Goal: Task Accomplishment & Management: Manage account settings

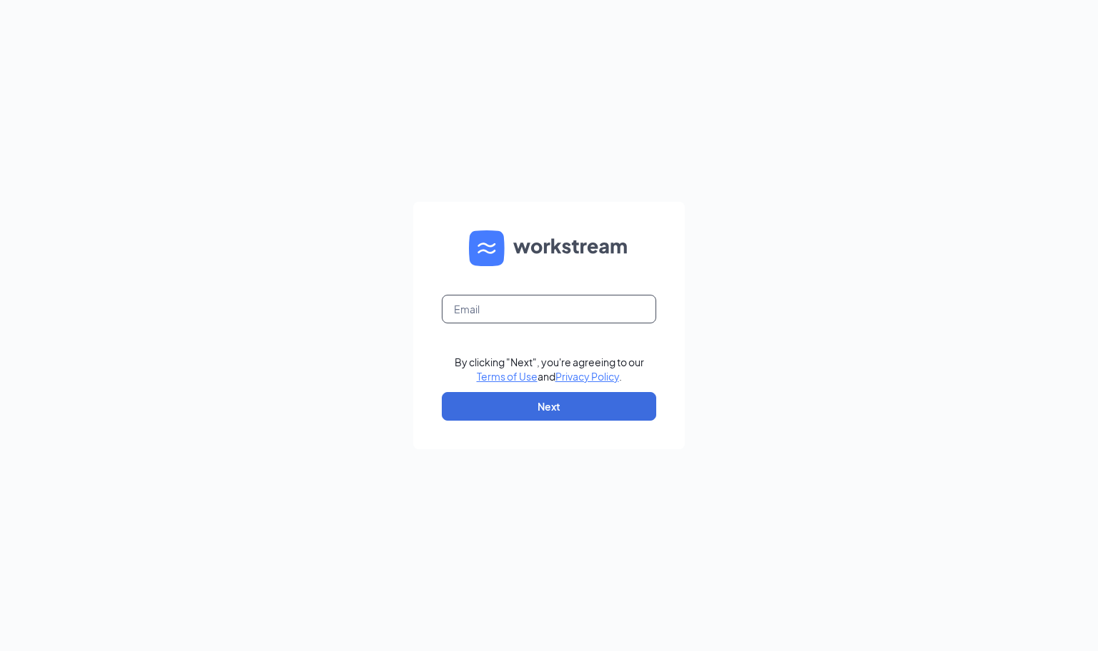
click at [536, 309] on input "text" at bounding box center [549, 309] width 214 height 29
type input "[EMAIL_ADDRESS][DOMAIN_NAME]"
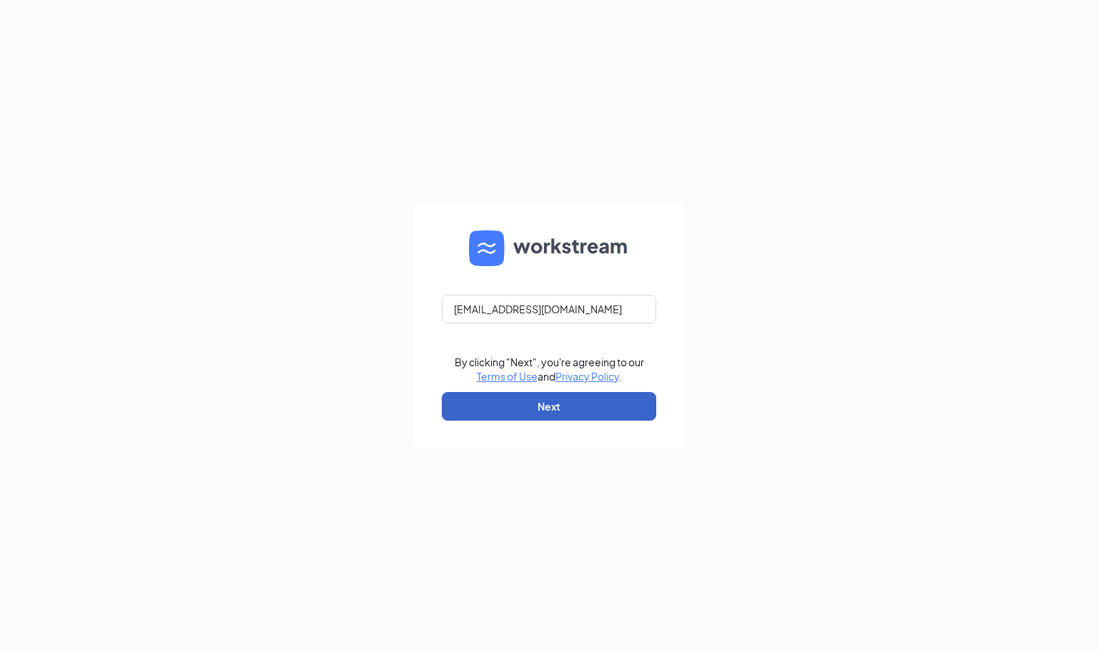
click at [566, 406] on button "Next" at bounding box center [549, 406] width 214 height 29
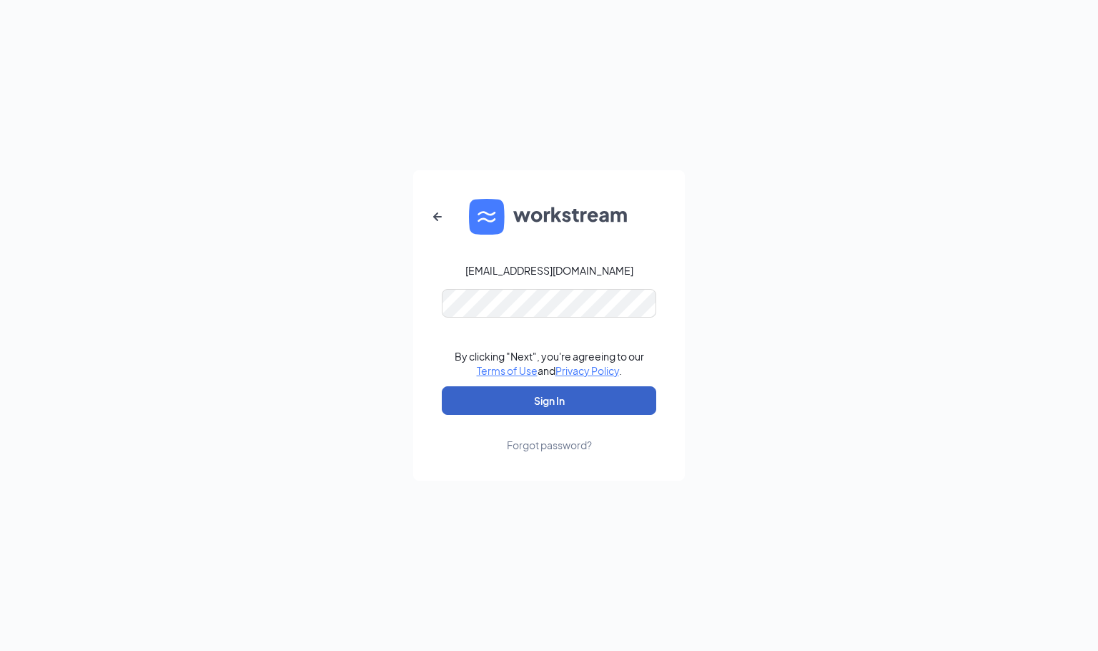
click at [568, 397] on button "Sign In" at bounding box center [549, 400] width 214 height 29
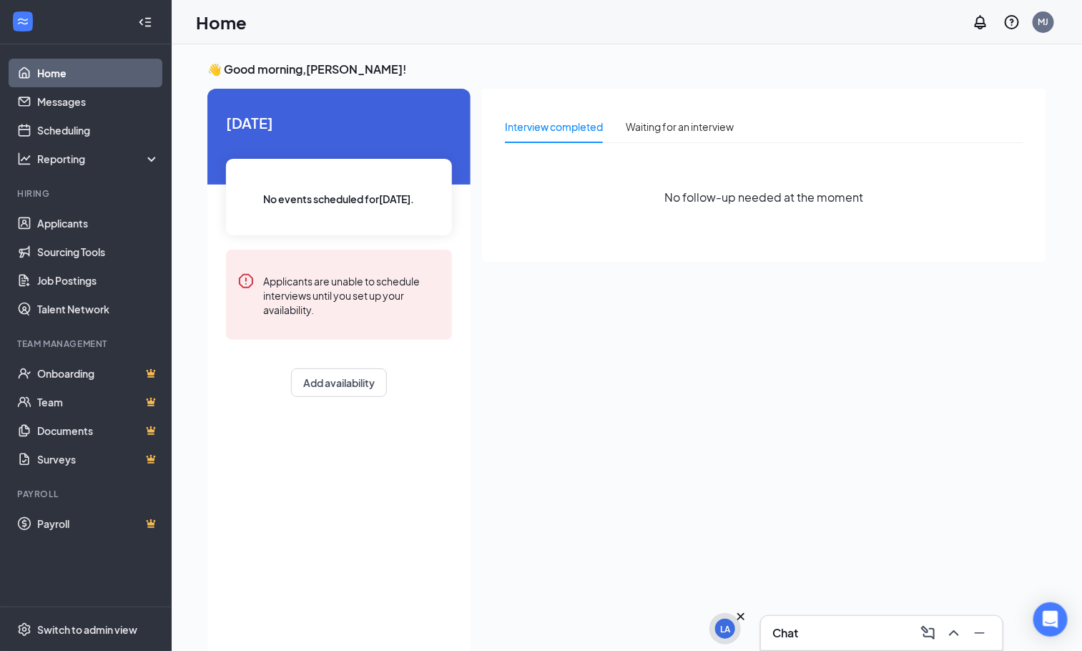
click at [731, 633] on div "LA" at bounding box center [725, 628] width 20 height 20
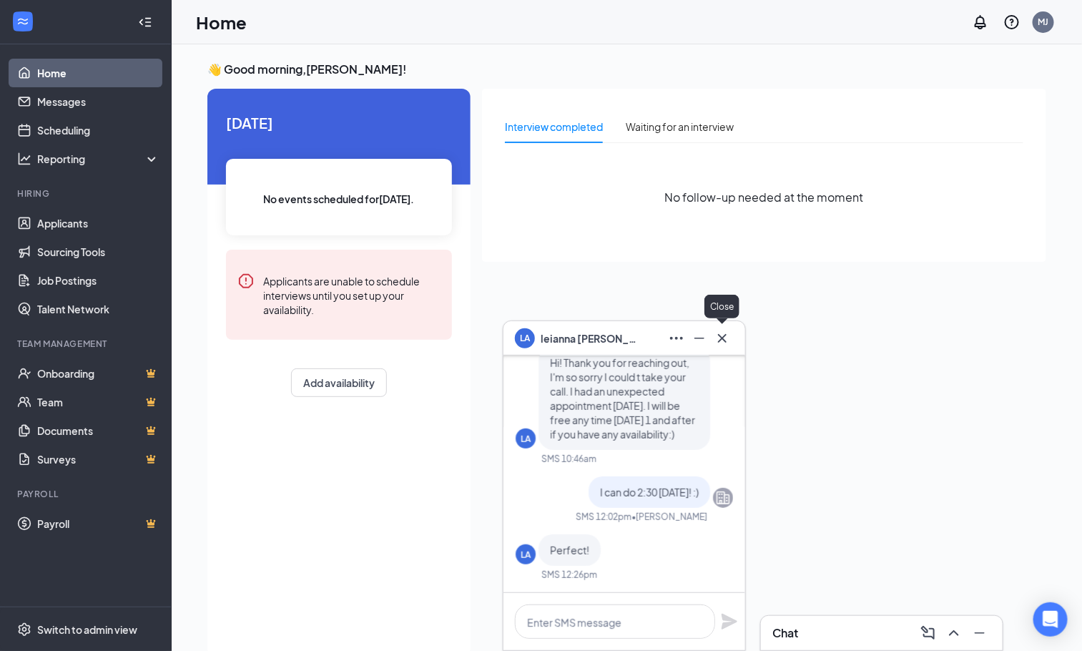
click at [724, 340] on icon "Cross" at bounding box center [722, 337] width 9 height 9
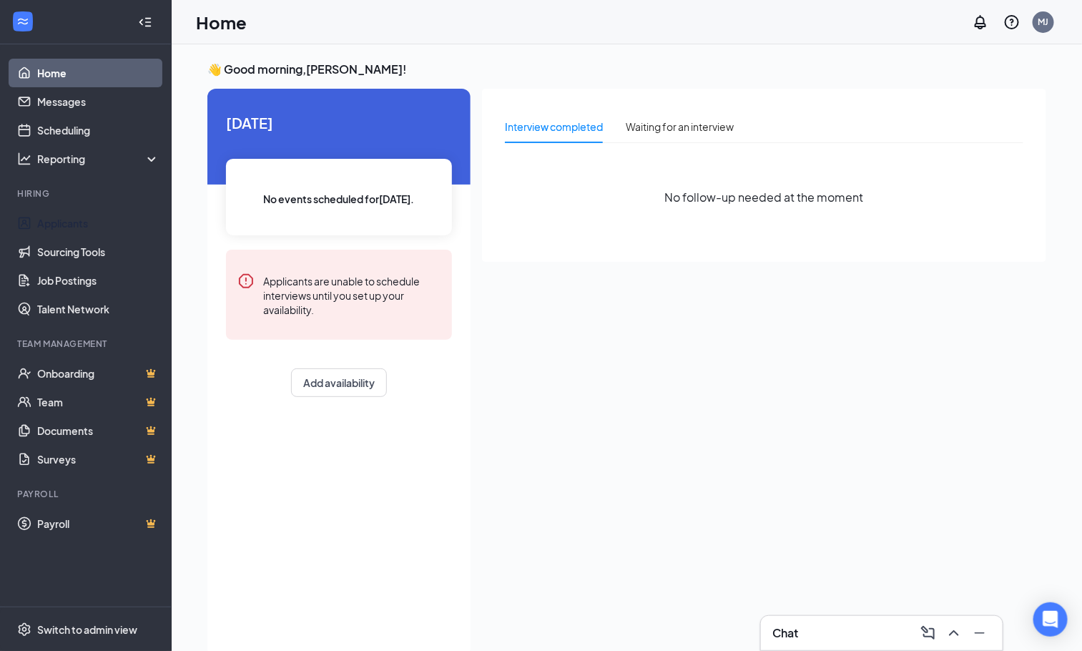
click at [47, 219] on link "Applicants" at bounding box center [98, 223] width 122 height 29
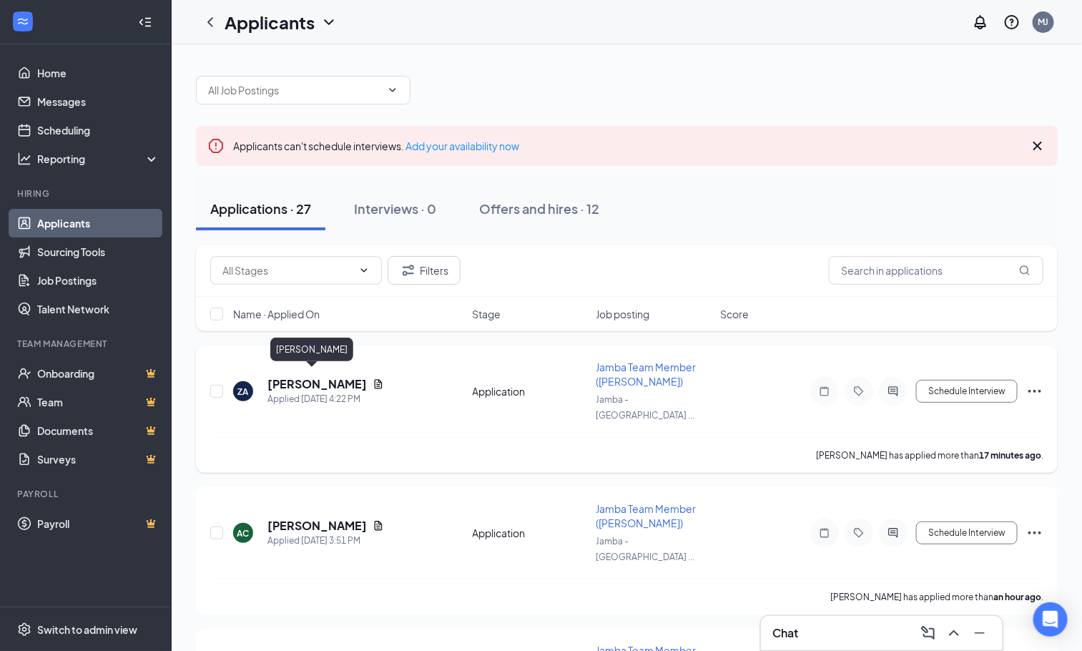
click at [313, 376] on h5 "[PERSON_NAME]" at bounding box center [316, 384] width 99 height 16
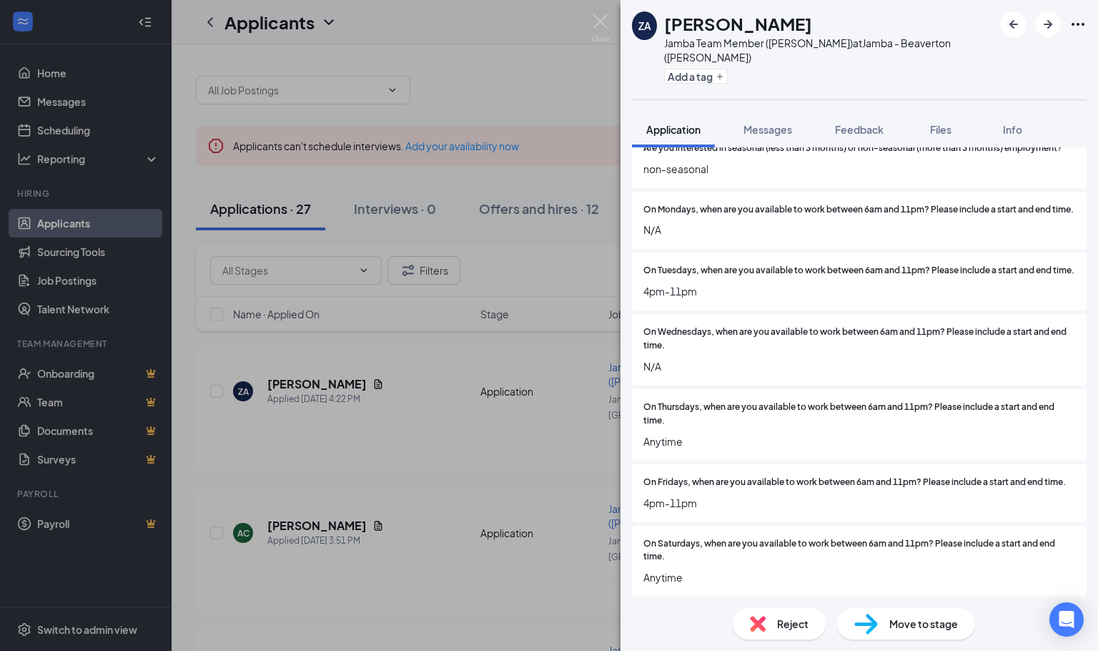
scroll to position [643, 0]
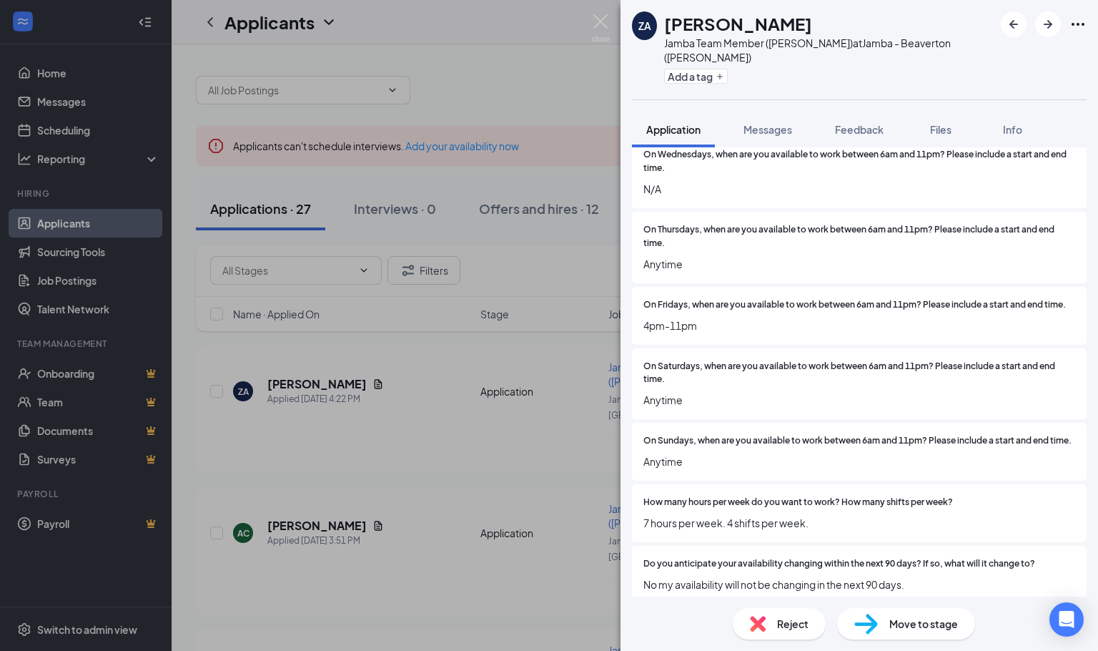
click at [771, 618] on div "Reject" at bounding box center [779, 623] width 93 height 31
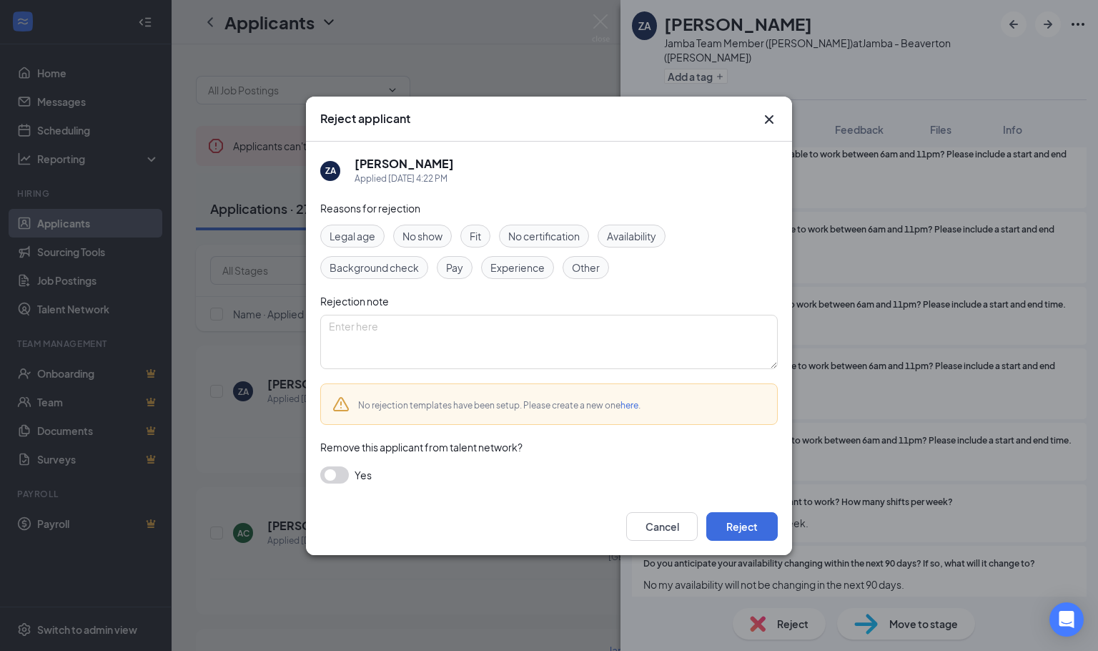
click at [775, 117] on icon "Cross" at bounding box center [769, 119] width 17 height 17
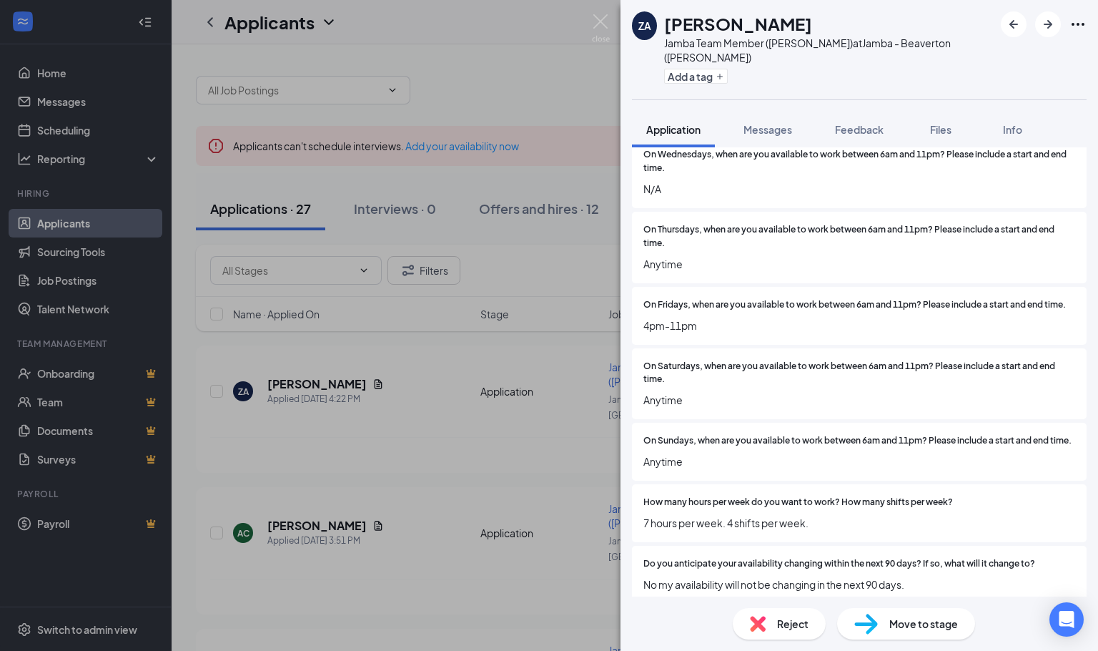
click at [768, 623] on div "Reject" at bounding box center [779, 623] width 93 height 31
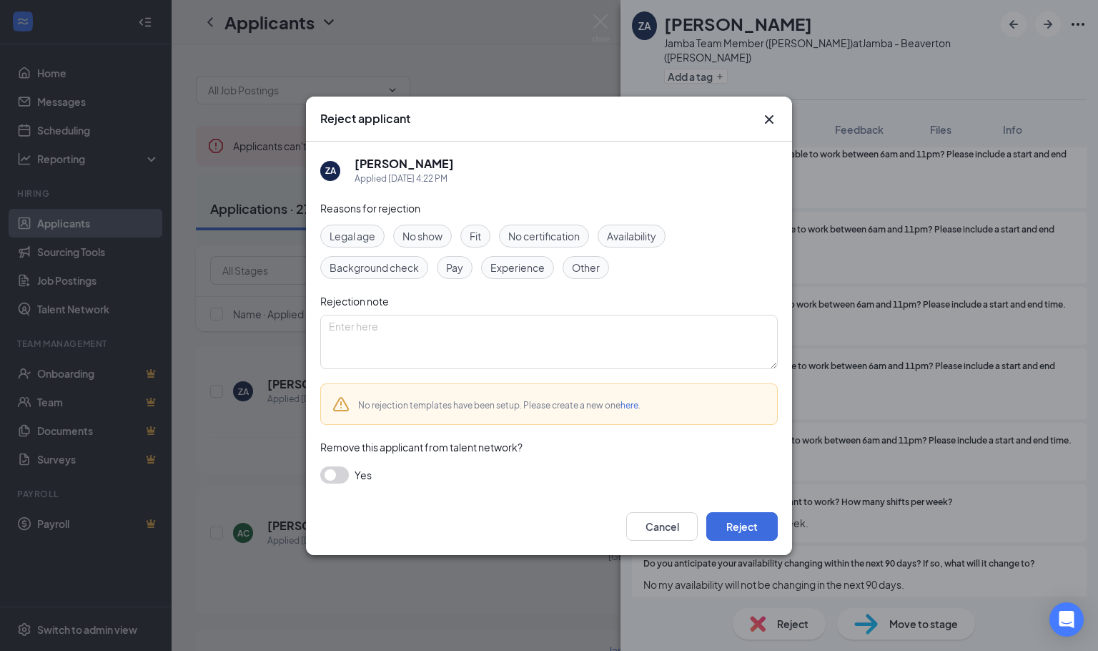
click at [640, 234] on span "Availability" at bounding box center [631, 236] width 49 height 16
click at [751, 519] on button "Reject" at bounding box center [741, 526] width 71 height 29
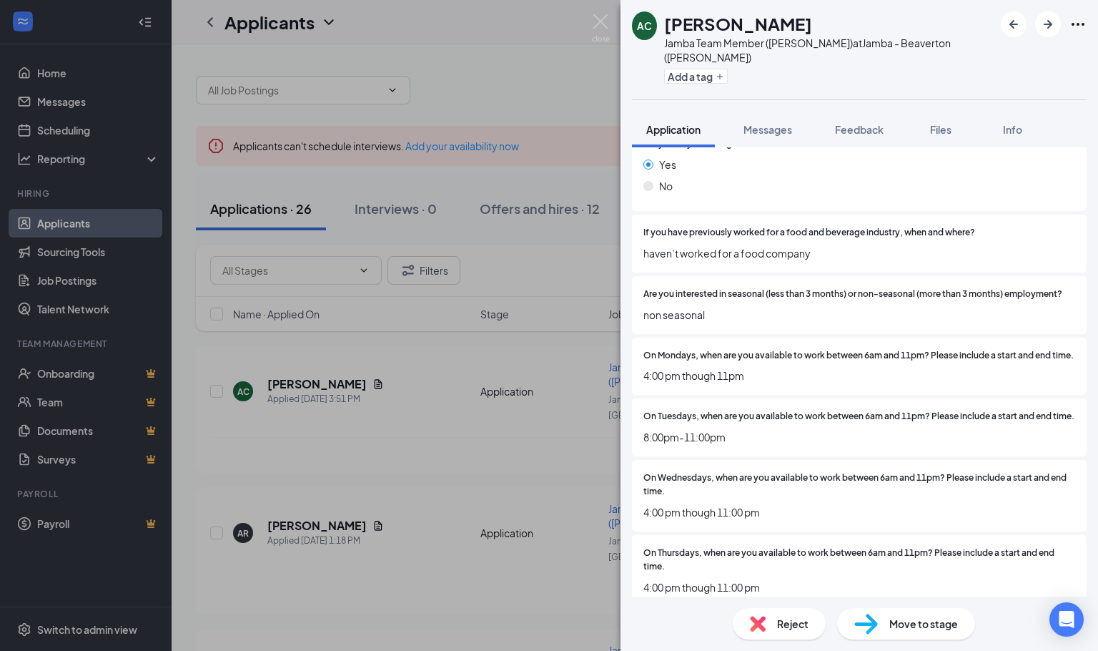
scroll to position [322, 0]
click at [777, 646] on div "Reject Move to stage" at bounding box center [860, 623] width 478 height 54
click at [777, 636] on div "Reject" at bounding box center [779, 623] width 93 height 31
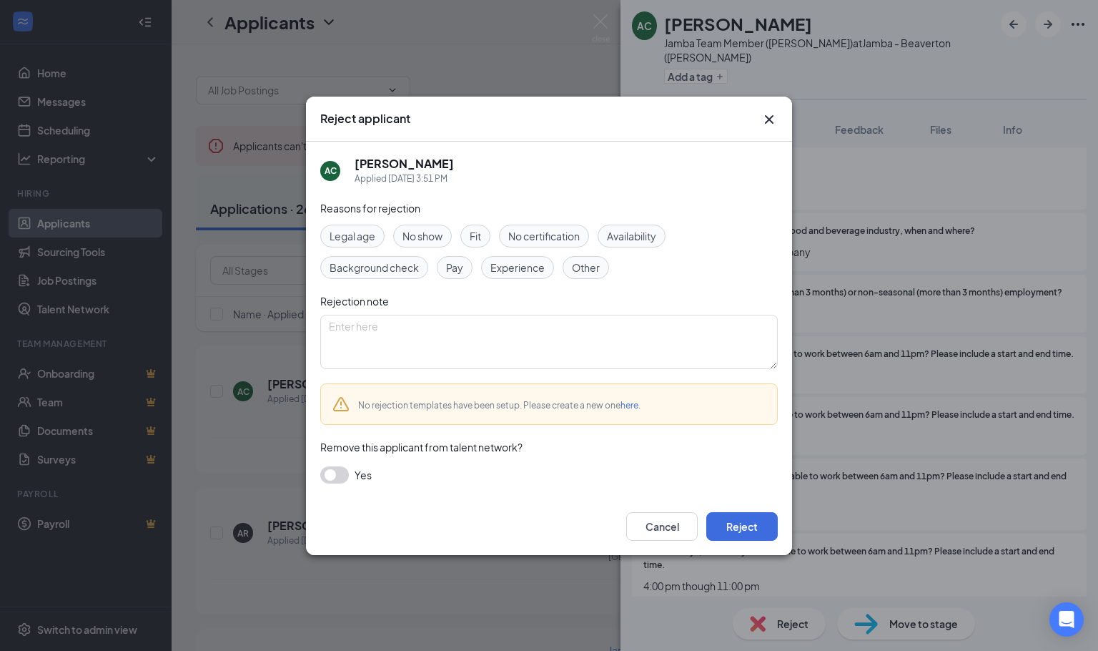
click at [655, 239] on span "Availability" at bounding box center [631, 236] width 49 height 16
click at [745, 517] on button "Reject" at bounding box center [741, 526] width 71 height 29
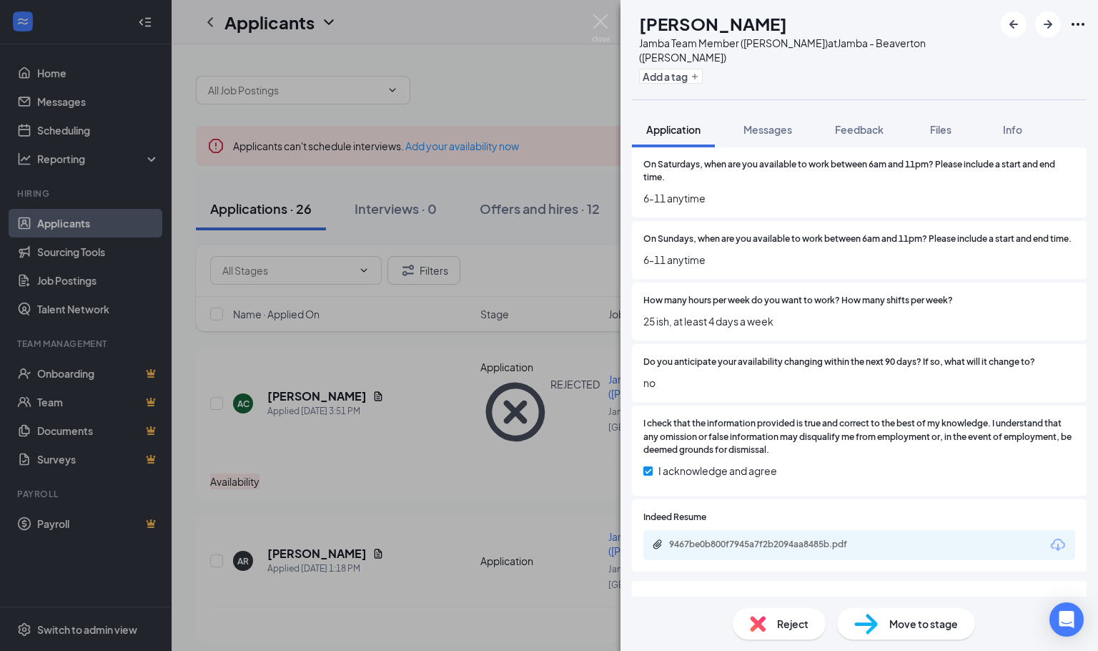
scroll to position [965, 0]
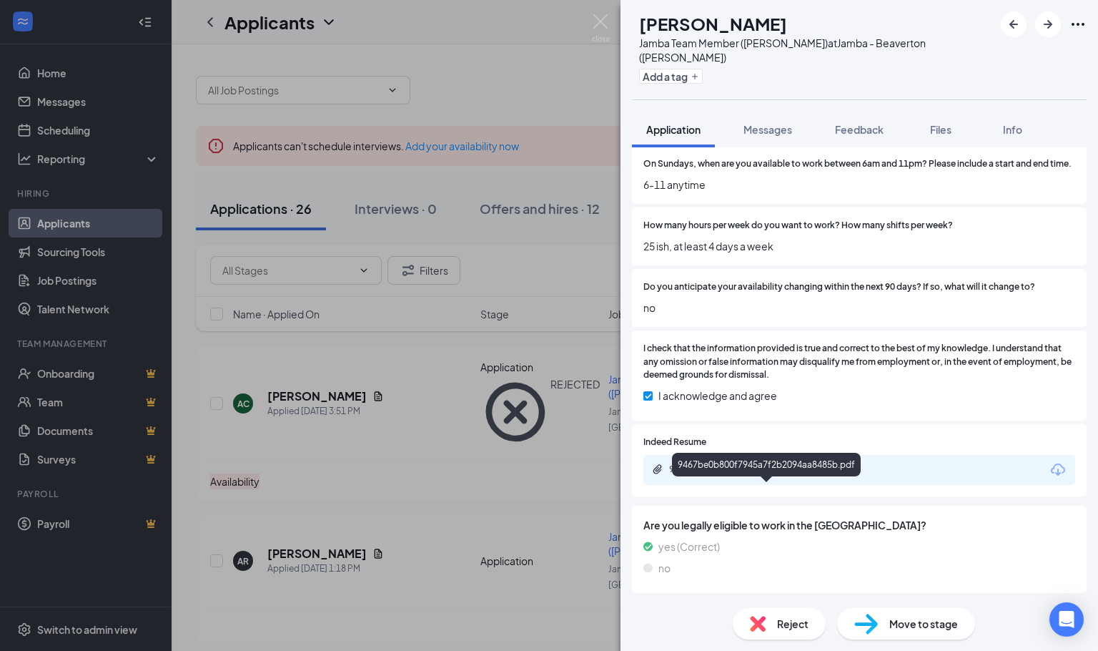
click at [749, 475] on div "9467be0b800f7945a7f2b2094aa8485b.pdf" at bounding box center [769, 468] width 200 height 11
click at [76, 217] on div "AR [PERSON_NAME] Jamba Team Member ([PERSON_NAME]) at Jamba - [GEOGRAPHIC_DATA]…" at bounding box center [549, 325] width 1098 height 651
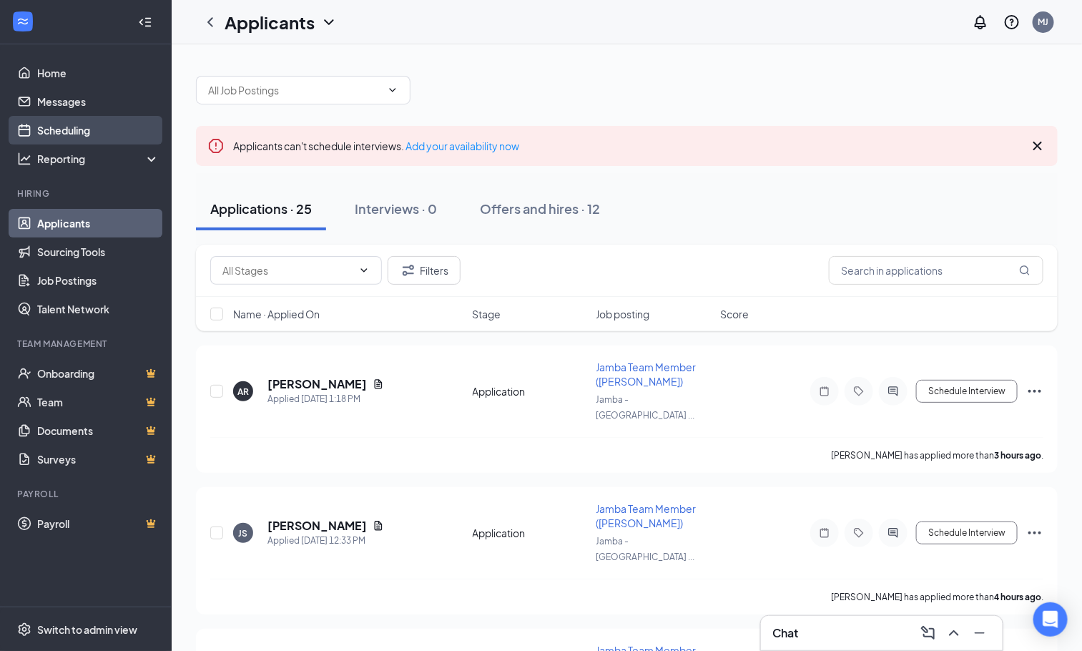
click at [63, 122] on link "Scheduling" at bounding box center [98, 130] width 122 height 29
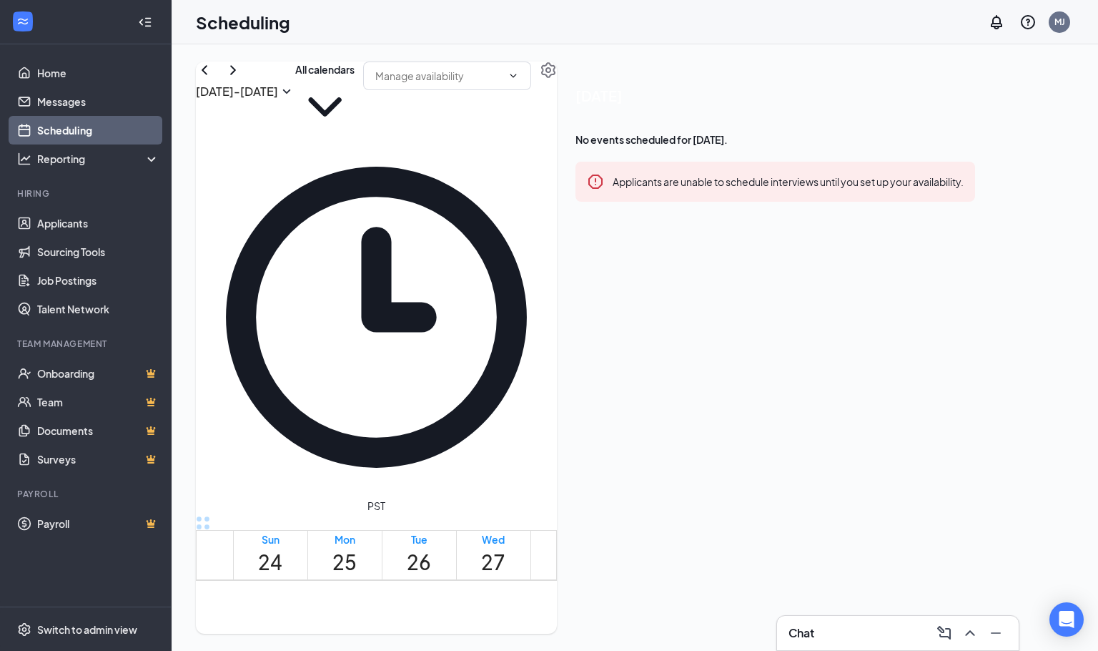
click at [560, 629] on td at bounding box center [493, 637] width 520 height 16
click at [52, 69] on link "Home" at bounding box center [98, 73] width 122 height 29
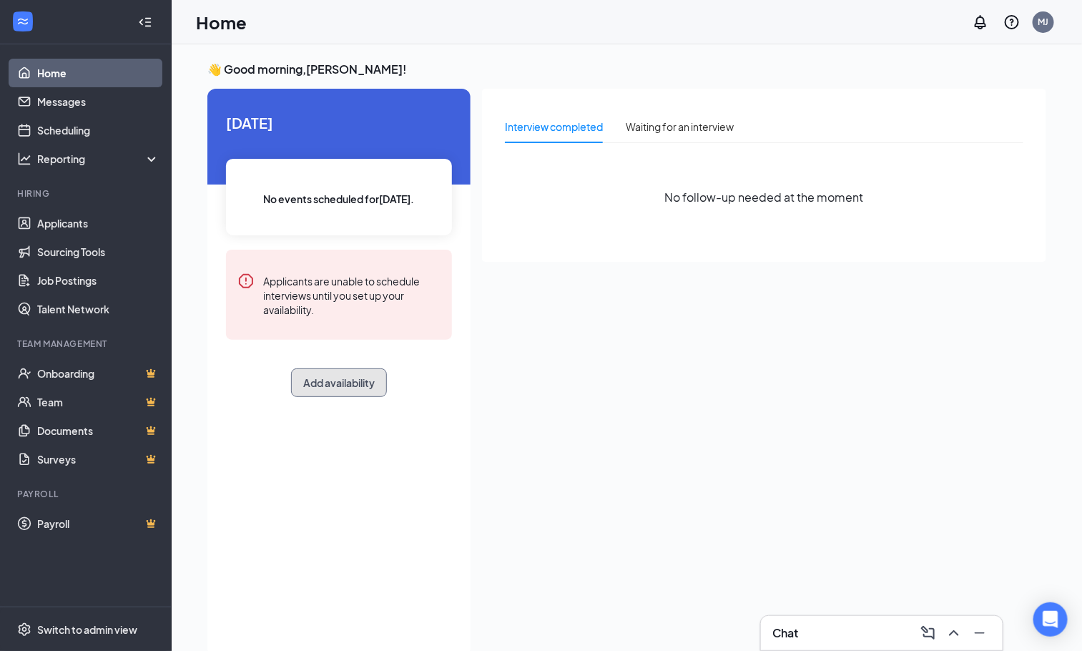
click at [329, 384] on button "Add availability" at bounding box center [339, 382] width 96 height 29
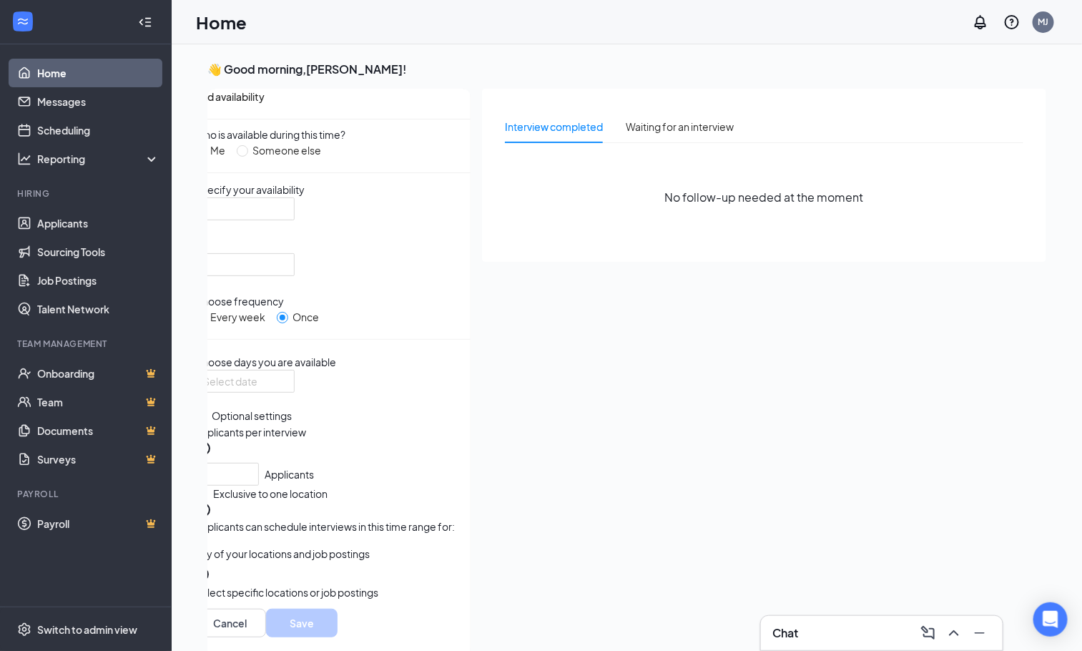
scroll to position [5, 0]
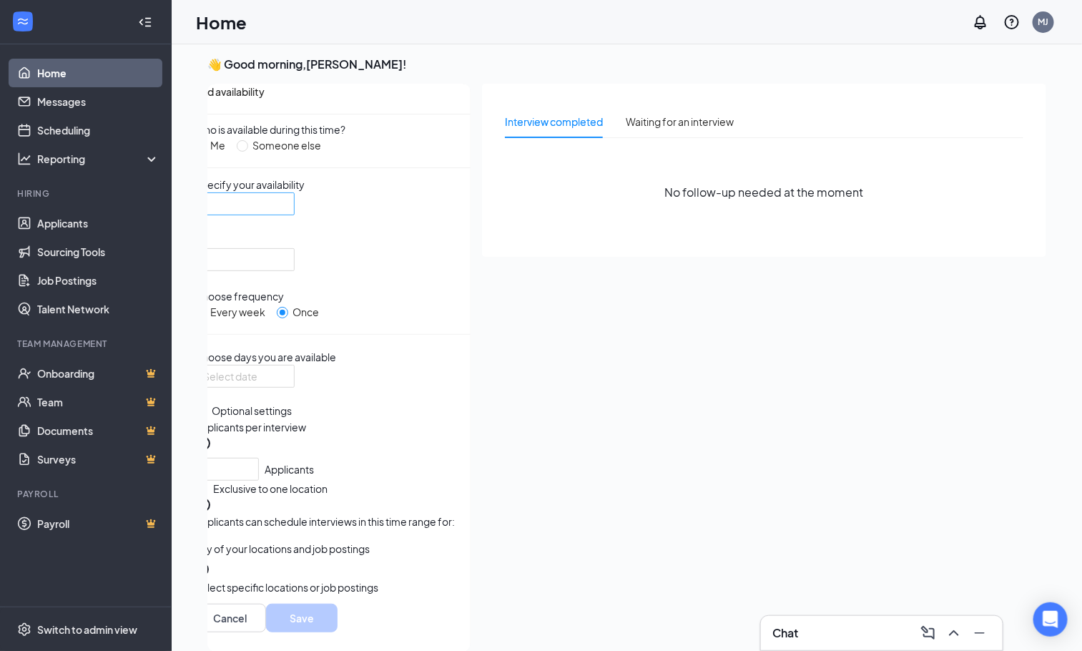
click at [276, 214] on input "search" at bounding box center [239, 203] width 73 height 21
click at [245, 26] on span "07:00 AM" at bounding box center [224, 19] width 42 height 16
click at [295, 255] on div at bounding box center [244, 259] width 100 height 23
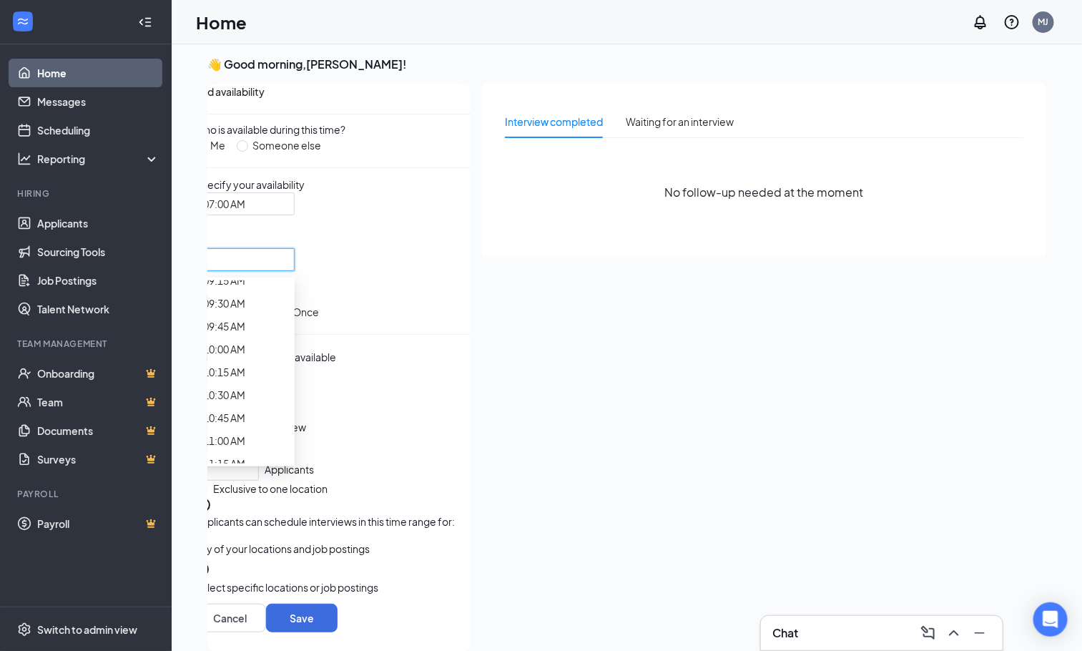
click at [245, 105] on span "07:15 AM" at bounding box center [224, 97] width 42 height 16
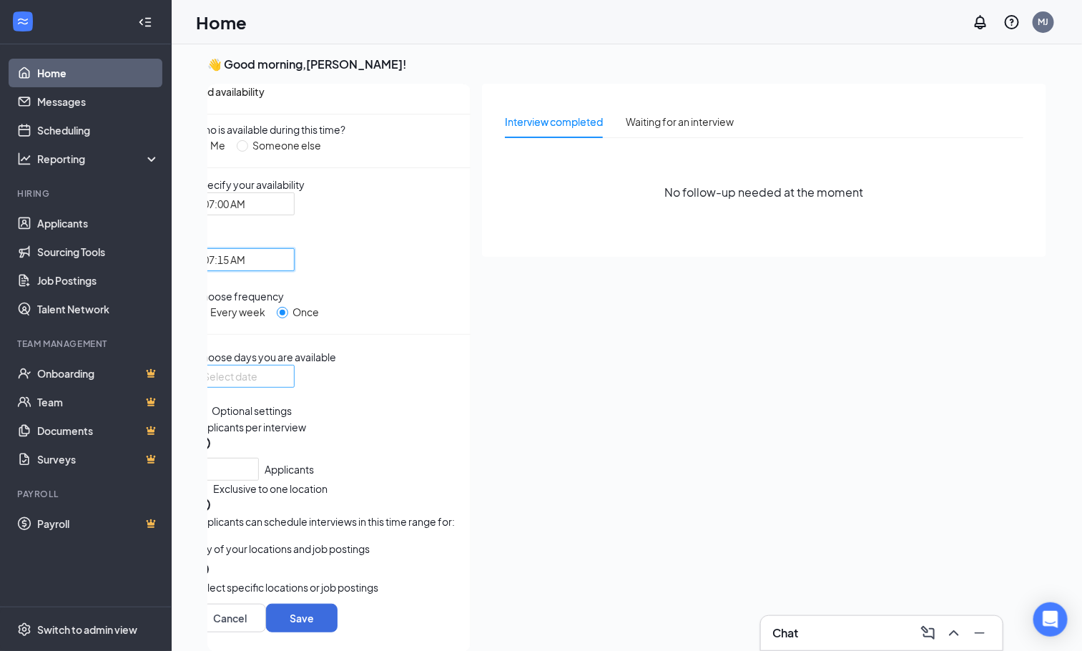
click at [286, 384] on div at bounding box center [244, 376] width 83 height 16
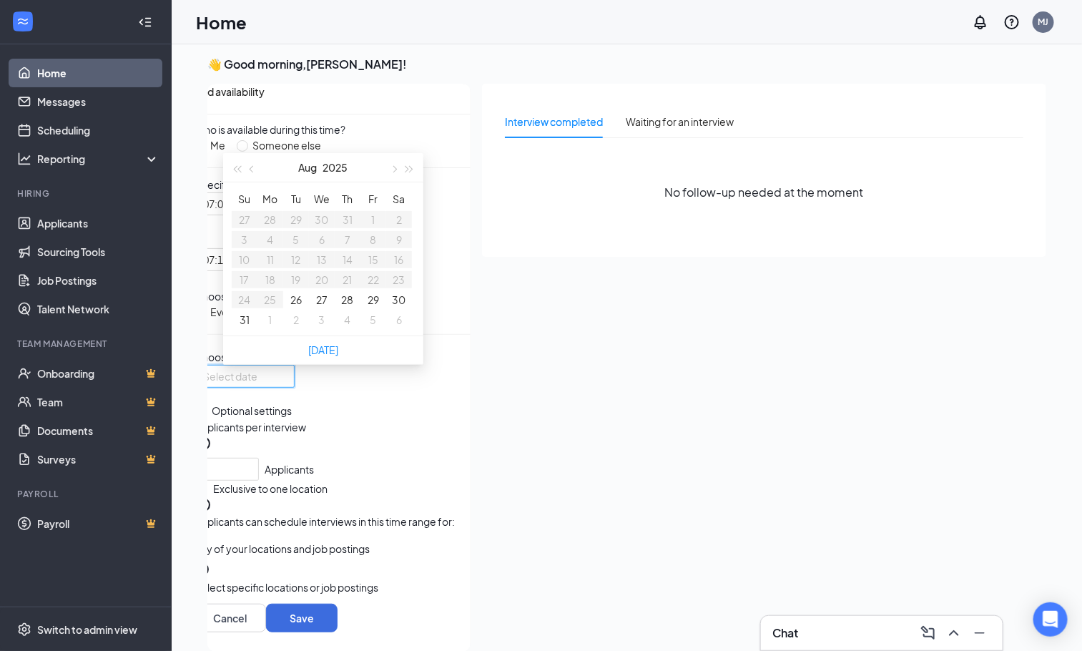
type input "[DATE]"
click at [342, 307] on button "28" at bounding box center [348, 300] width 12 height 16
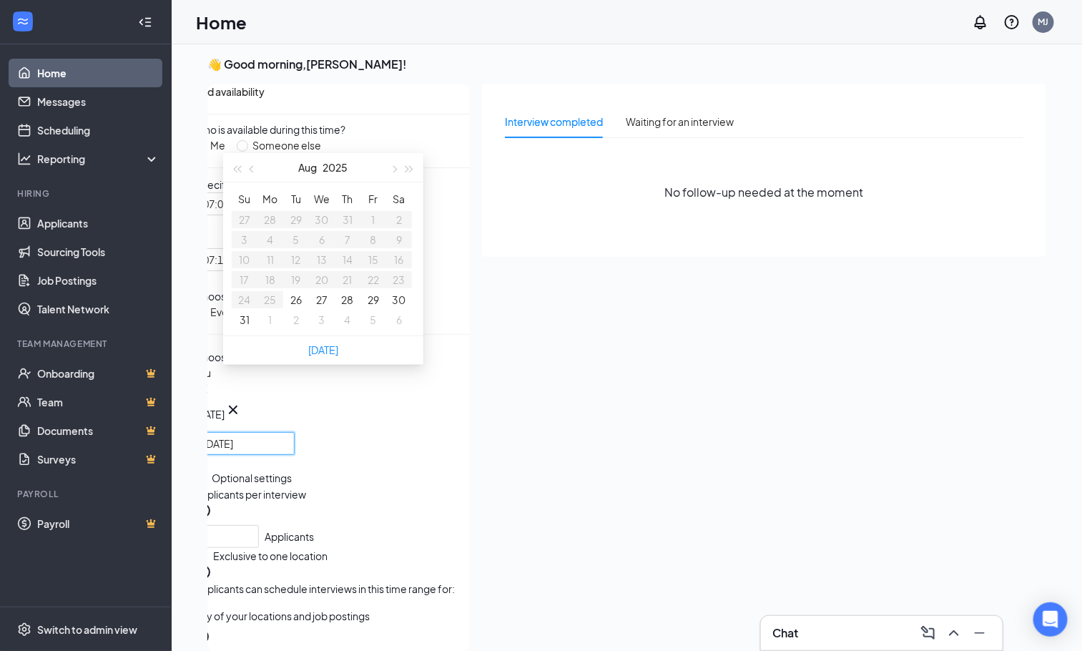
type input "[DATE]"
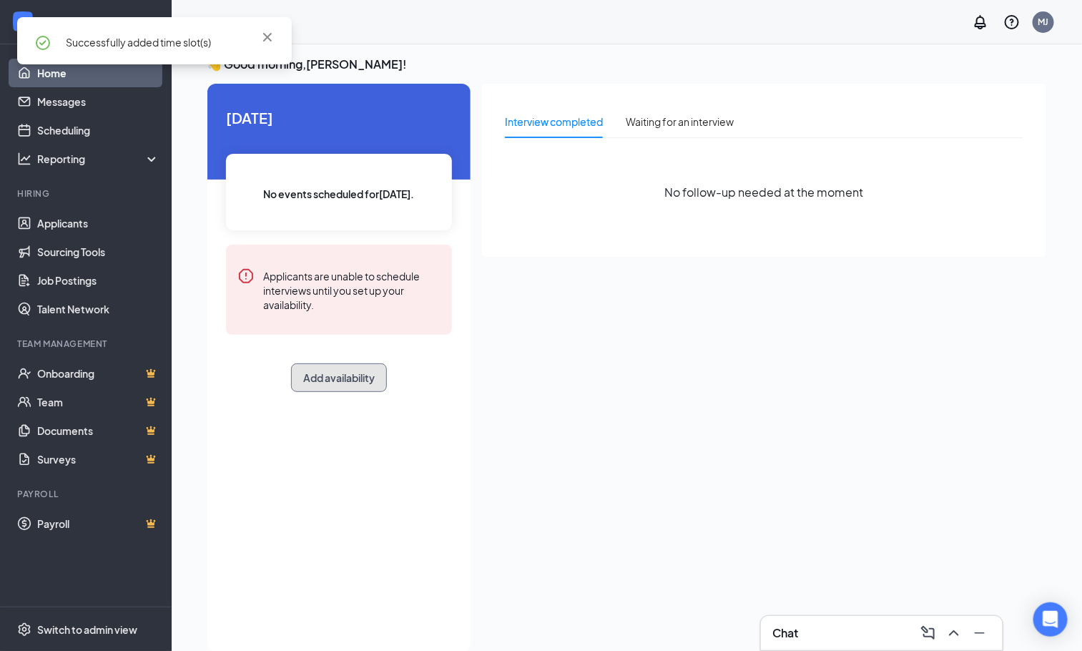
click at [355, 378] on button "Add availability" at bounding box center [339, 377] width 96 height 29
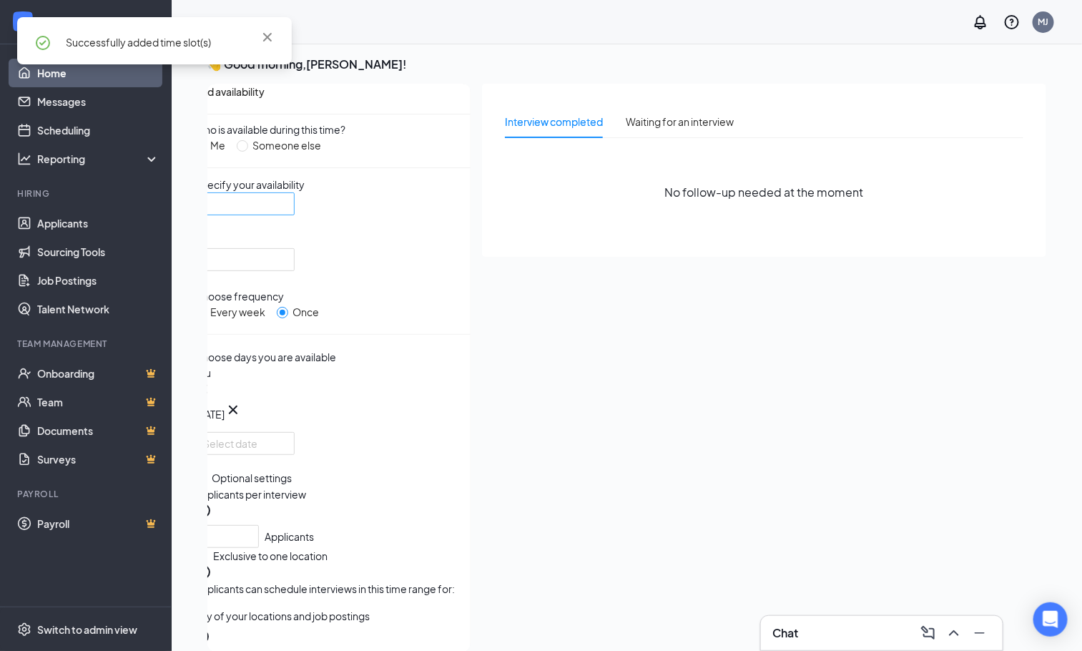
click at [295, 215] on div at bounding box center [244, 203] width 100 height 23
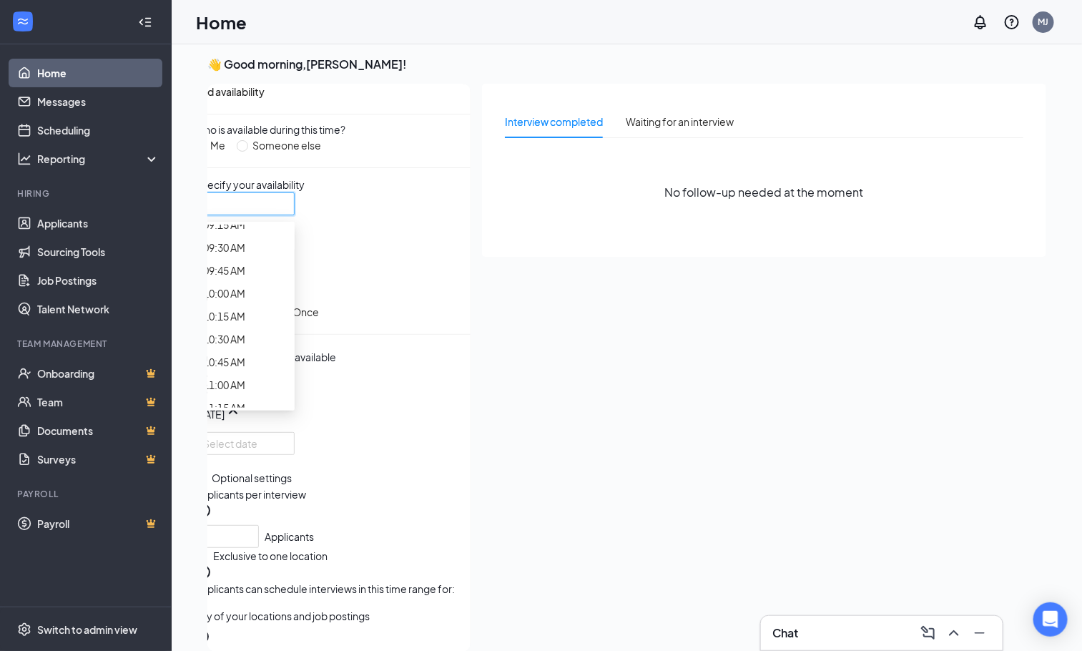
click at [245, 49] on span "07:15 AM" at bounding box center [224, 42] width 42 height 16
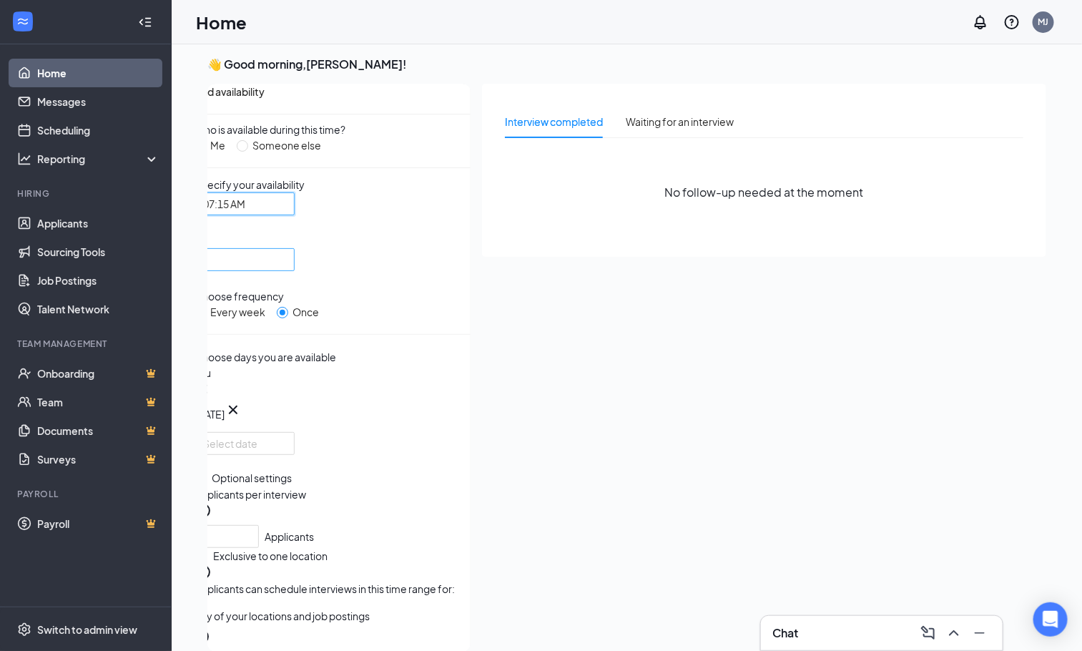
click at [295, 264] on div at bounding box center [244, 259] width 100 height 23
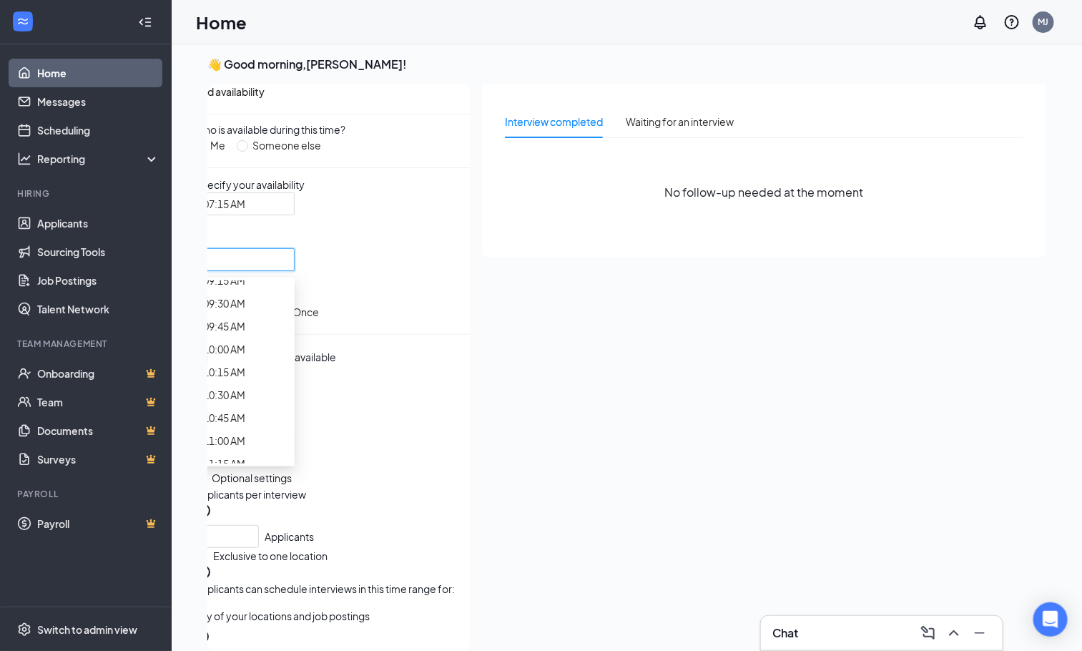
click at [245, 128] on span "07:30 AM" at bounding box center [224, 120] width 42 height 16
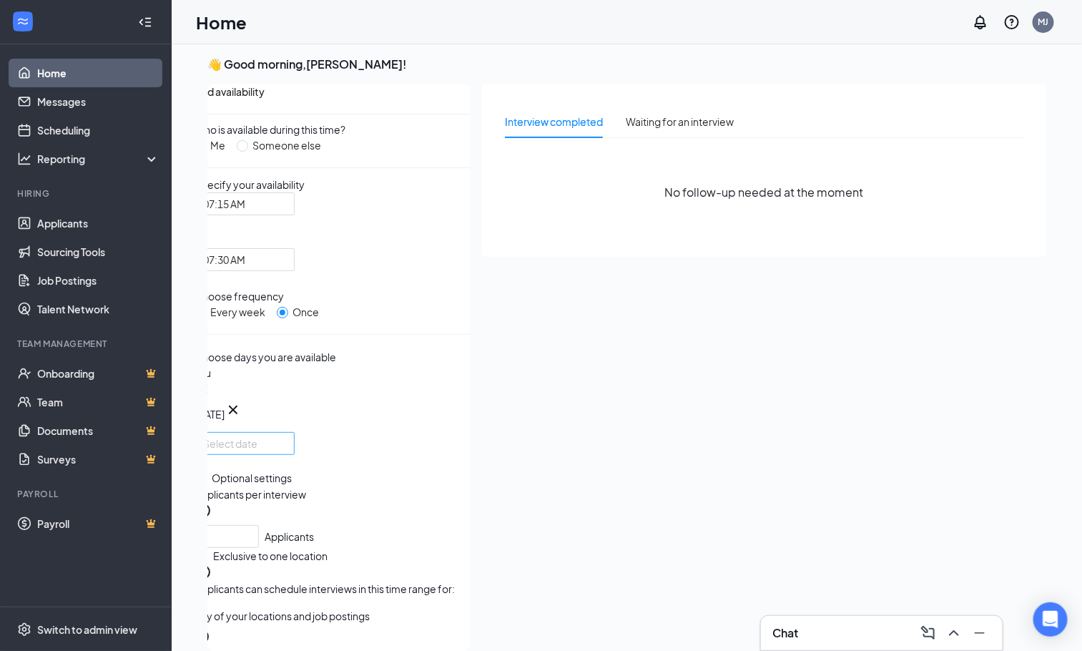
click at [295, 455] on div at bounding box center [244, 443] width 100 height 23
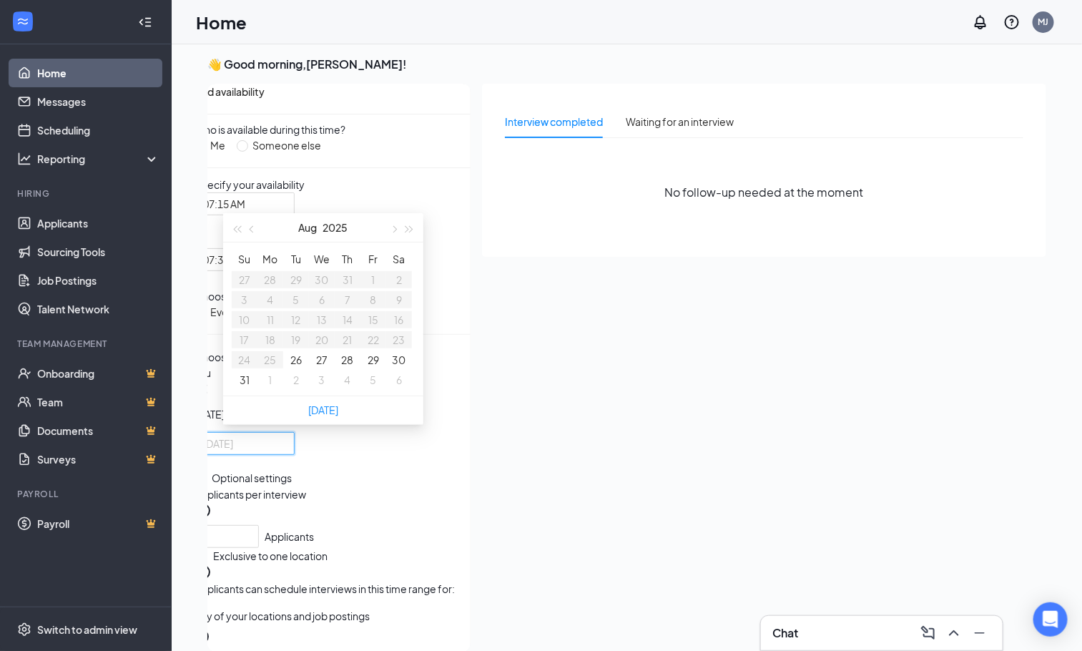
click at [350, 367] on button "28" at bounding box center [348, 360] width 12 height 16
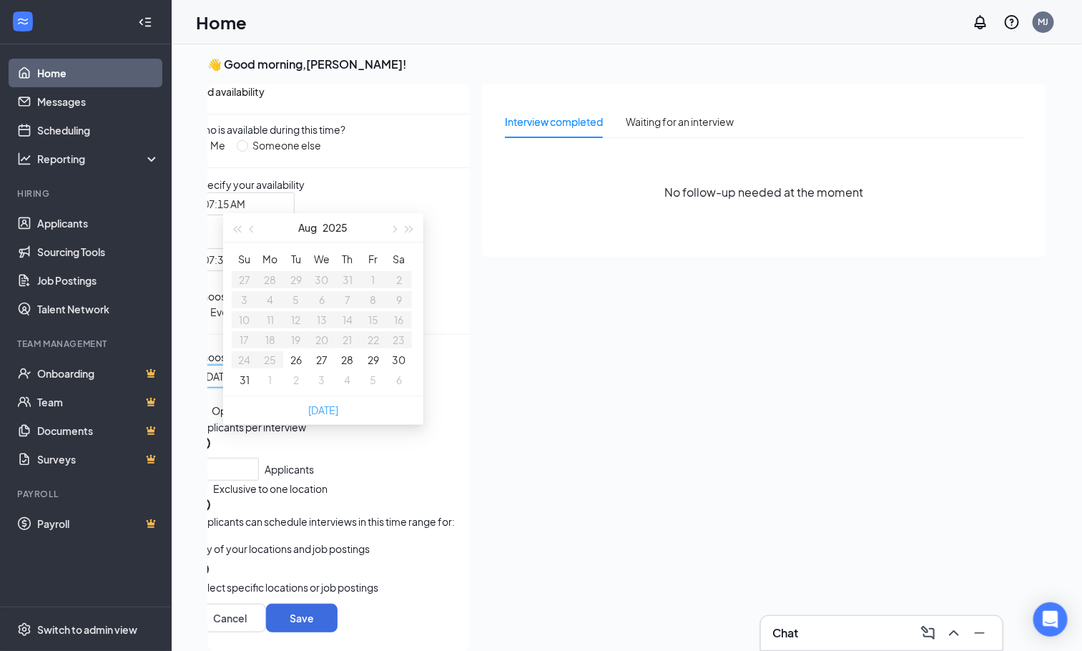
click at [322, 416] on link "[DATE]" at bounding box center [323, 409] width 30 height 13
click at [347, 367] on button "28" at bounding box center [348, 360] width 12 height 16
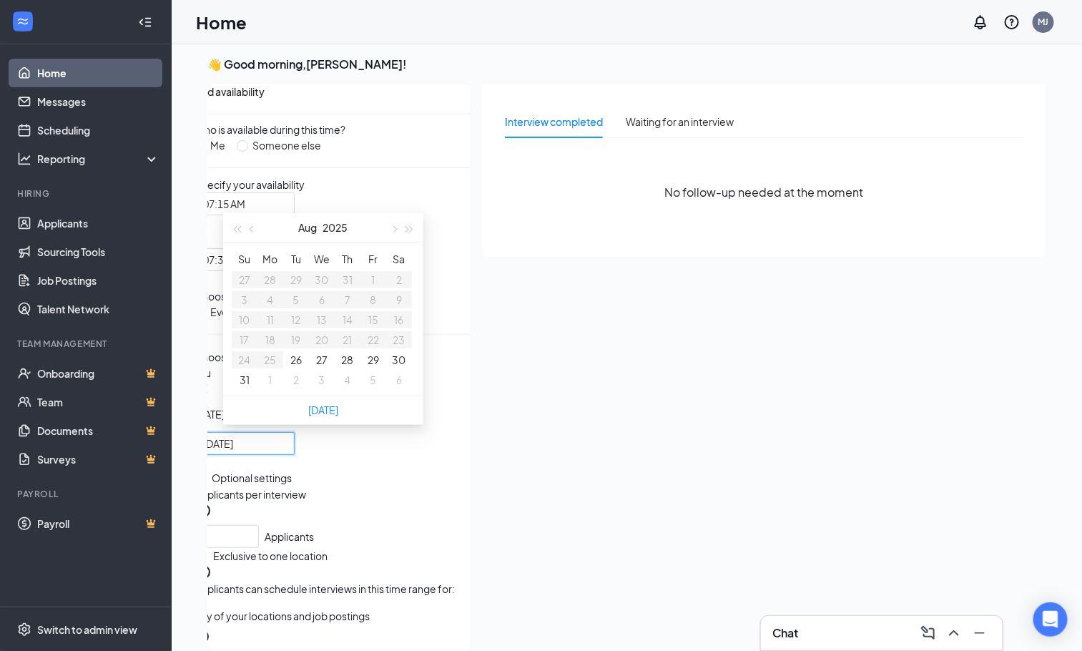
type input "[DATE]"
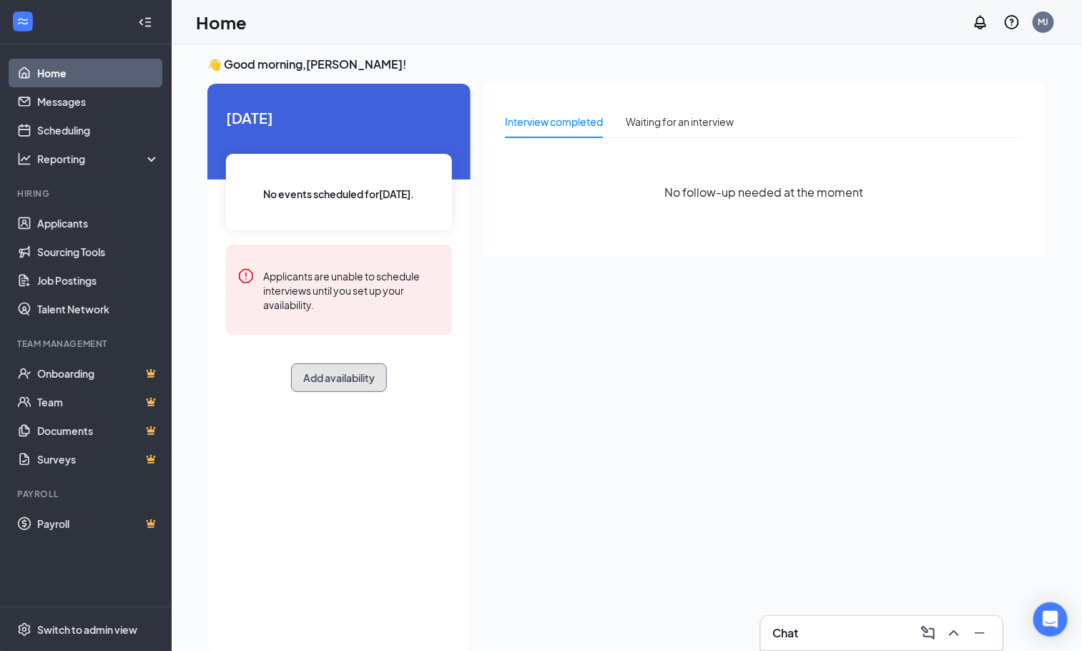
click at [331, 385] on button "Add availability" at bounding box center [339, 377] width 96 height 29
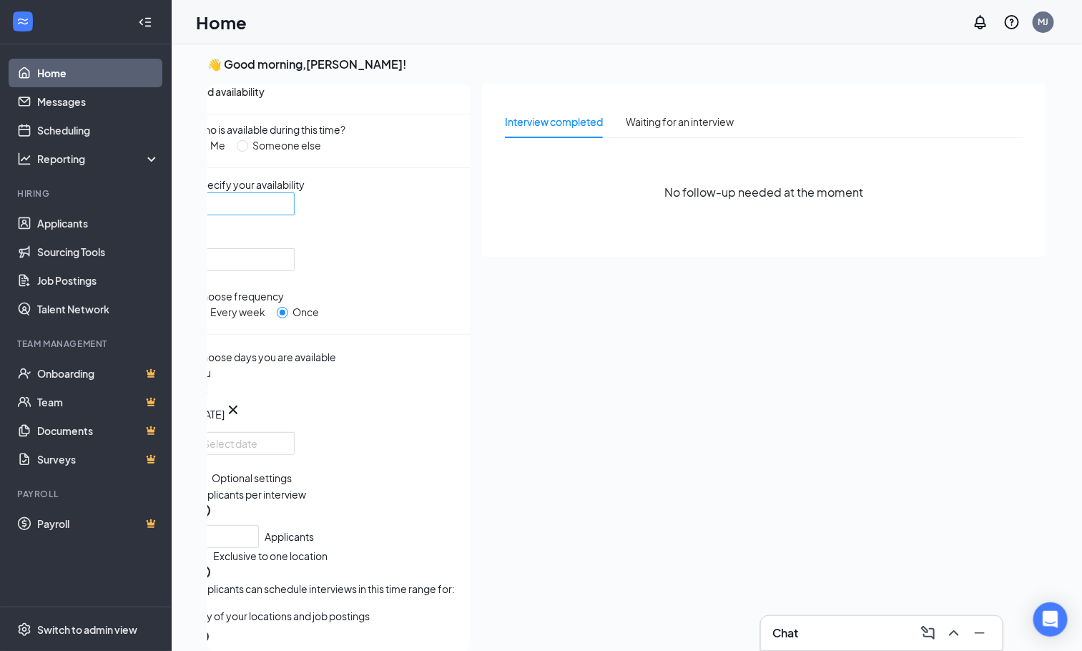
click at [295, 215] on div at bounding box center [244, 203] width 100 height 23
click at [276, 262] on input "search" at bounding box center [239, 259] width 73 height 21
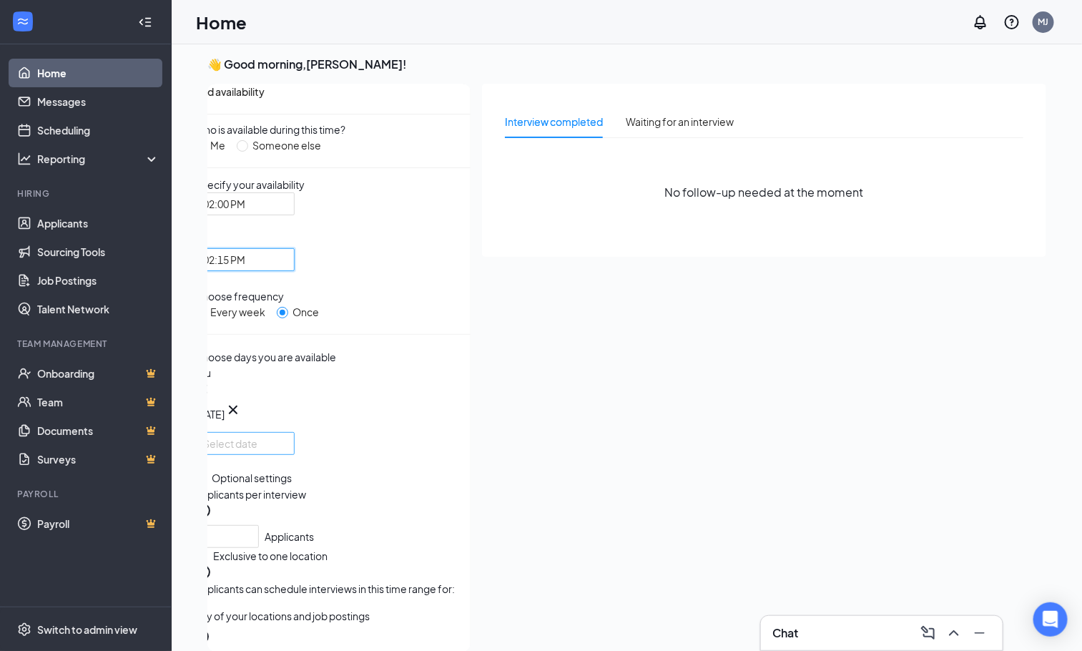
click at [295, 432] on div at bounding box center [244, 443] width 100 height 23
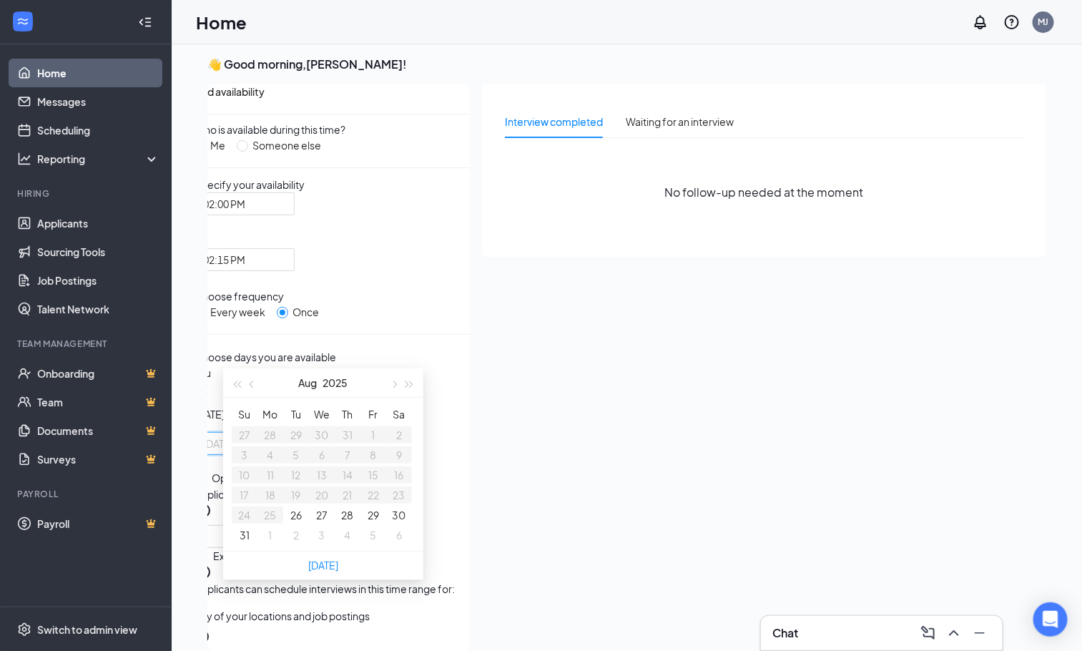
click at [350, 522] on button "28" at bounding box center [348, 515] width 12 height 16
click at [295, 365] on div "[DATE]" at bounding box center [244, 376] width 100 height 23
click at [352, 523] on button "28" at bounding box center [348, 515] width 12 height 16
click at [350, 523] on button "28" at bounding box center [348, 515] width 12 height 16
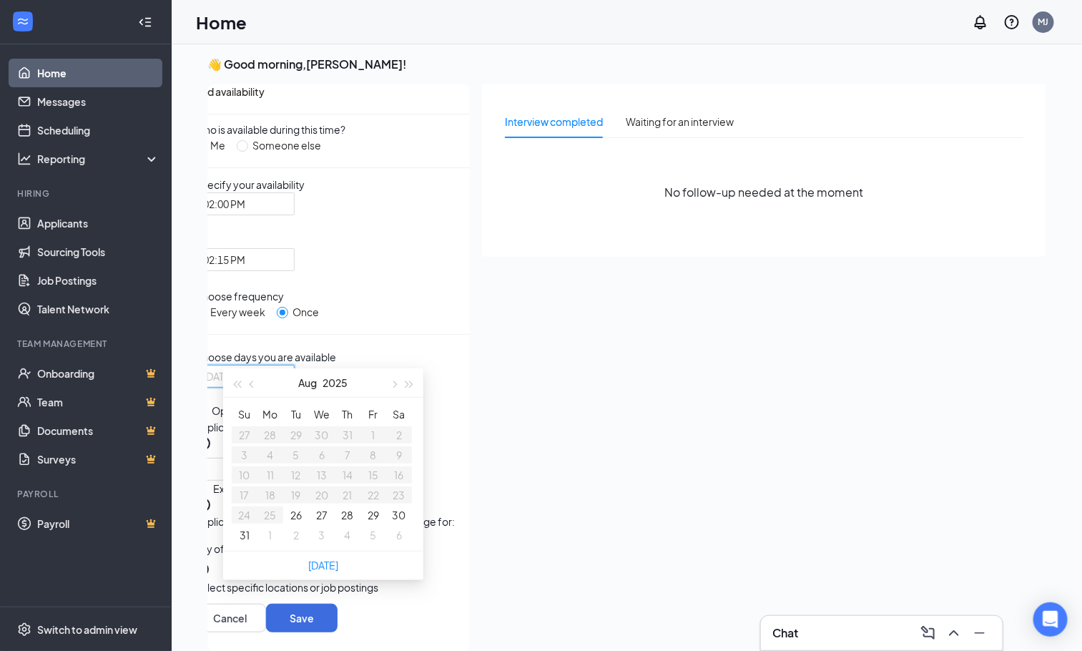
click at [350, 523] on button "28" at bounding box center [348, 515] width 12 height 16
type input "[DATE]"
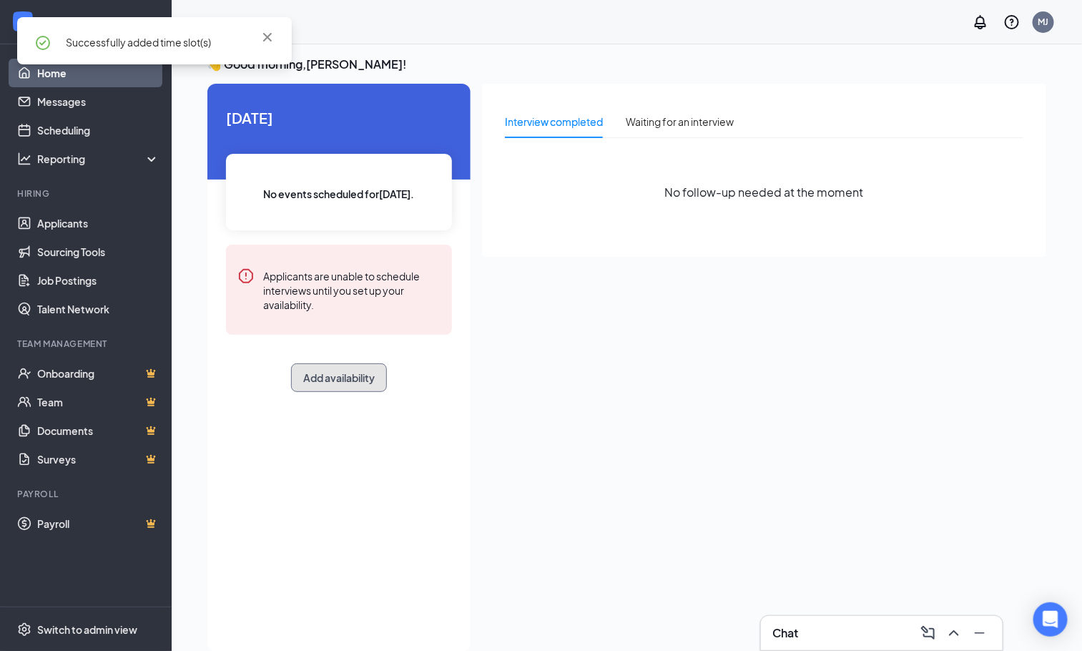
click at [322, 383] on button "Add availability" at bounding box center [339, 377] width 96 height 29
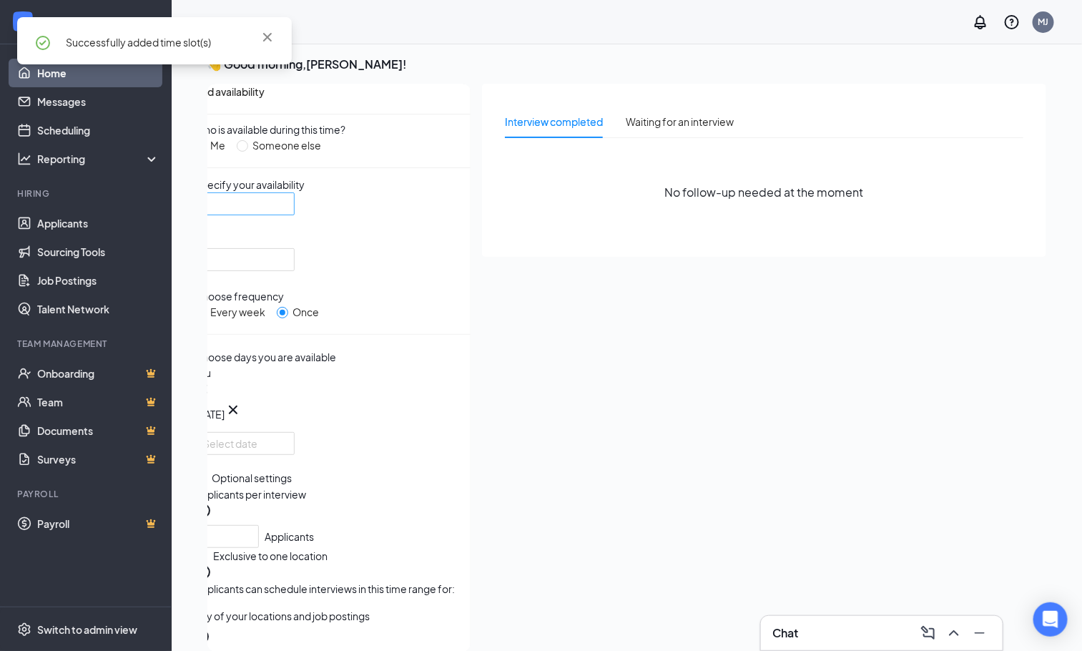
click at [295, 210] on div at bounding box center [244, 203] width 100 height 23
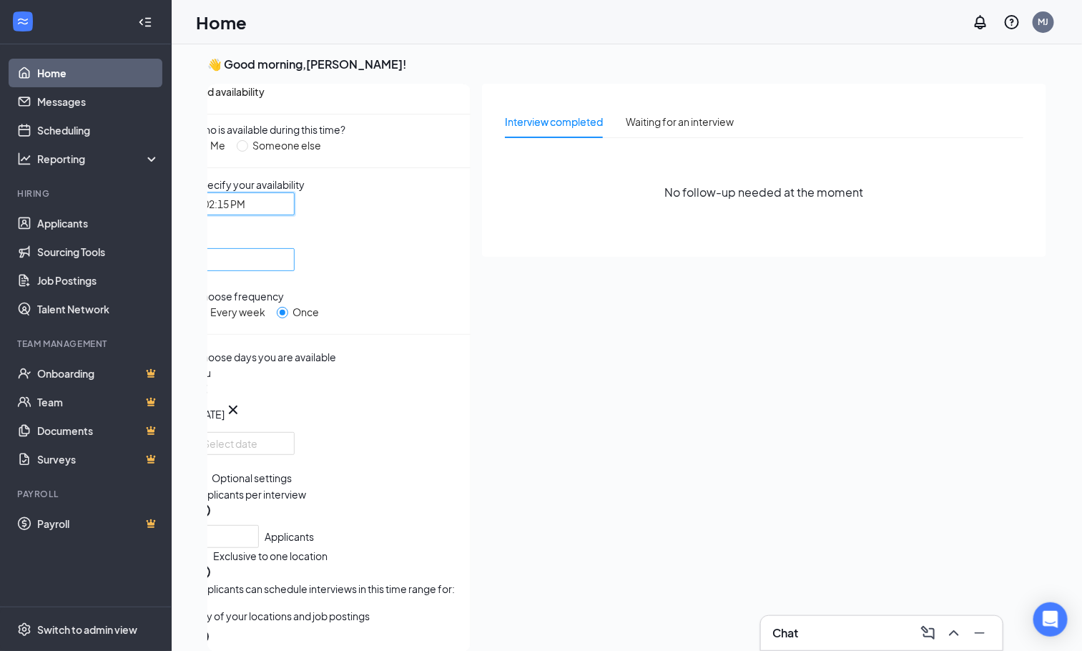
click at [295, 248] on div at bounding box center [244, 259] width 100 height 23
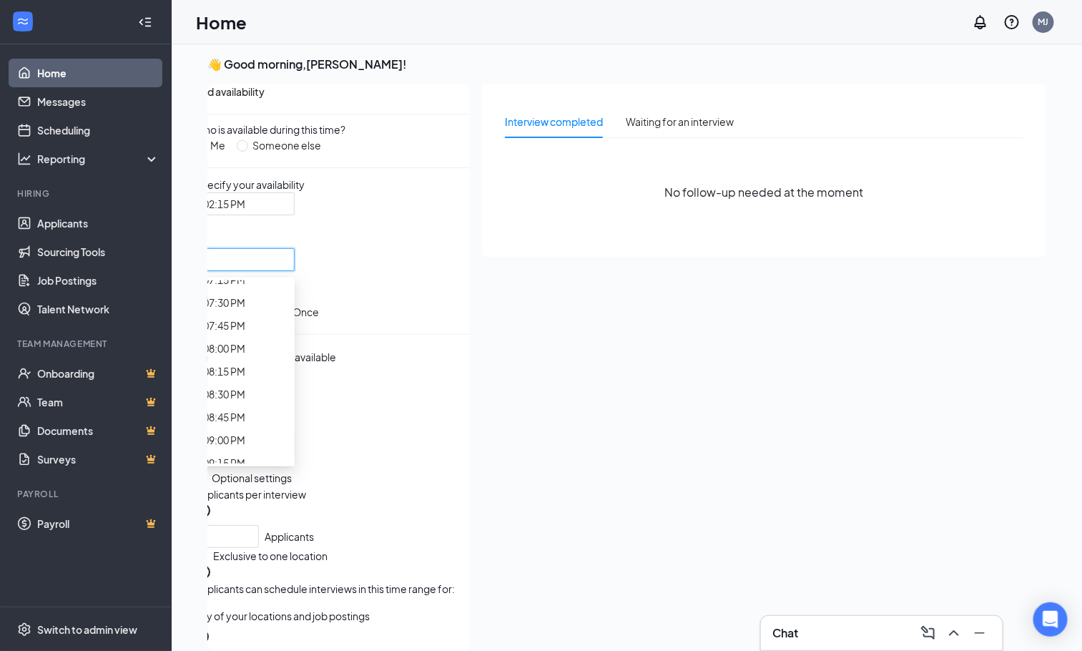
scroll to position [1823, 0]
click at [286, 435] on div at bounding box center [244, 443] width 83 height 16
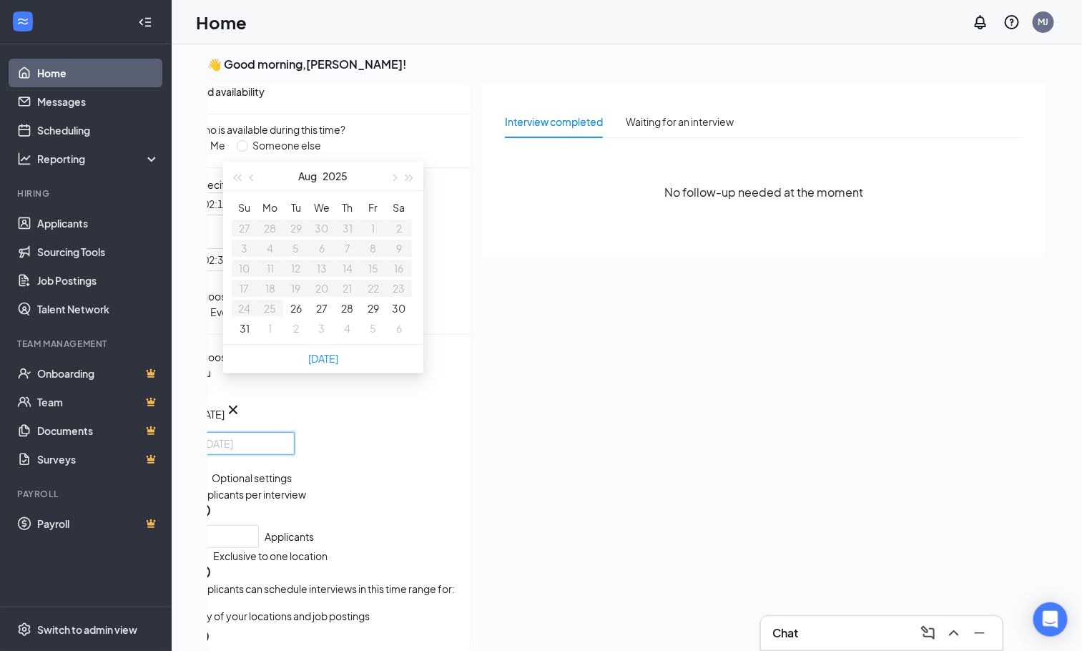
click at [350, 318] on td "28" at bounding box center [348, 308] width 26 height 20
click at [352, 316] on button "28" at bounding box center [348, 308] width 12 height 16
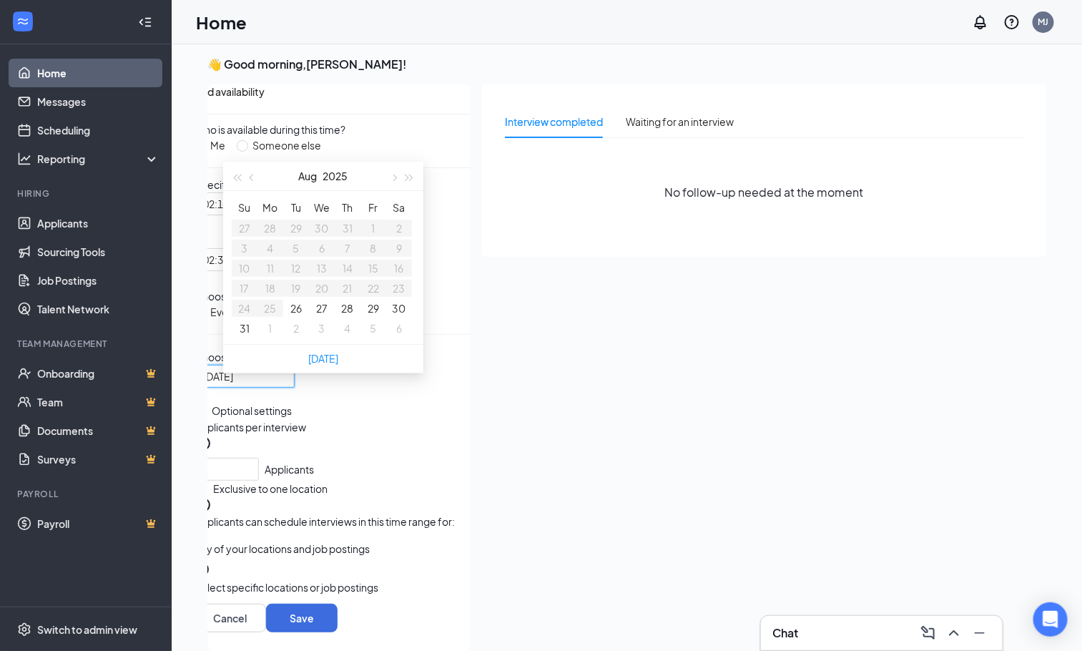
type input "[DATE]"
click at [337, 621] on button "Save" at bounding box center [301, 617] width 71 height 29
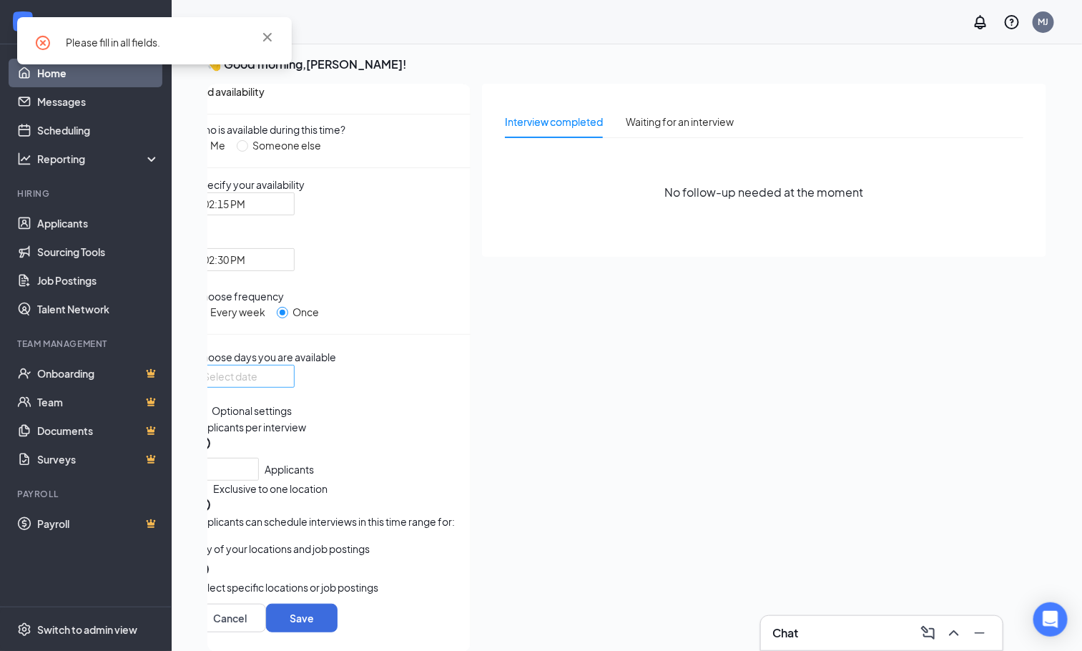
click at [286, 368] on div at bounding box center [244, 376] width 83 height 16
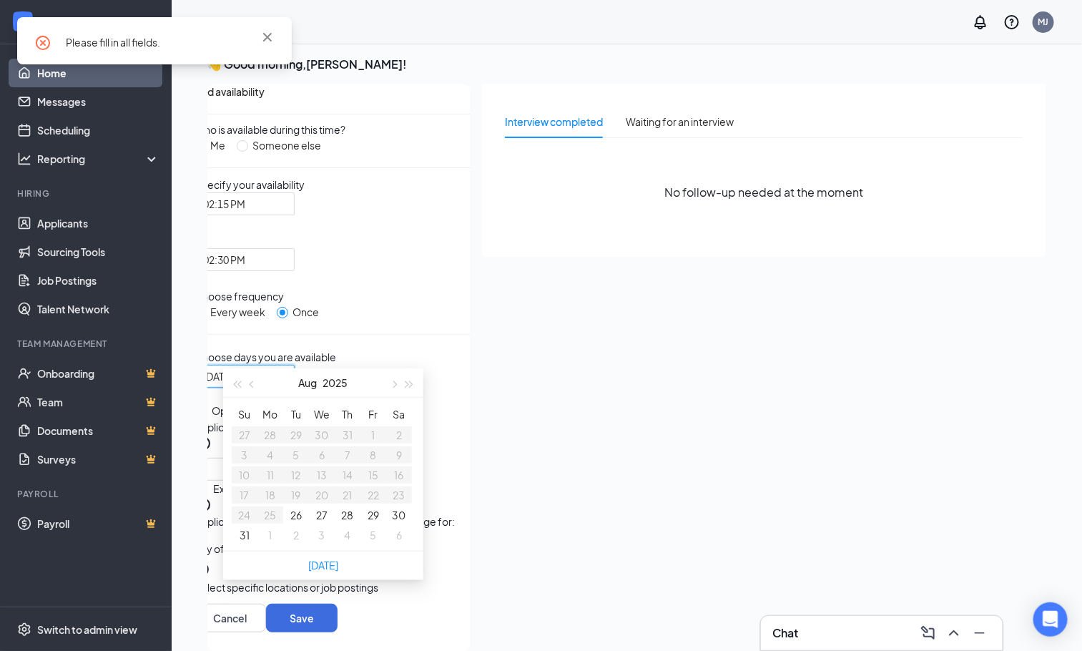
type input "[DATE]"
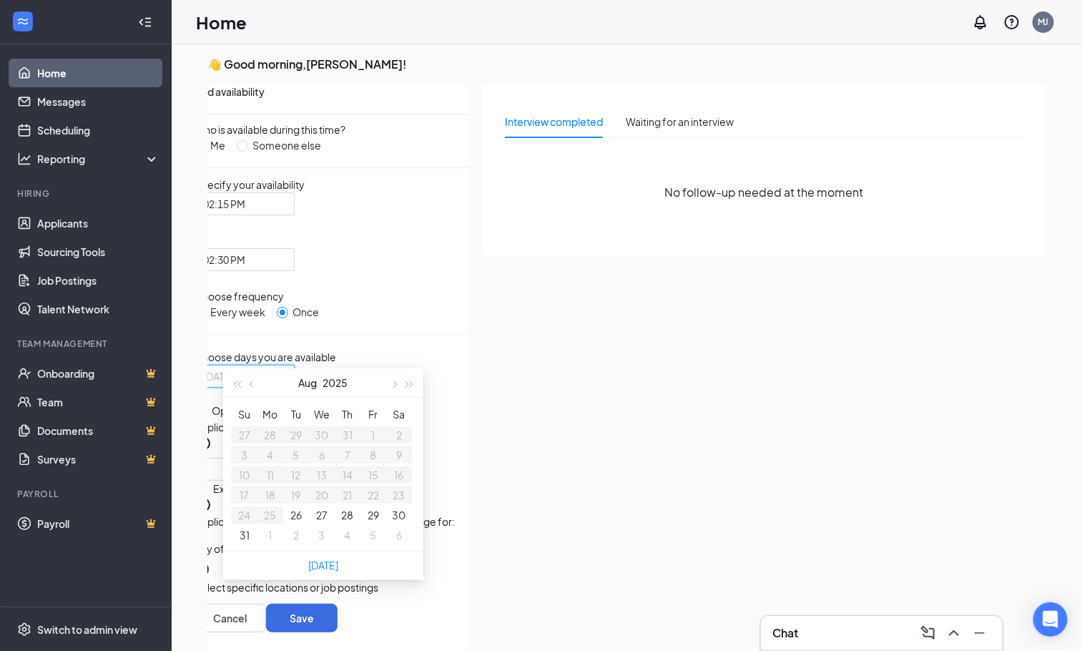
click at [352, 523] on button "28" at bounding box center [348, 515] width 12 height 16
type input "[DATE]"
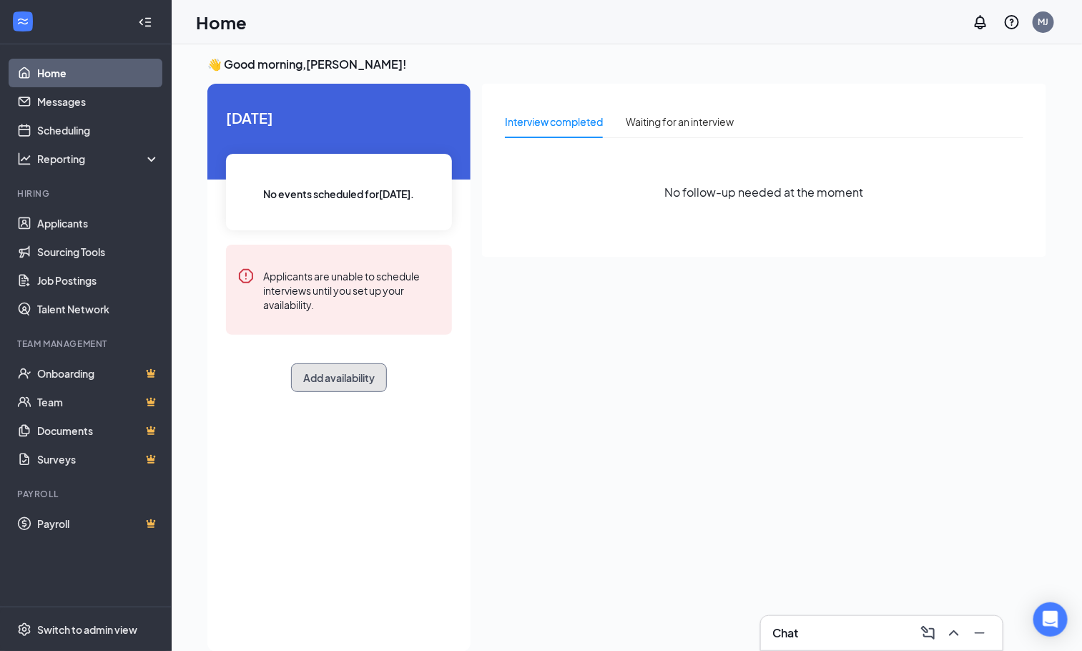
click at [354, 391] on button "Add availability" at bounding box center [339, 377] width 96 height 29
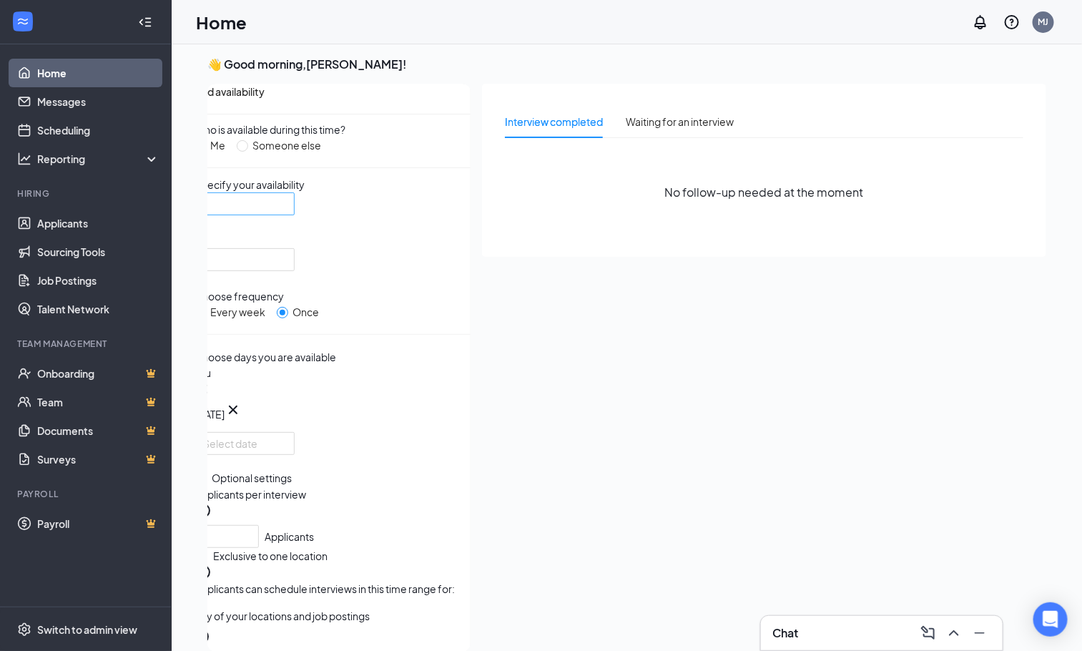
click at [276, 202] on input "search" at bounding box center [239, 203] width 73 height 21
click at [276, 249] on input "search" at bounding box center [239, 259] width 73 height 21
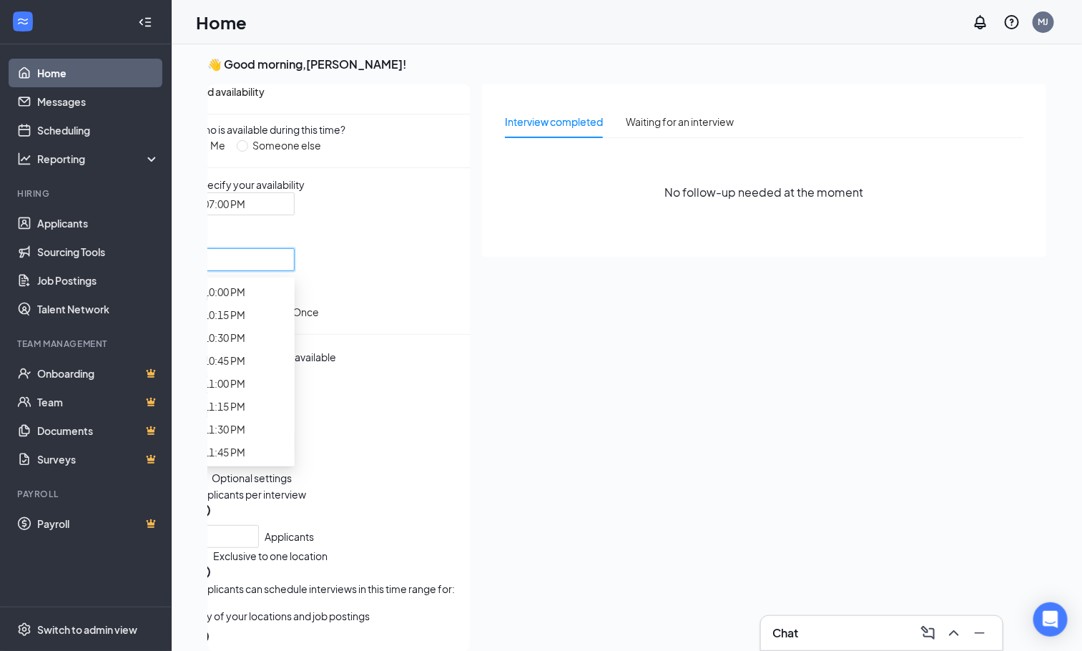
scroll to position [2574, 0]
click at [245, 94] on span "07:45 PM" at bounding box center [224, 86] width 42 height 16
click at [245, 249] on span "07:45 PM" at bounding box center [224, 259] width 42 height 21
click at [245, 31] on span "07:15 PM" at bounding box center [224, 23] width 42 height 16
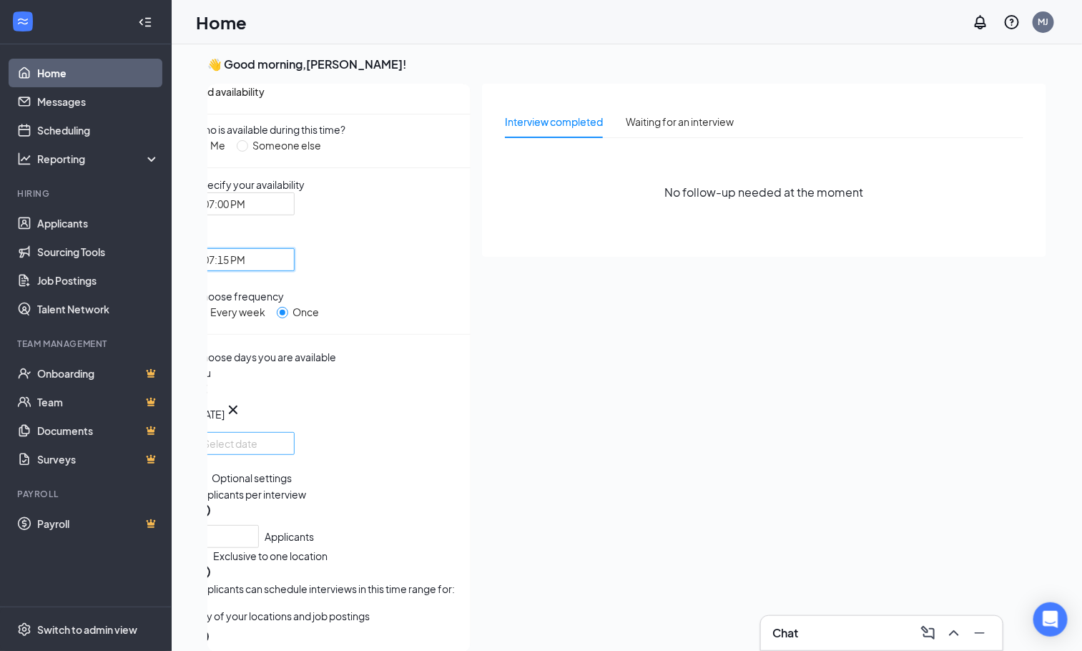
click at [286, 435] on div at bounding box center [244, 443] width 83 height 16
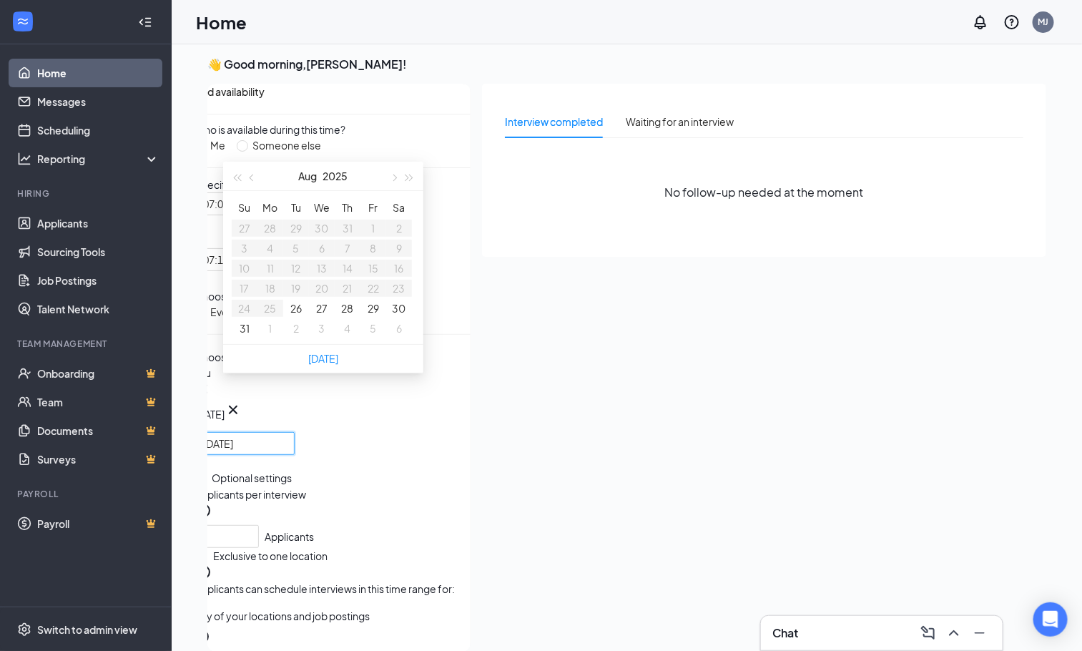
type input "[DATE]"
click at [345, 315] on button "28" at bounding box center [348, 308] width 12 height 16
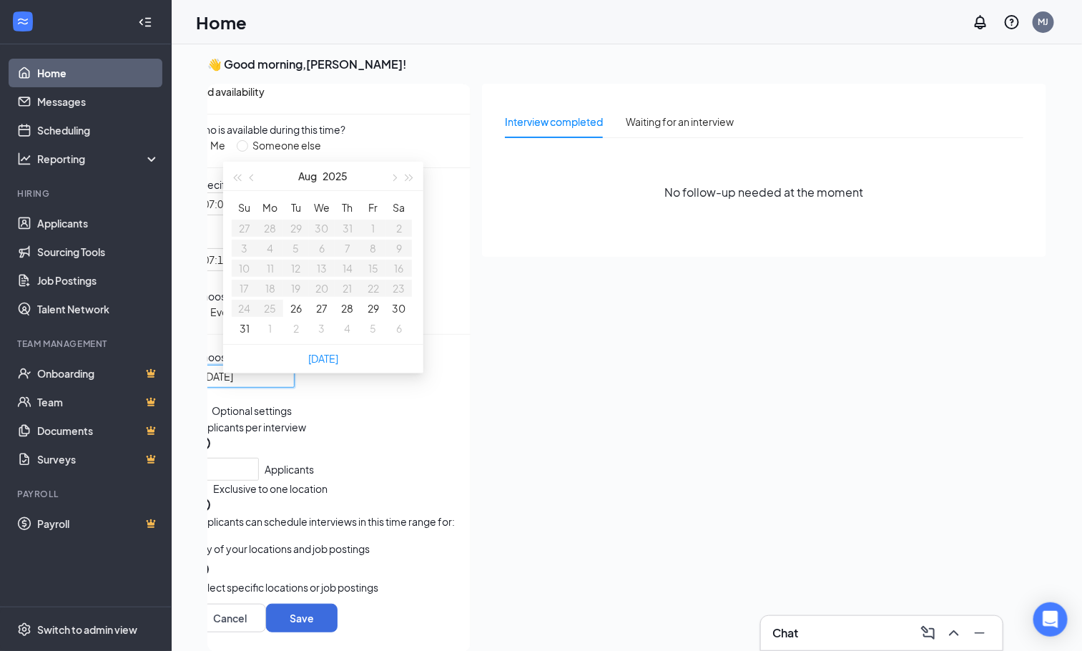
click at [345, 315] on button "28" at bounding box center [348, 308] width 12 height 16
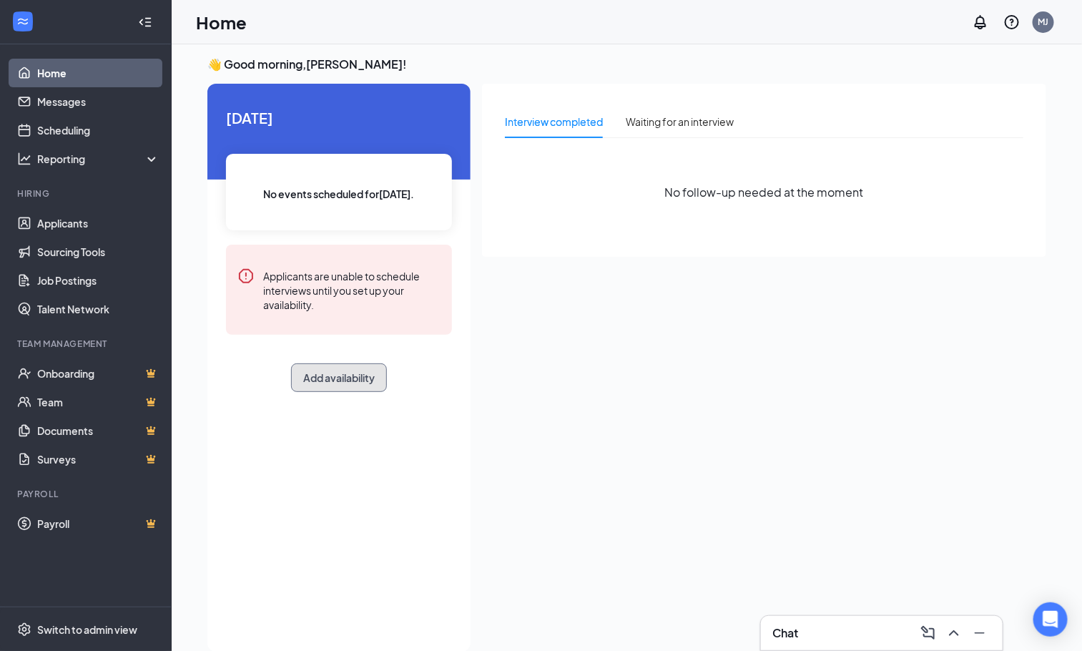
click at [329, 382] on button "Add availability" at bounding box center [339, 377] width 96 height 29
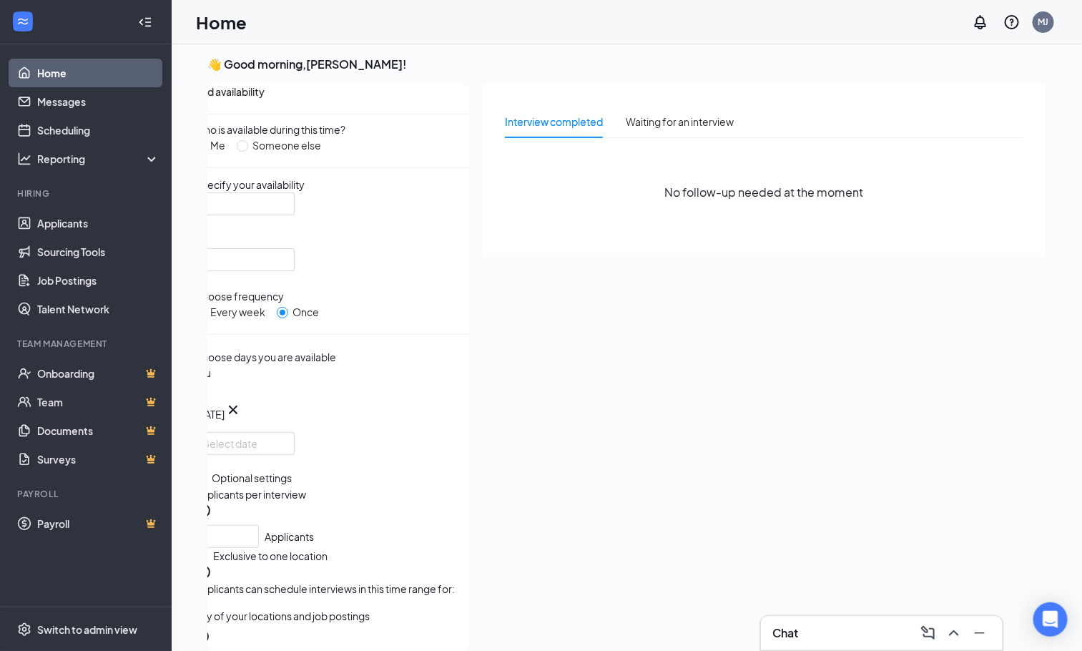
click at [307, 191] on div "Specify your availability 06:45 PM 07:00 PM 07:15 PM 12:00 AM 12:15 AM 12:30 AM…" at bounding box center [332, 224] width 276 height 94
click at [326, 209] on div "06:45 PM 07:00 PM 07:15 PM 12:00 AM 12:15 AM 12:30 AM 12:45 AM 01:00 AM 01:15 A…" at bounding box center [332, 231] width 276 height 79
click at [276, 209] on input "search" at bounding box center [239, 203] width 73 height 21
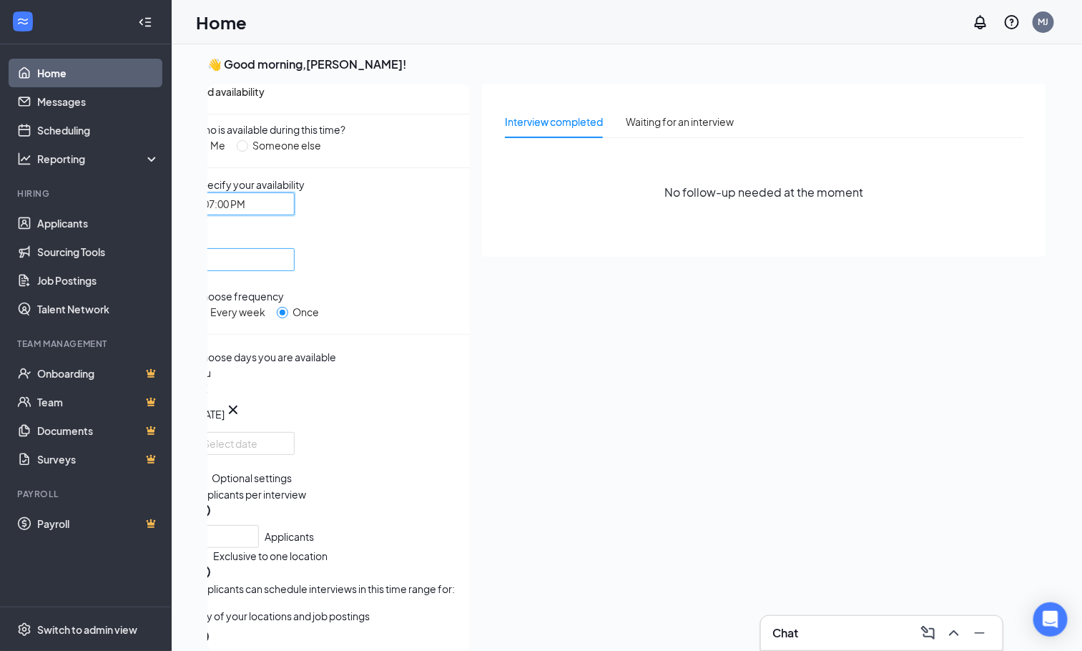
click at [295, 248] on div at bounding box center [244, 259] width 100 height 23
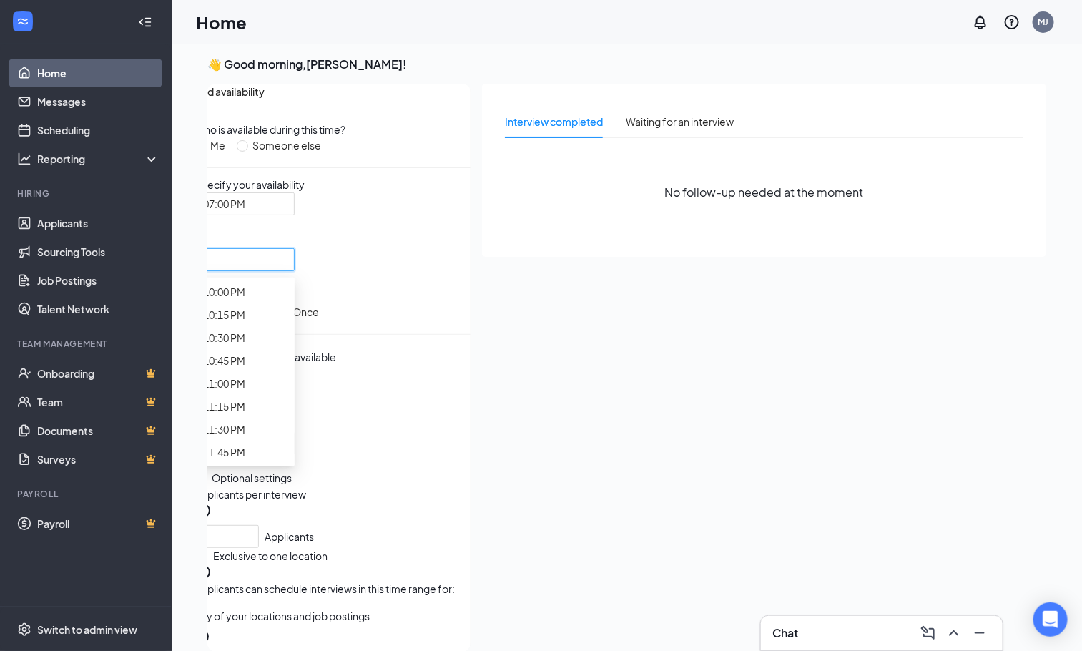
click at [245, 48] on span "07:15 PM" at bounding box center [224, 40] width 42 height 16
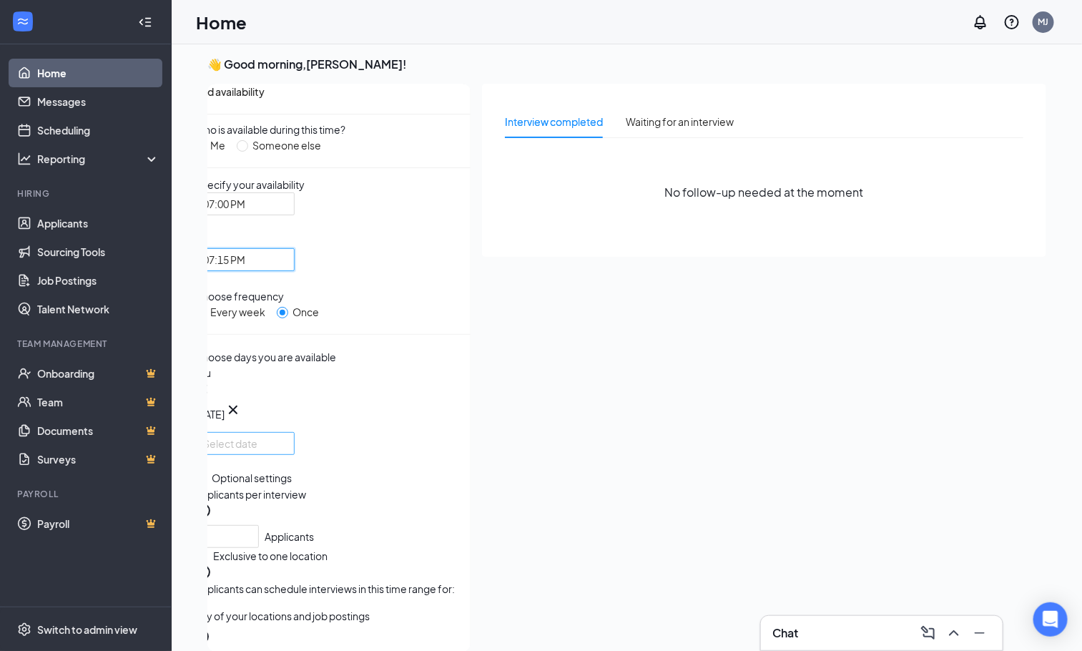
click at [286, 435] on div at bounding box center [244, 443] width 83 height 16
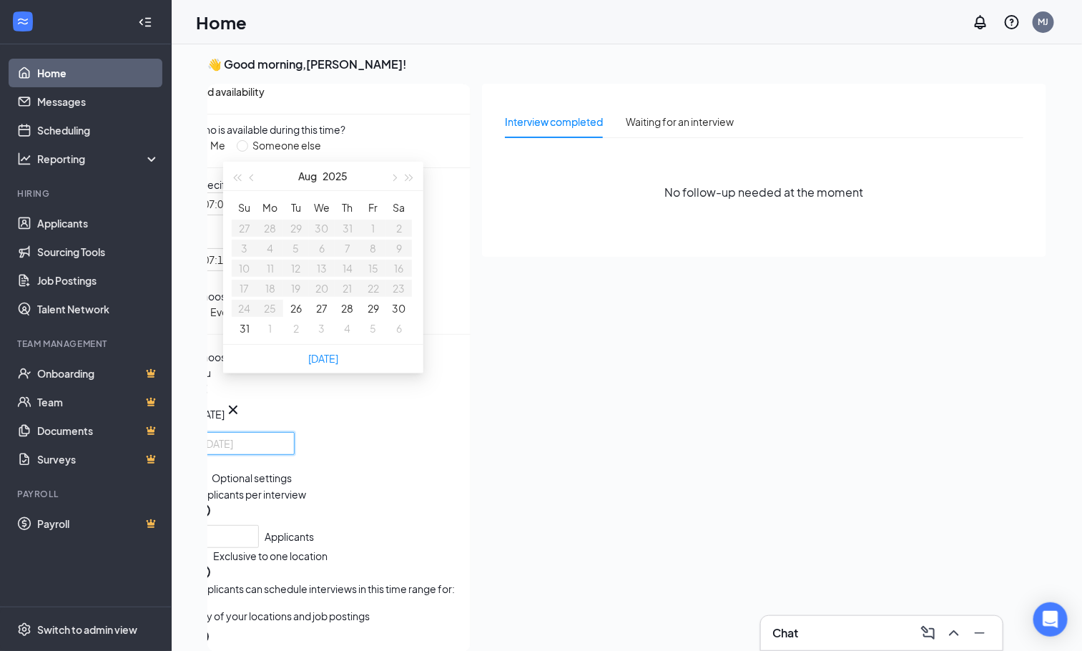
click at [373, 318] on td "29" at bounding box center [373, 308] width 26 height 20
click at [373, 316] on button "29" at bounding box center [372, 308] width 11 height 16
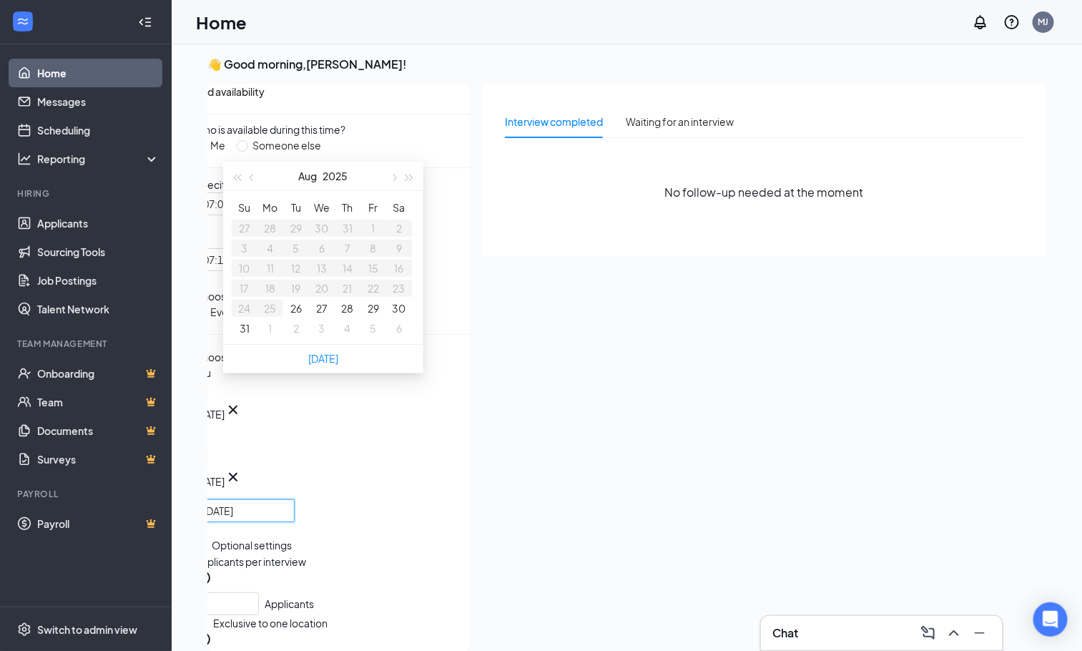
type input "[DATE]"
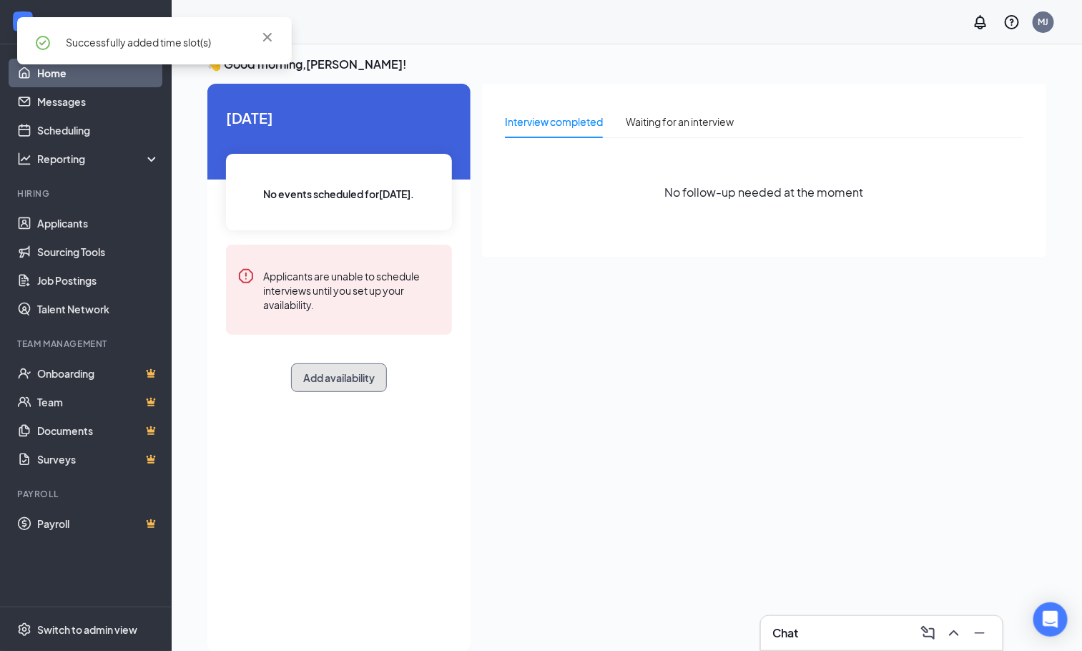
click at [333, 380] on button "Add availability" at bounding box center [339, 377] width 96 height 29
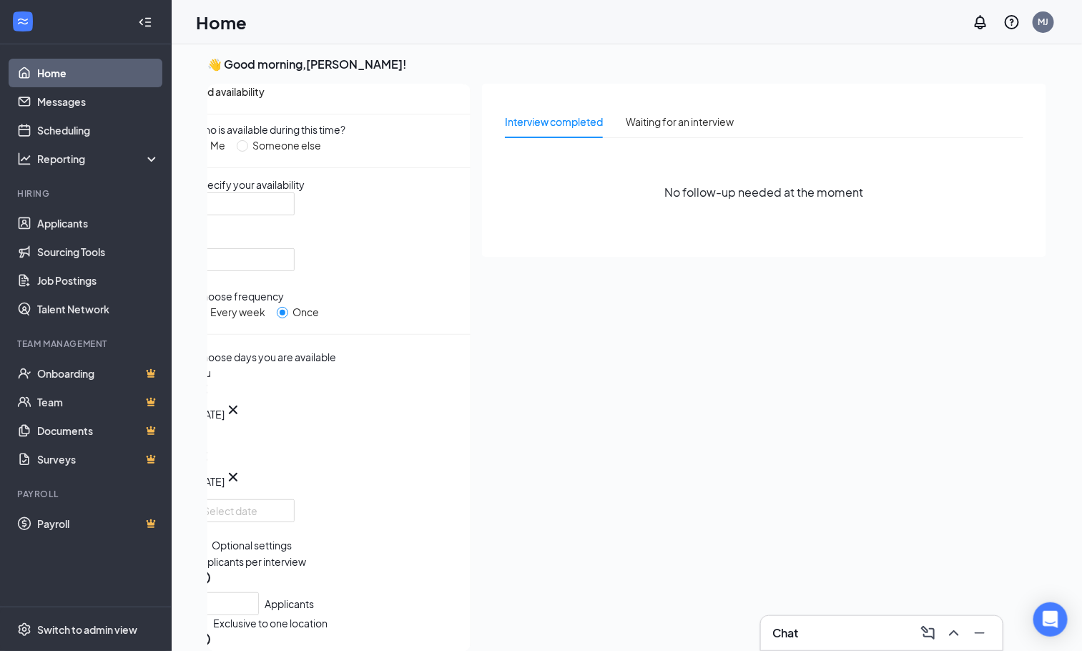
click at [212, 380] on icon "Cross" at bounding box center [202, 388] width 17 height 17
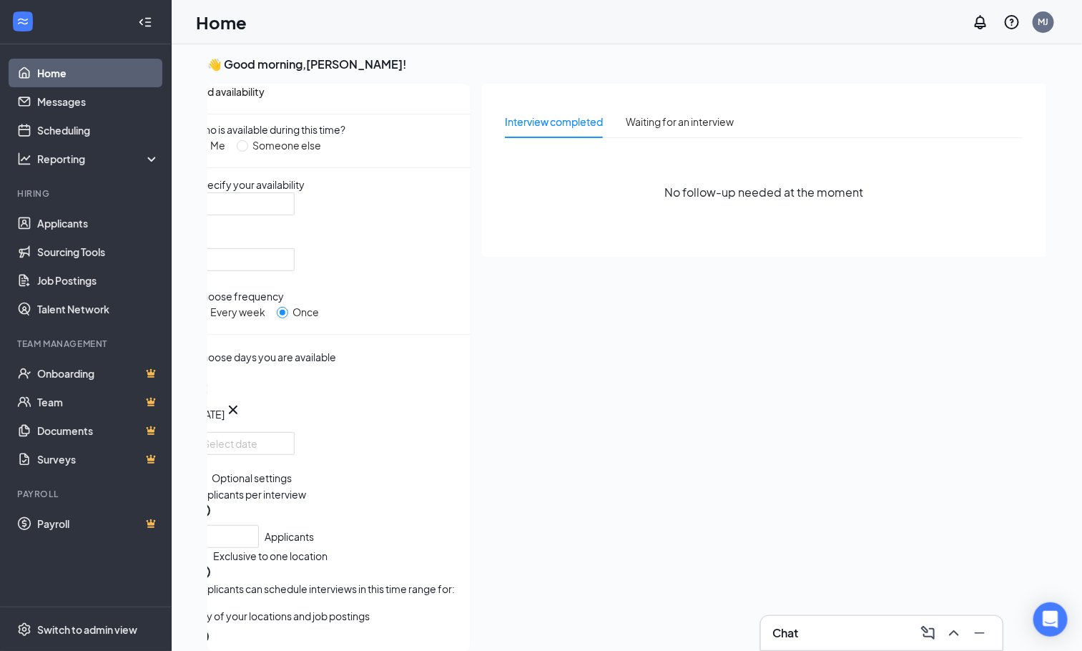
click at [212, 380] on icon "Cross" at bounding box center [202, 388] width 17 height 17
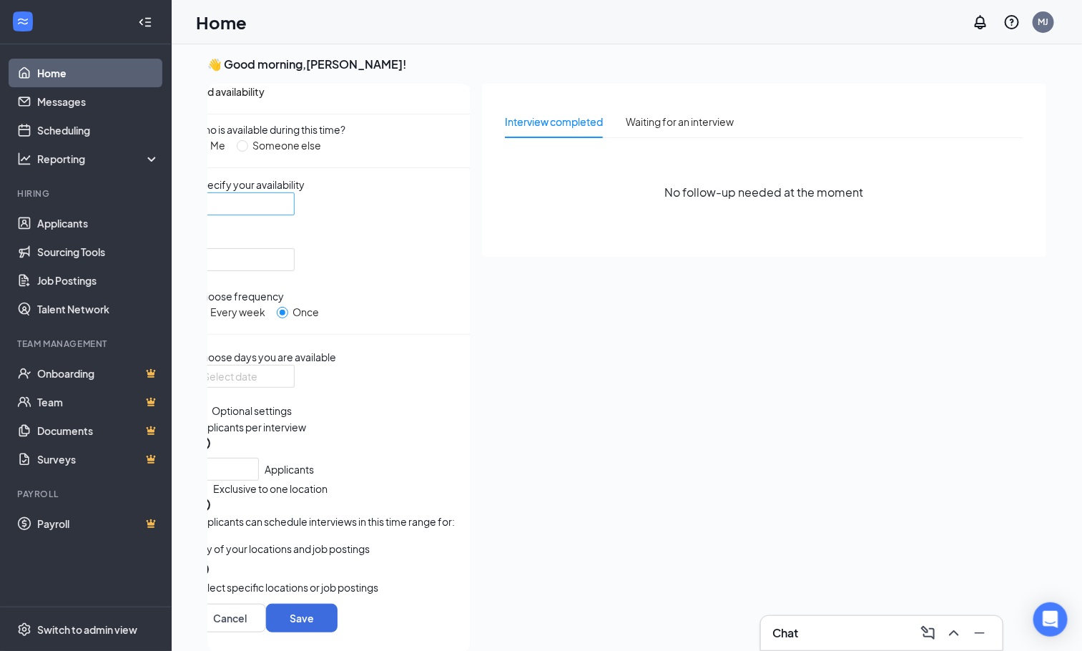
click at [276, 214] on input "search" at bounding box center [239, 203] width 73 height 21
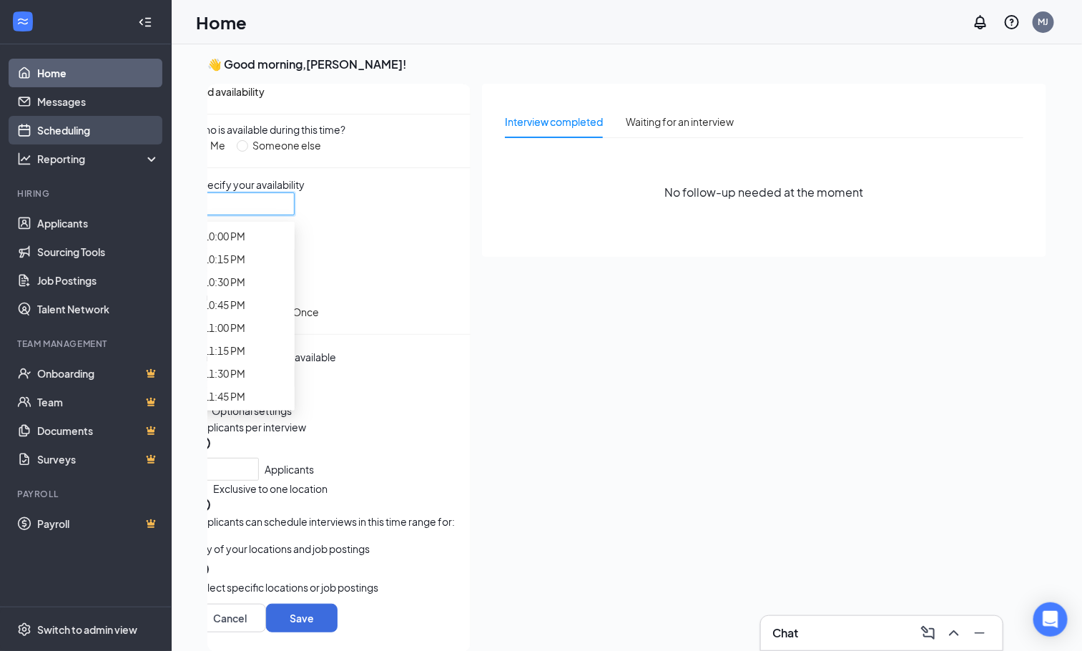
click at [67, 137] on link "Scheduling" at bounding box center [98, 130] width 122 height 29
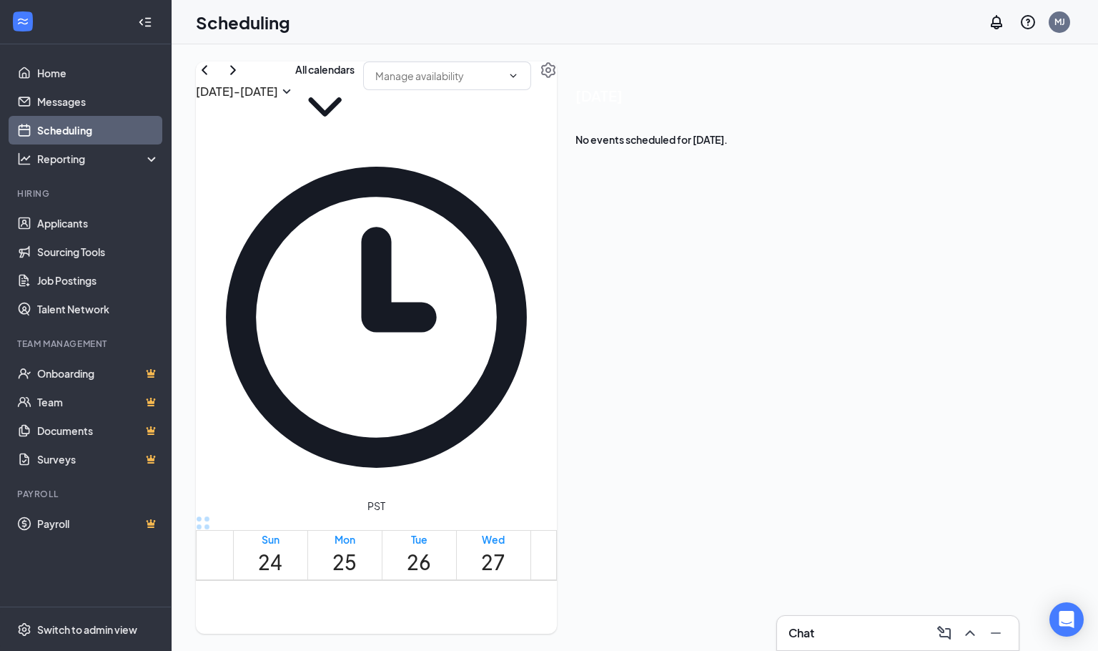
scroll to position [1534, 0]
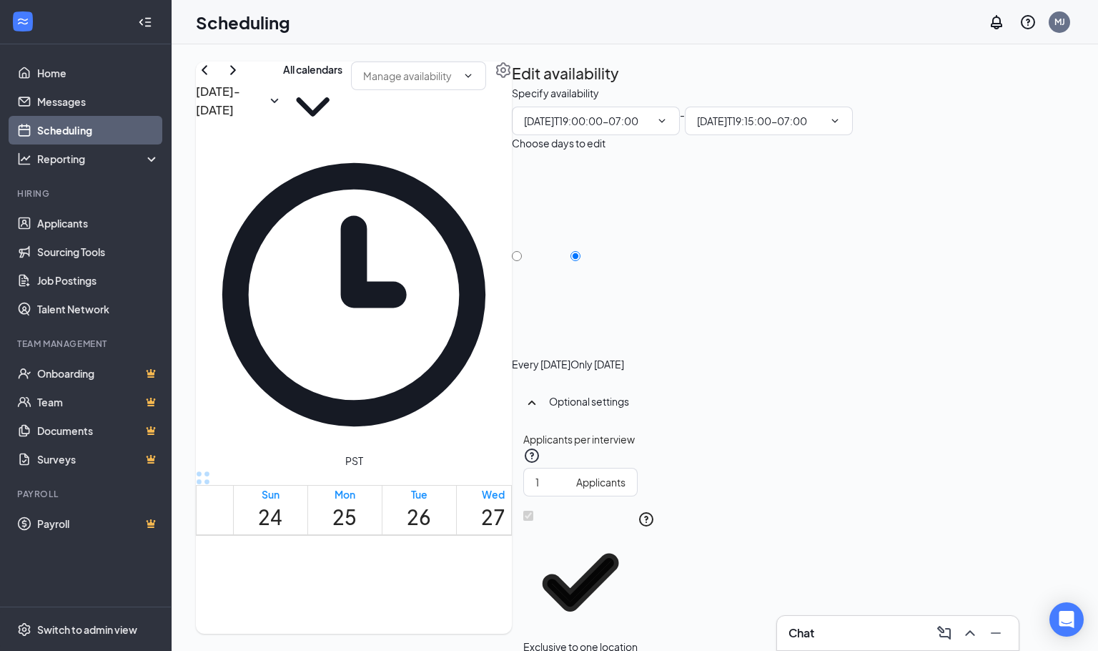
type input "07:00 PM"
type input "07:15 PM"
click at [668, 127] on icon "ChevronDown" at bounding box center [661, 120] width 11 height 11
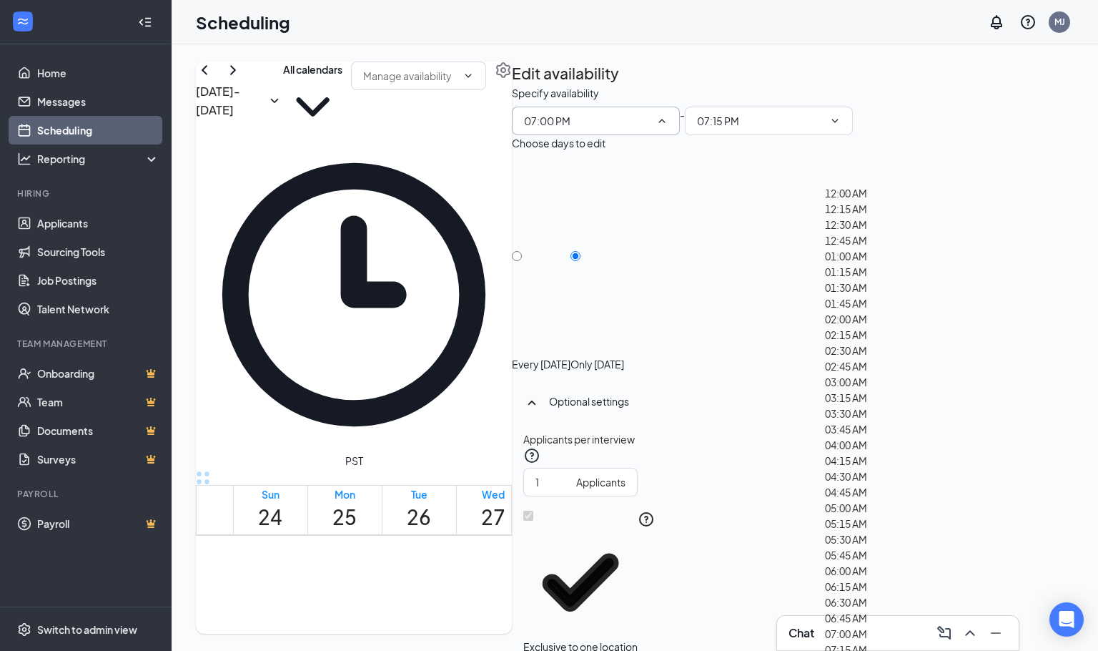
scroll to position [858, 0]
click at [849, 626] on div "07:00 AM" at bounding box center [846, 634] width 42 height 16
type input "07:00 AM"
type input "07:15 AM"
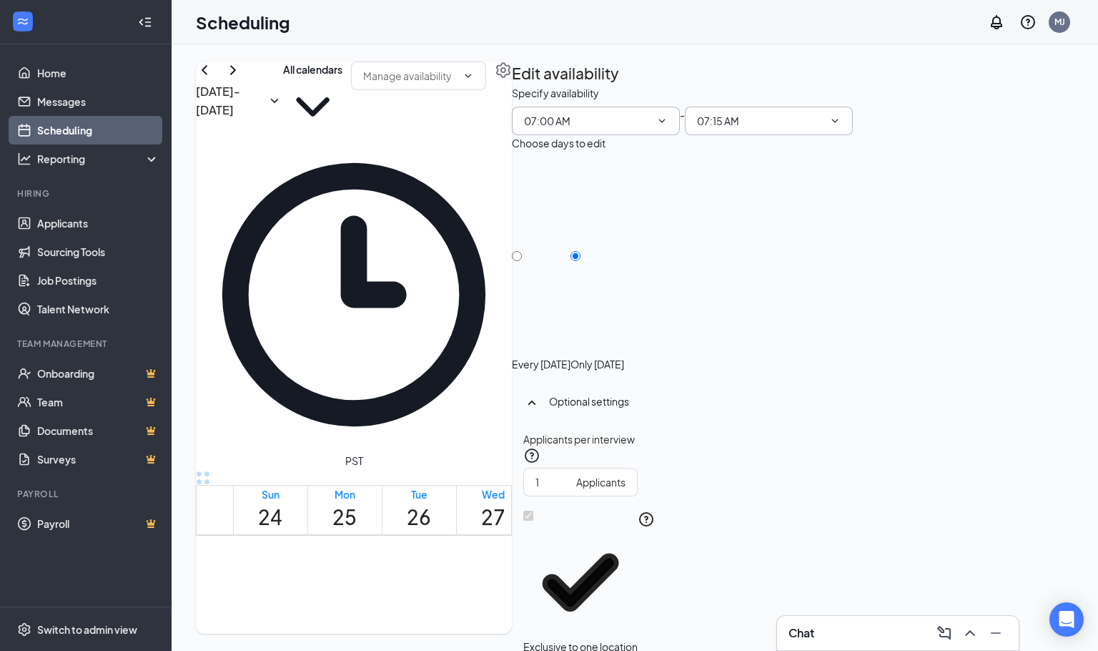
click at [841, 127] on span at bounding box center [833, 120] width 14 height 11
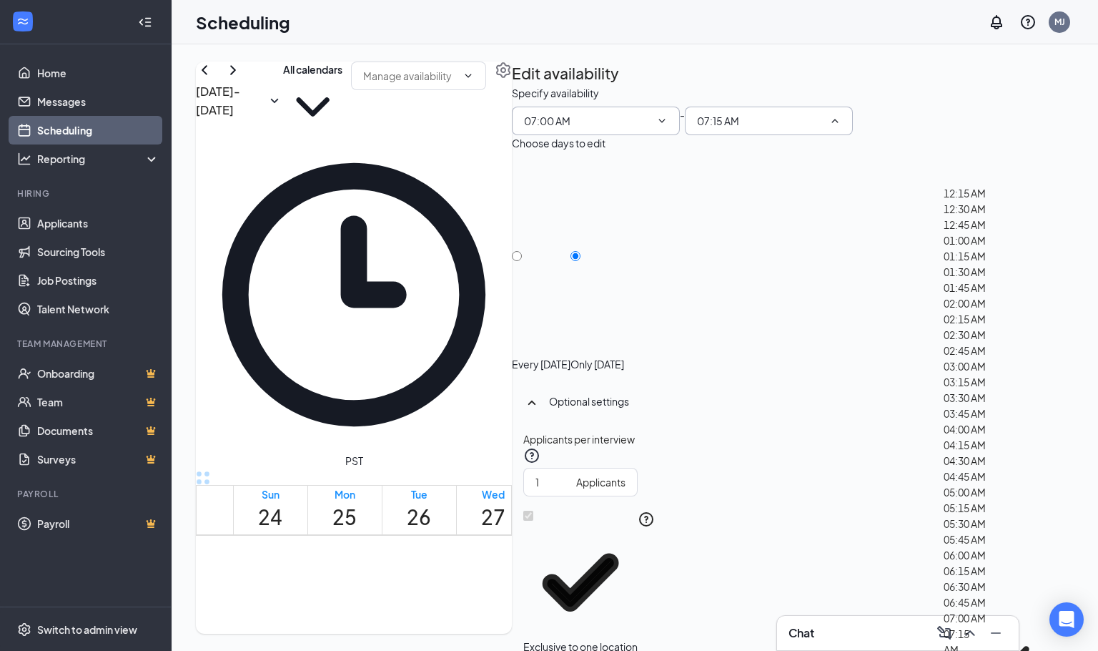
click at [853, 135] on span "07:15 AM" at bounding box center [769, 121] width 168 height 29
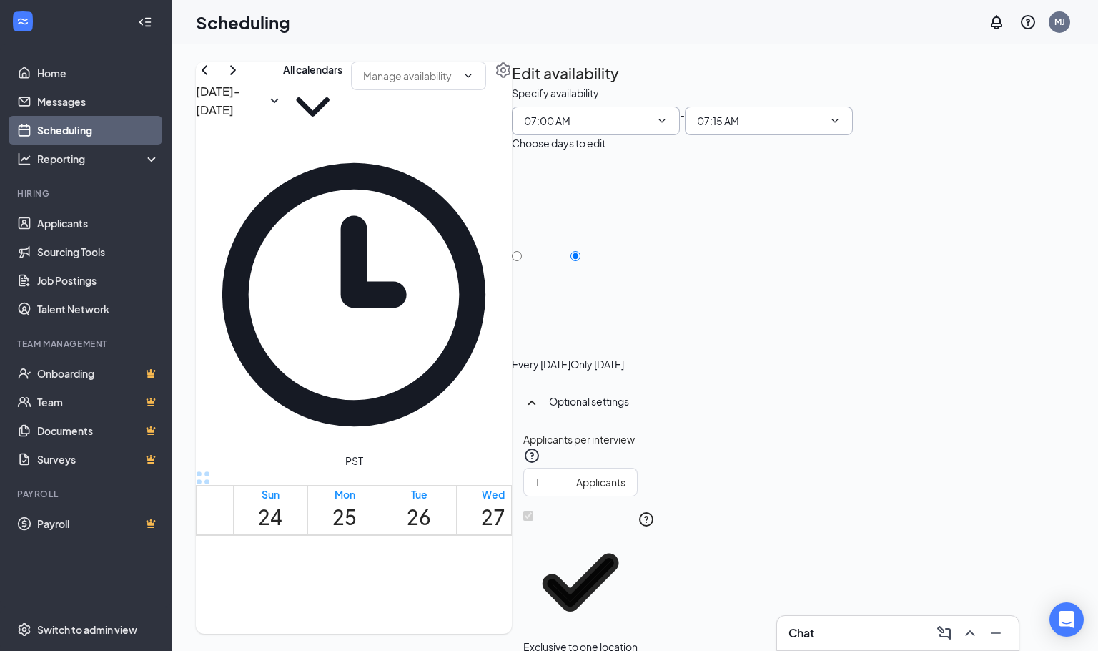
click at [853, 135] on span "07:15 AM" at bounding box center [769, 121] width 168 height 29
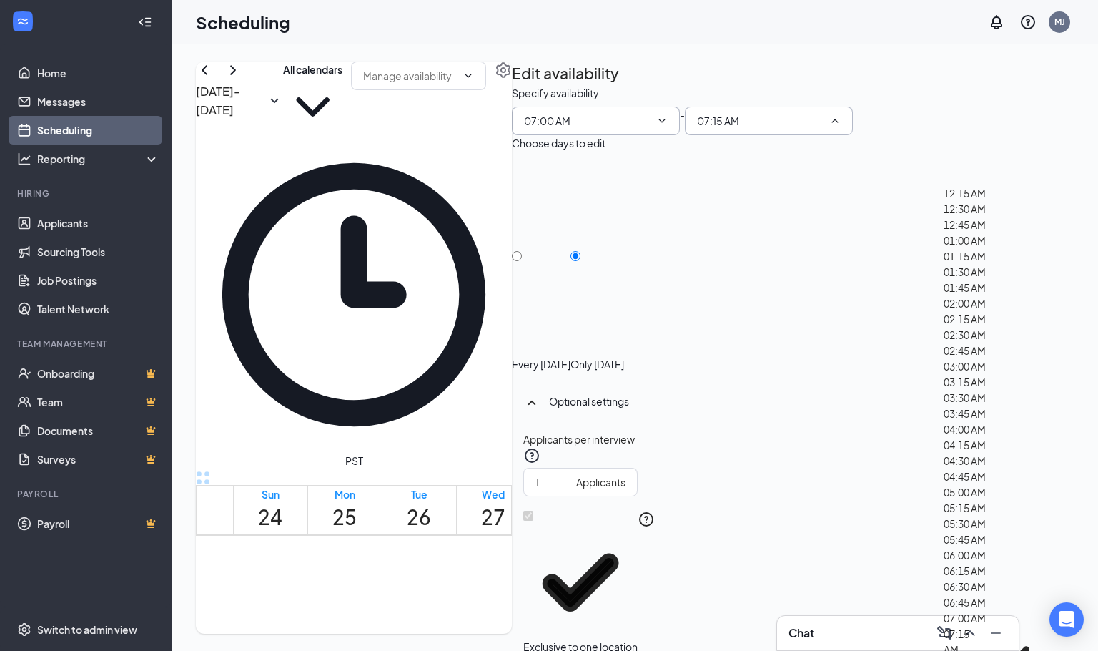
click at [853, 135] on span "07:15 AM" at bounding box center [769, 121] width 168 height 29
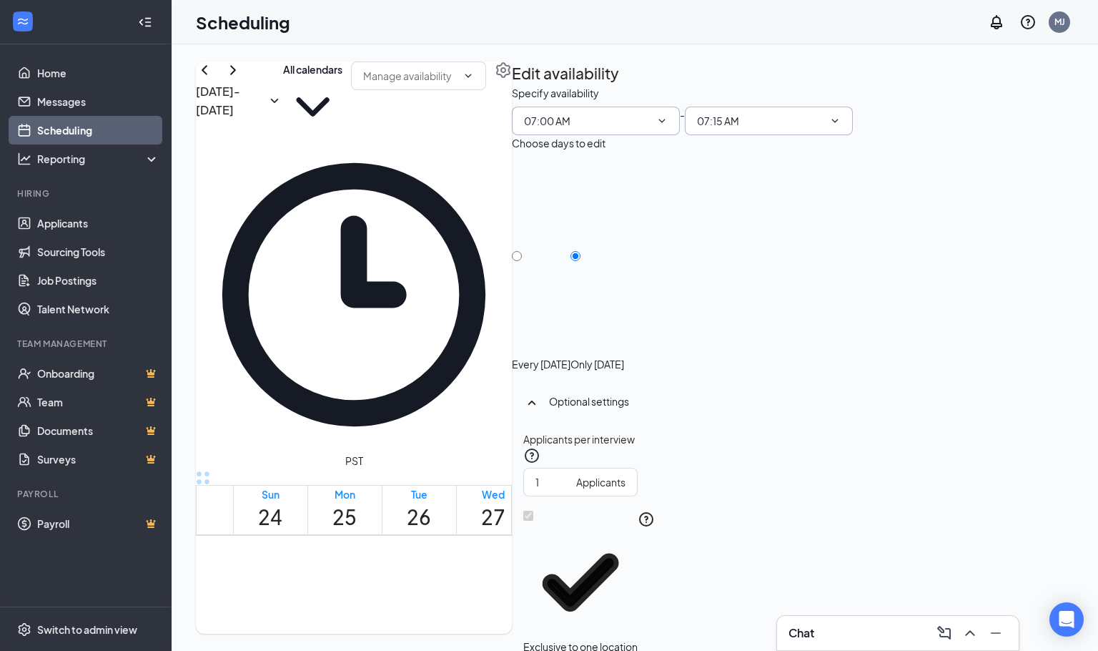
click at [839, 122] on icon "ChevronDown" at bounding box center [835, 121] width 6 height 4
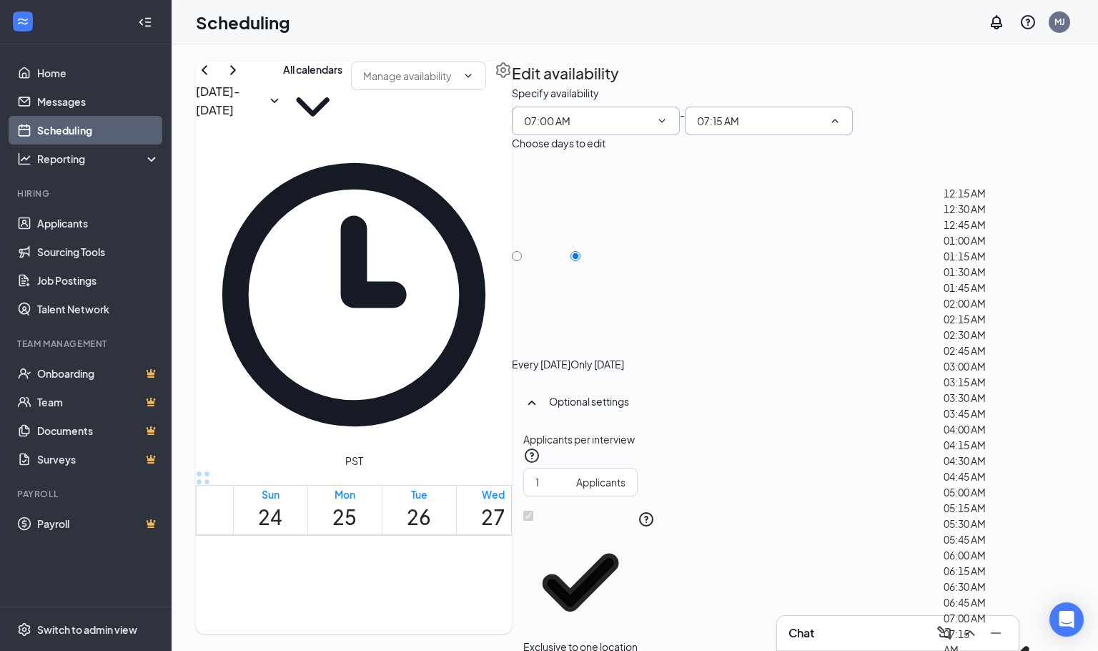
click at [974, 626] on div "07:15 AM" at bounding box center [959, 661] width 30 height 70
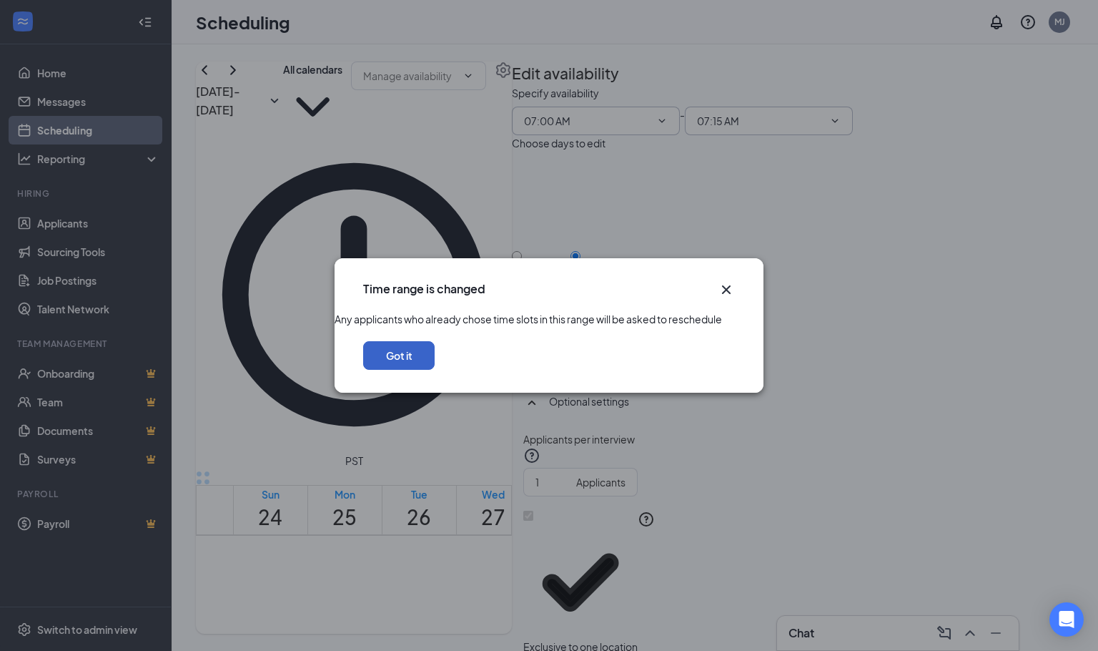
click at [435, 370] on button "Got it" at bounding box center [398, 355] width 71 height 29
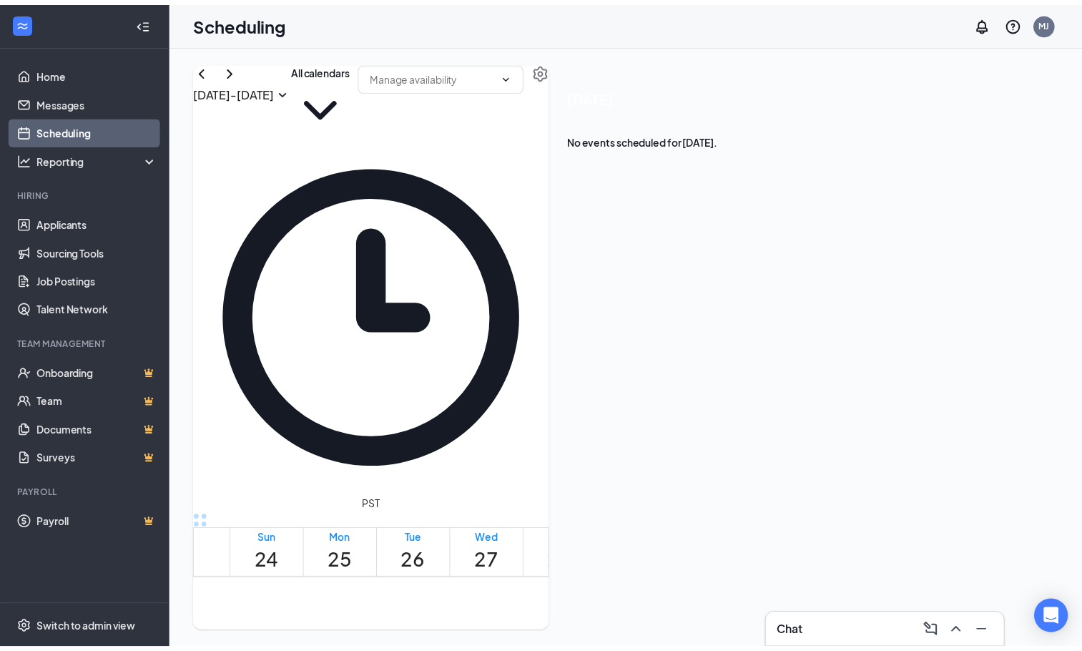
scroll to position [997, 0]
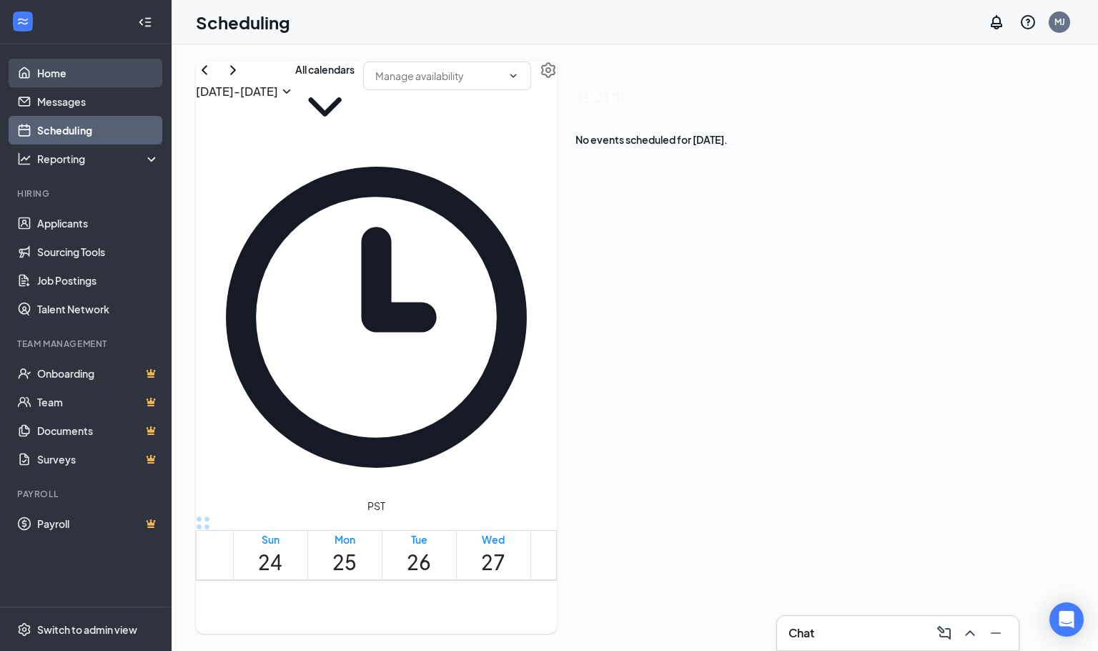
click at [45, 69] on link "Home" at bounding box center [98, 73] width 122 height 29
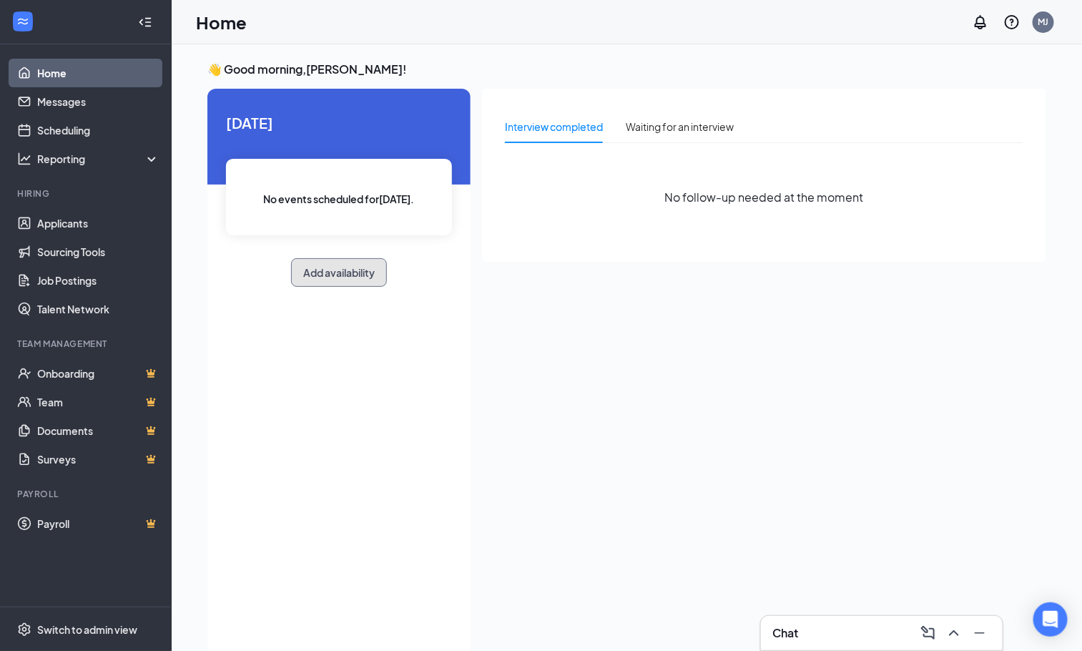
click at [305, 270] on button "Add availability" at bounding box center [339, 272] width 96 height 29
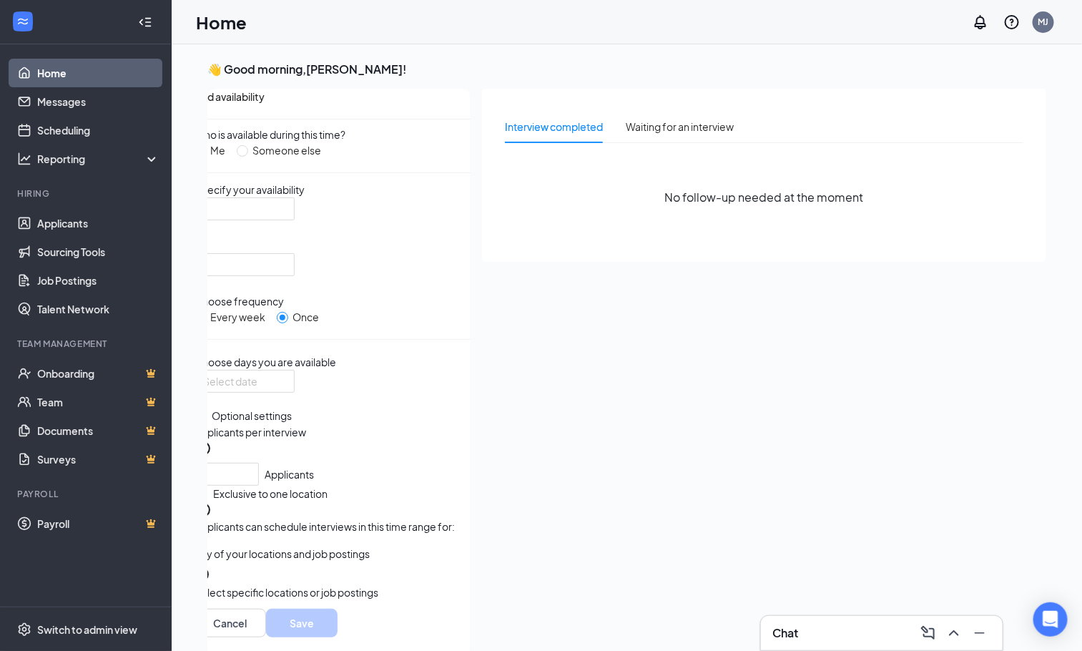
scroll to position [5, 0]
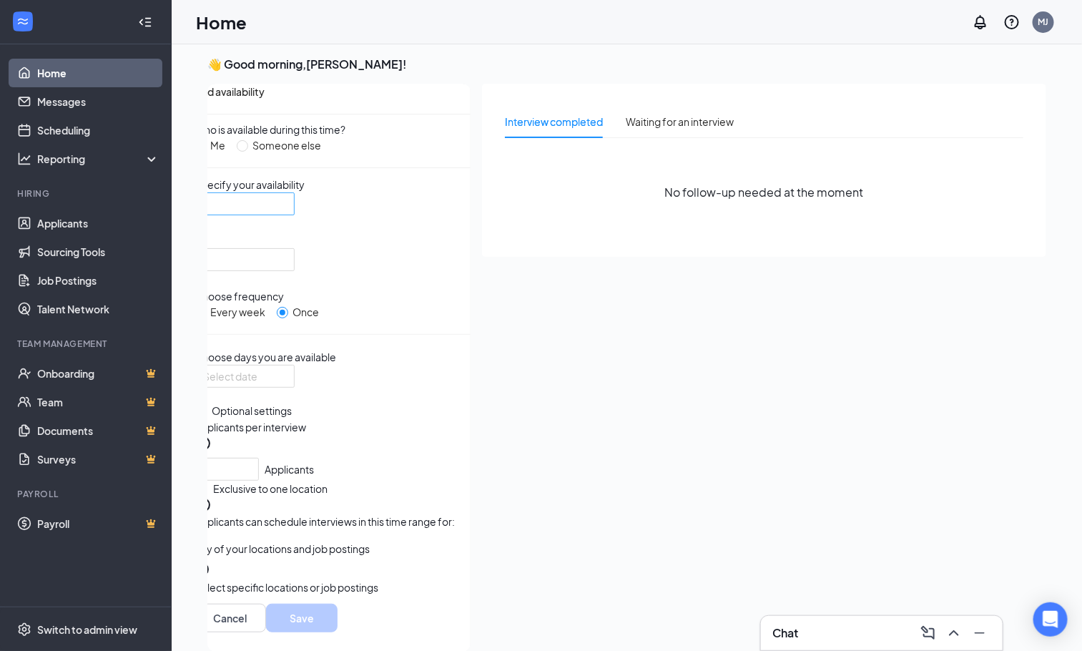
click at [276, 214] on input "search" at bounding box center [239, 203] width 73 height 21
click at [245, 49] on span "07:15 AM" at bounding box center [224, 42] width 42 height 16
click at [295, 256] on div at bounding box center [244, 259] width 100 height 23
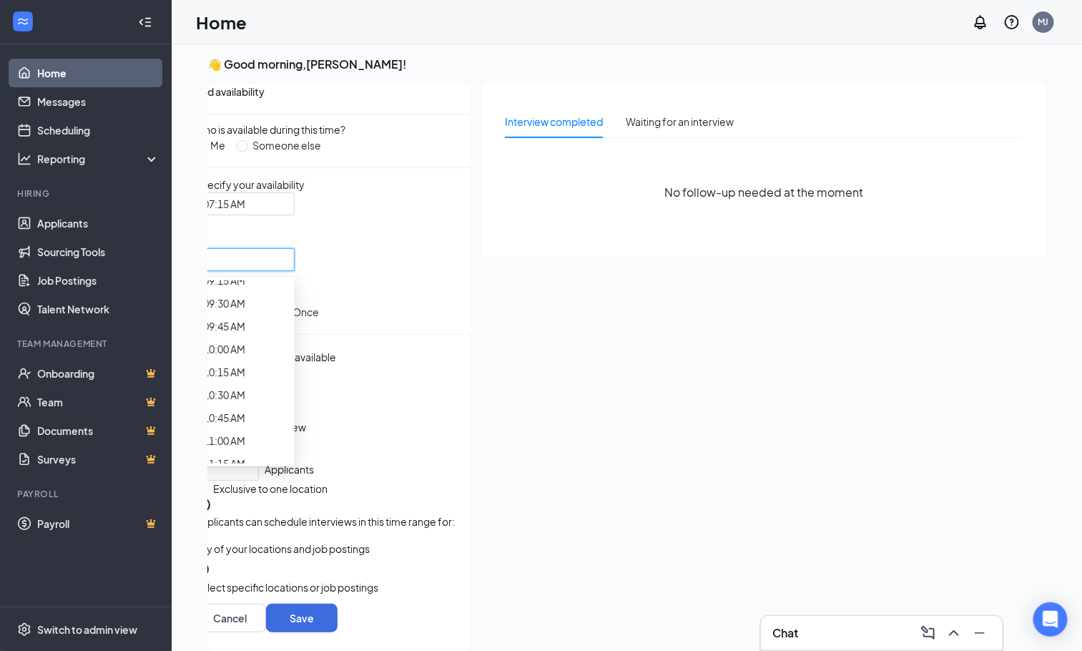
scroll to position [965, 0]
click at [245, 21] on span "07:30 AM" at bounding box center [224, 13] width 42 height 16
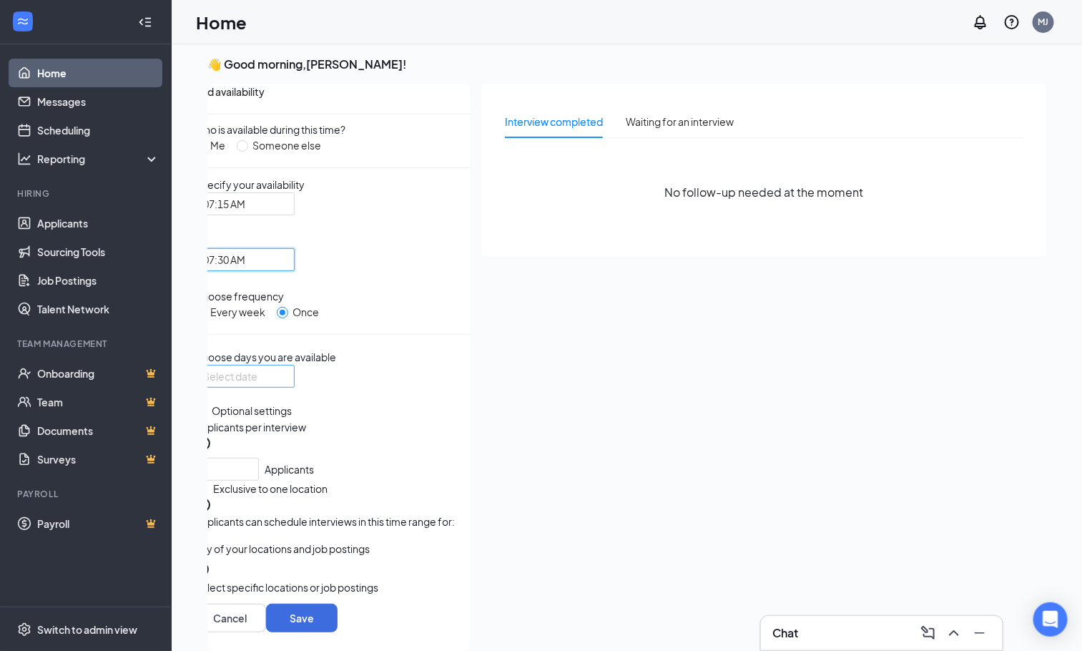
click at [286, 384] on div at bounding box center [244, 376] width 83 height 16
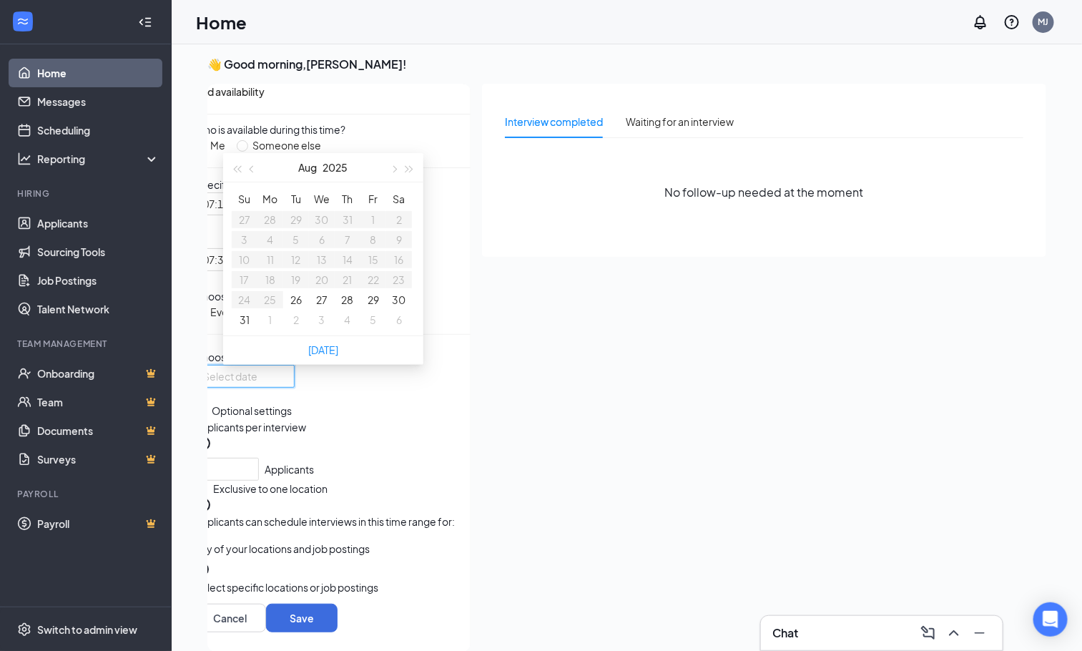
type input "[DATE]"
click at [367, 307] on button "29" at bounding box center [372, 300] width 11 height 16
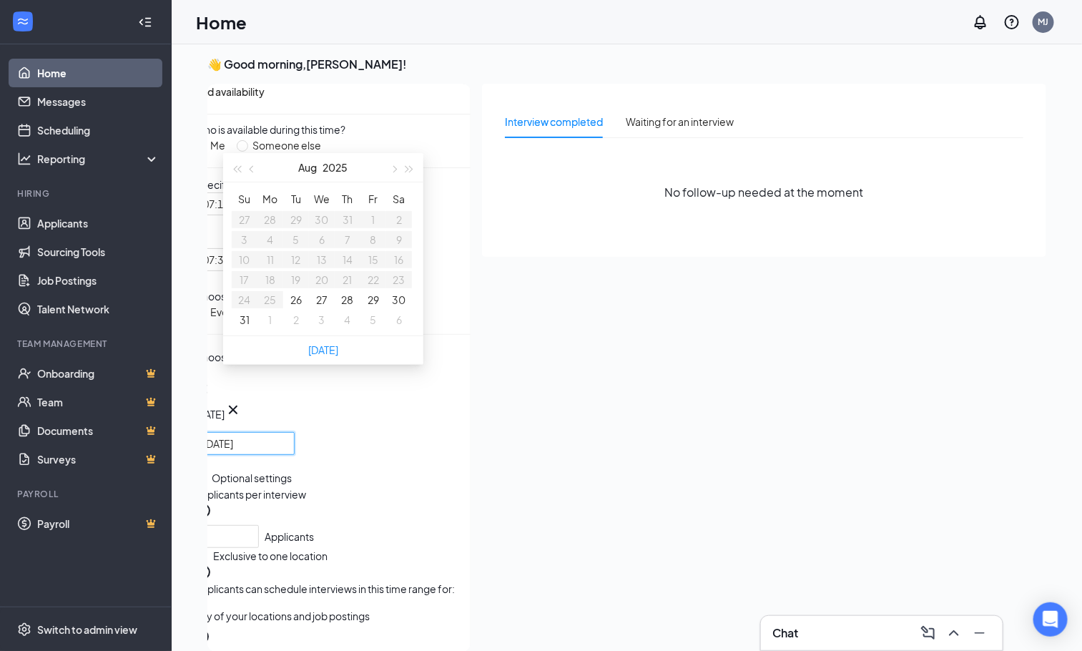
click at [371, 307] on button "29" at bounding box center [372, 300] width 11 height 16
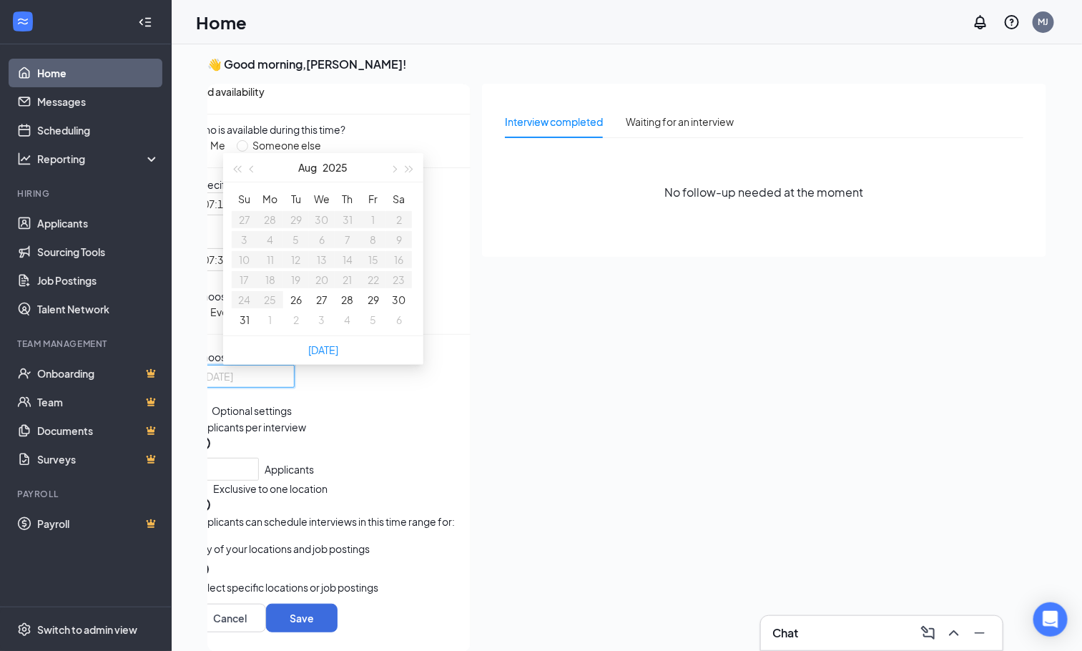
click at [345, 307] on button "28" at bounding box center [348, 300] width 12 height 16
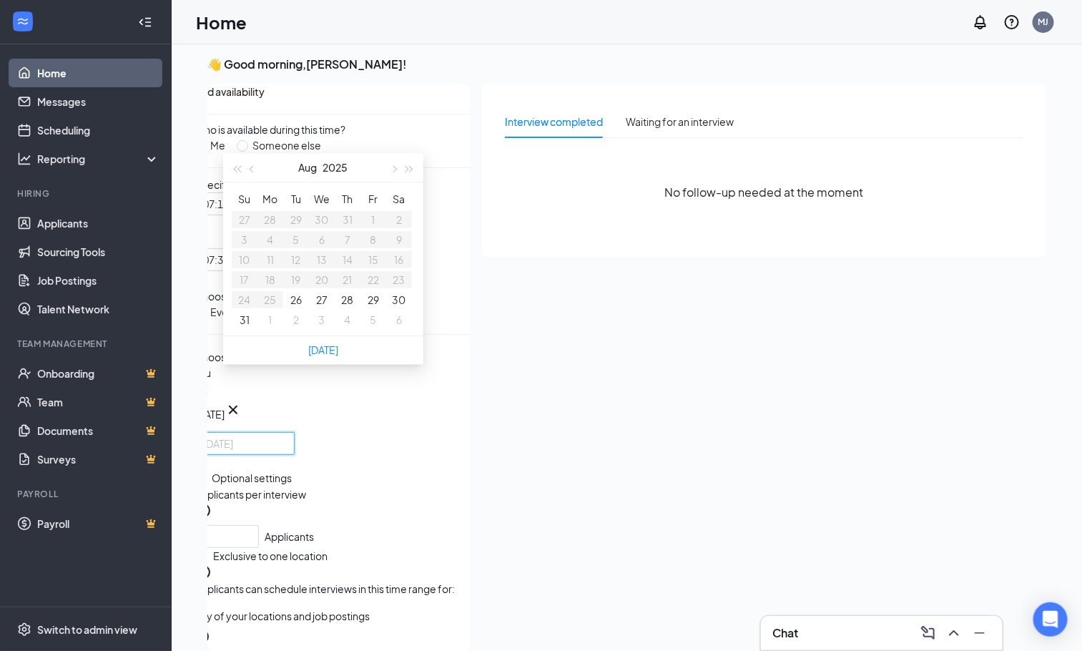
click at [348, 305] on td "28" at bounding box center [348, 300] width 26 height 20
click at [374, 307] on button "29" at bounding box center [372, 300] width 11 height 16
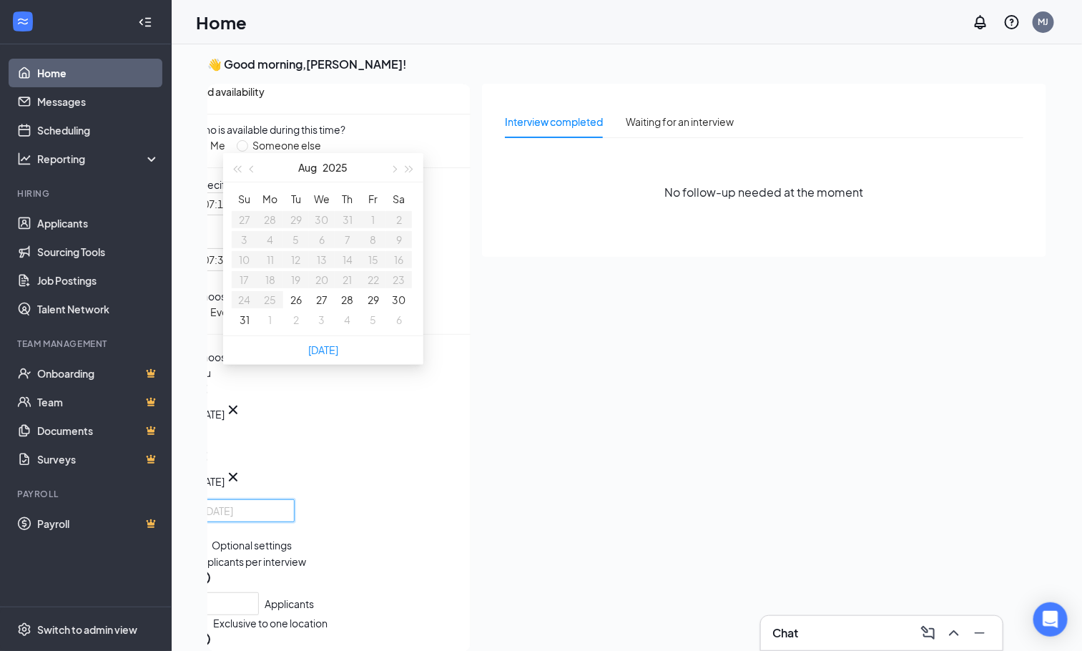
click at [345, 307] on button "28" at bounding box center [348, 300] width 12 height 16
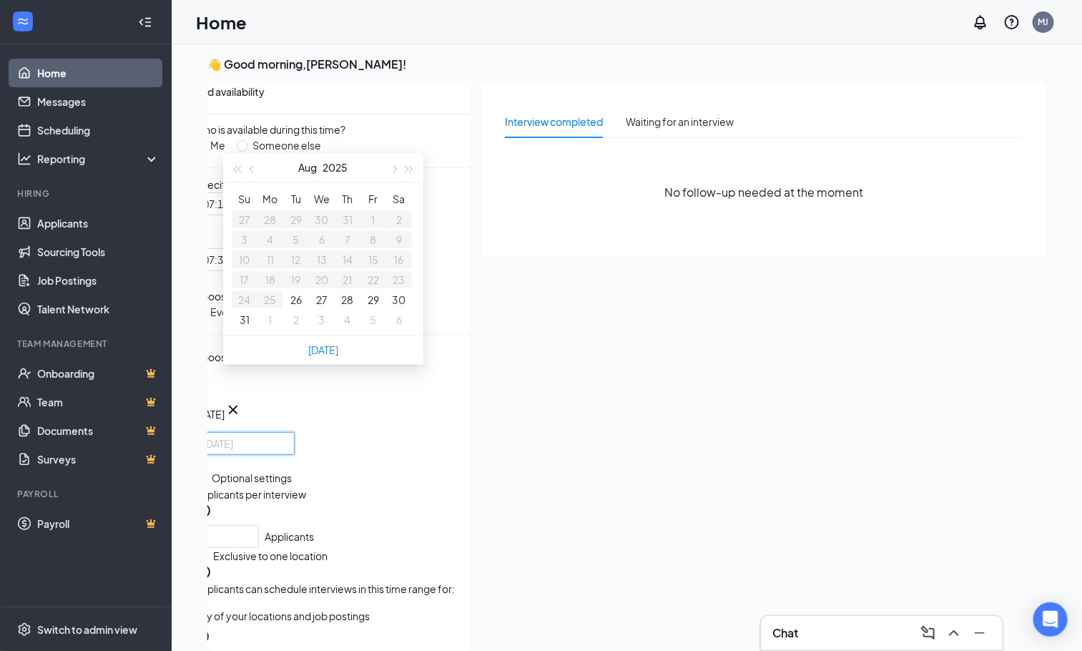
type input "[DATE]"
click at [425, 581] on div "Exclusive to one location" at bounding box center [332, 564] width 276 height 33
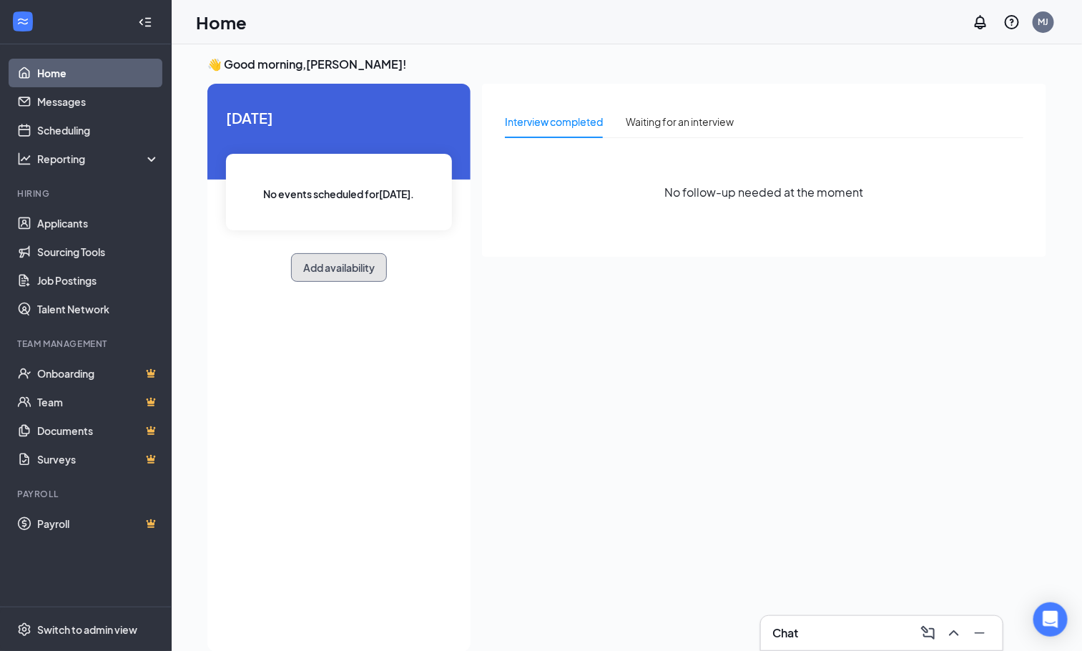
click at [360, 262] on button "Add availability" at bounding box center [339, 267] width 96 height 29
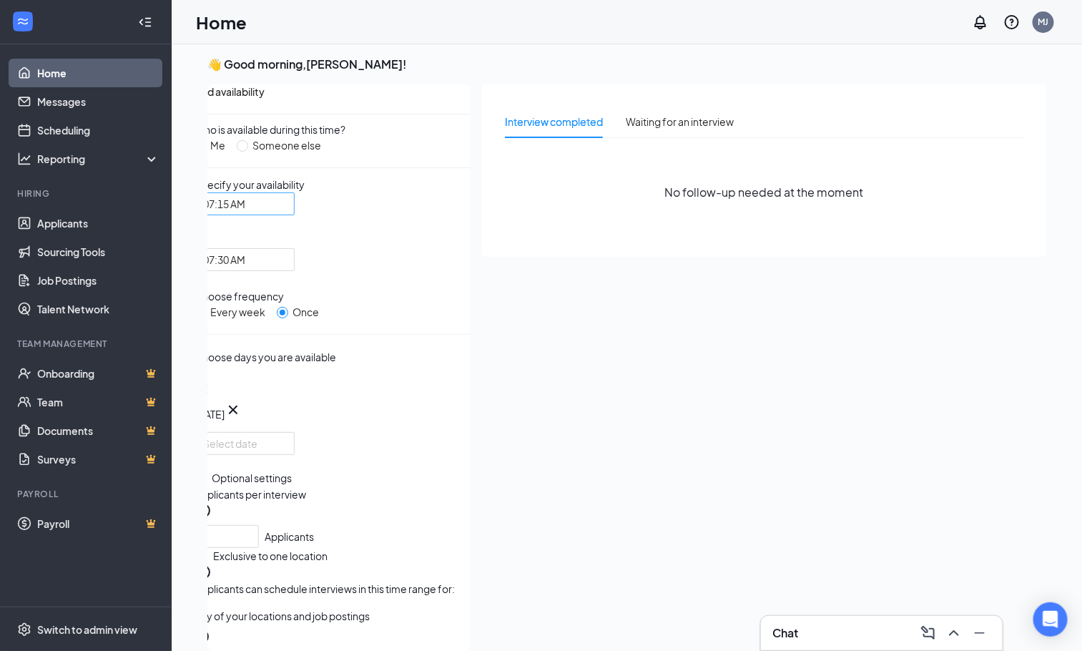
click at [273, 232] on span "07:15 AM" at bounding box center [238, 212] width 70 height 39
click at [245, 26] on span "07:00 AM" at bounding box center [224, 19] width 42 height 16
click at [273, 253] on span "07:30 AM" at bounding box center [238, 268] width 70 height 39
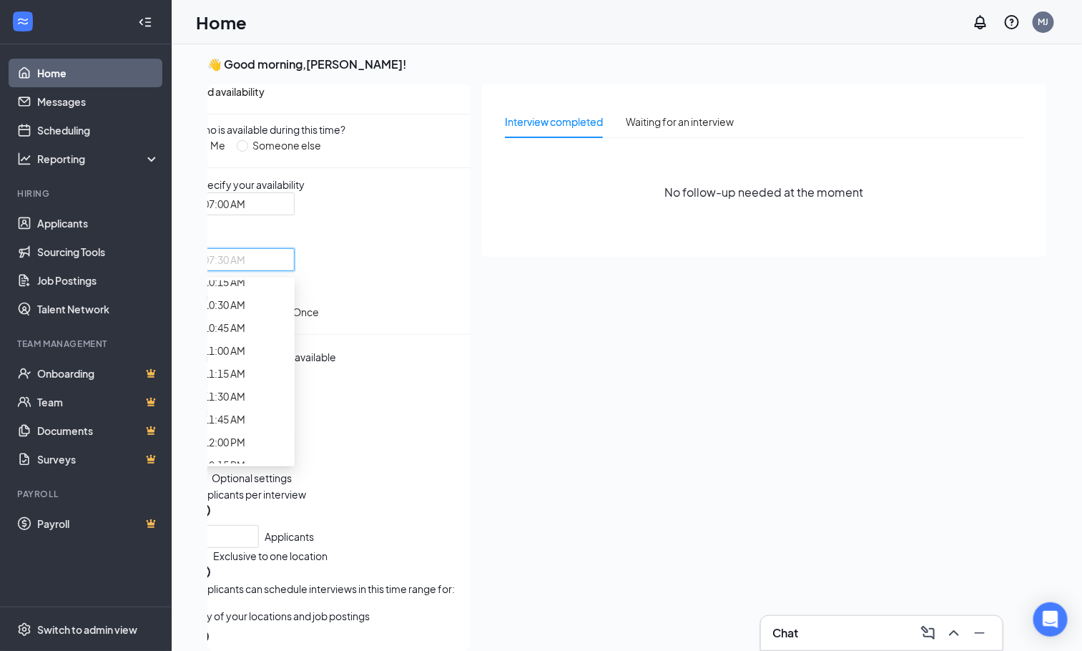
click at [369, 279] on div "Who is available during this time? Me Someone else Specify your availability 07…" at bounding box center [332, 396] width 276 height 549
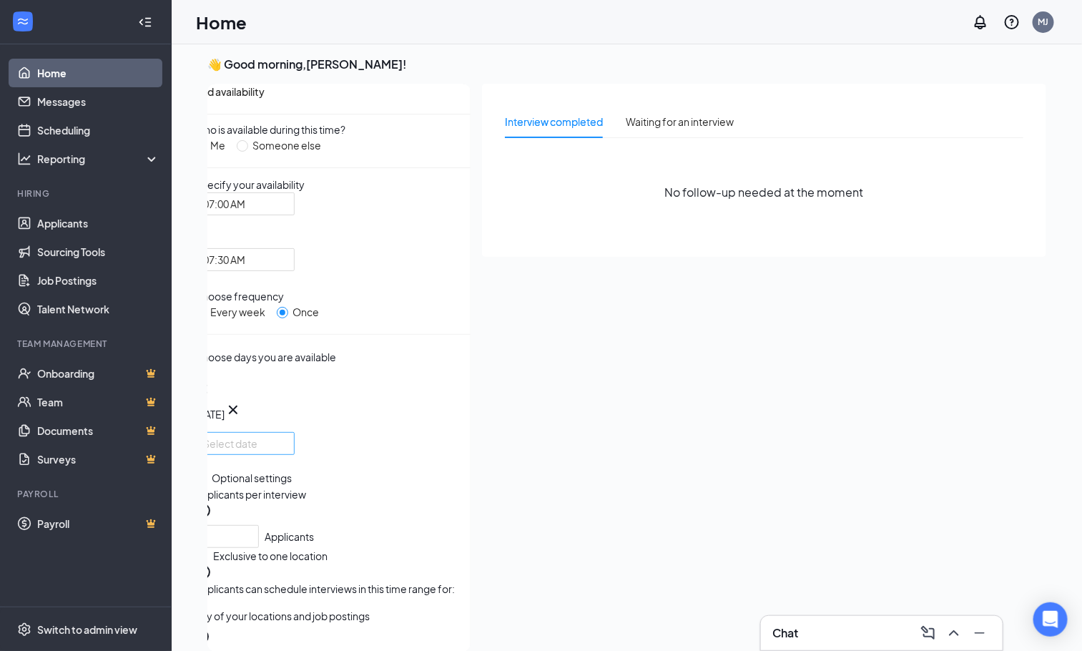
click at [286, 451] on div at bounding box center [244, 443] width 83 height 16
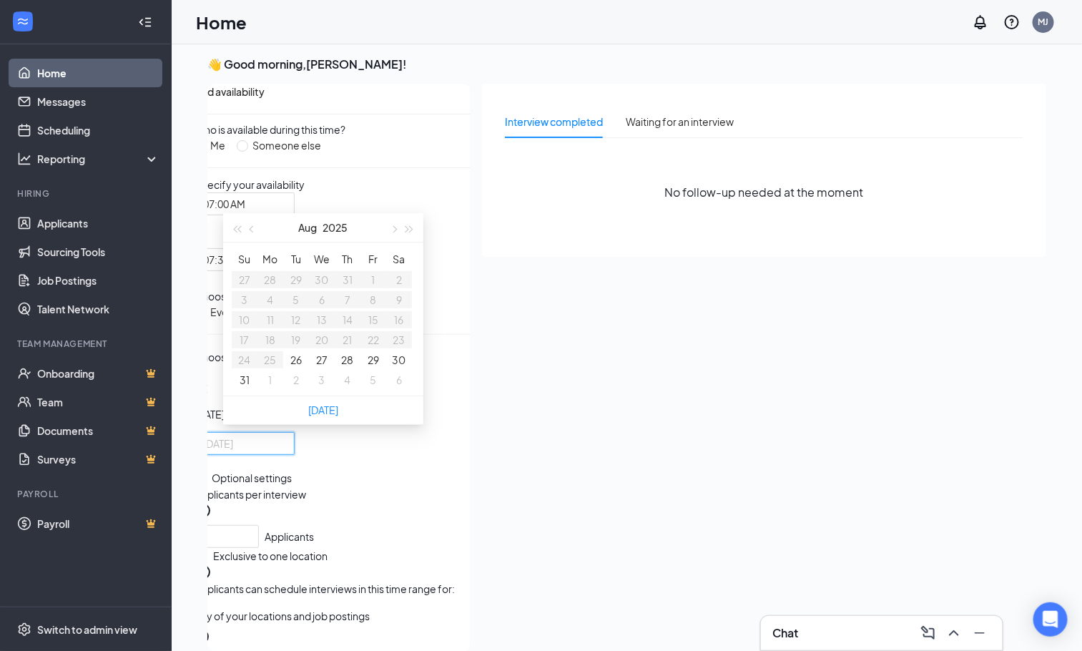
click at [379, 367] on button "29" at bounding box center [372, 360] width 11 height 16
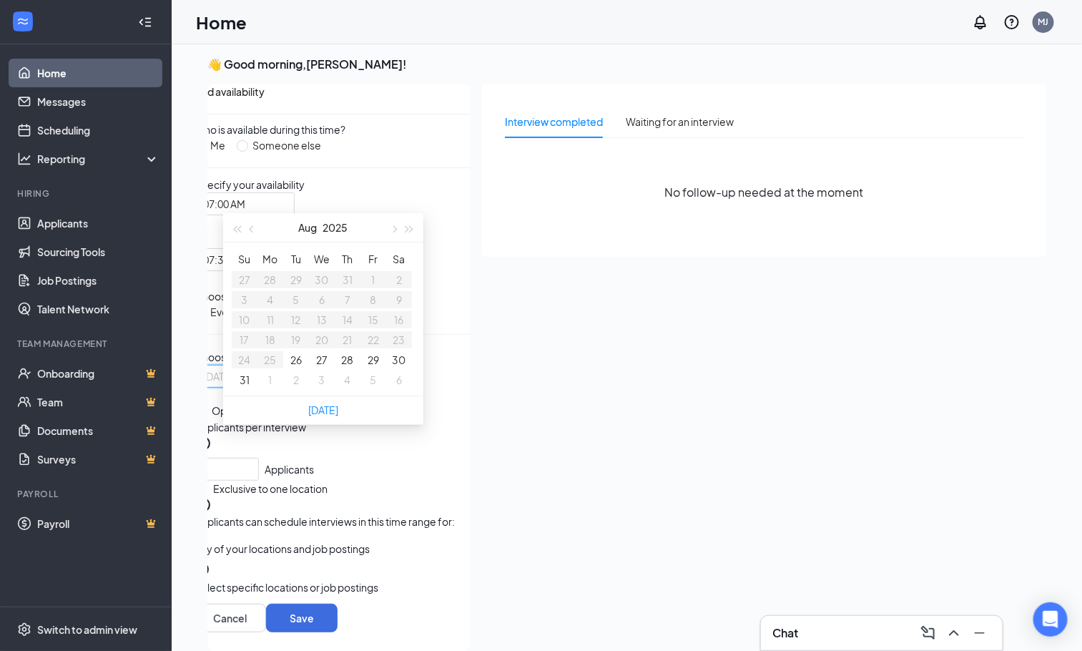
click at [395, 367] on button "30" at bounding box center [400, 360] width 14 height 16
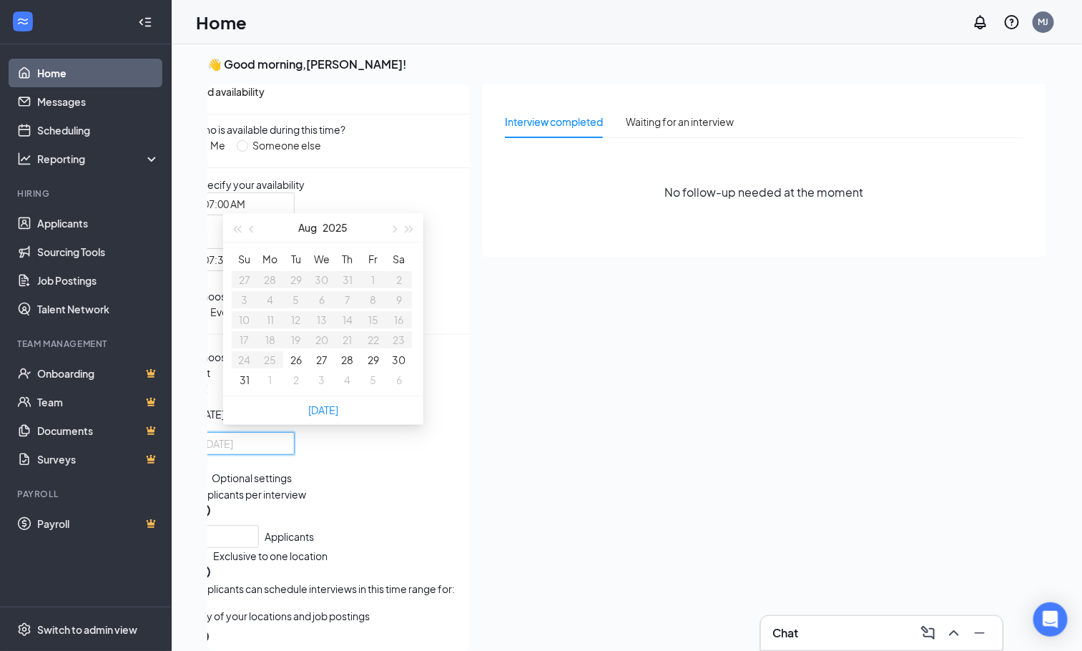
type input "[DATE]"
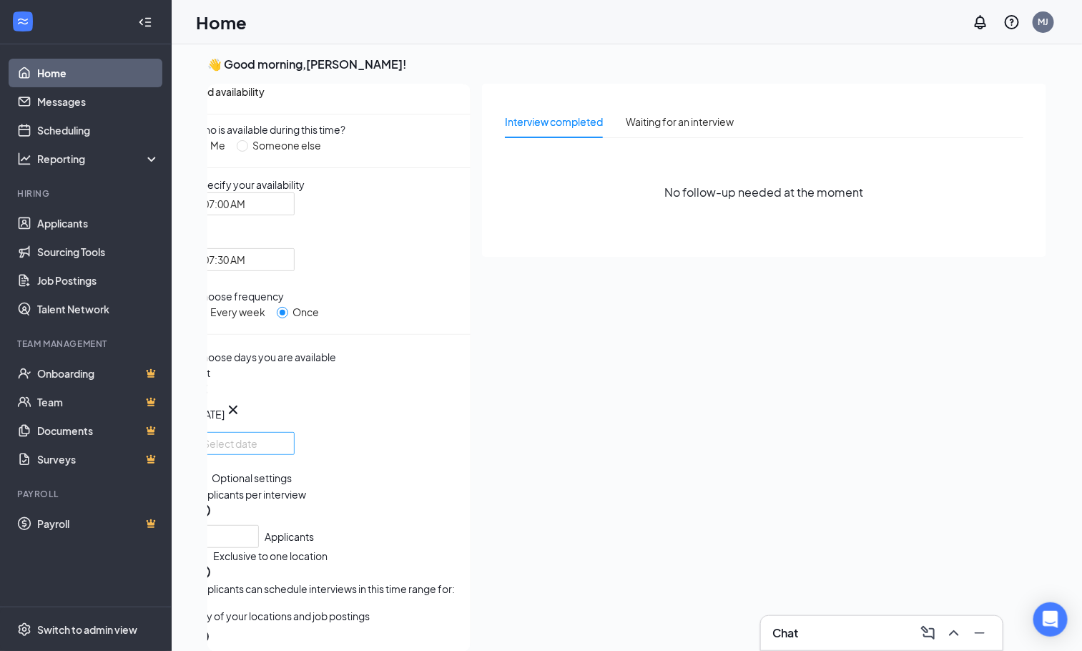
click at [286, 451] on div at bounding box center [244, 443] width 83 height 16
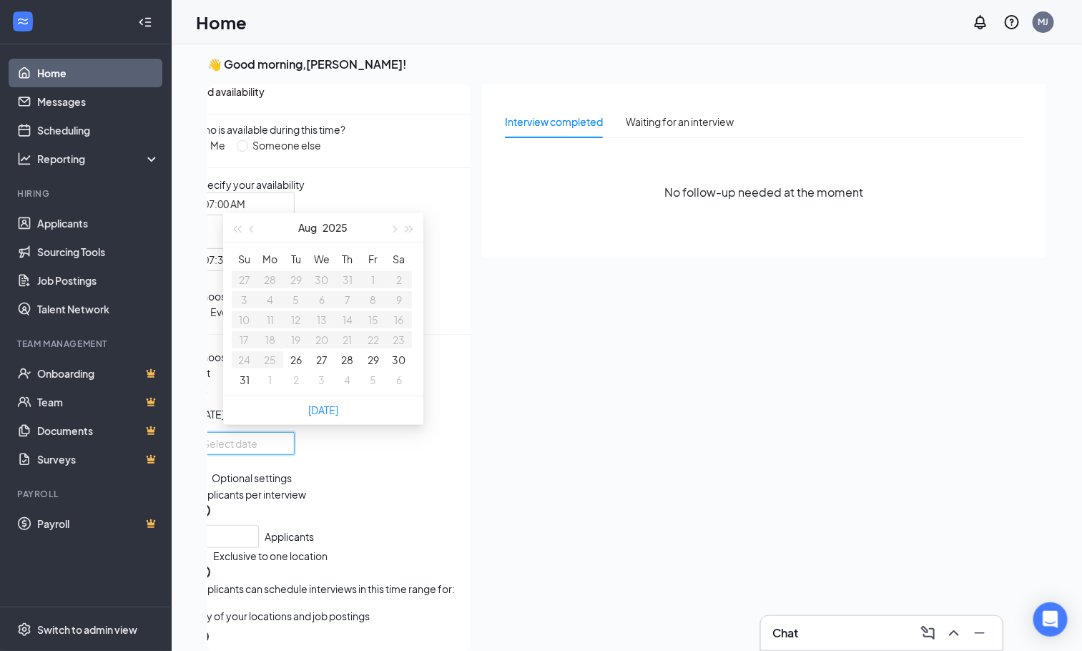
type input "[DATE]"
click at [398, 363] on td "30" at bounding box center [399, 360] width 26 height 20
type input "[DATE]"
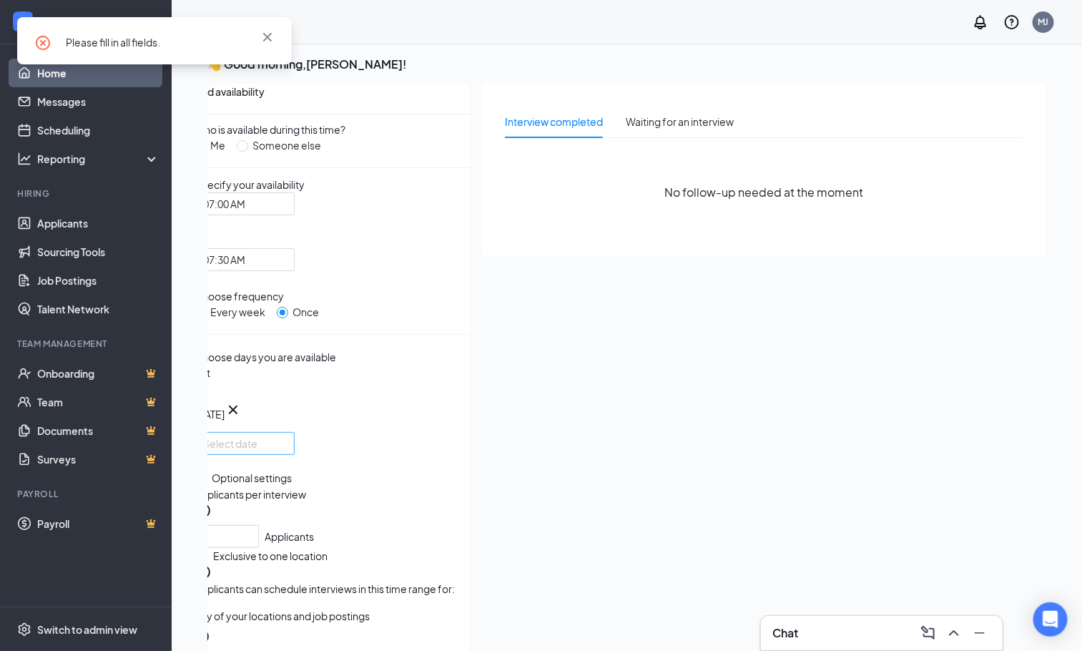
click at [286, 451] on div at bounding box center [244, 443] width 83 height 16
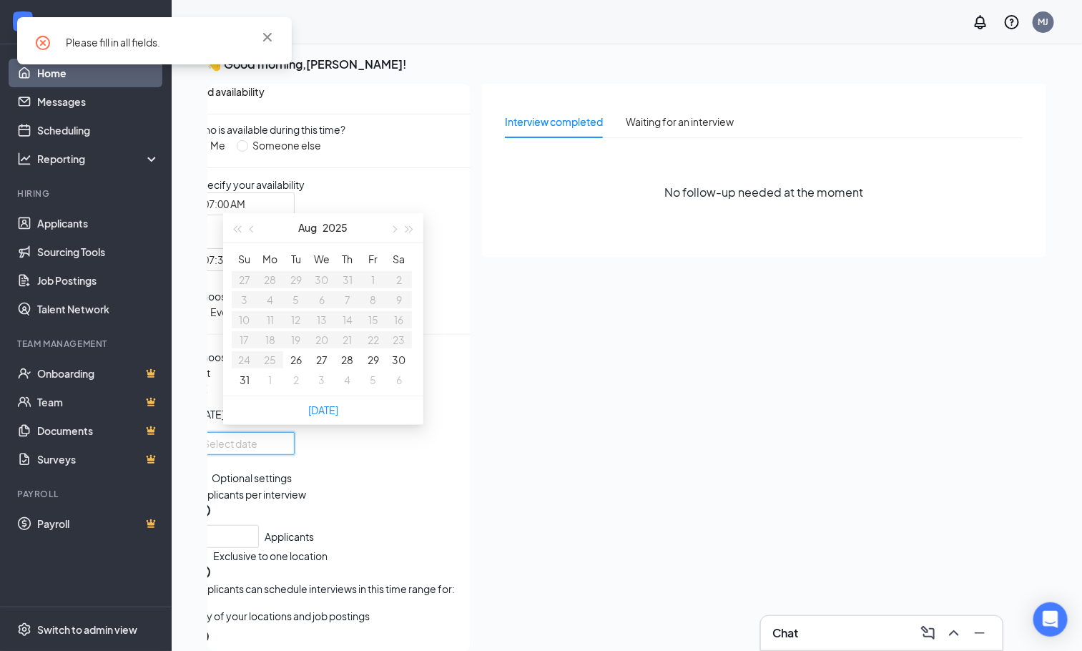
click at [286, 451] on div at bounding box center [244, 443] width 83 height 16
type input "[DATE]"
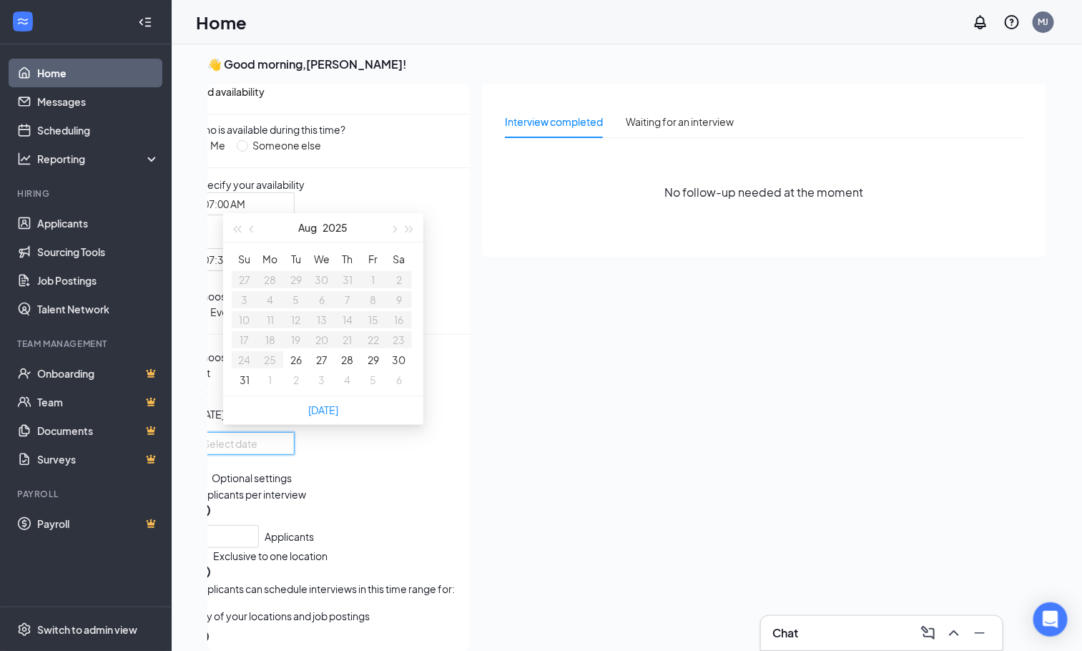
click at [434, 240] on div "Specify your availability 07:00 AM 06:45 AM 07:00 AM 07:15 AM 12:00 AM 12:15 AM…" at bounding box center [332, 224] width 276 height 94
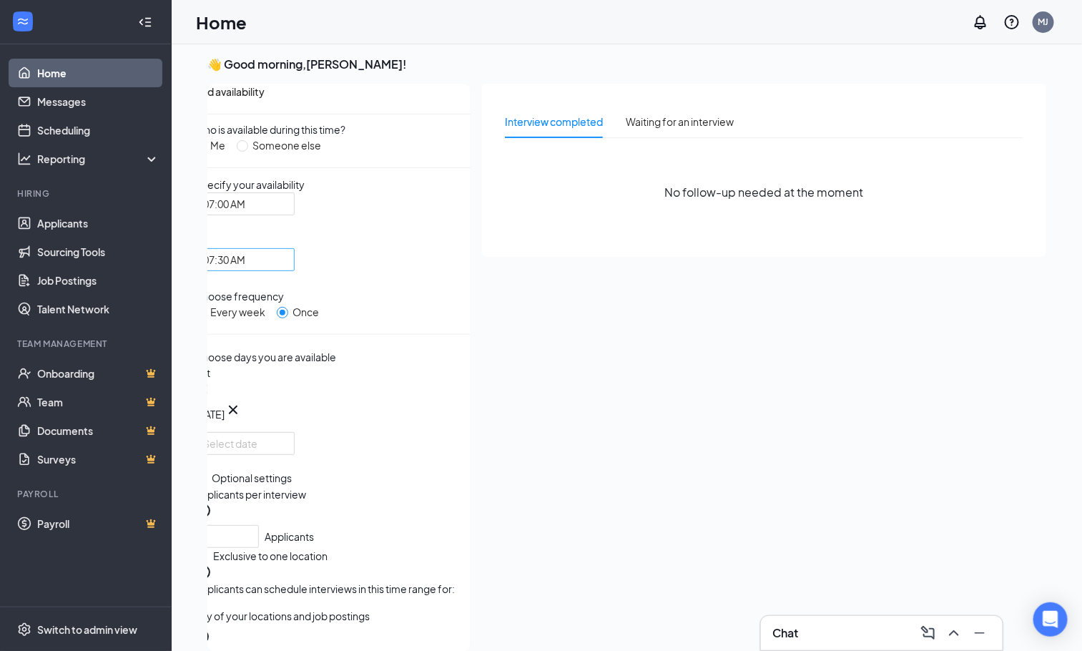
click at [295, 252] on div "07:30 AM" at bounding box center [244, 259] width 100 height 23
click at [286, 451] on div at bounding box center [244, 443] width 83 height 16
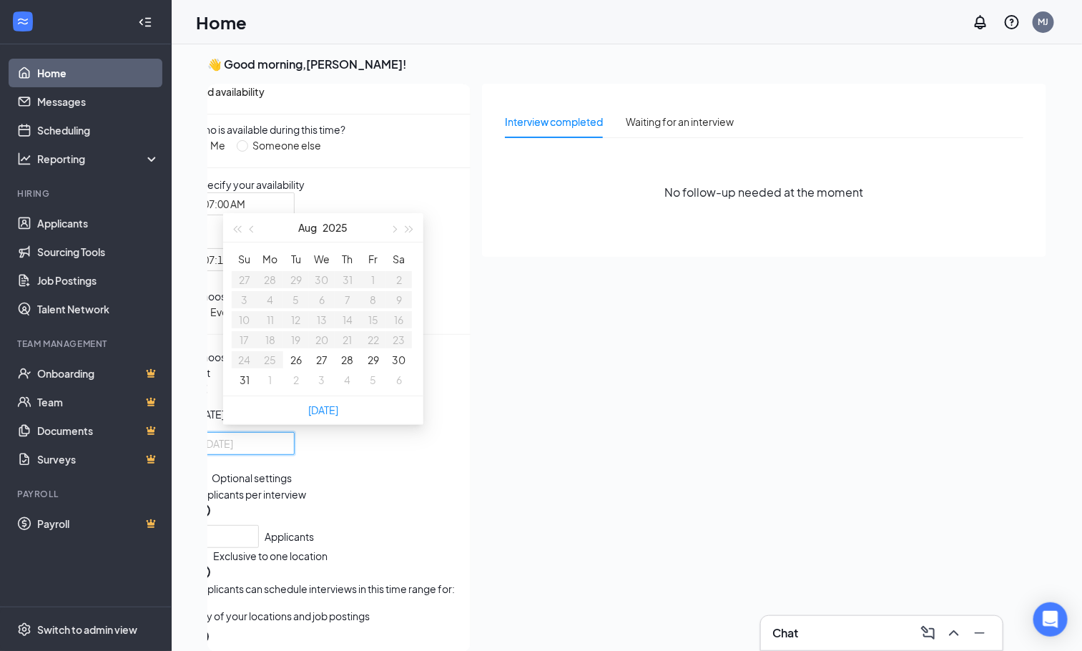
click at [398, 367] on button "30" at bounding box center [400, 360] width 14 height 16
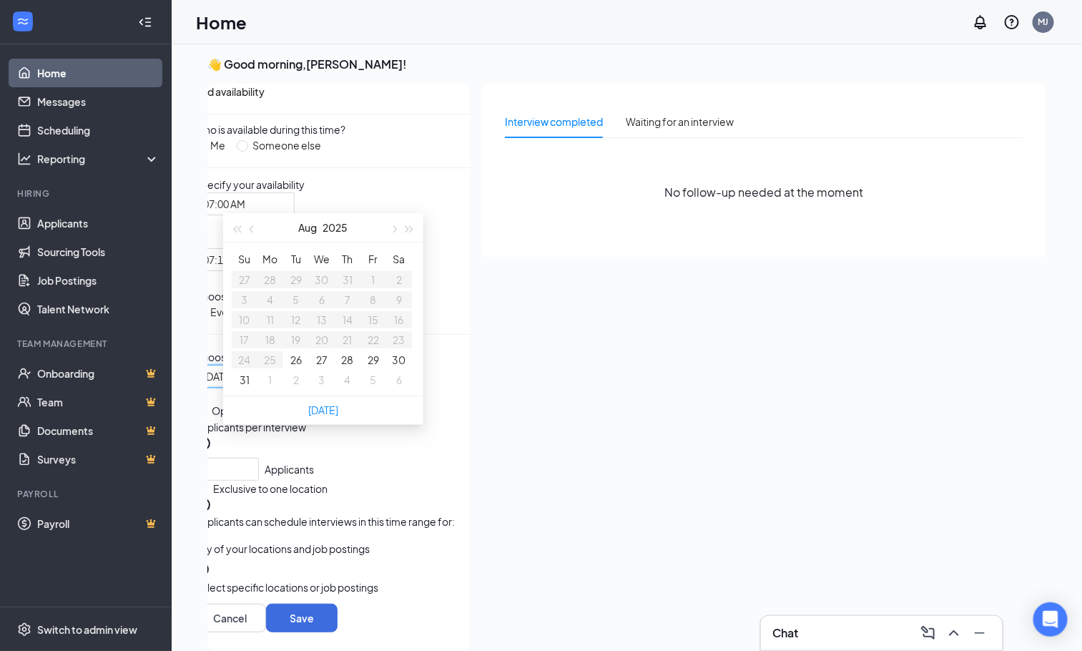
click at [398, 367] on button "30" at bounding box center [400, 360] width 14 height 16
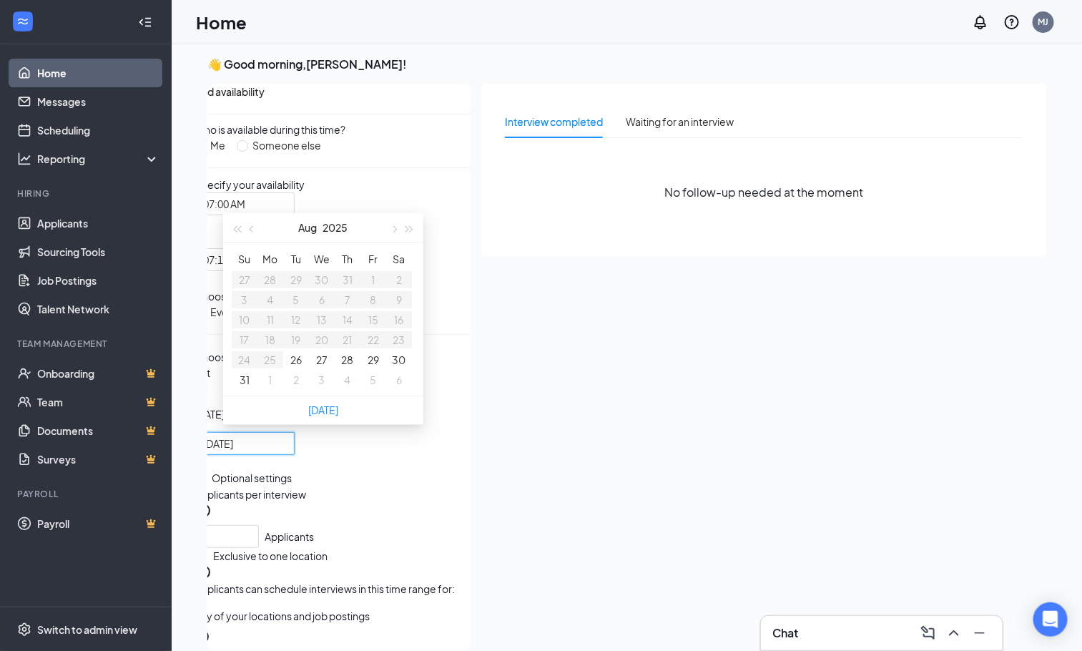
type input "[DATE]"
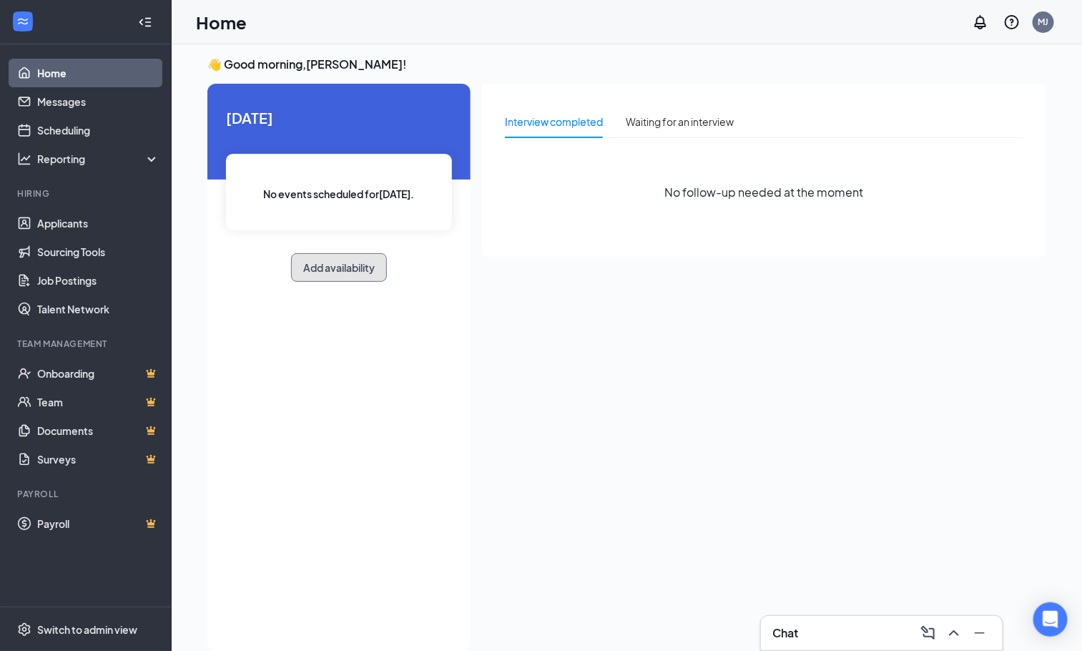
click at [316, 279] on button "Add availability" at bounding box center [339, 267] width 96 height 29
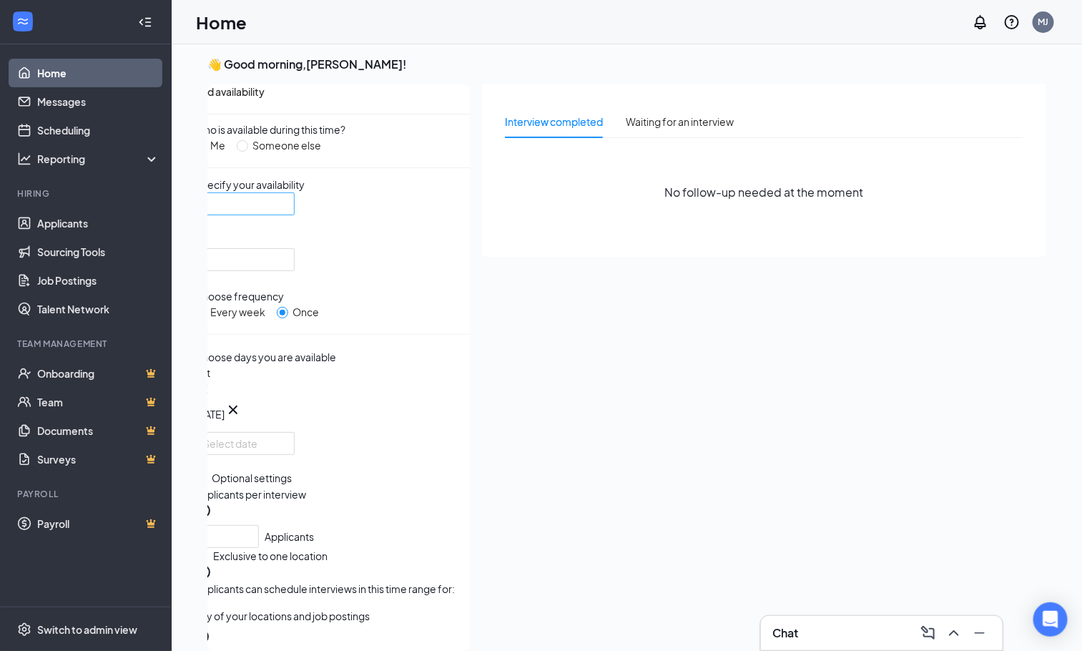
click at [295, 215] on div at bounding box center [244, 203] width 100 height 23
click at [295, 254] on div at bounding box center [244, 259] width 100 height 23
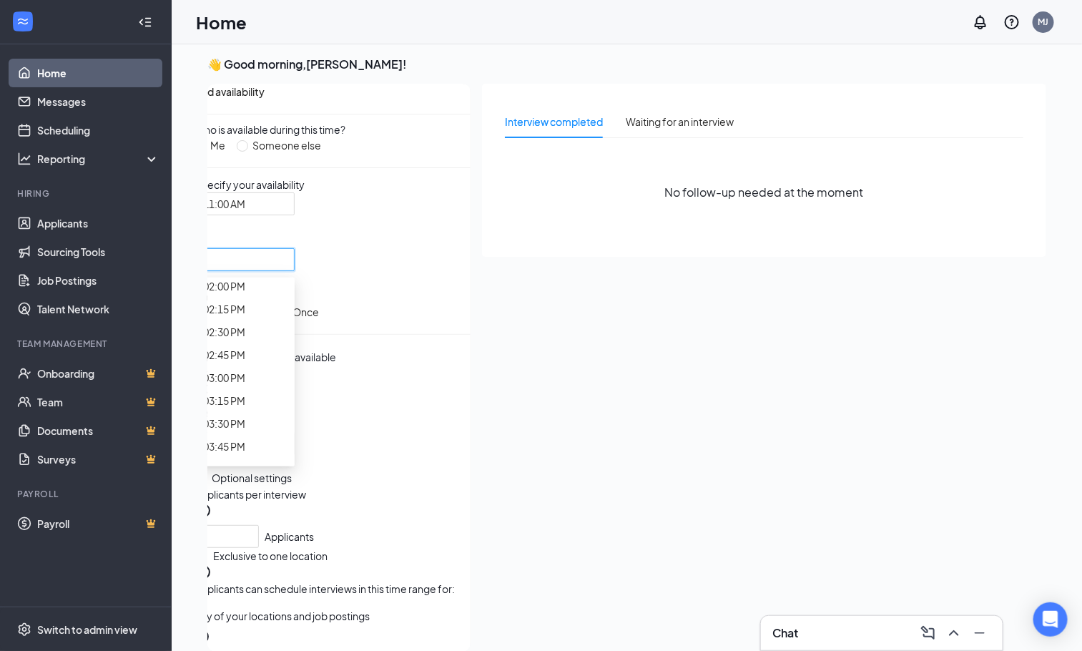
scroll to position [1394, 0]
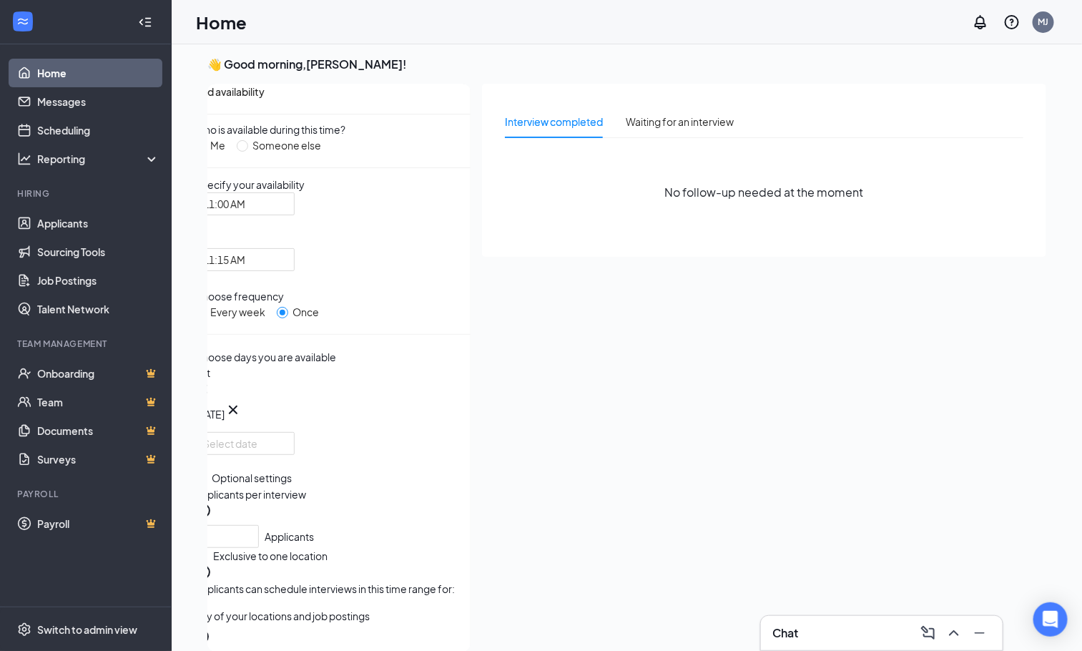
click at [207, 393] on icon "Cross" at bounding box center [203, 389] width 9 height 9
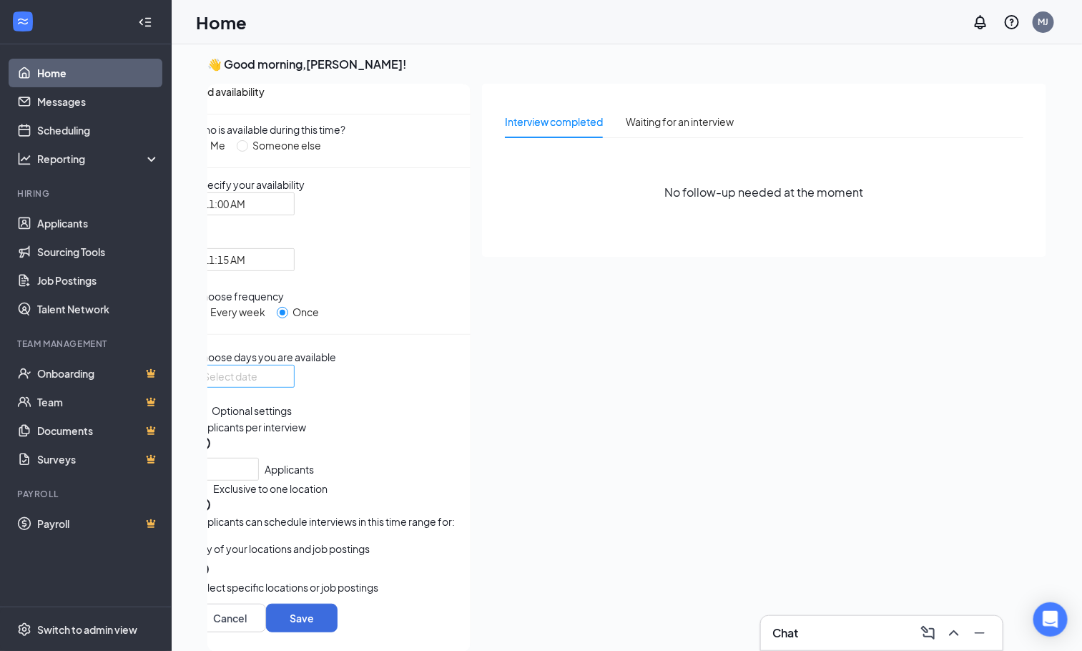
click at [295, 388] on div at bounding box center [244, 376] width 100 height 23
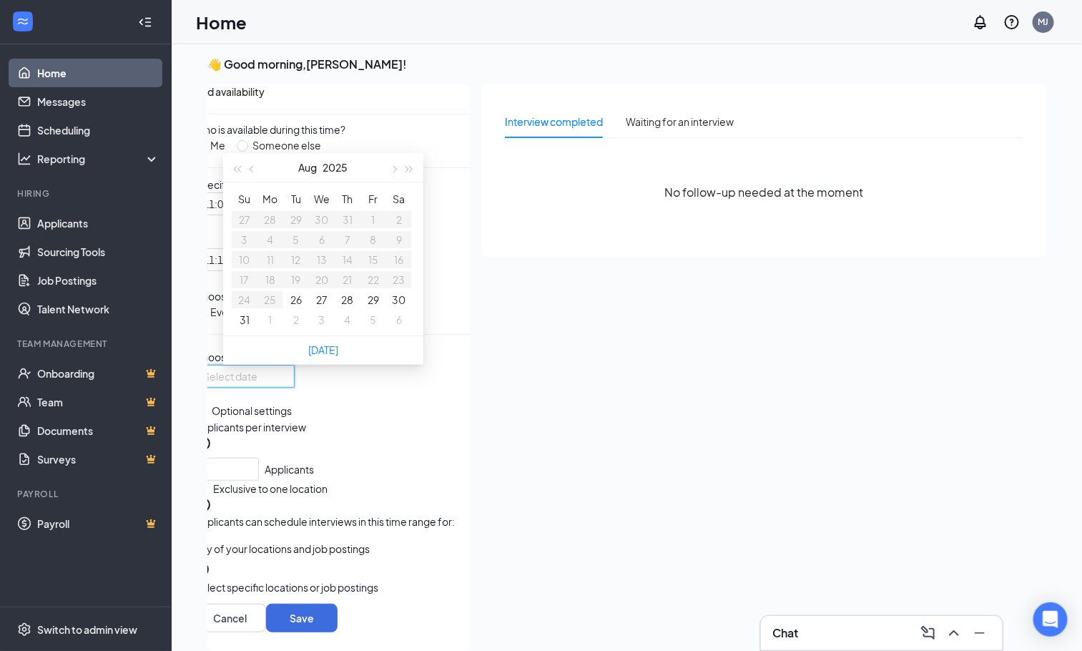
click at [286, 384] on div at bounding box center [244, 376] width 83 height 16
click at [373, 307] on button "29" at bounding box center [372, 300] width 11 height 16
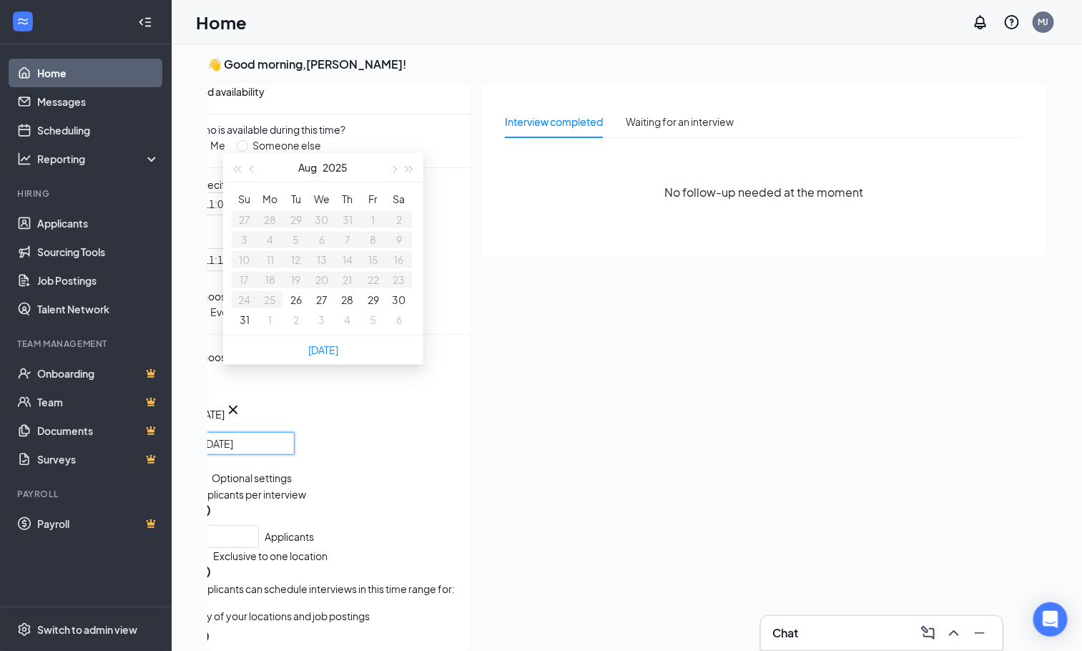
click at [373, 307] on button "29" at bounding box center [372, 300] width 11 height 16
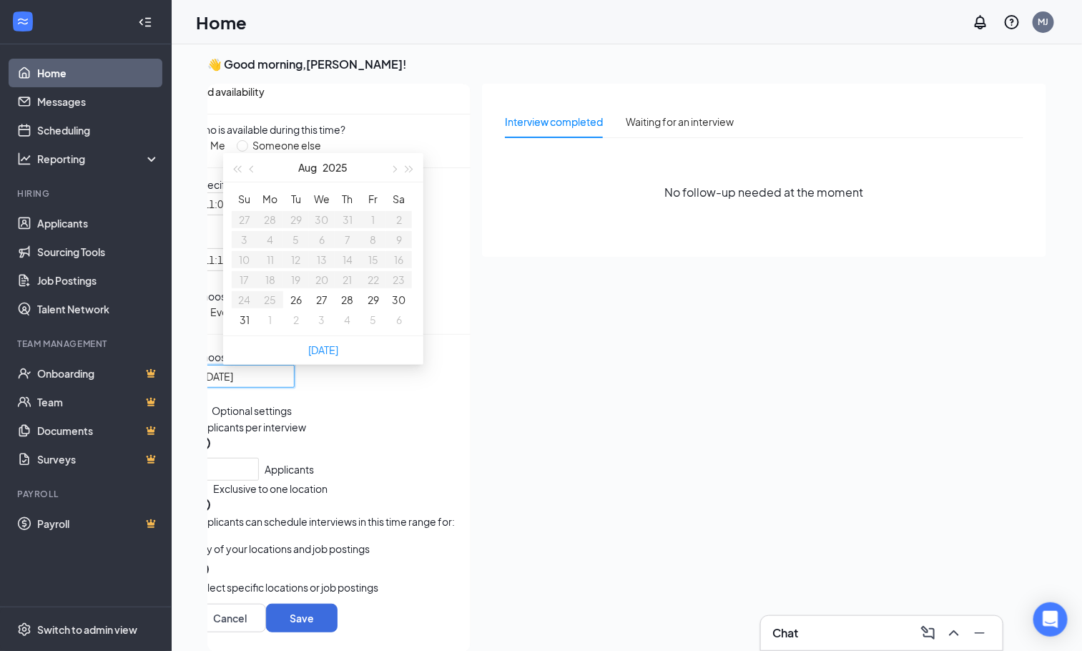
type input "[DATE]"
click at [337, 624] on button "Save" at bounding box center [301, 617] width 71 height 29
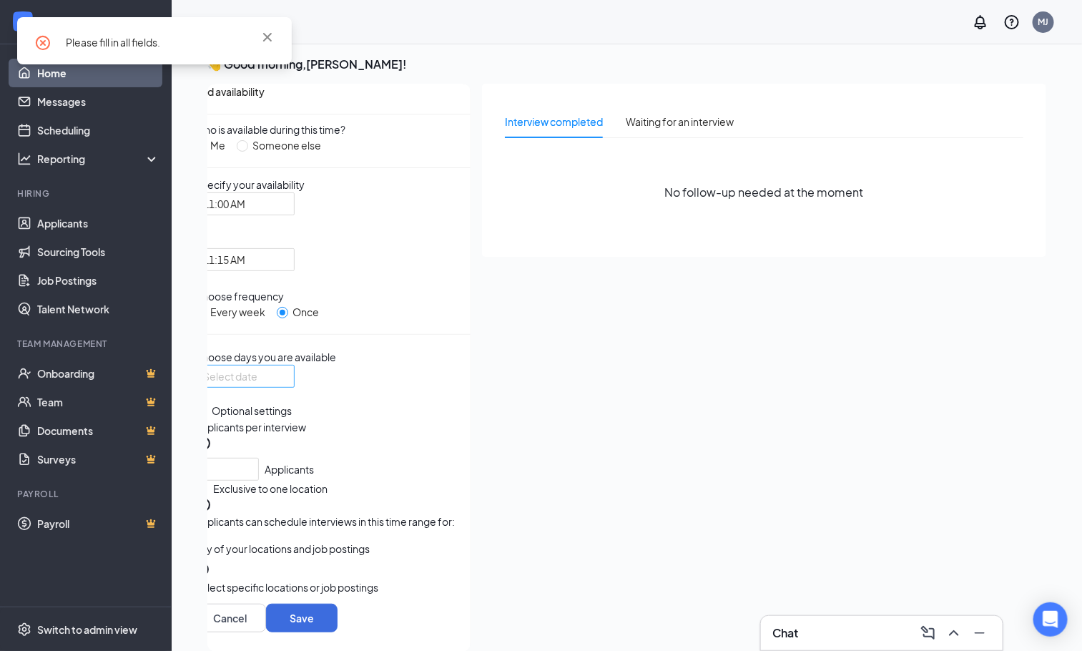
drag, startPoint x: 333, startPoint y: 397, endPoint x: 312, endPoint y: 402, distance: 22.0
click at [295, 388] on div at bounding box center [244, 376] width 100 height 23
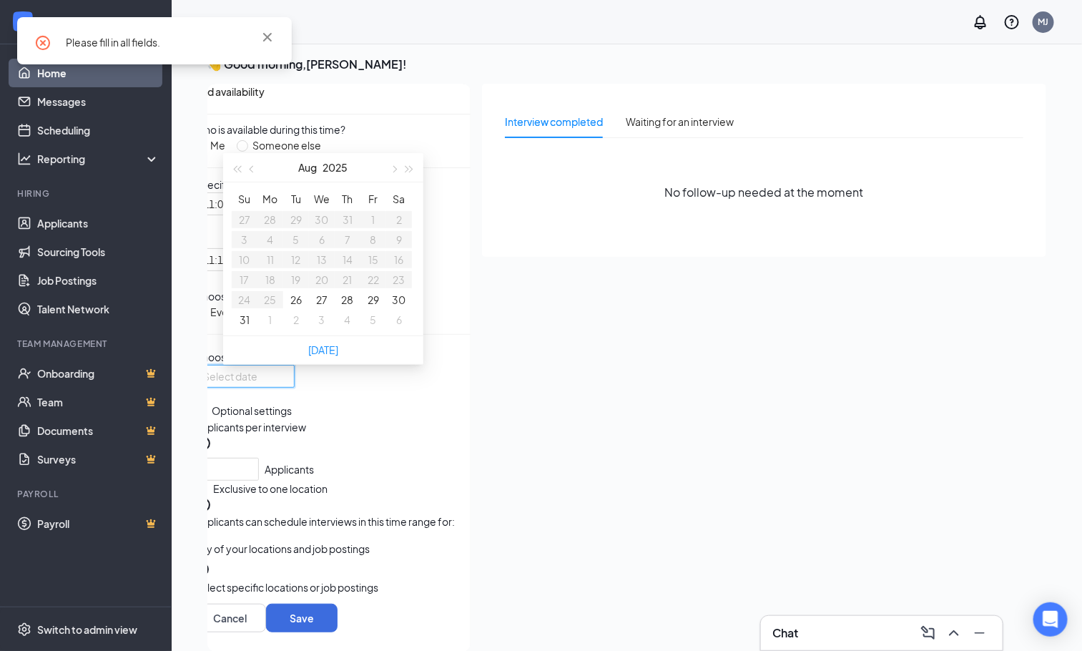
click at [286, 384] on div at bounding box center [244, 376] width 83 height 16
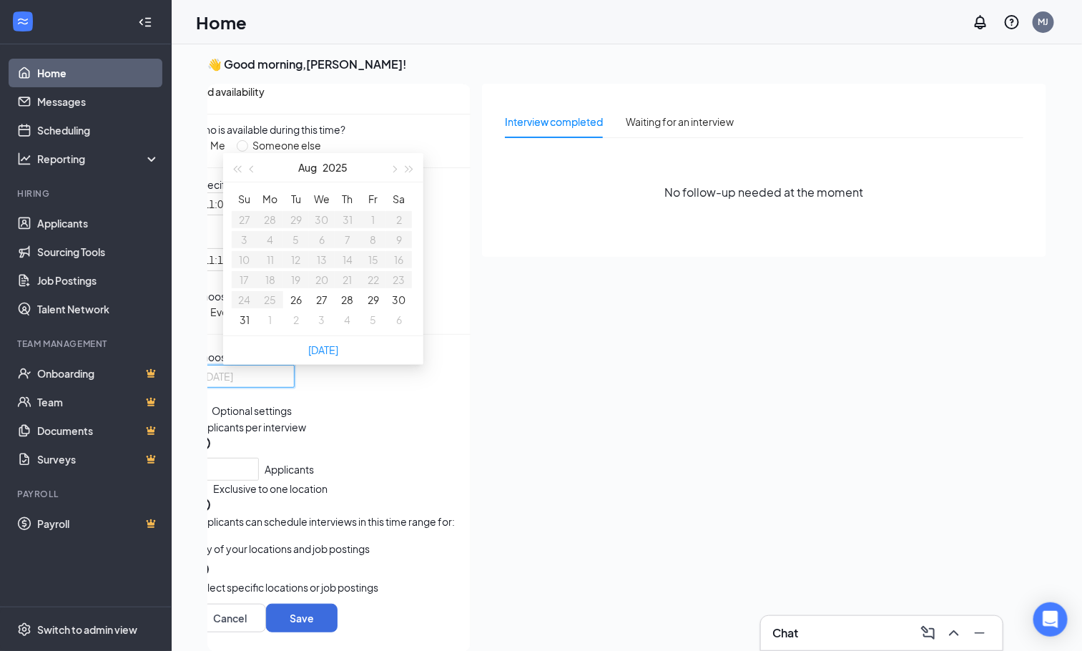
click at [367, 307] on button "29" at bounding box center [372, 300] width 11 height 16
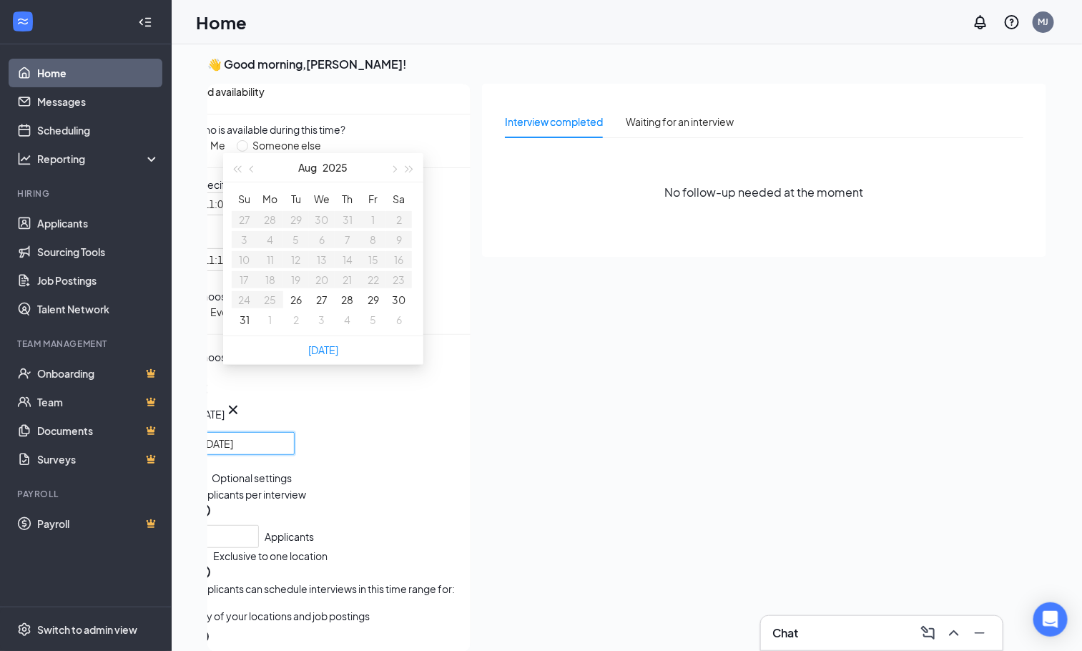
type input "[DATE]"
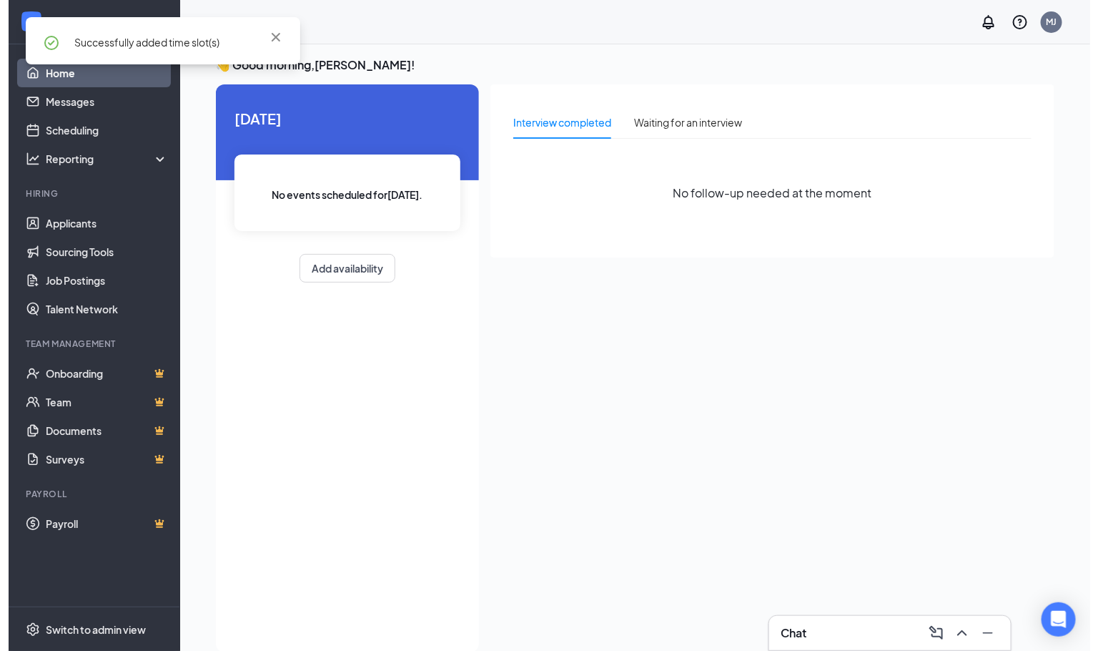
scroll to position [0, 0]
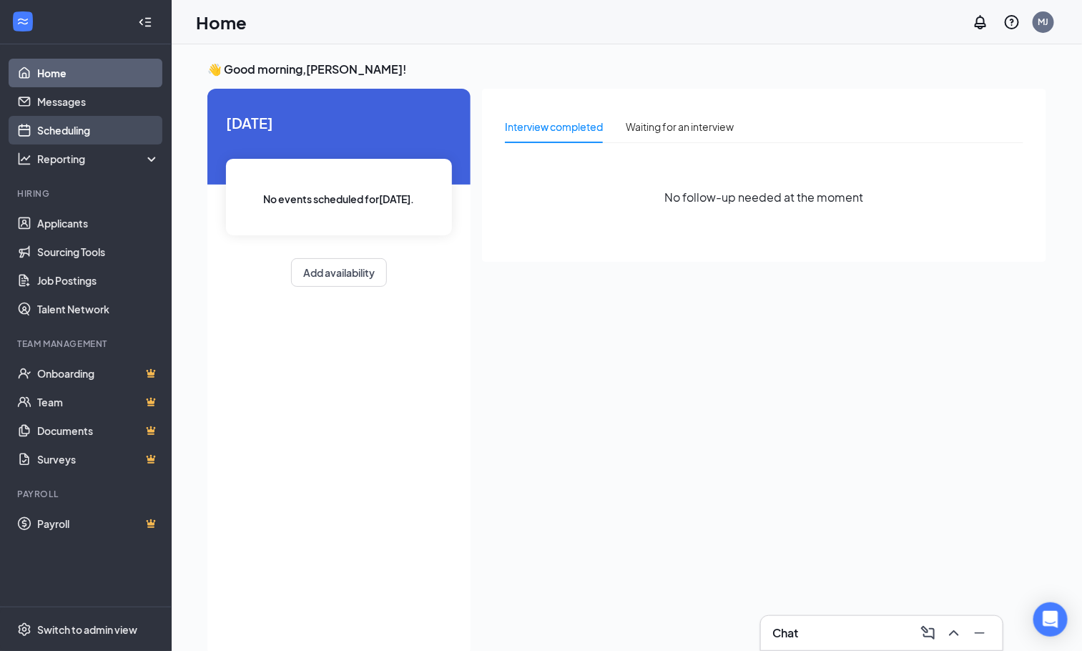
click at [71, 129] on link "Scheduling" at bounding box center [98, 130] width 122 height 29
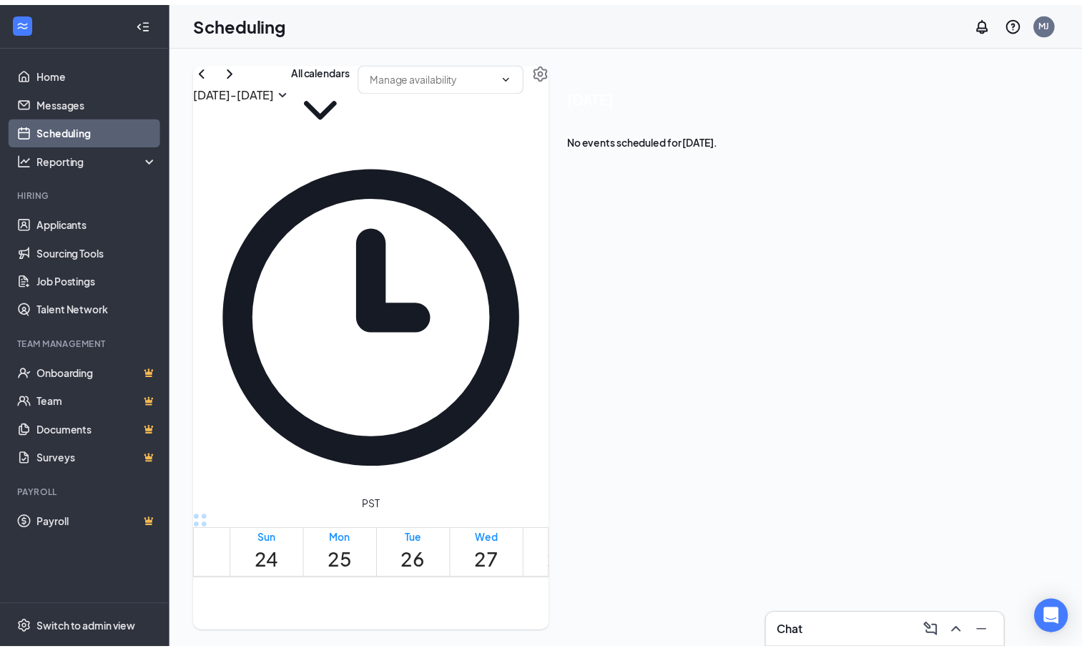
scroll to position [1287, 0]
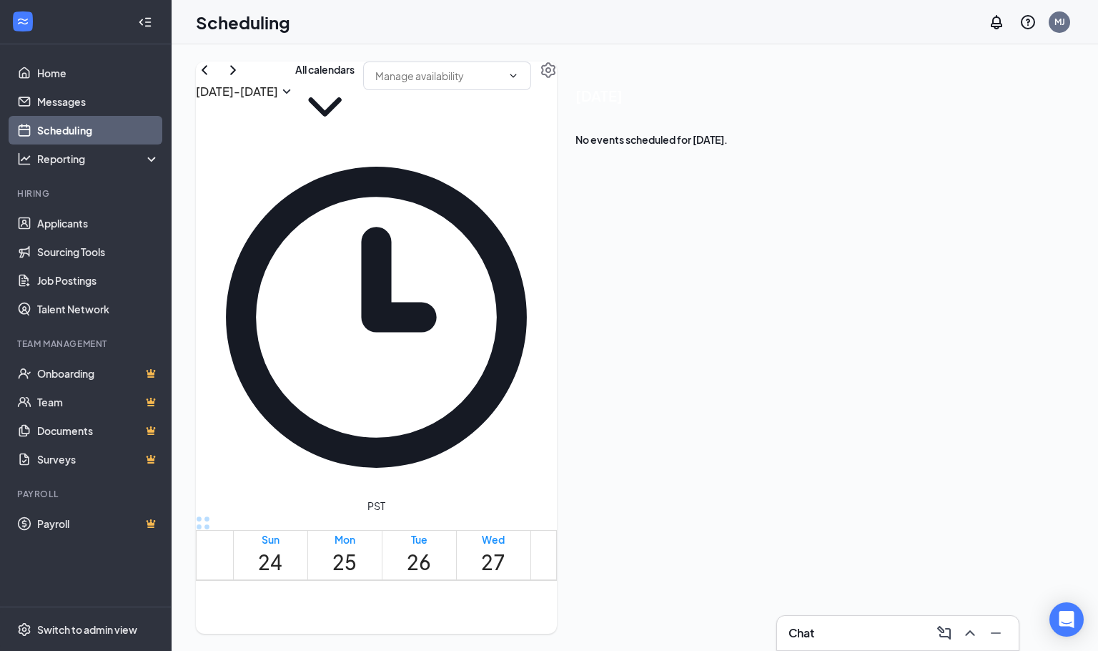
click at [643, 395] on td at bounding box center [493, 386] width 520 height 16
click at [47, 66] on link "Home" at bounding box center [98, 73] width 122 height 29
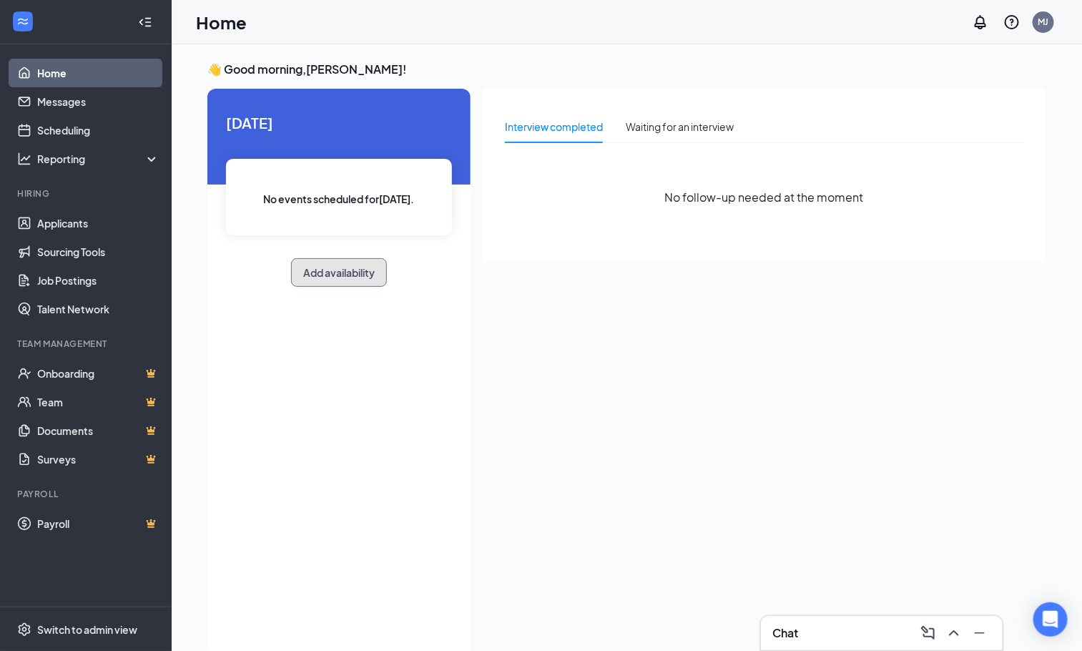
click at [315, 267] on button "Add availability" at bounding box center [339, 272] width 96 height 29
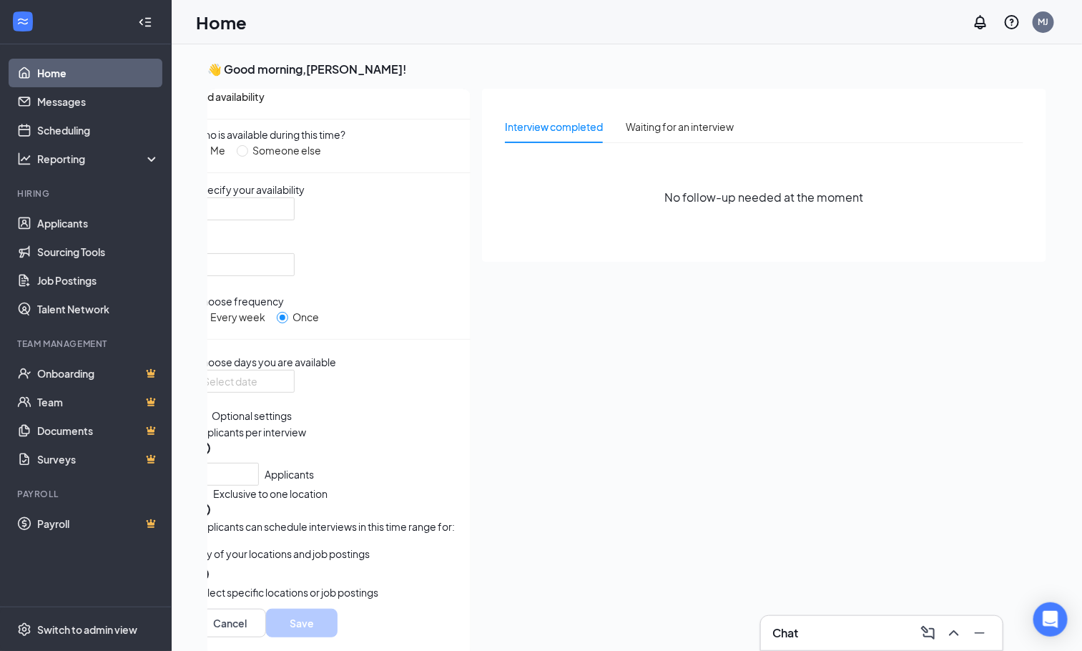
scroll to position [5, 0]
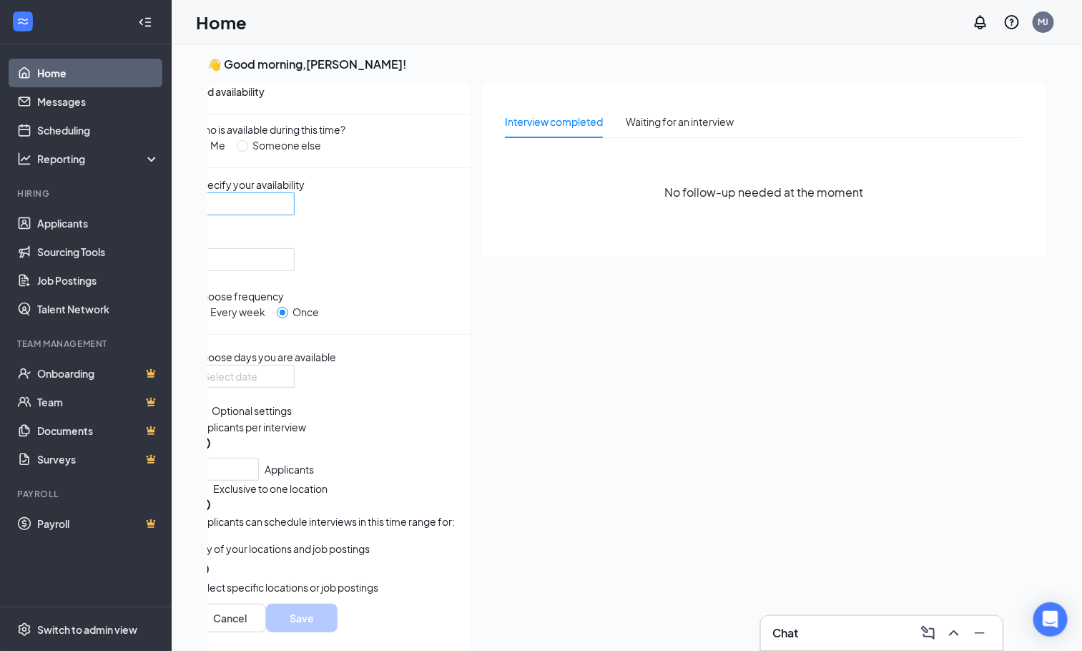
click at [295, 215] on div at bounding box center [244, 203] width 100 height 23
click at [295, 260] on div at bounding box center [244, 259] width 100 height 23
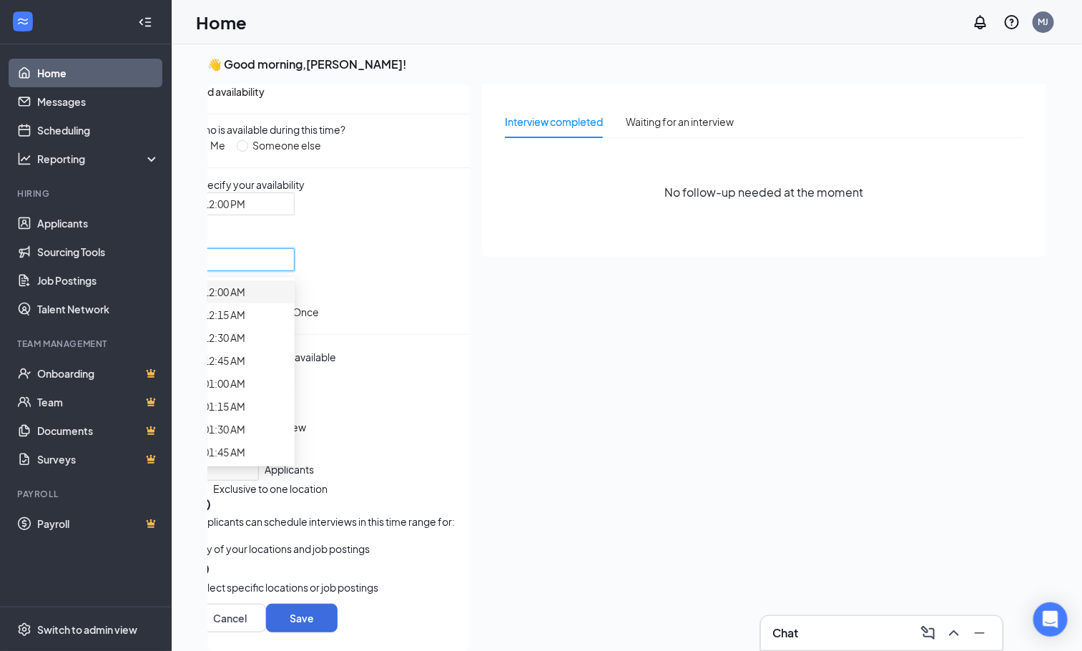
click at [245, 299] on span "12:00 AM" at bounding box center [224, 292] width 42 height 16
click at [286, 255] on span "12:00 AM" at bounding box center [244, 259] width 83 height 21
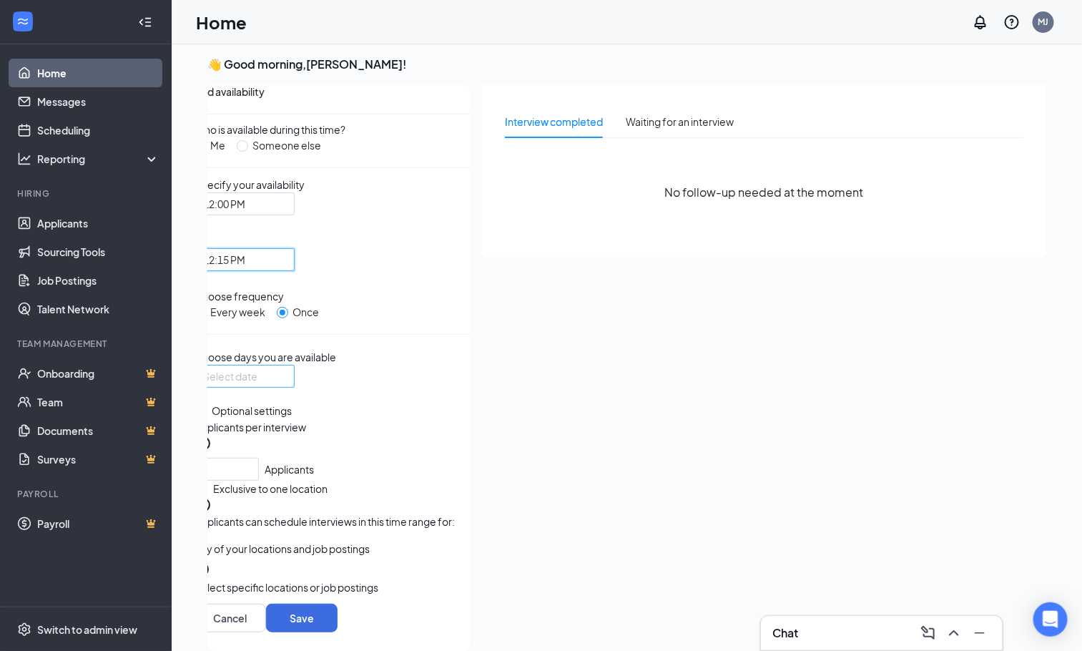
click at [295, 388] on div at bounding box center [244, 376] width 100 height 23
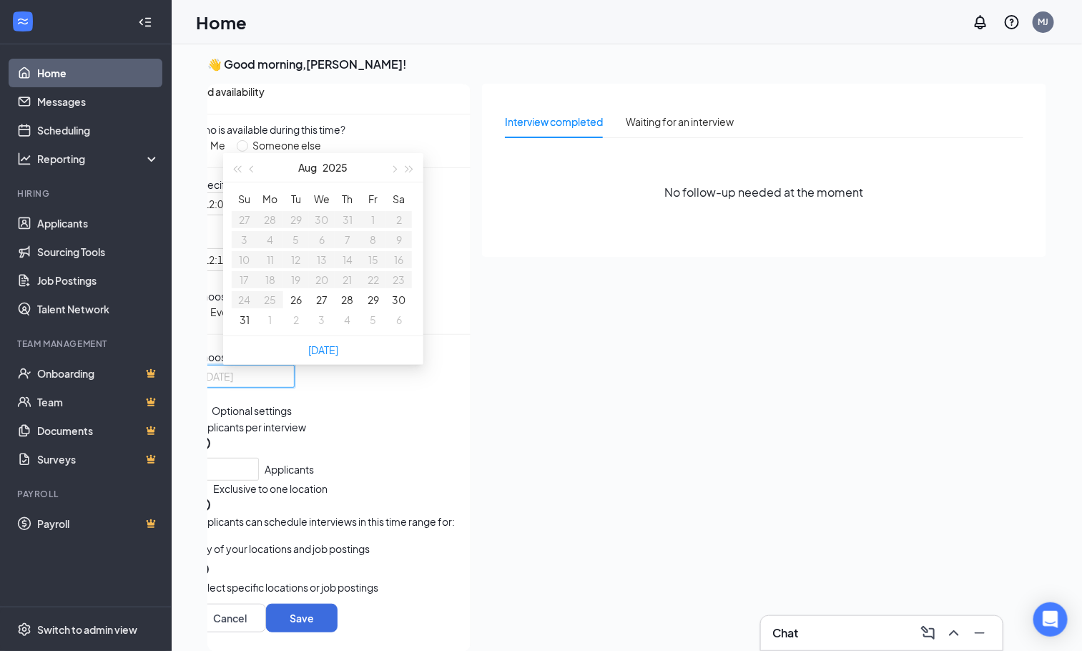
click at [378, 307] on button "29" at bounding box center [372, 300] width 11 height 16
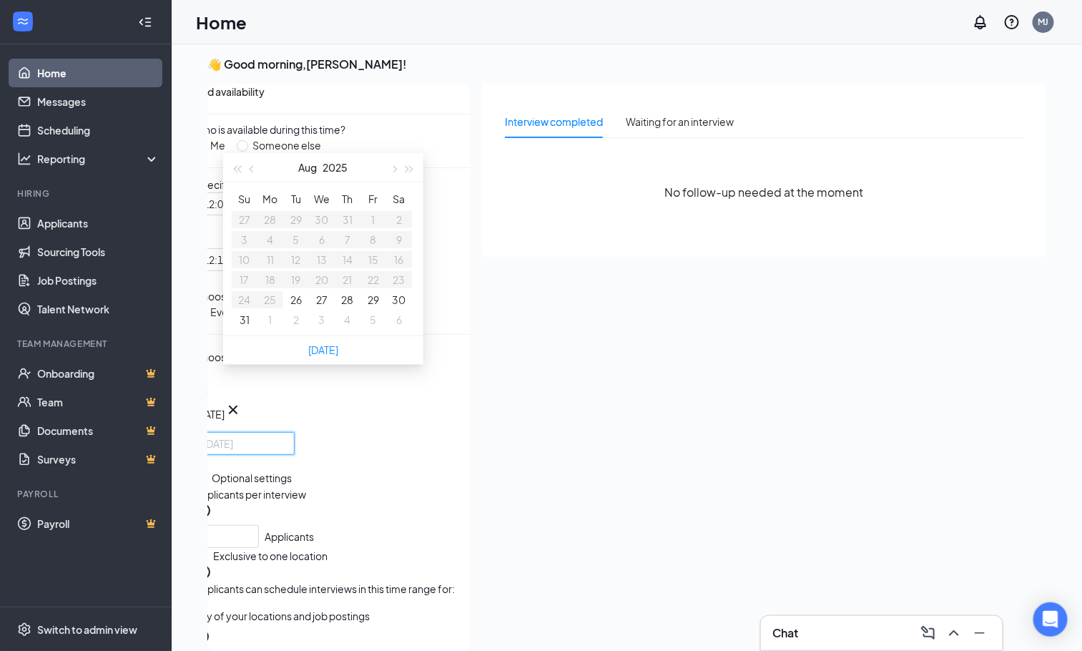
type input "[DATE]"
click at [373, 307] on button "29" at bounding box center [372, 300] width 11 height 16
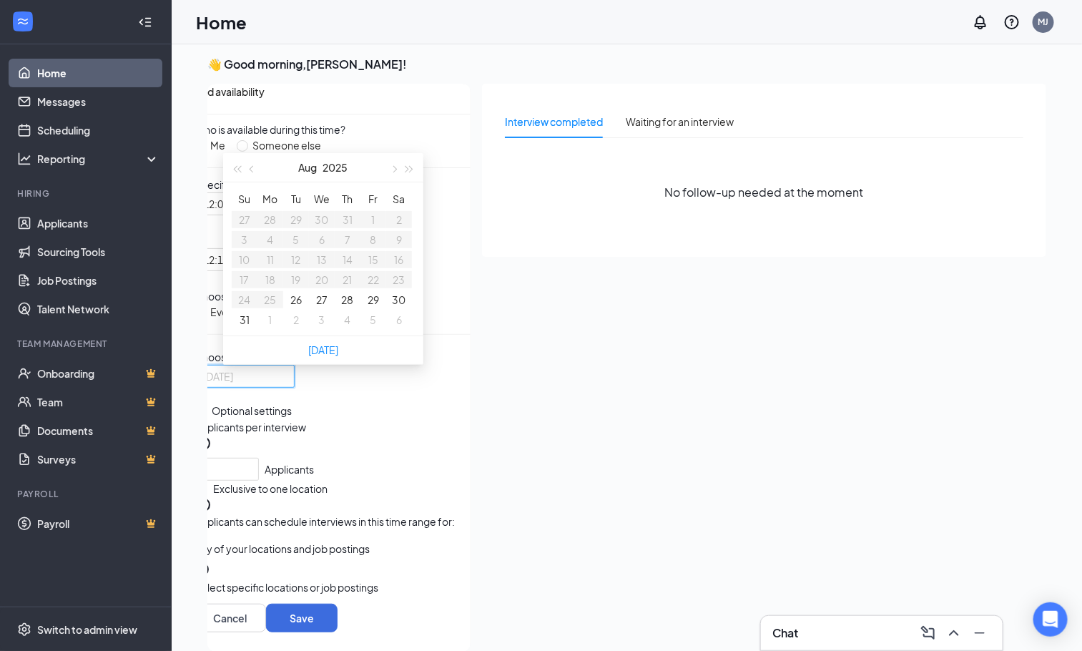
click at [373, 307] on button "29" at bounding box center [372, 300] width 11 height 16
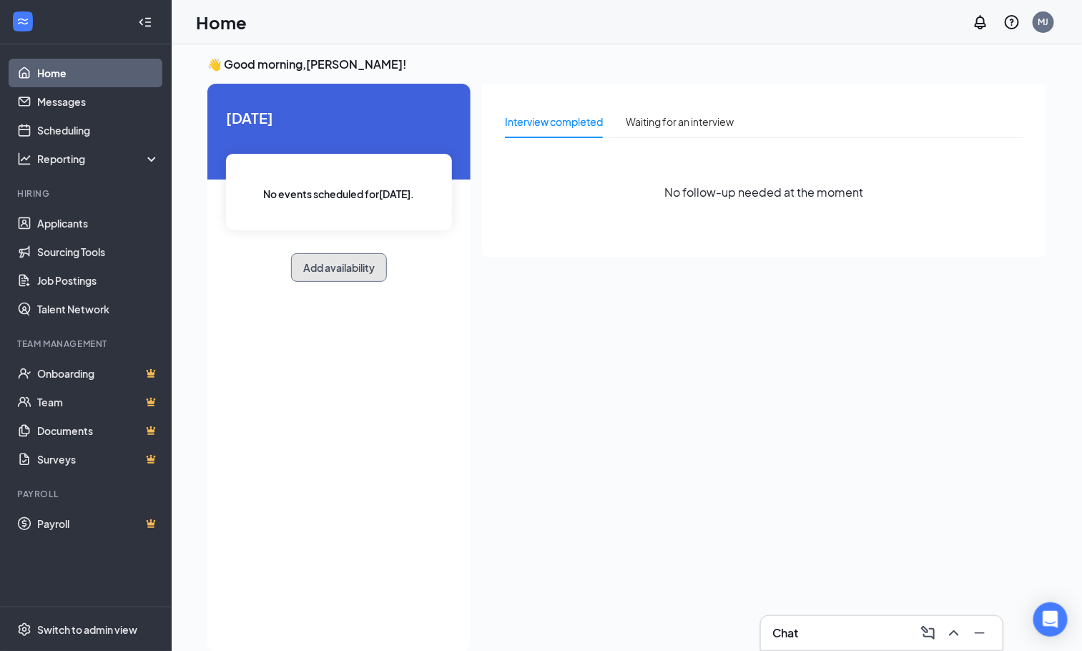
click at [387, 262] on button "Add availability" at bounding box center [339, 267] width 96 height 29
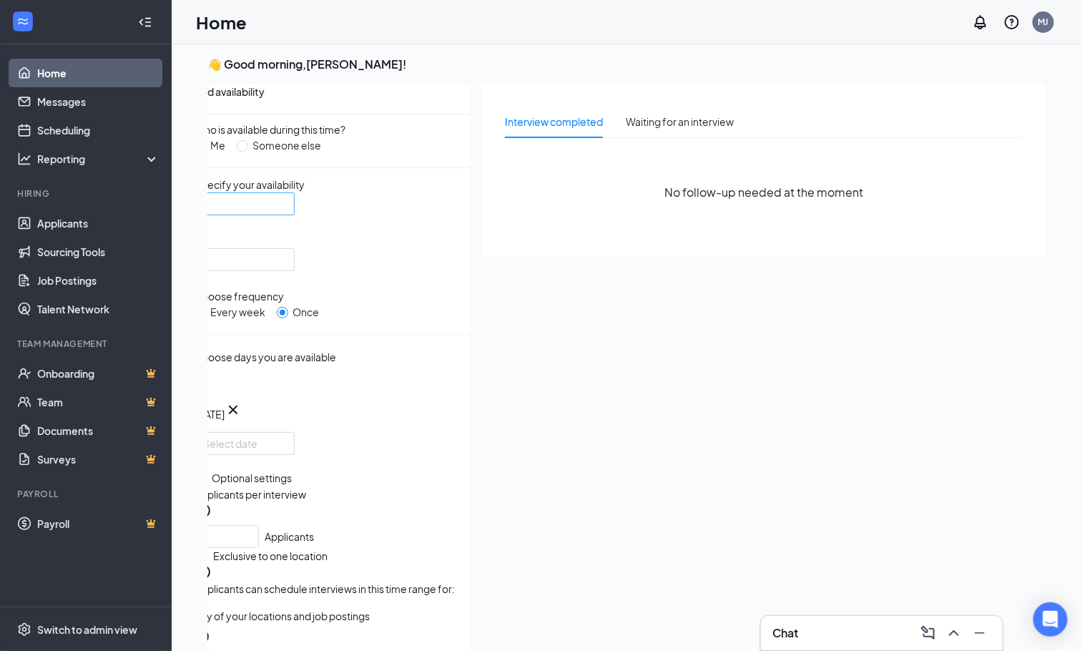
click at [276, 214] on input "search" at bounding box center [239, 203] width 73 height 21
drag, startPoint x: 265, startPoint y: 292, endPoint x: 385, endPoint y: 277, distance: 121.1
click at [295, 252] on div at bounding box center [244, 259] width 100 height 23
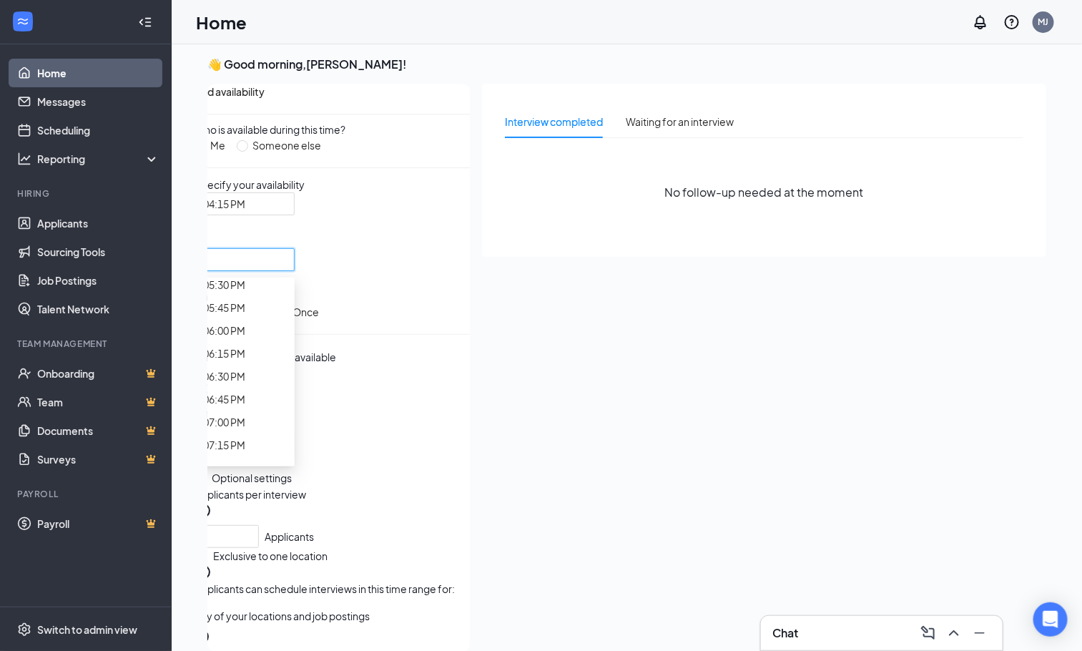
scroll to position [2038, 0]
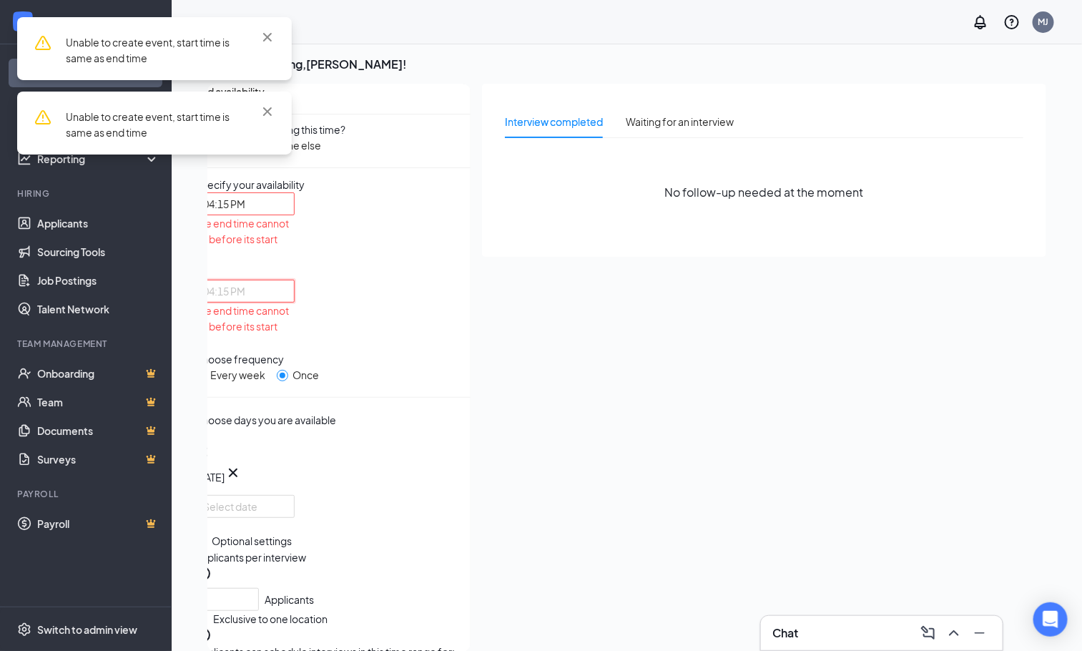
click at [273, 280] on span "04:15 PM" at bounding box center [238, 299] width 70 height 39
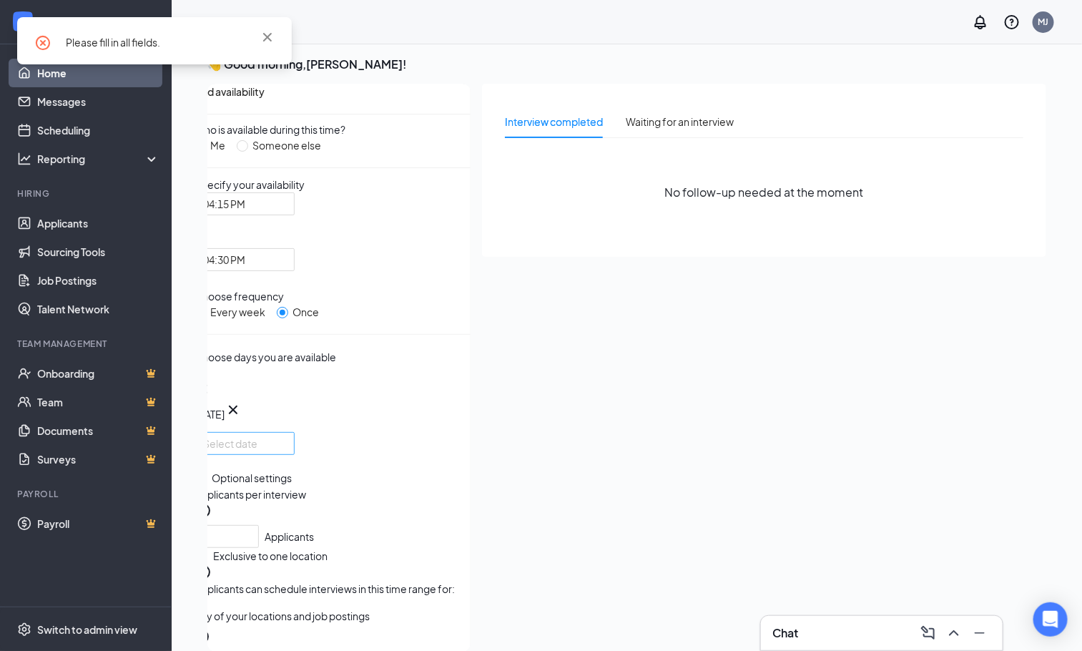
click at [286, 451] on div at bounding box center [244, 443] width 83 height 16
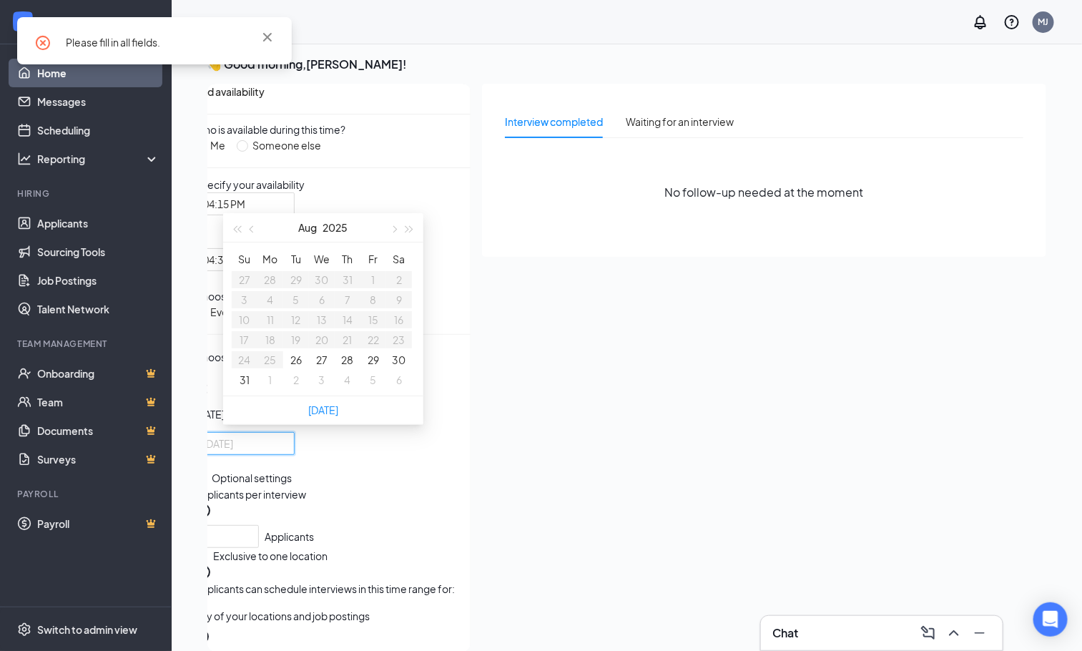
click at [377, 367] on button "29" at bounding box center [372, 360] width 11 height 16
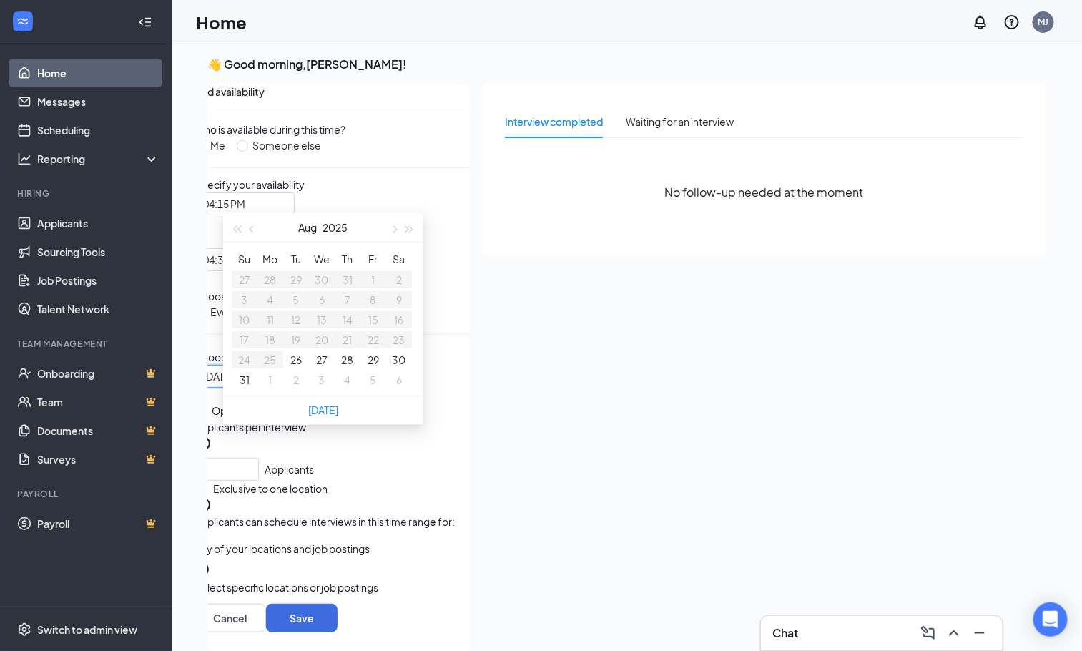
click at [377, 367] on button "29" at bounding box center [372, 360] width 11 height 16
type input "[DATE]"
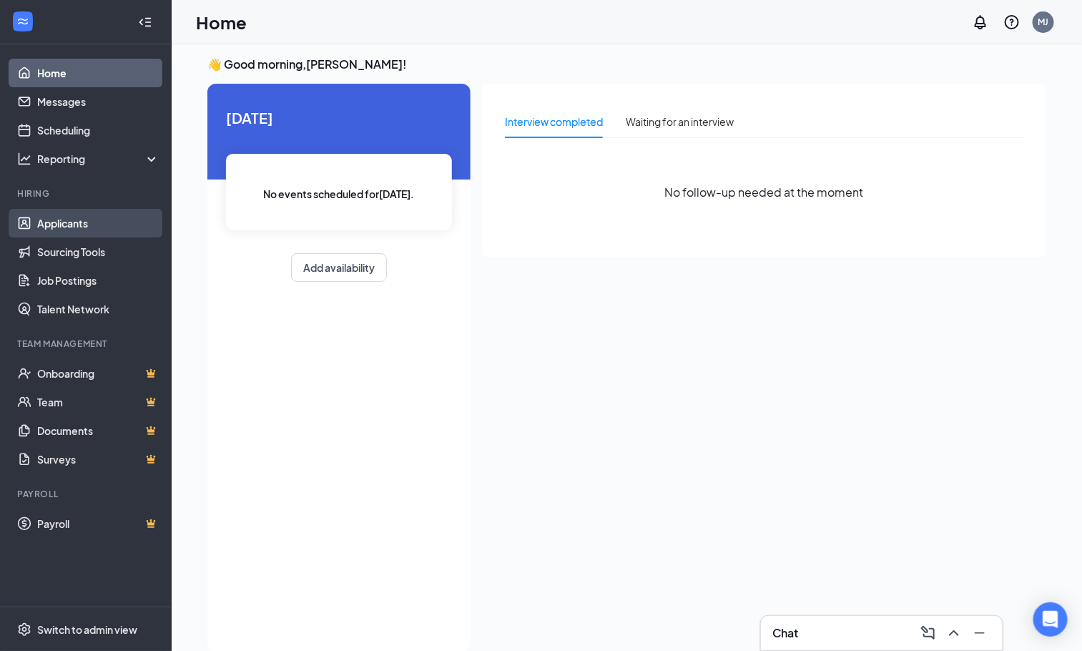
click at [76, 219] on link "Applicants" at bounding box center [98, 223] width 122 height 29
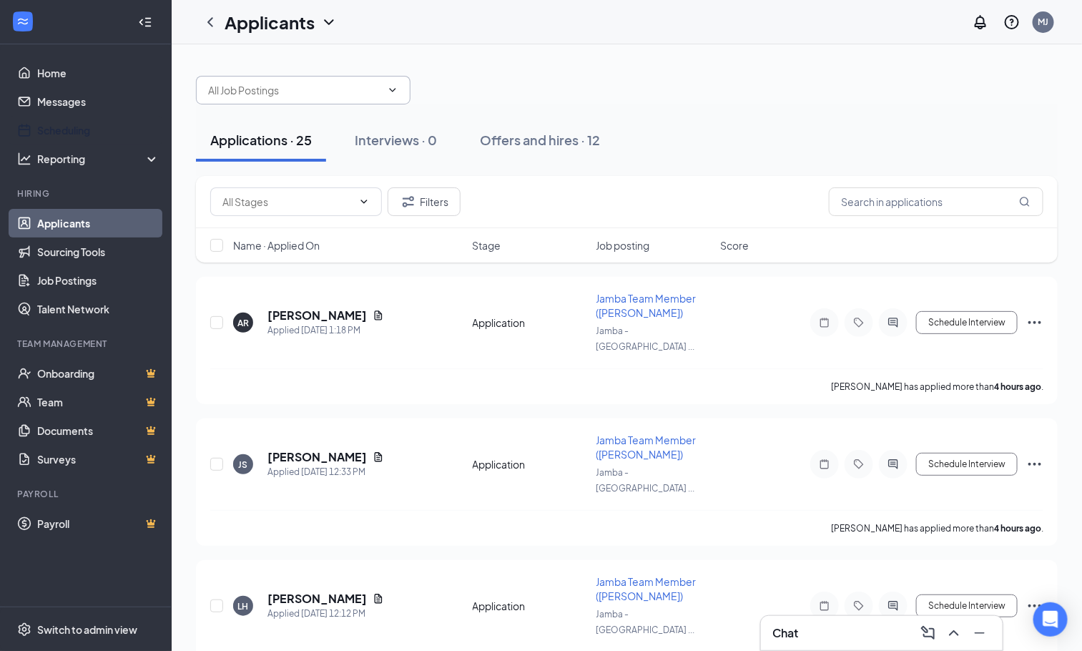
drag, startPoint x: 74, startPoint y: 123, endPoint x: 235, endPoint y: 99, distance: 162.7
click at [75, 122] on link "Scheduling" at bounding box center [98, 130] width 122 height 29
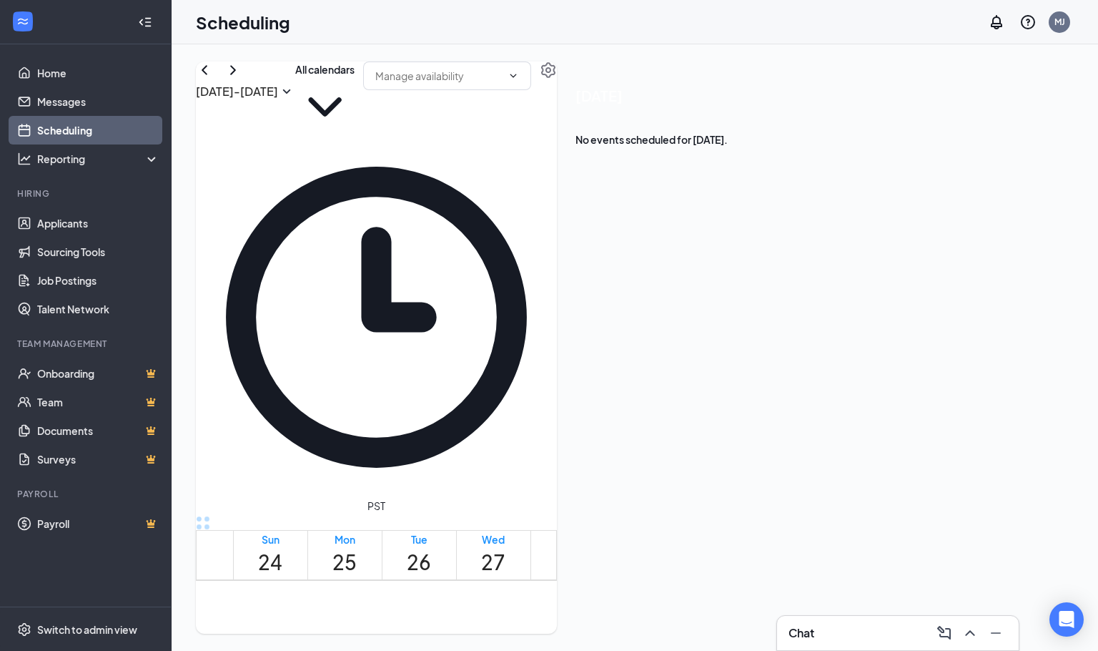
scroll to position [380, 0]
click at [51, 222] on link "Applicants" at bounding box center [98, 223] width 122 height 29
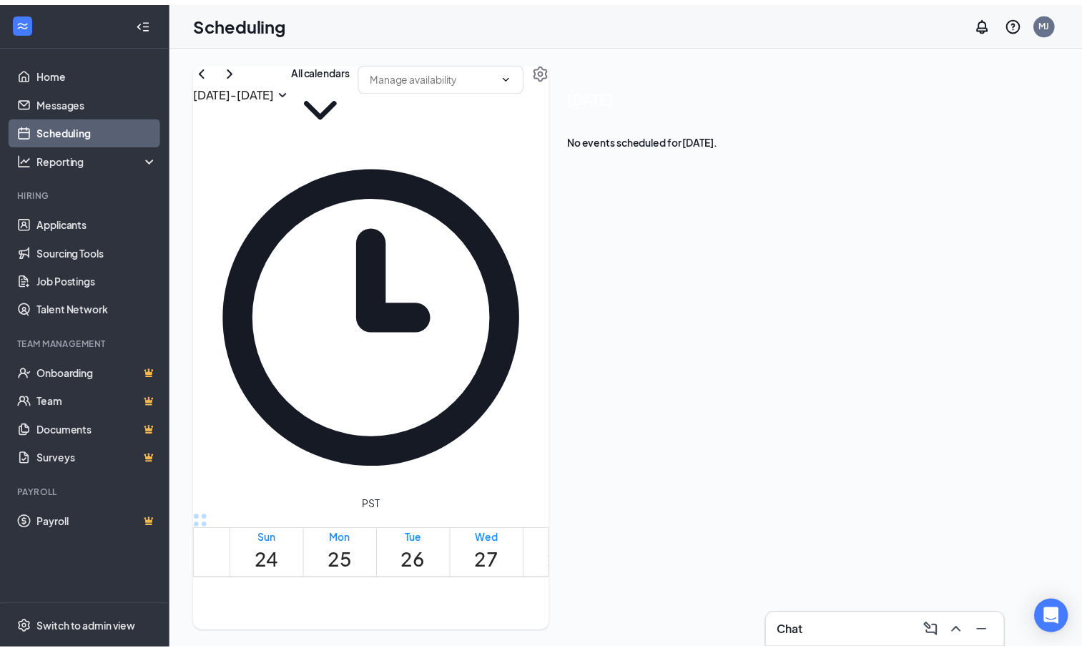
scroll to position [702, 0]
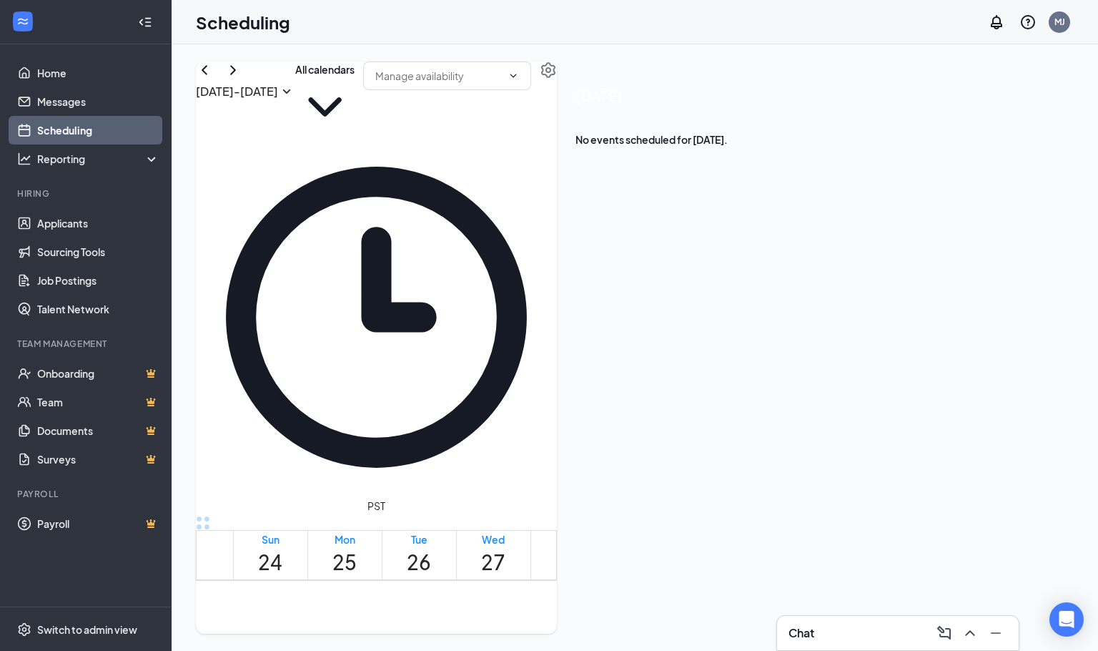
click at [518, 519] on td at bounding box center [493, 527] width 520 height 16
click at [505, 519] on td at bounding box center [493, 527] width 520 height 16
click at [493, 519] on td at bounding box center [493, 527] width 520 height 16
click at [54, 69] on link "Home" at bounding box center [98, 73] width 122 height 29
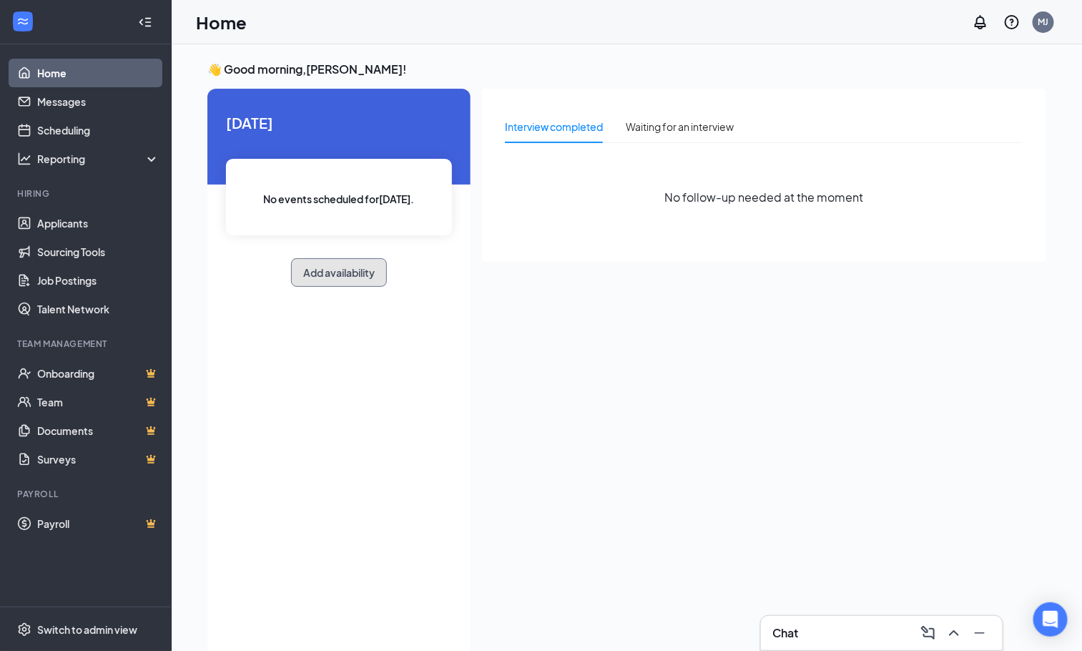
click at [313, 275] on button "Add availability" at bounding box center [339, 272] width 96 height 29
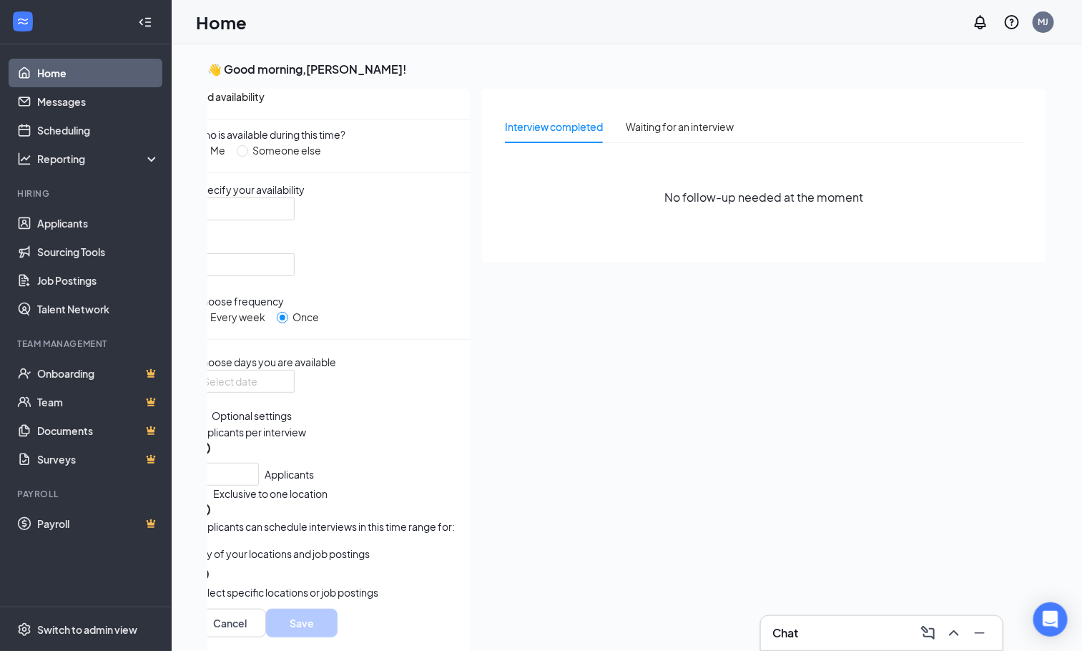
scroll to position [5, 0]
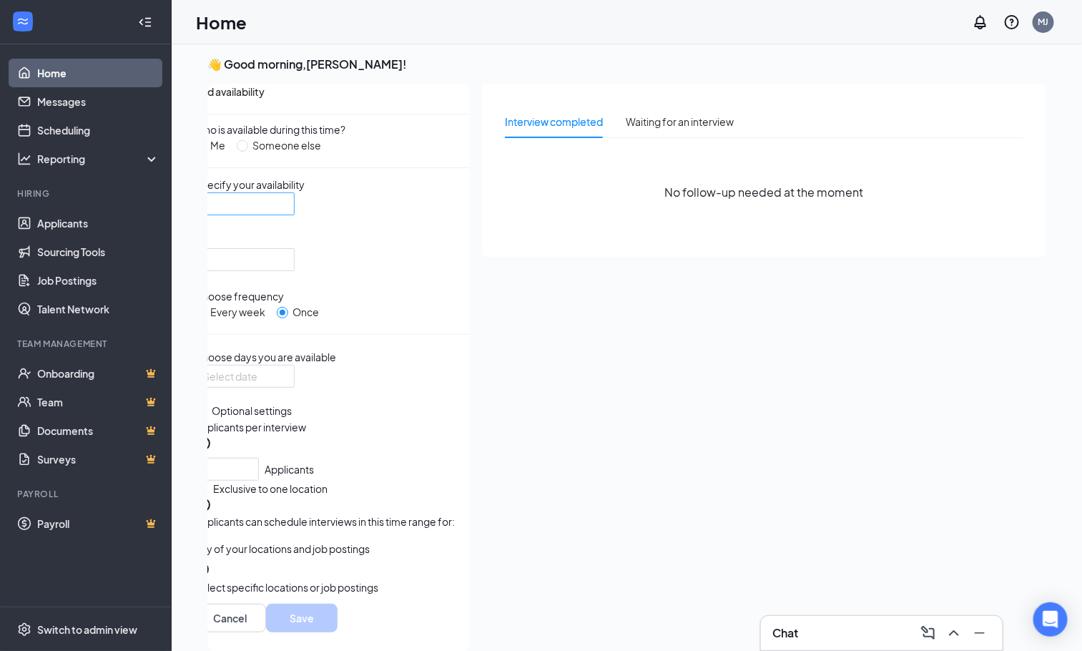
click at [295, 215] on div at bounding box center [244, 203] width 100 height 23
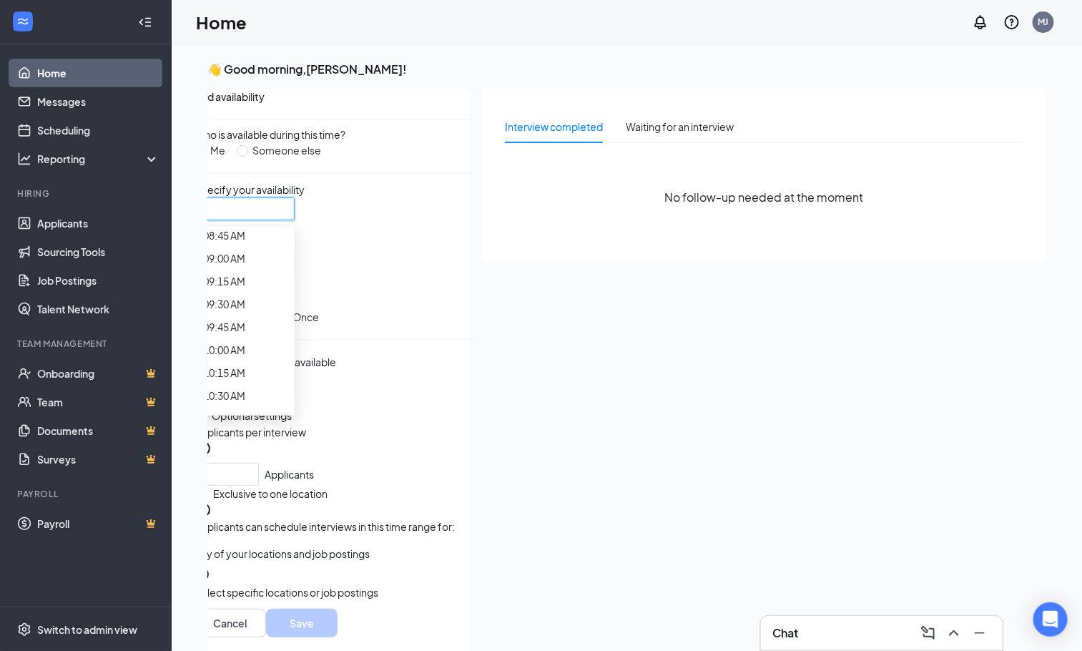
scroll to position [1128, 0]
click at [258, 16] on div "09:45 AM" at bounding box center [244, 5] width 100 height 23
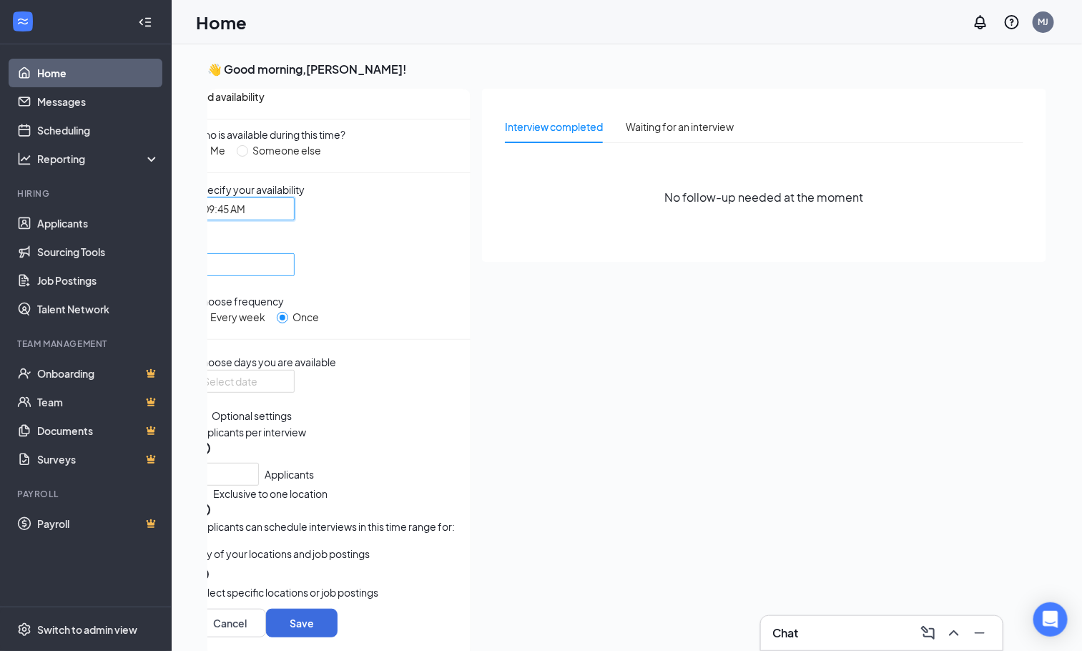
click at [295, 269] on div at bounding box center [244, 264] width 100 height 23
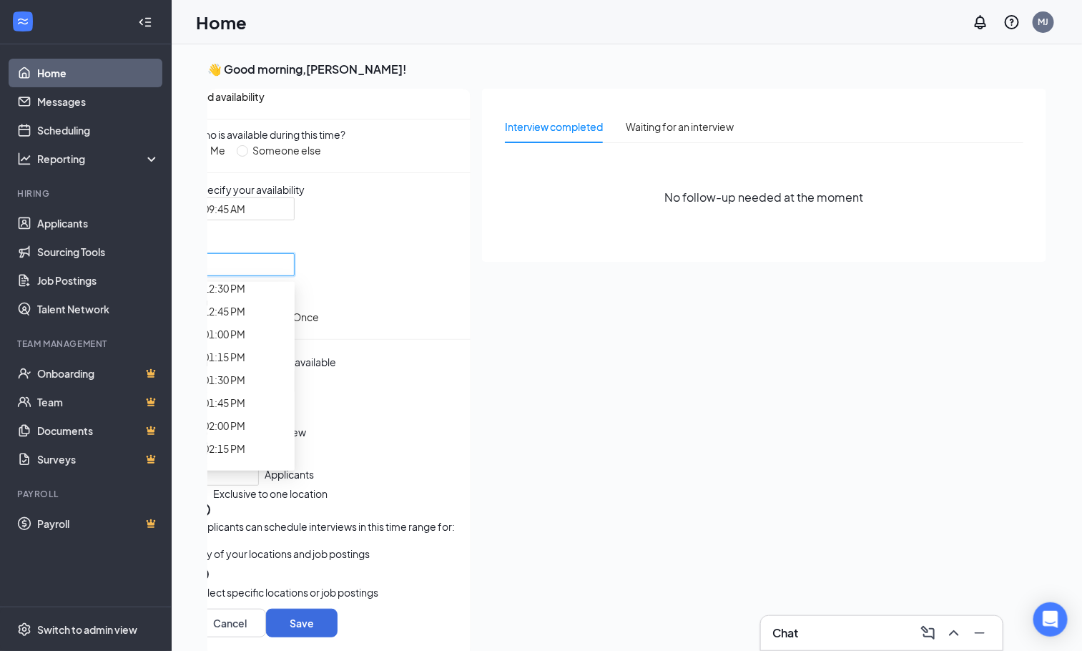
scroll to position [1287, 0]
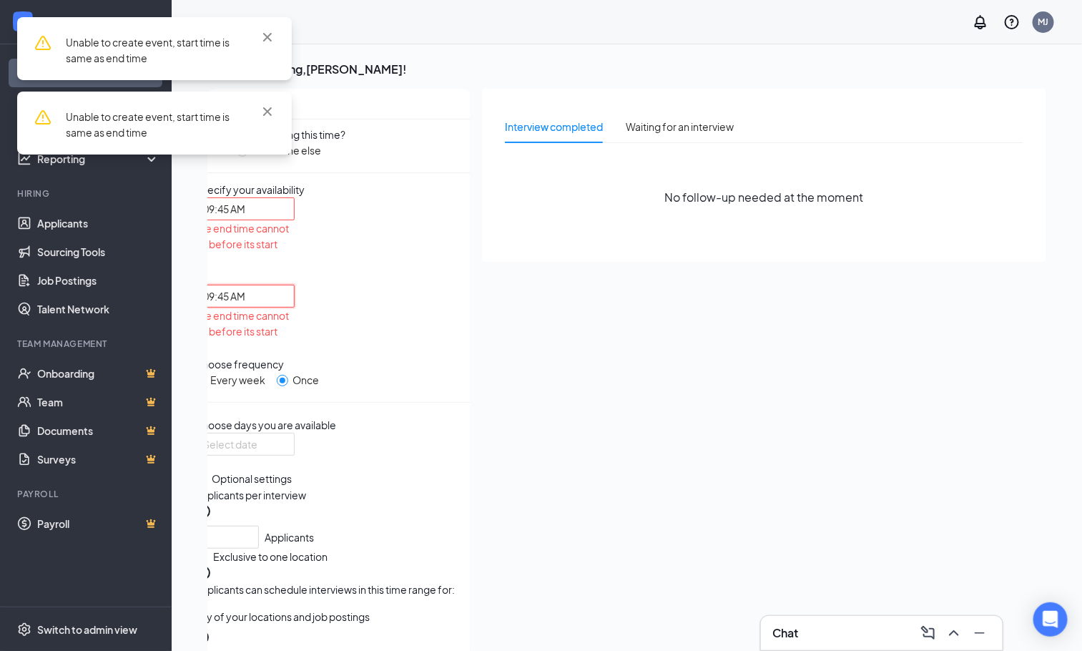
click at [286, 285] on span "09:45 AM" at bounding box center [244, 295] width 83 height 21
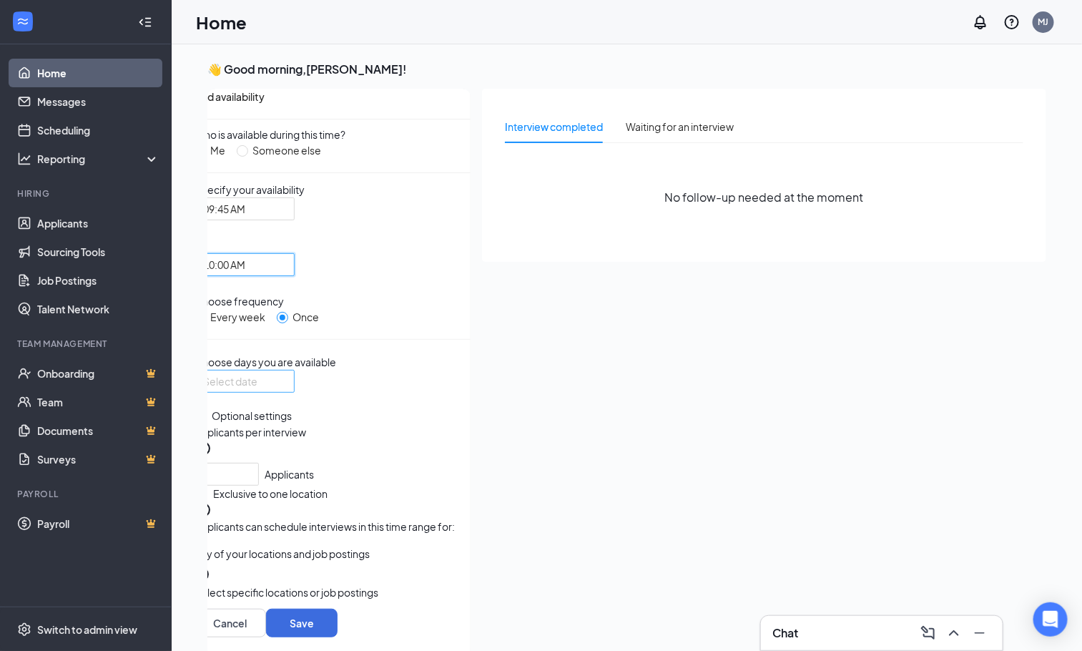
click at [286, 389] on div at bounding box center [244, 381] width 83 height 16
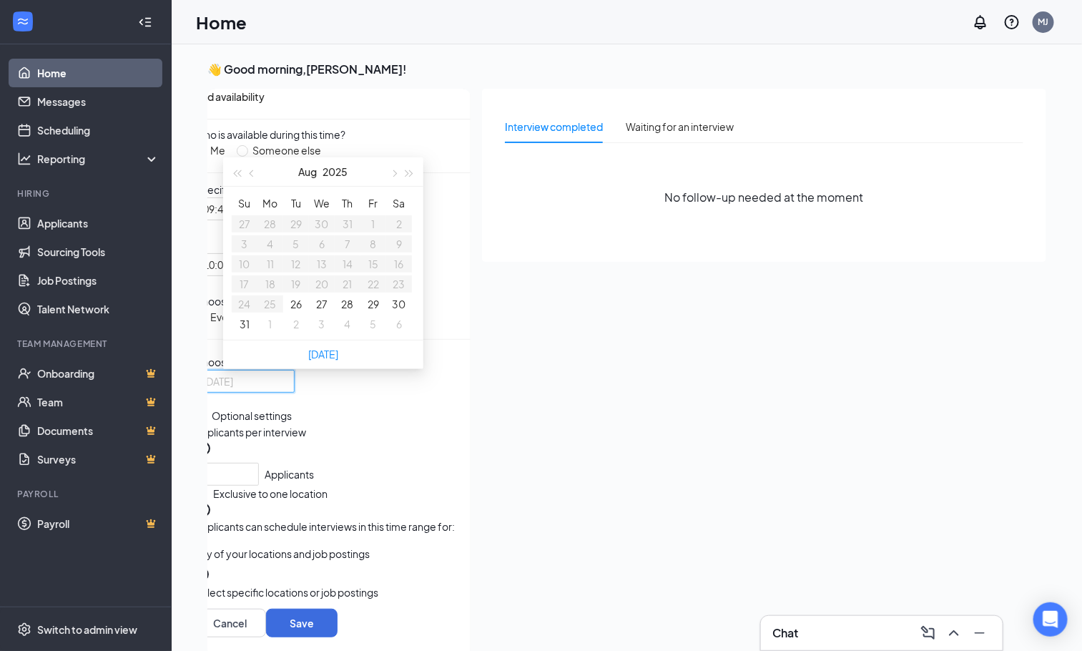
click at [327, 312] on button "27" at bounding box center [321, 304] width 11 height 16
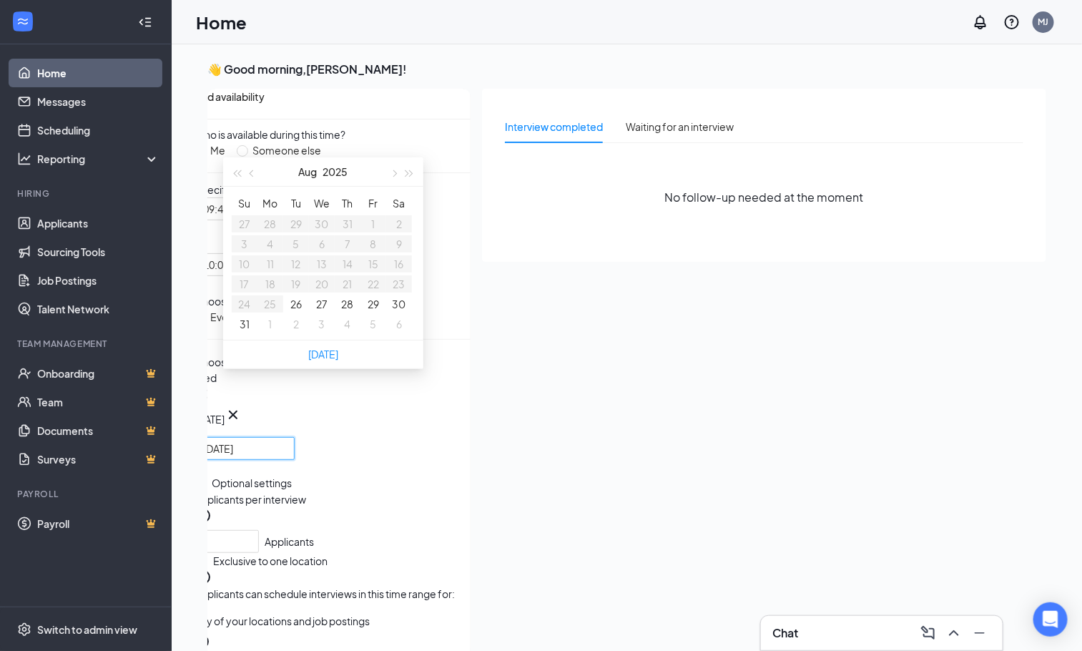
type input "[DATE]"
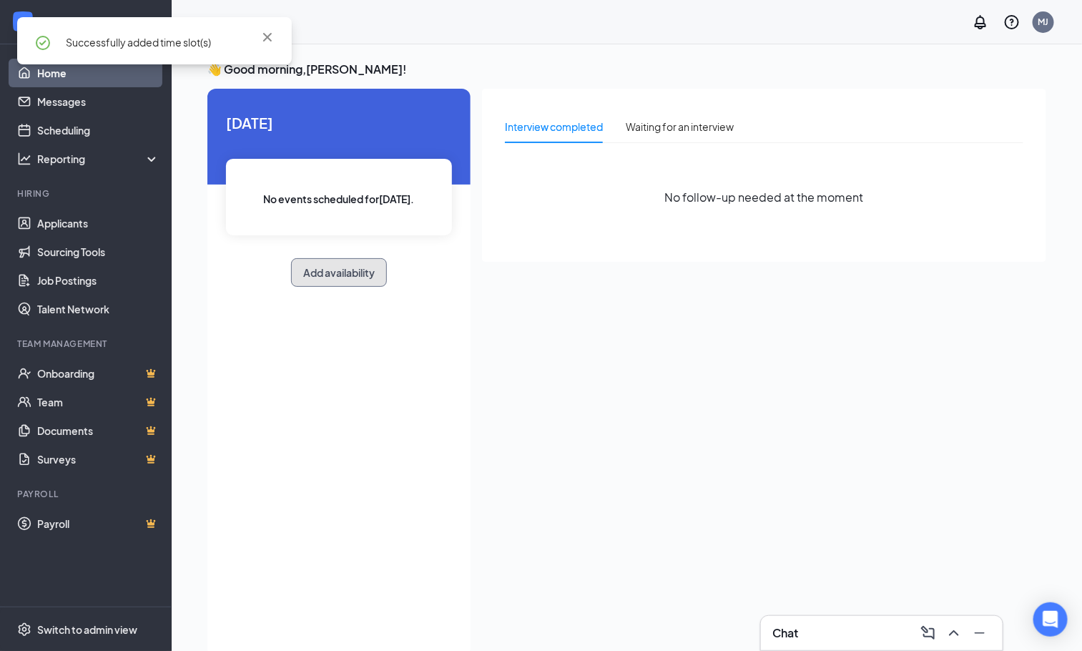
click at [333, 265] on button "Add availability" at bounding box center [339, 272] width 96 height 29
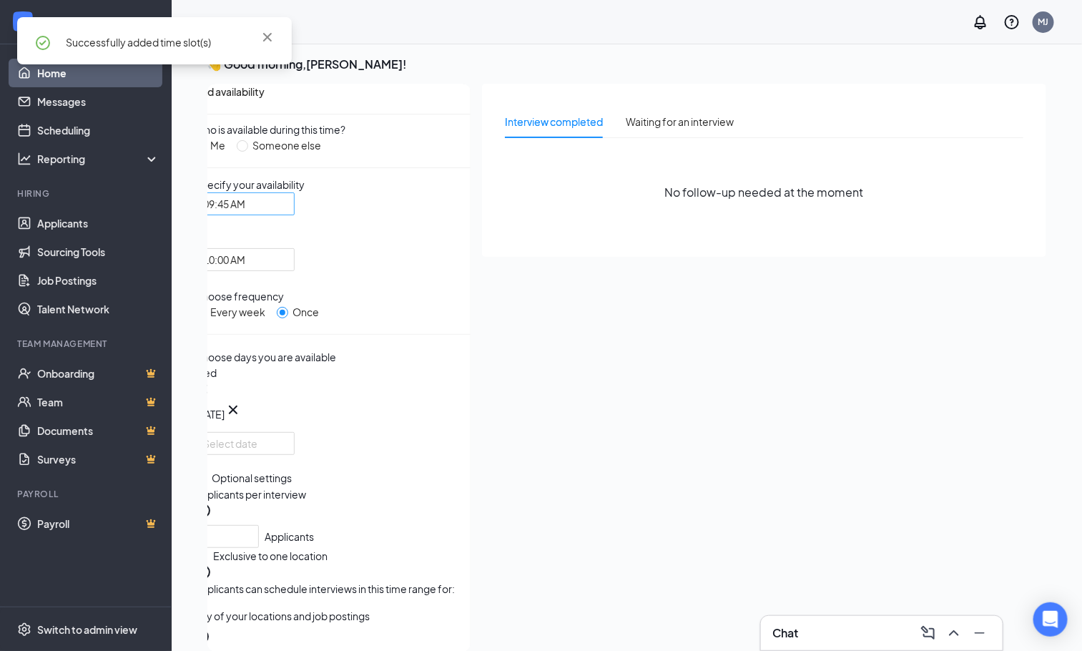
click at [295, 215] on div "09:45 AM" at bounding box center [244, 203] width 100 height 23
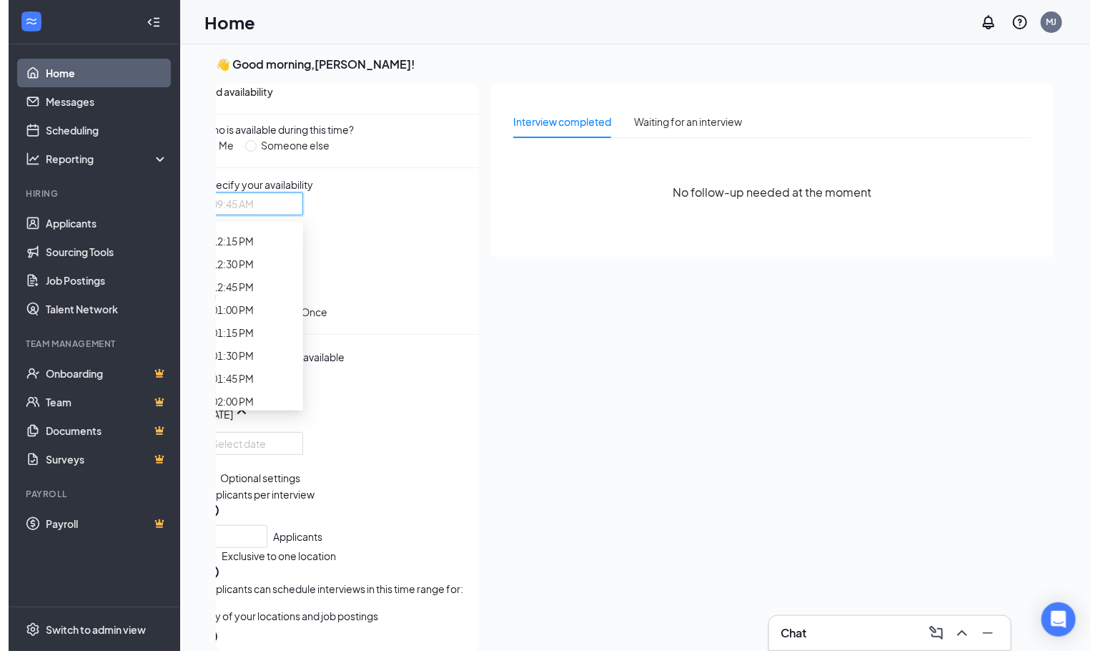
scroll to position [1240, 0]
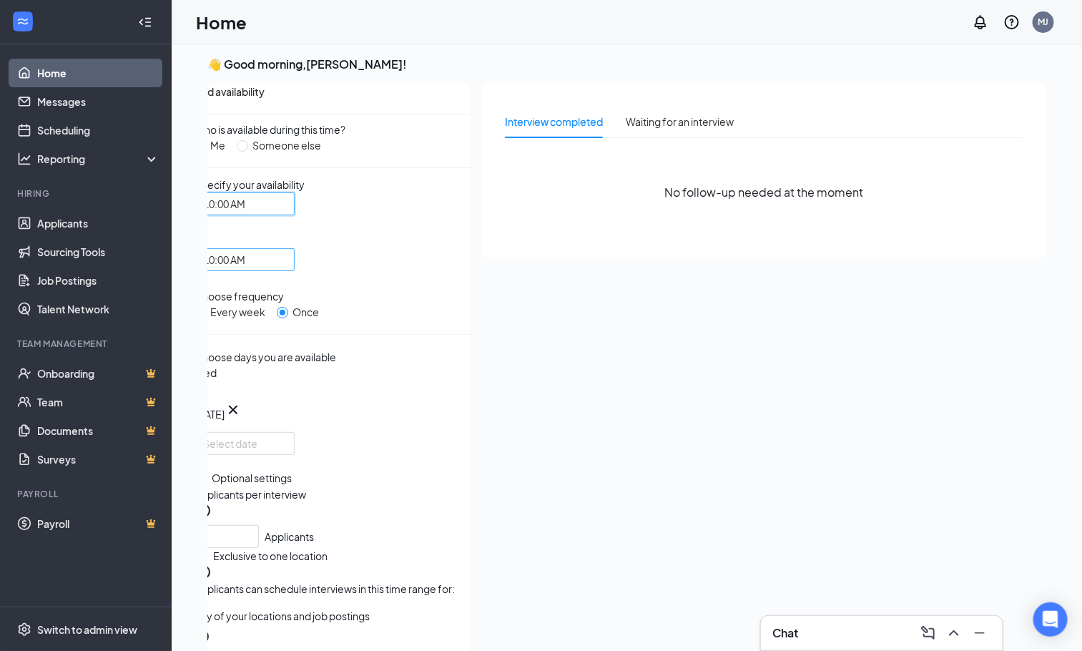
click at [286, 264] on span "10:00 AM" at bounding box center [244, 259] width 83 height 21
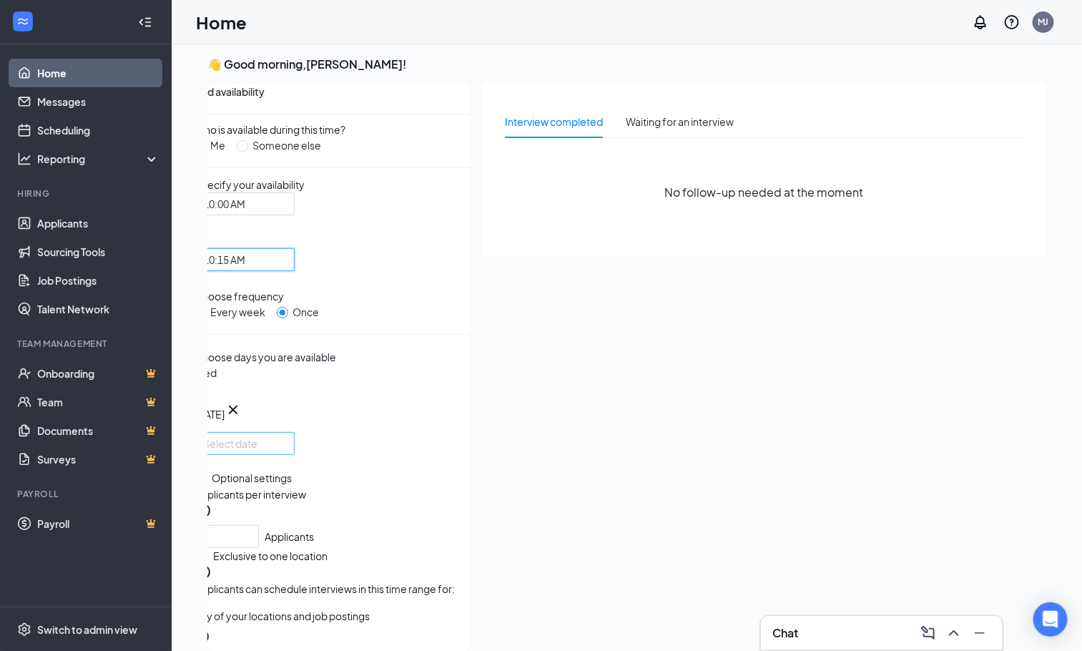
click at [295, 455] on div at bounding box center [244, 443] width 100 height 23
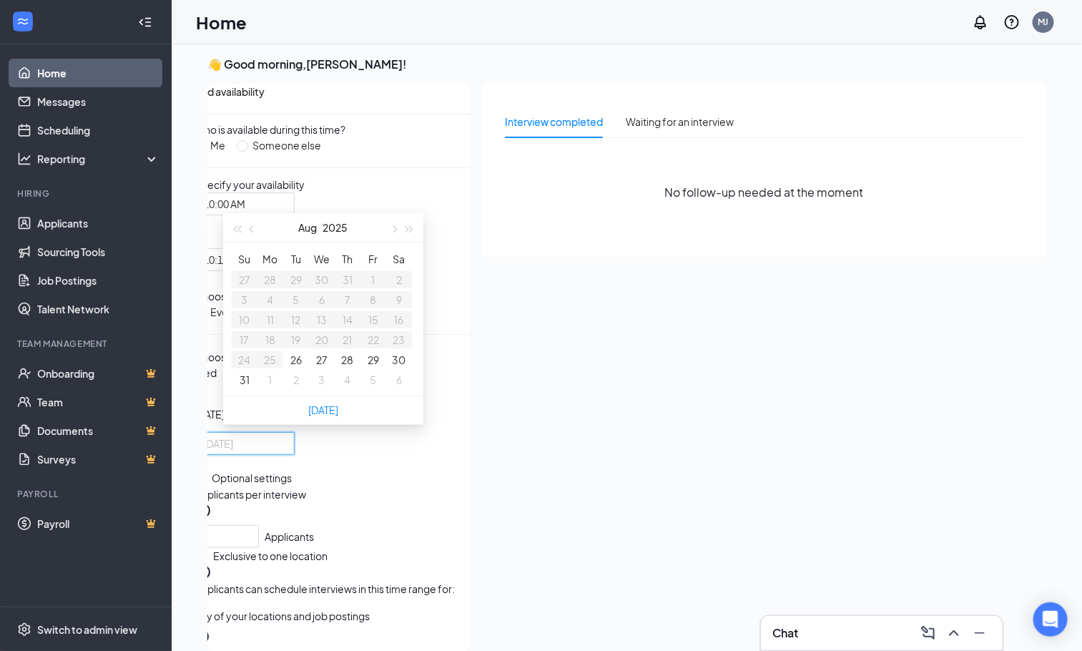
click at [326, 367] on button "27" at bounding box center [321, 360] width 11 height 16
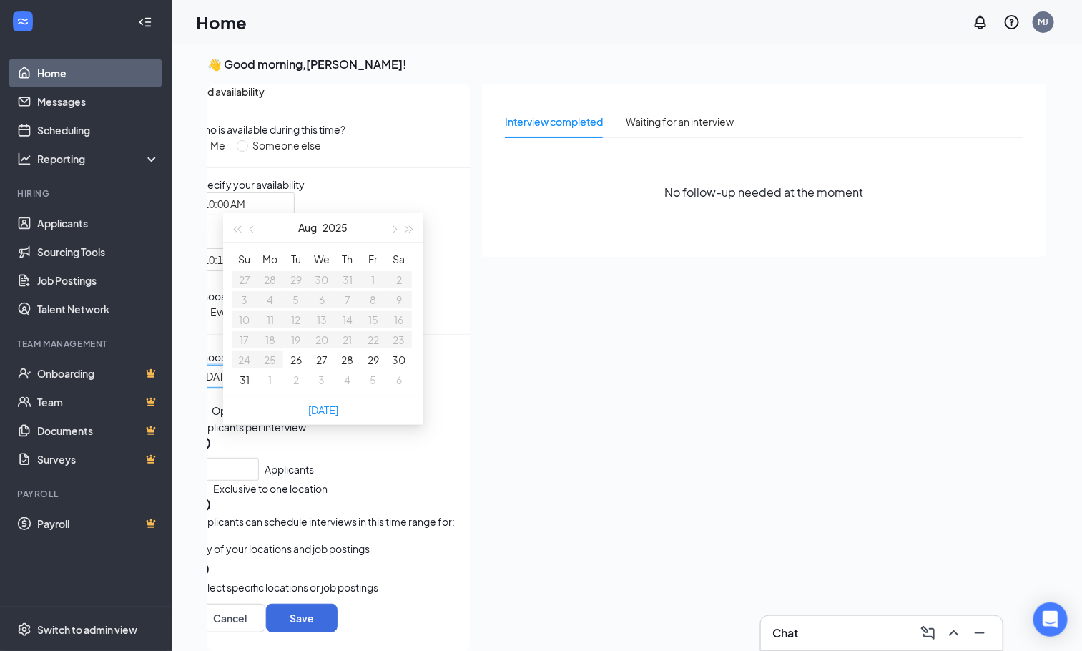
click at [326, 367] on button "27" at bounding box center [321, 360] width 11 height 16
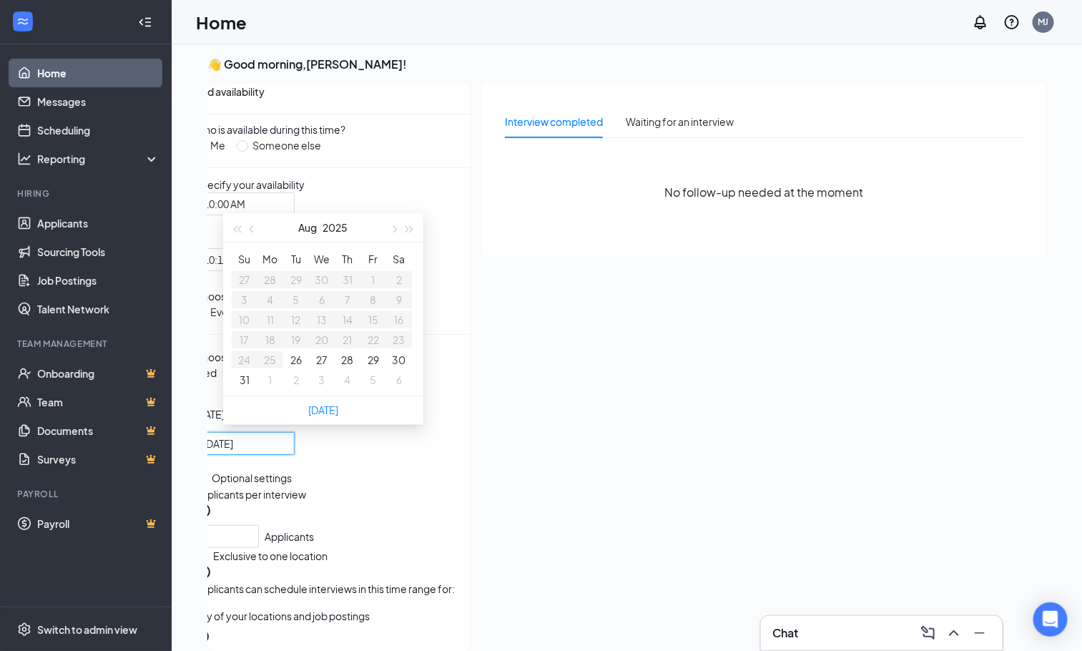
type input "[DATE]"
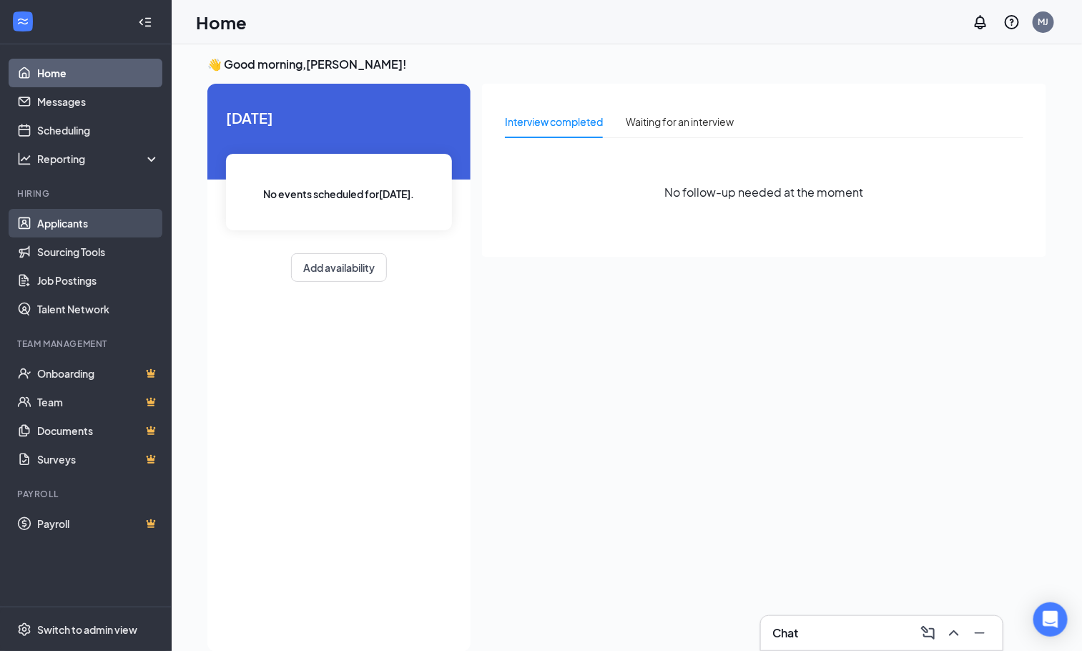
click at [78, 228] on link "Applicants" at bounding box center [98, 223] width 122 height 29
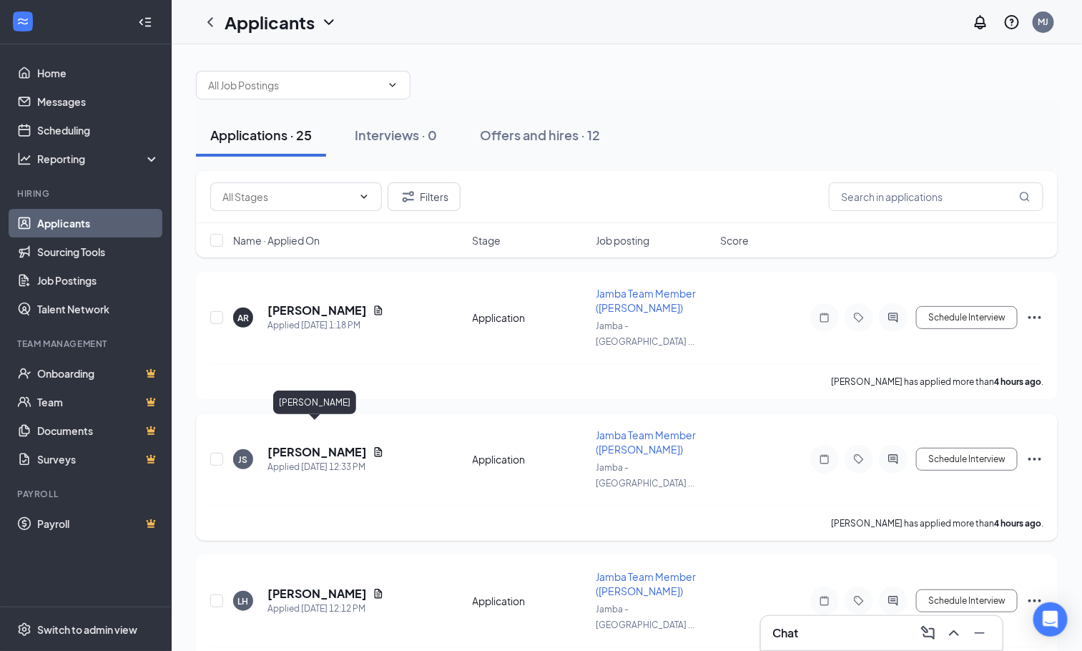
click at [314, 444] on h5 "[PERSON_NAME]" at bounding box center [316, 452] width 99 height 16
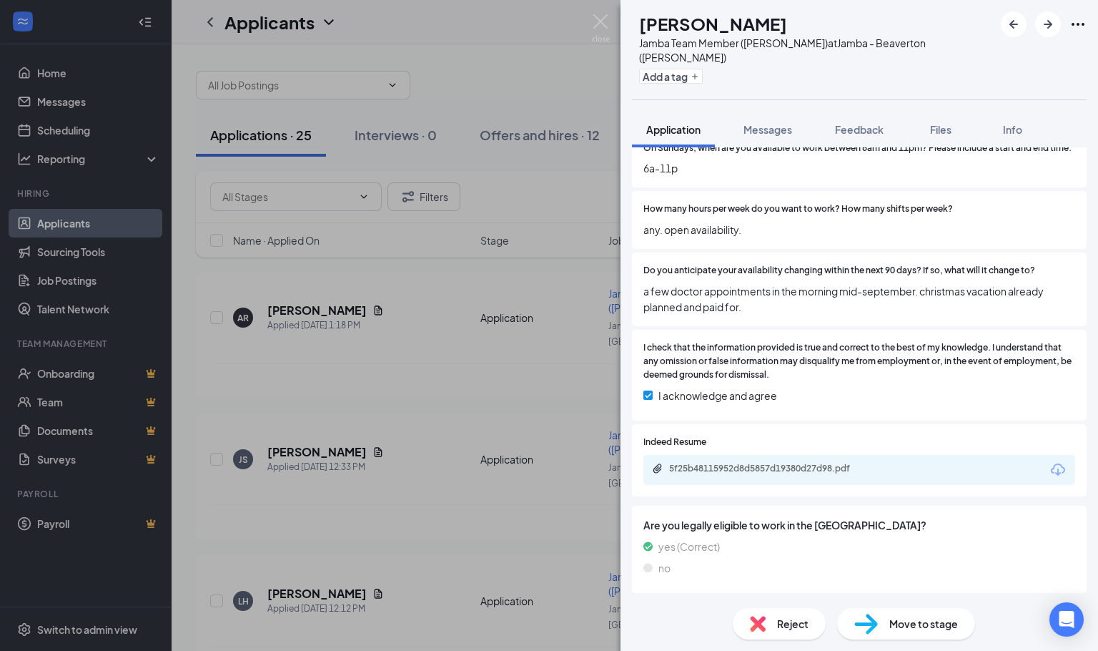
scroll to position [965, 0]
click at [787, 476] on div "5f25b48115952d8d5857d19380d27d98.pdf" at bounding box center [768, 470] width 232 height 14
click at [756, 618] on img at bounding box center [758, 624] width 16 height 16
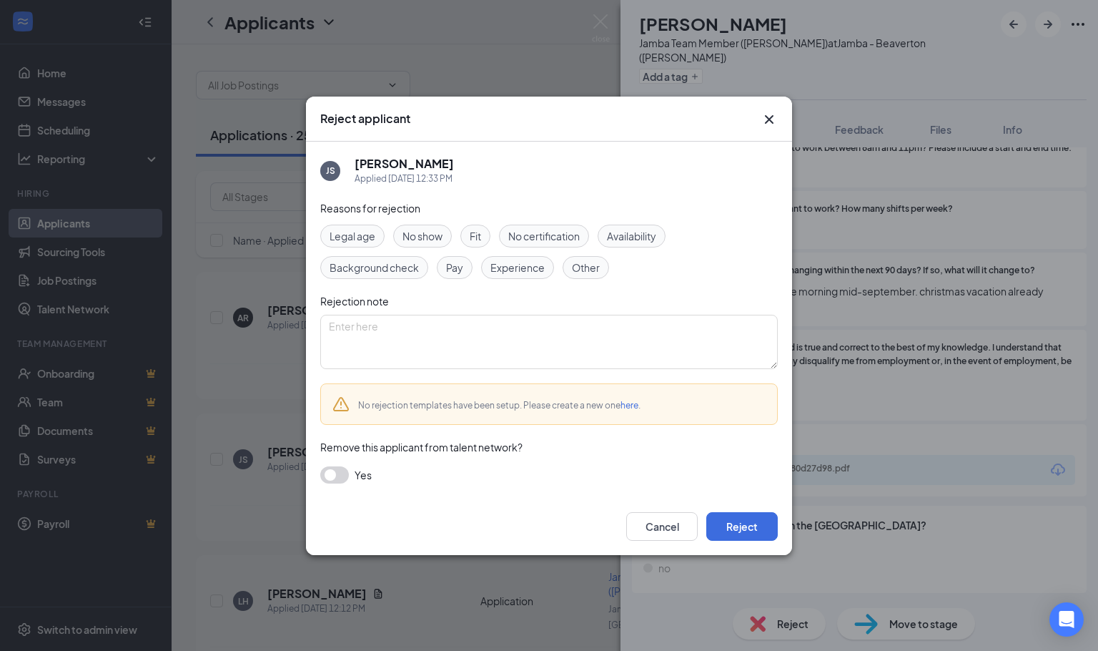
click at [490, 224] on div "Legal age No show Fit No certification Availability Background check Pay Experi…" at bounding box center [549, 251] width 458 height 54
click at [485, 234] on div "Fit" at bounding box center [475, 235] width 30 height 23
click at [741, 534] on button "Reject" at bounding box center [741, 526] width 71 height 29
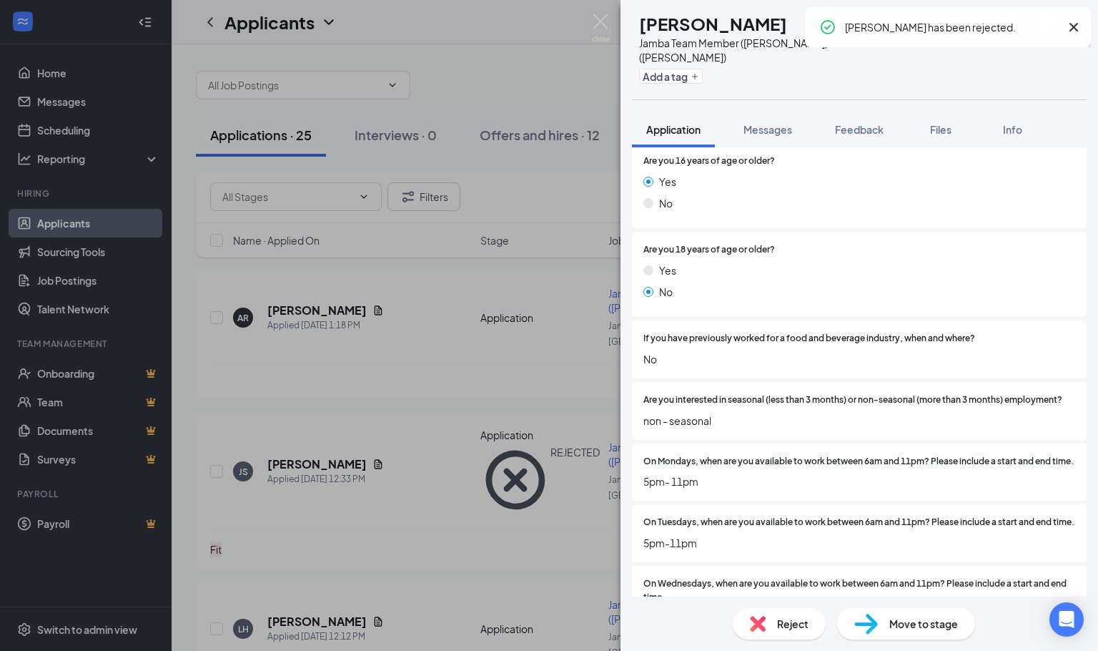
scroll to position [322, 0]
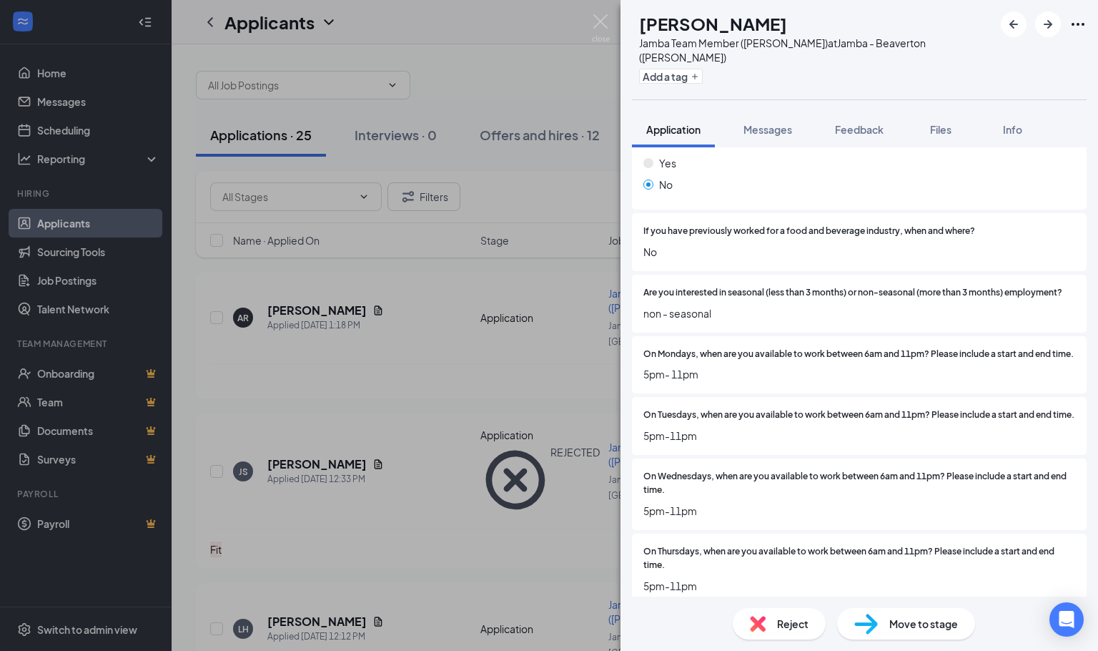
click at [801, 625] on span "Reject" at bounding box center [792, 624] width 31 height 16
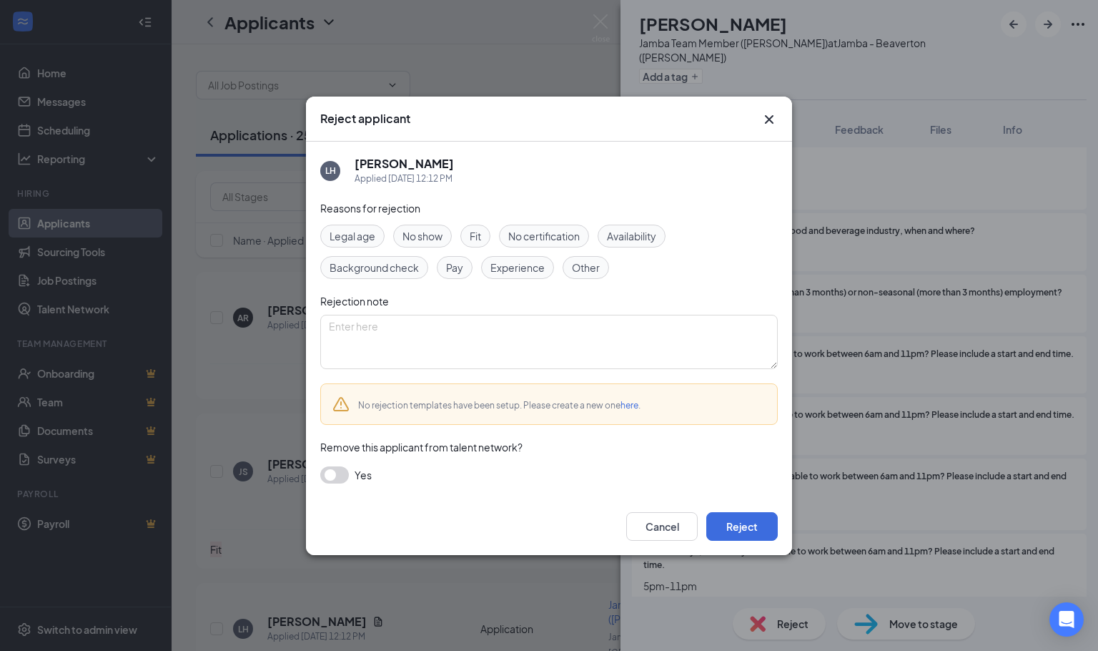
click at [633, 230] on span "Availability" at bounding box center [631, 236] width 49 height 16
click at [760, 528] on button "Reject" at bounding box center [741, 526] width 71 height 29
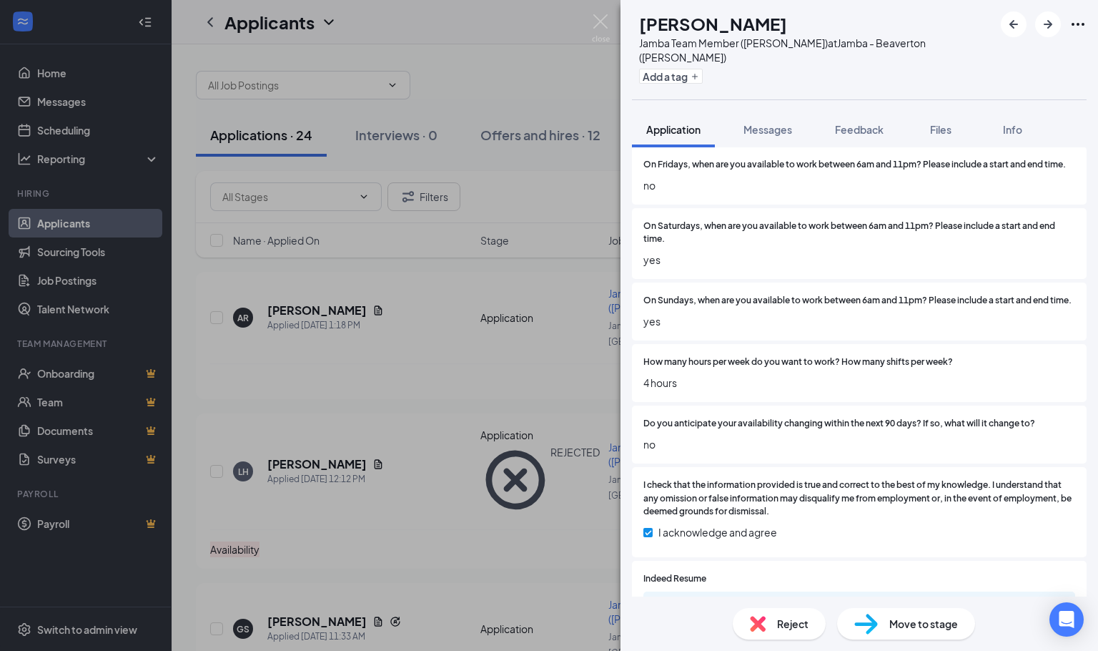
scroll to position [858, 0]
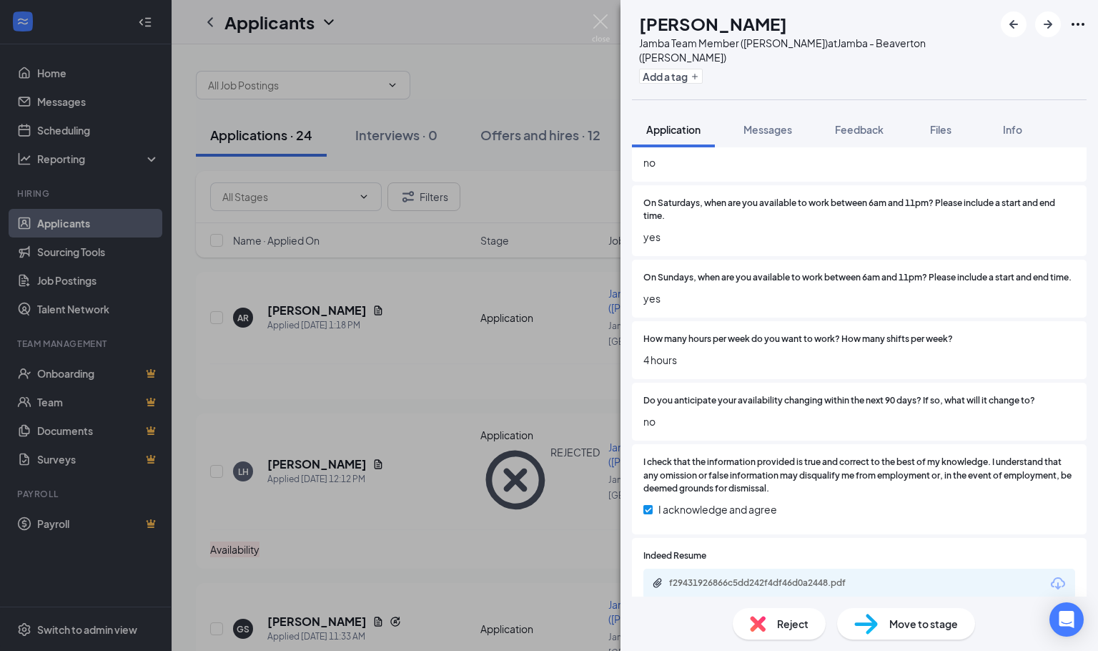
click at [815, 613] on div "Reject" at bounding box center [779, 623] width 93 height 31
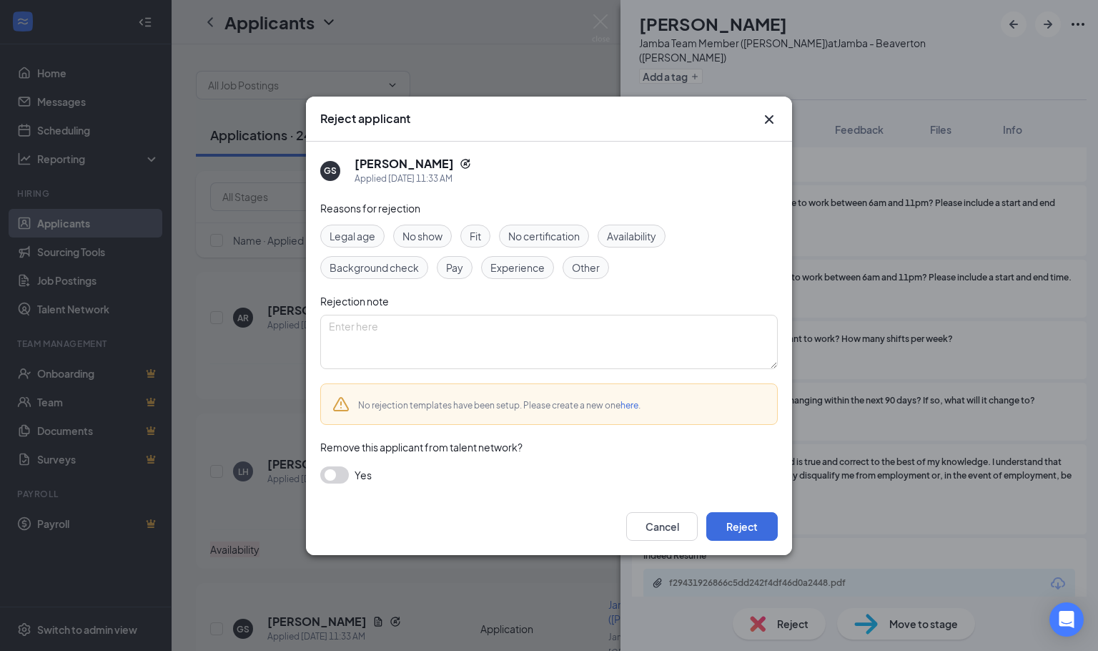
click at [549, 240] on span "No certification" at bounding box center [543, 236] width 71 height 16
click at [560, 234] on span "No certification" at bounding box center [543, 236] width 71 height 16
click at [485, 234] on div "Fit" at bounding box center [475, 235] width 30 height 23
click at [734, 518] on button "Reject" at bounding box center [741, 526] width 71 height 29
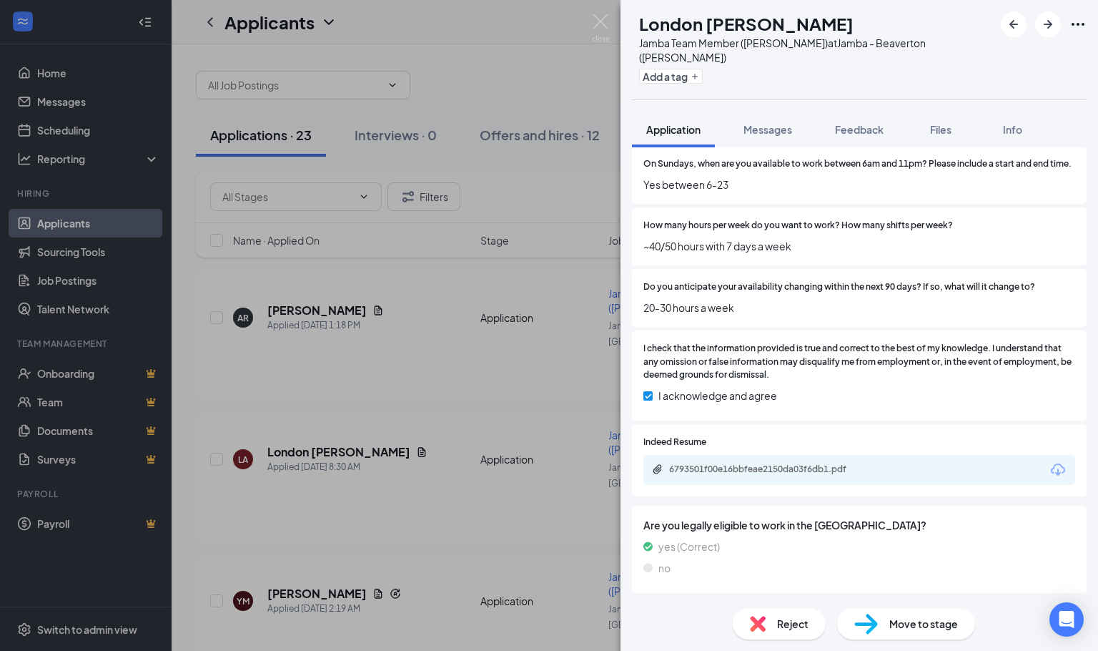
scroll to position [987, 0]
click at [723, 468] on div "6793501f00e16bbfeae2150da03f6db1.pdf" at bounding box center [769, 468] width 200 height 11
click at [786, 622] on span "Reject" at bounding box center [792, 624] width 31 height 16
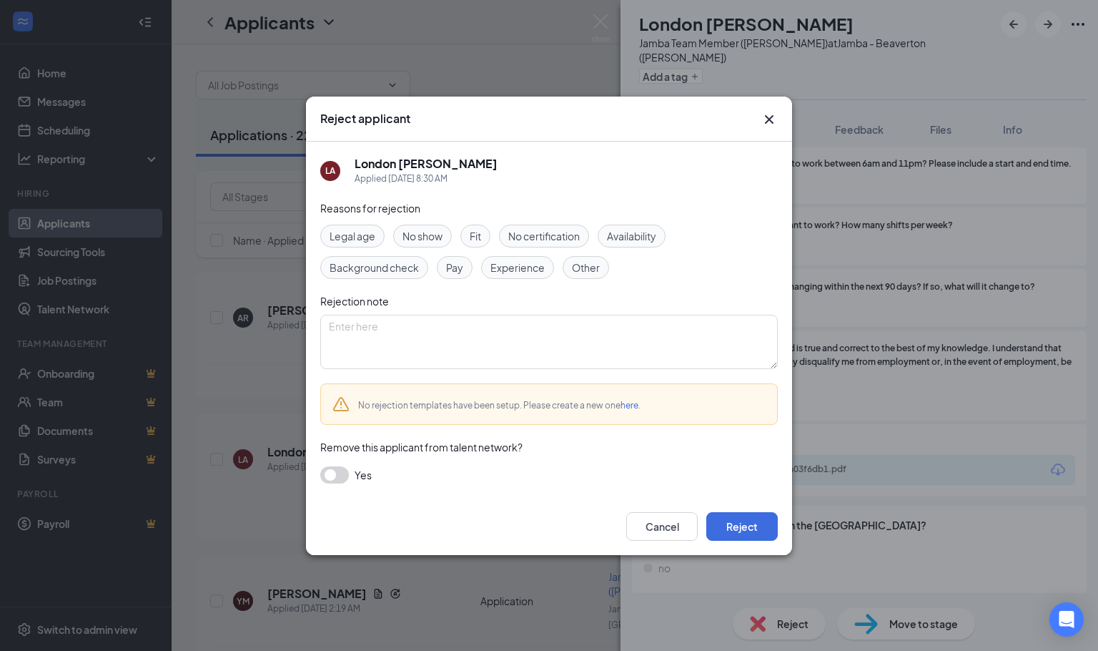
click at [623, 226] on div "Availability" at bounding box center [632, 235] width 68 height 23
click at [758, 513] on button "Reject" at bounding box center [741, 526] width 71 height 29
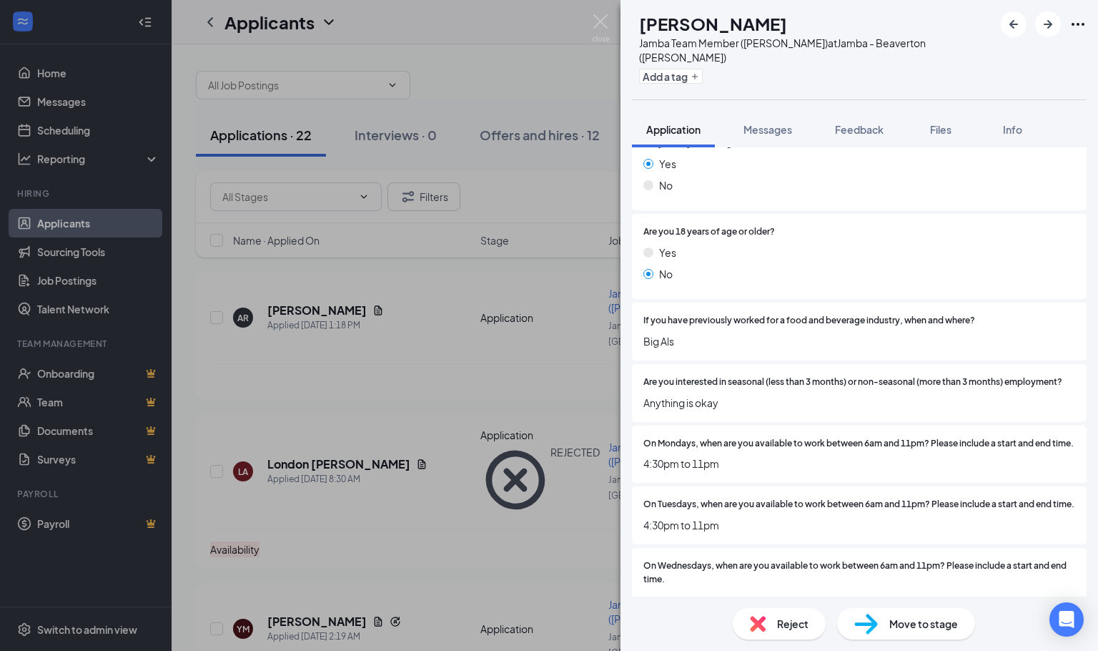
scroll to position [322, 0]
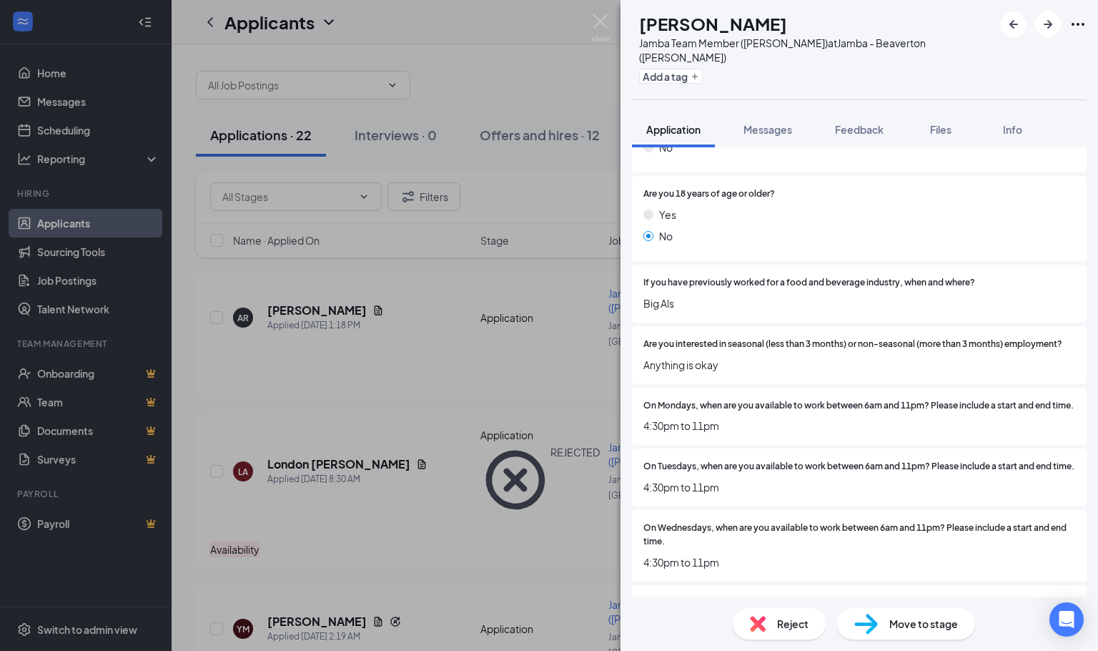
click at [784, 618] on span "Reject" at bounding box center [792, 624] width 31 height 16
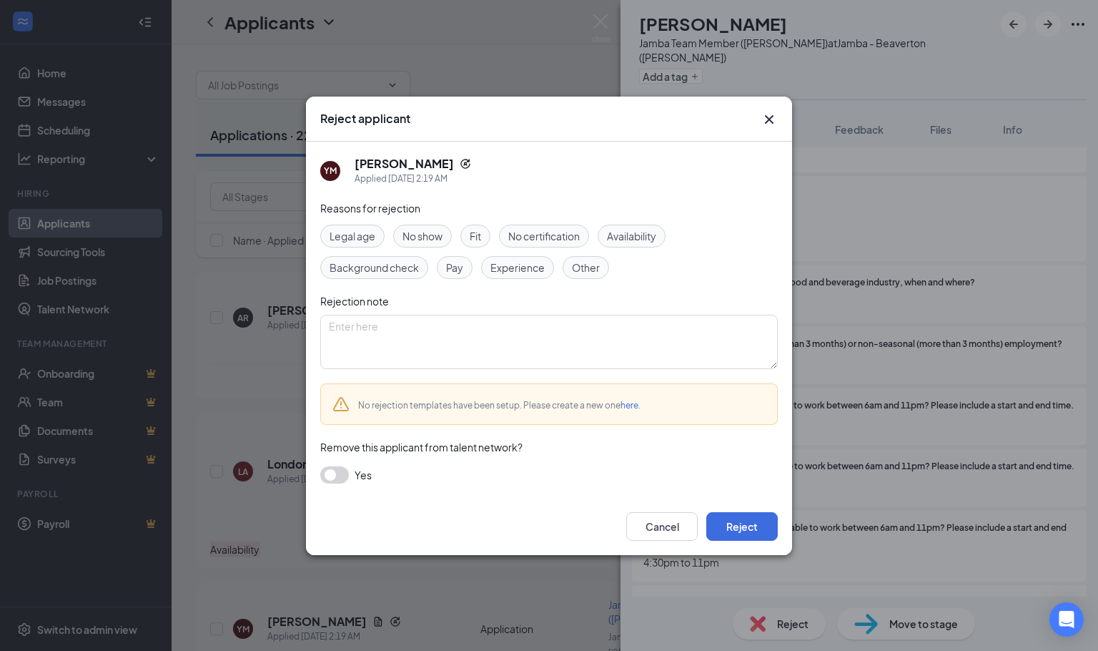
click at [666, 240] on div "Availability" at bounding box center [632, 235] width 68 height 23
click at [747, 525] on button "Reject" at bounding box center [741, 526] width 71 height 29
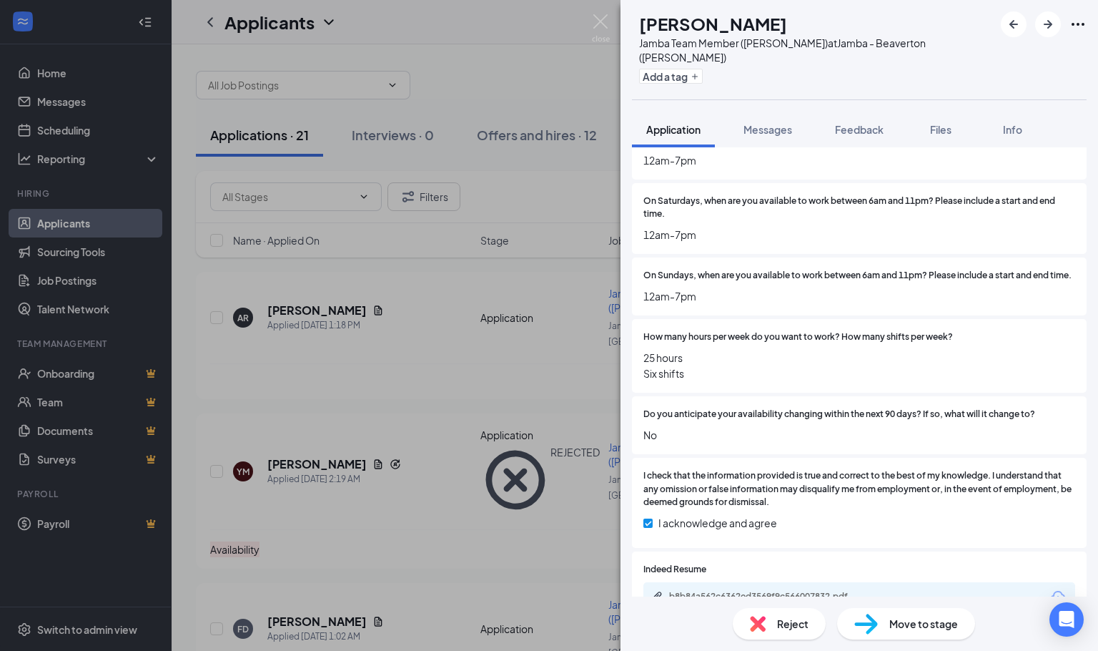
scroll to position [858, 0]
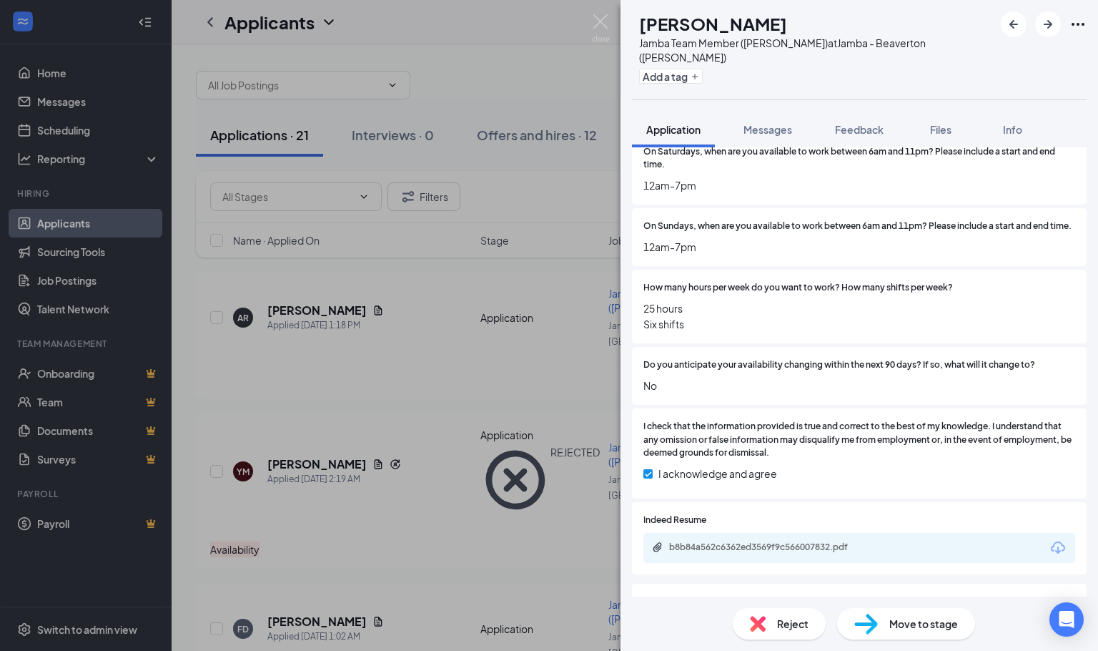
click at [788, 637] on div "Reject" at bounding box center [779, 623] width 93 height 31
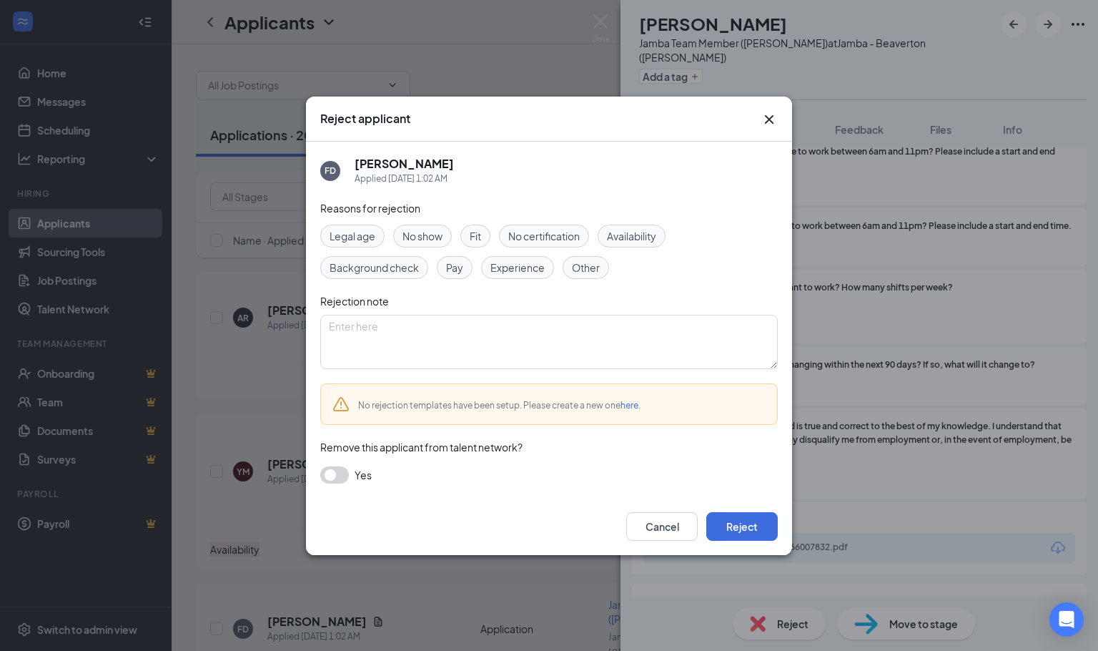
click at [628, 232] on span "Availability" at bounding box center [631, 236] width 49 height 16
click at [738, 539] on button "Reject" at bounding box center [741, 526] width 71 height 29
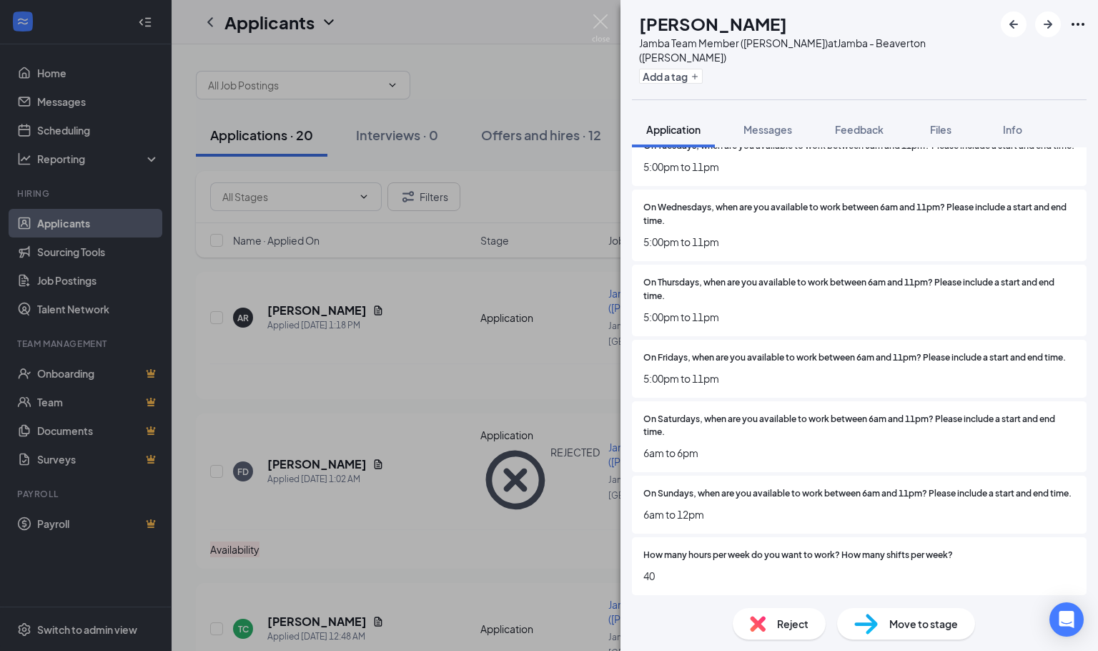
scroll to position [643, 0]
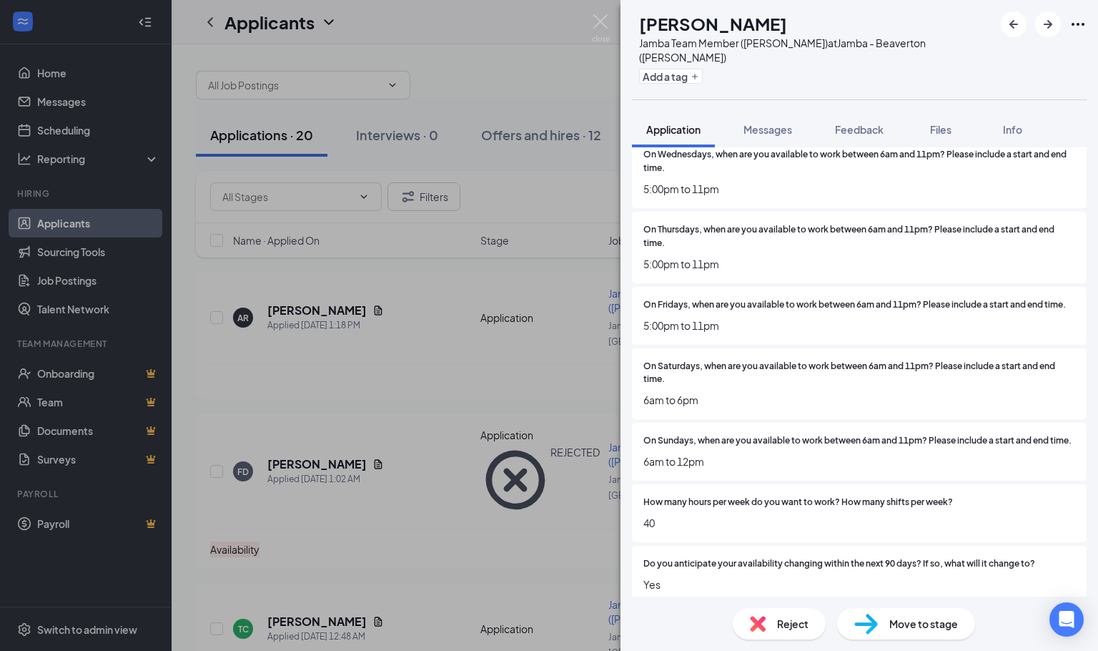
click at [806, 618] on span "Reject" at bounding box center [792, 624] width 31 height 16
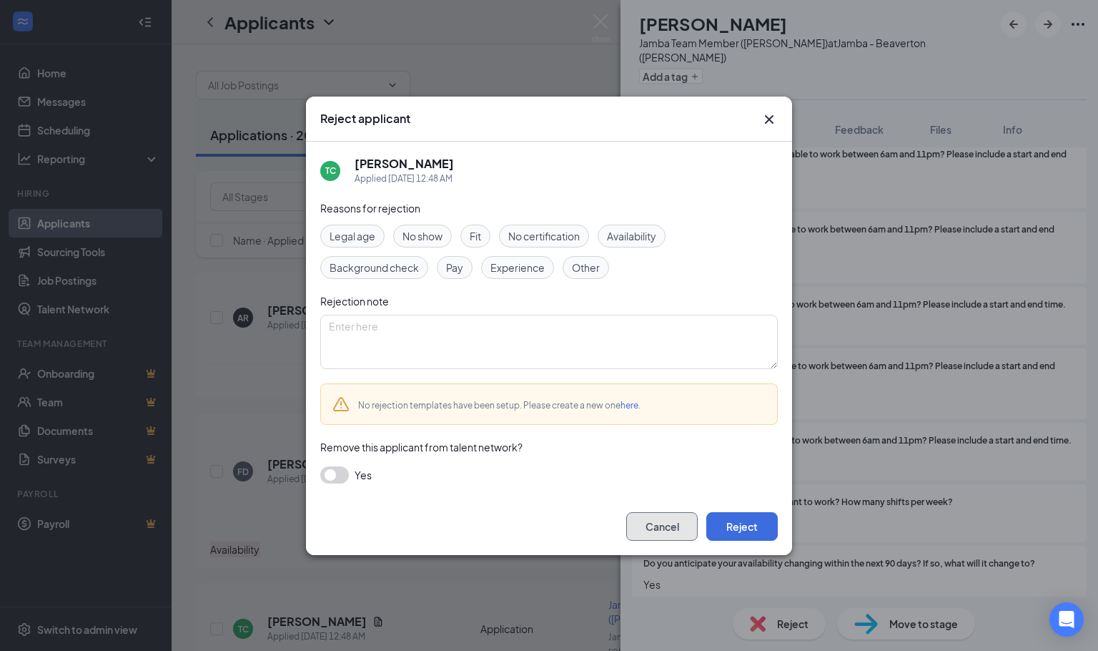
click at [669, 541] on button "Cancel" at bounding box center [661, 526] width 71 height 29
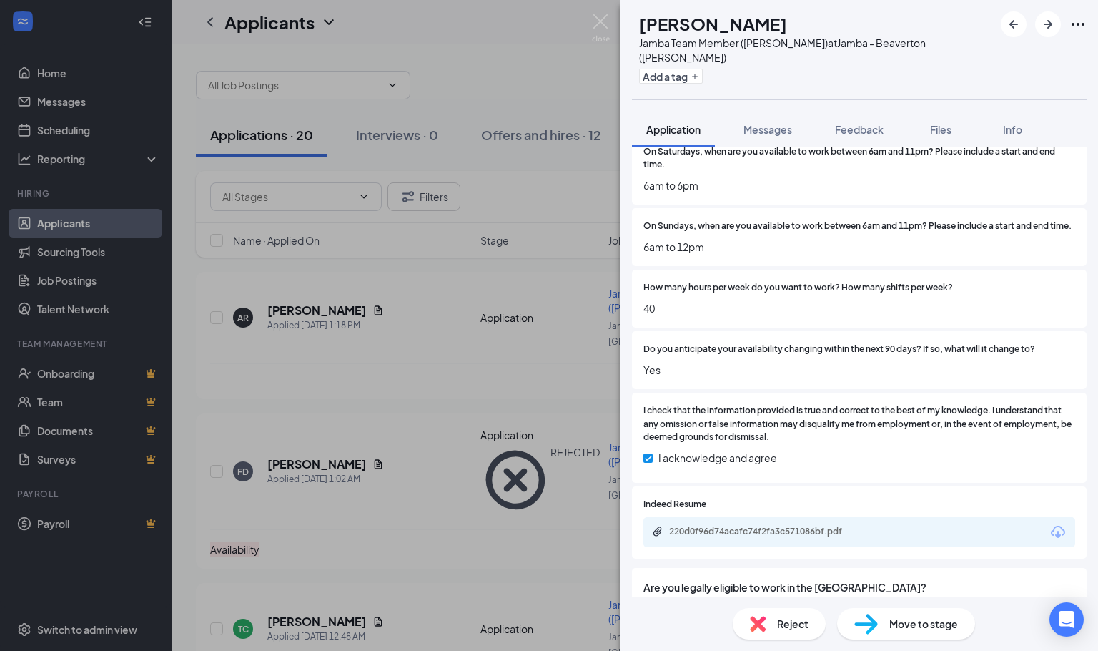
scroll to position [965, 0]
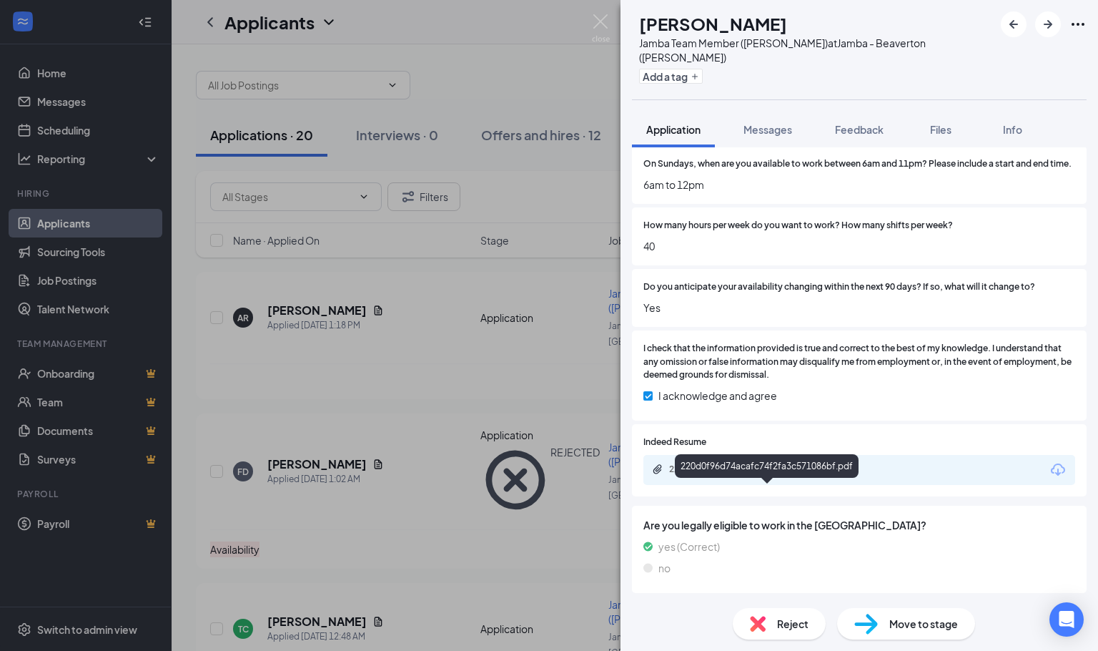
click at [717, 479] on div "220d0f96d74acafc74f2fa3c571086bf.pdf" at bounding box center [767, 468] width 184 height 29
click at [721, 475] on div "220d0f96d74acafc74f2fa3c571086bf.pdf" at bounding box center [769, 468] width 200 height 11
click at [1055, 28] on icon "ArrowRight" at bounding box center [1048, 24] width 17 height 17
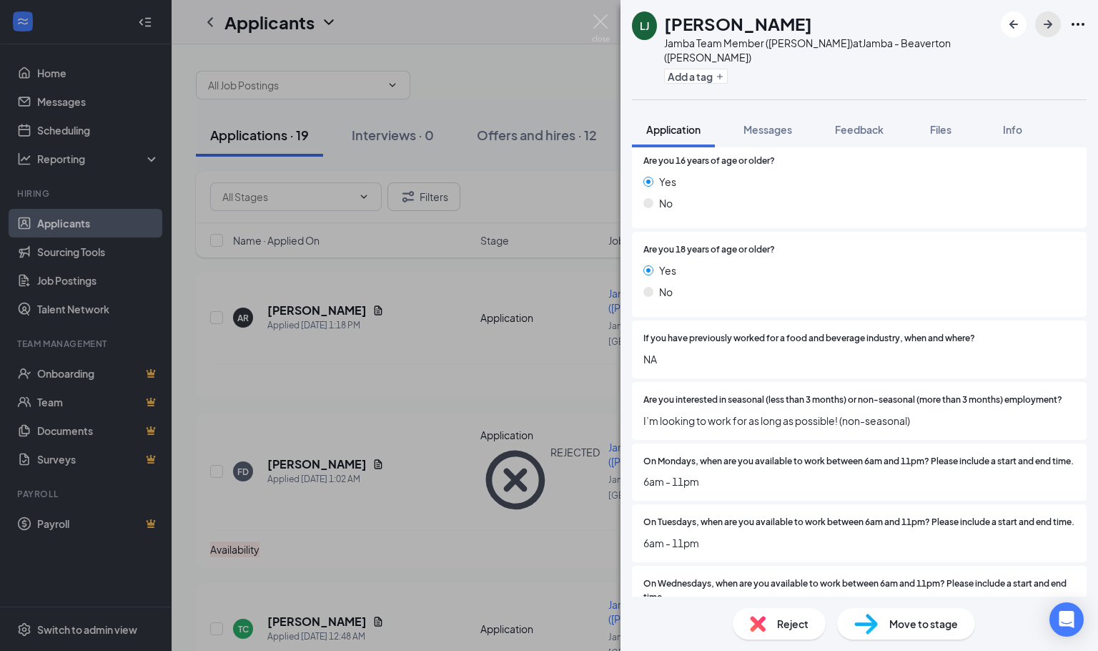
scroll to position [322, 0]
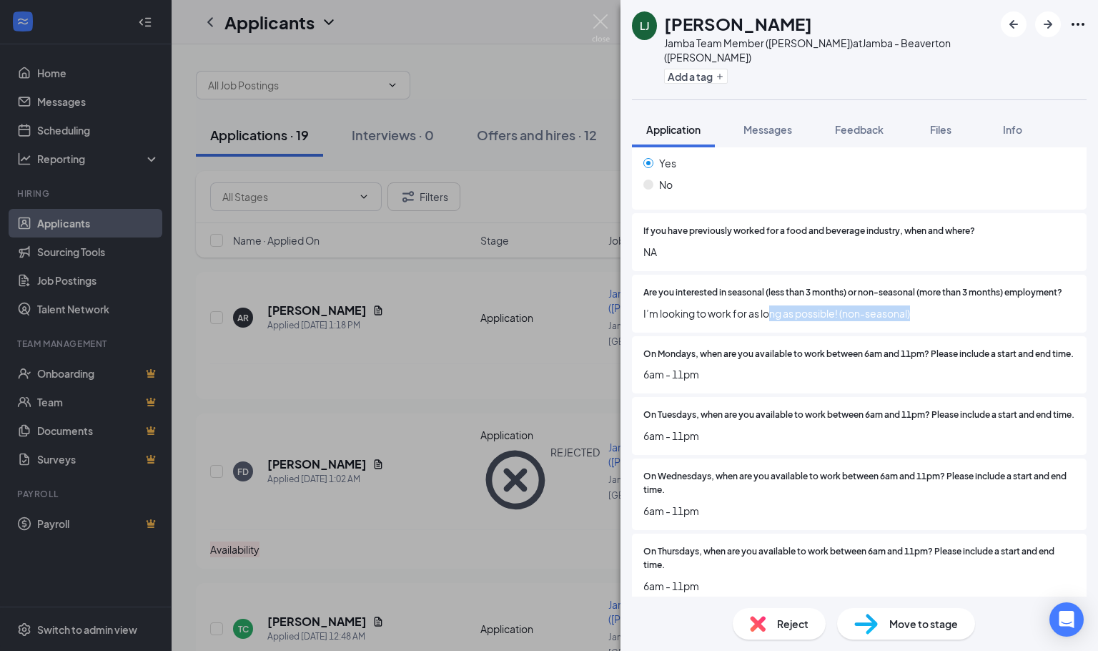
drag, startPoint x: 773, startPoint y: 322, endPoint x: 998, endPoint y: 339, distance: 225.9
click at [998, 332] on div "Are you interested in seasonal (less than 3 months) or non-seasonal (more than …" at bounding box center [859, 304] width 455 height 58
click at [877, 361] on span "On Mondays, when are you available to work between 6am and 11pm? Please include…" at bounding box center [858, 354] width 430 height 14
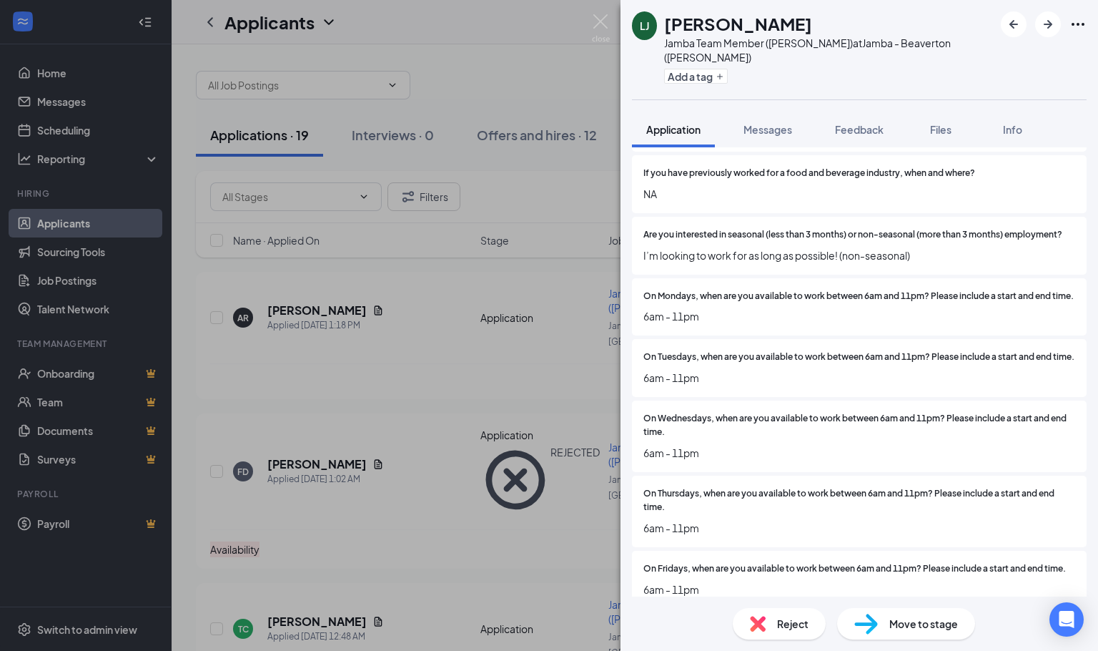
scroll to position [429, 0]
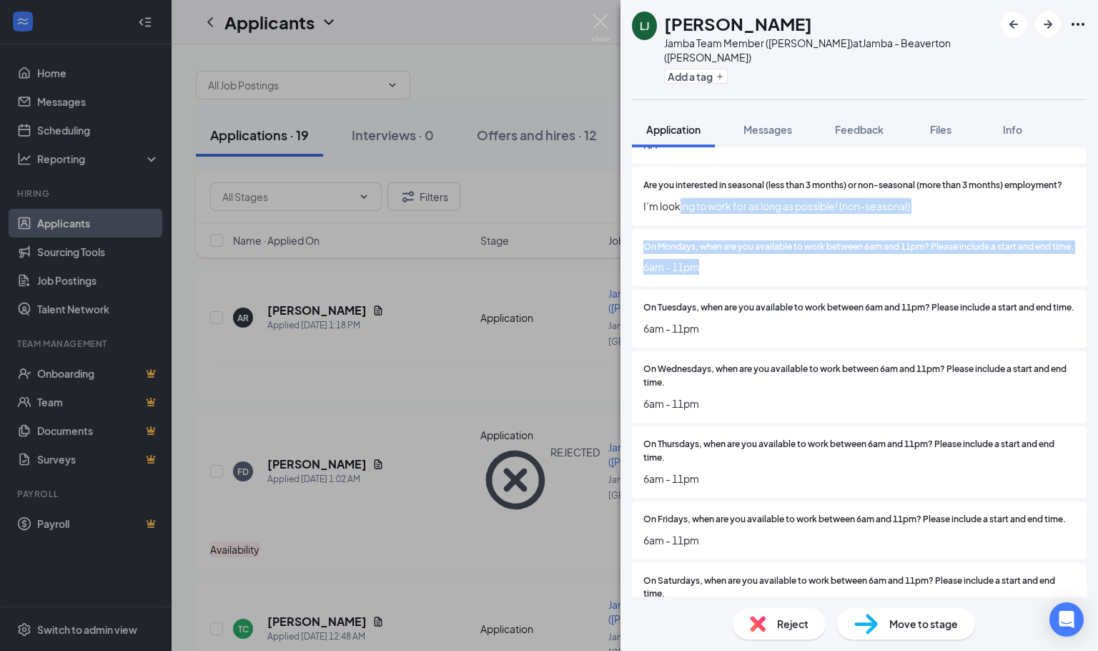
drag, startPoint x: 721, startPoint y: 258, endPoint x: 744, endPoint y: 297, distance: 45.2
click at [744, 297] on div "Are you 16 years of age or older? Yes No Are you 18 years of age or older? Yes …" at bounding box center [859, 422] width 455 height 987
click at [744, 275] on span "6am - 11pm" at bounding box center [859, 267] width 432 height 16
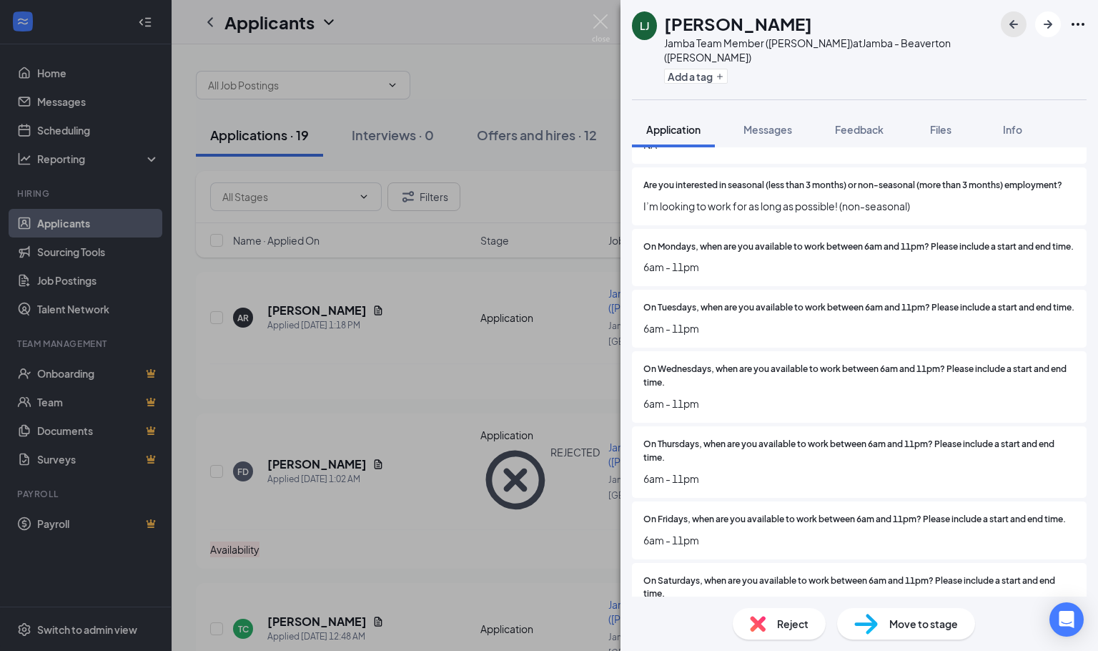
click at [1012, 32] on icon "ArrowLeftNew" at bounding box center [1013, 24] width 17 height 17
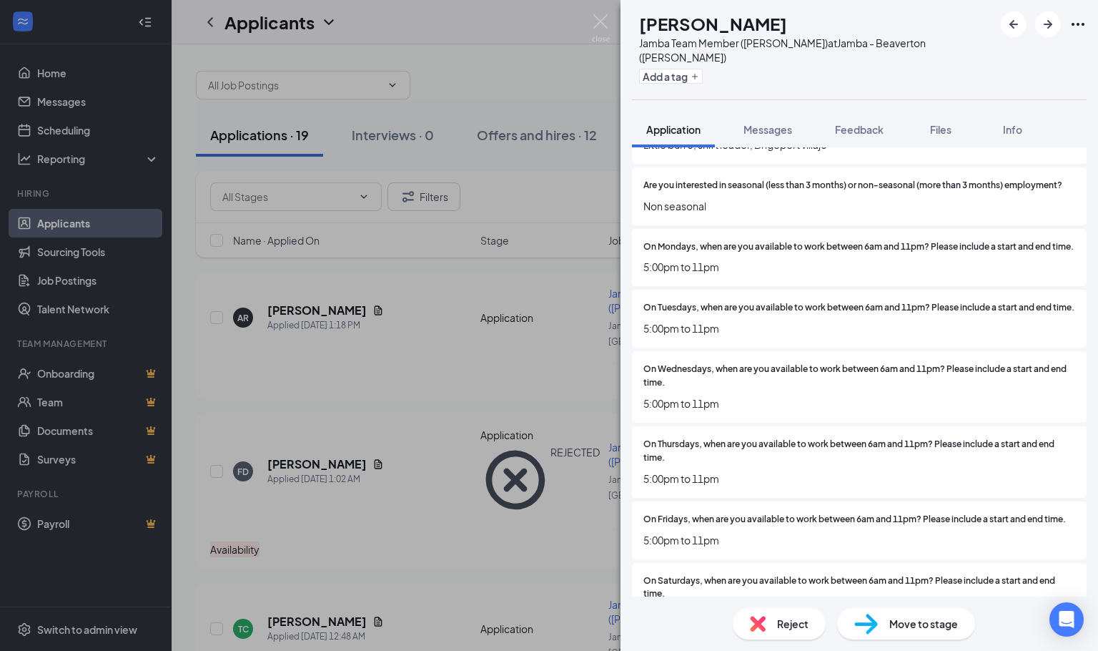
click at [784, 622] on span "Reject" at bounding box center [792, 624] width 31 height 16
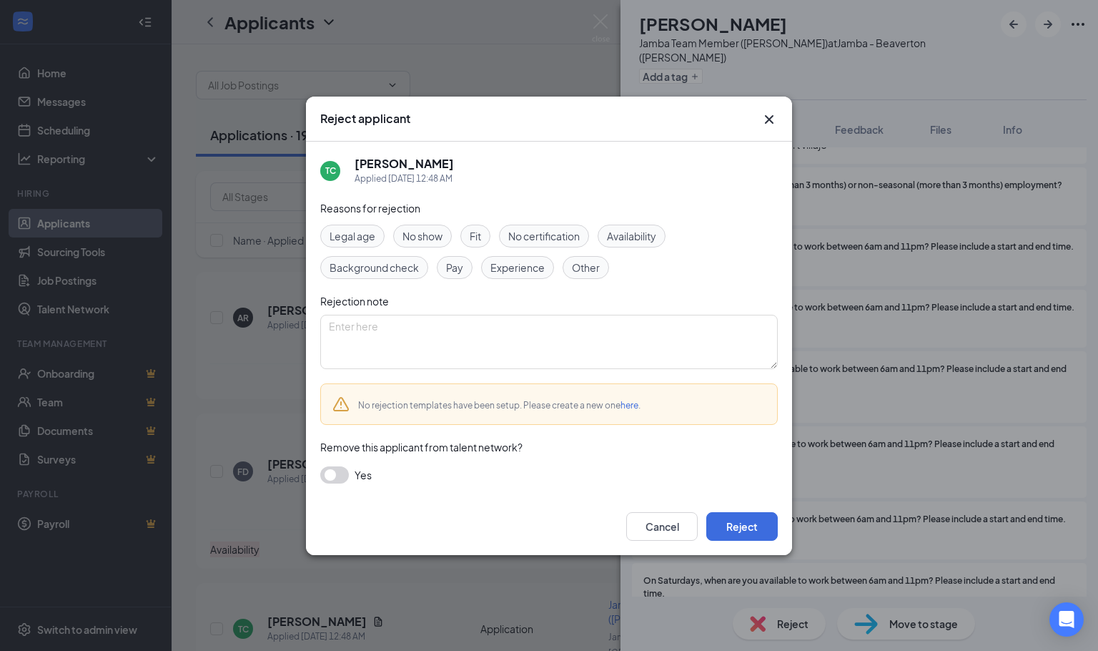
click at [661, 224] on div "Availability" at bounding box center [632, 235] width 68 height 23
click at [734, 525] on button "Reject" at bounding box center [741, 526] width 71 height 29
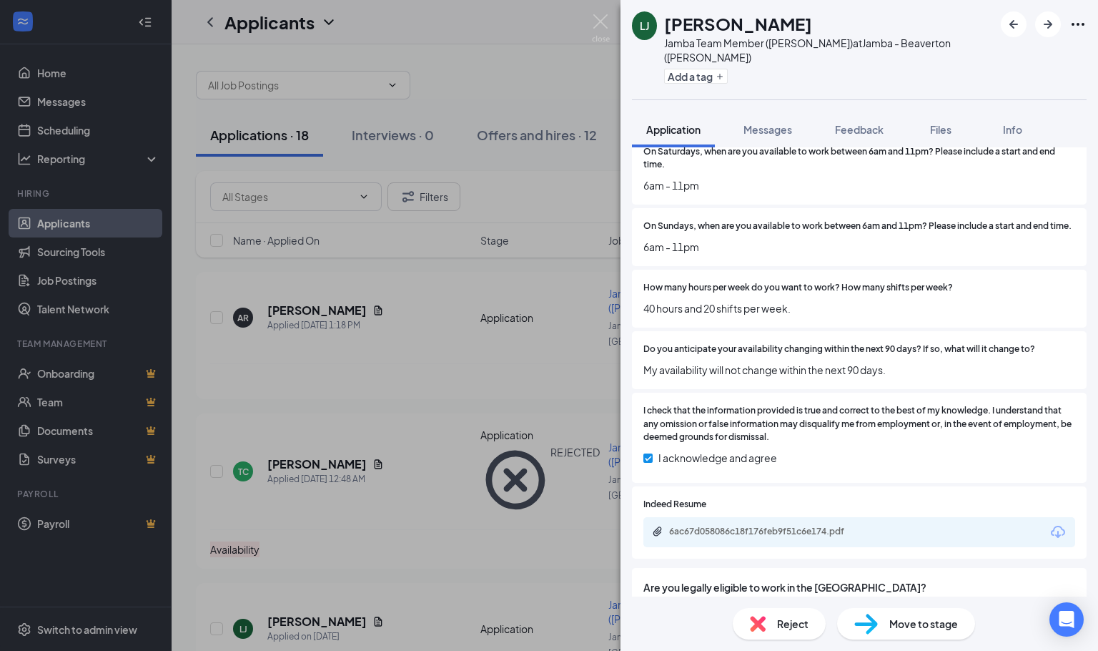
scroll to position [965, 0]
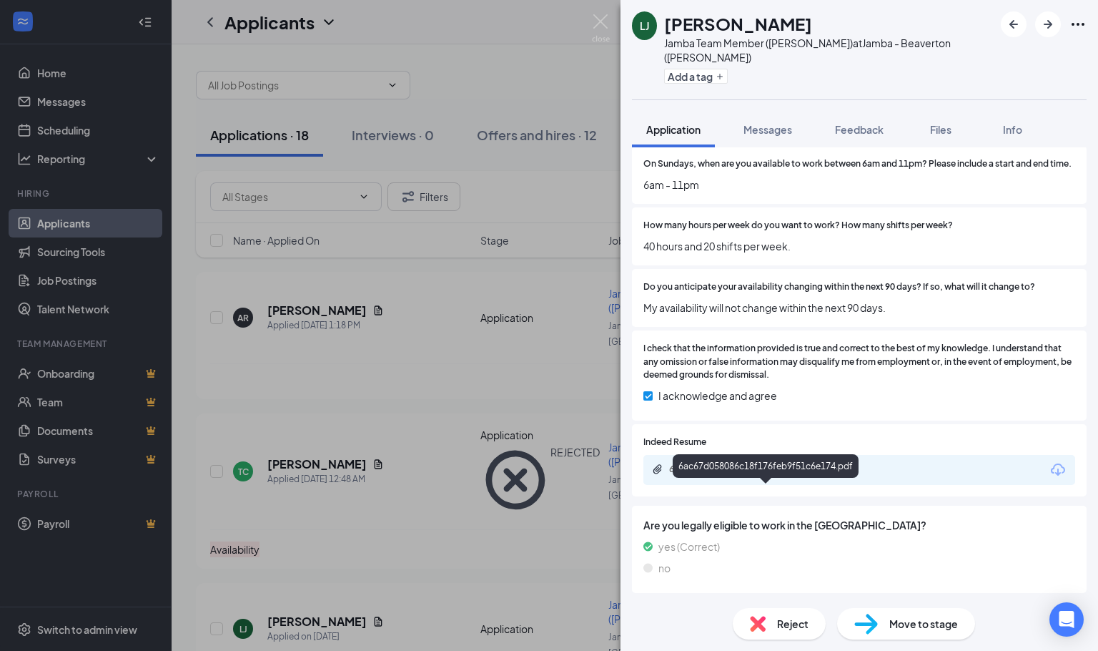
click at [787, 475] on div "6ac67d058086c18f176feb9f51c6e174.pdf" at bounding box center [769, 468] width 200 height 11
click at [1055, 21] on icon "ArrowRight" at bounding box center [1048, 24] width 17 height 17
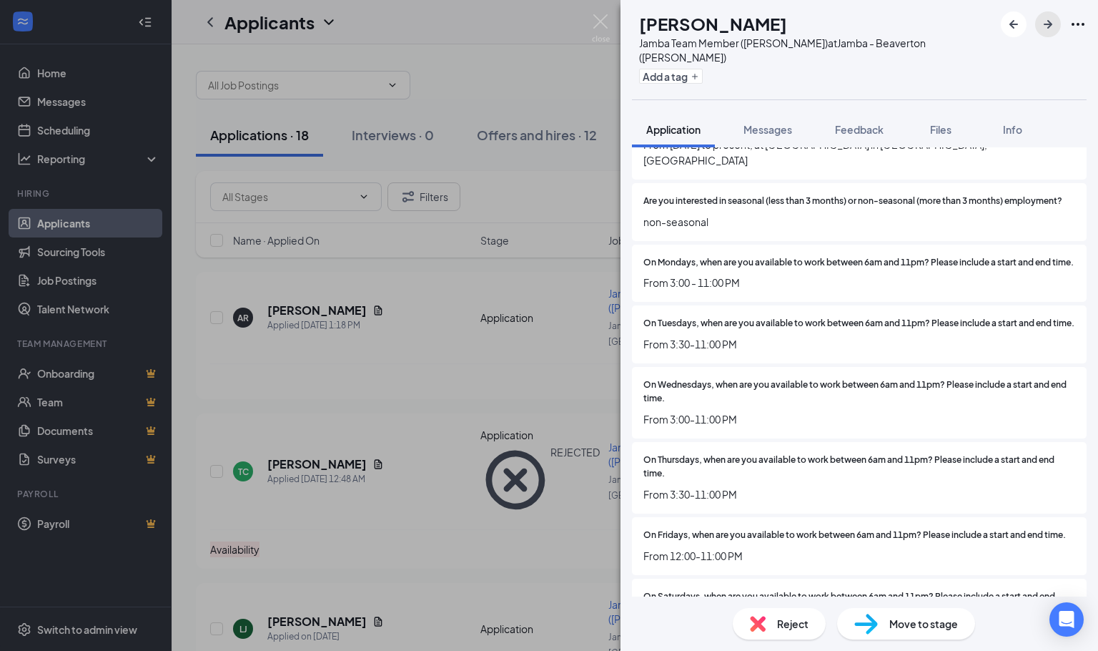
scroll to position [536, 0]
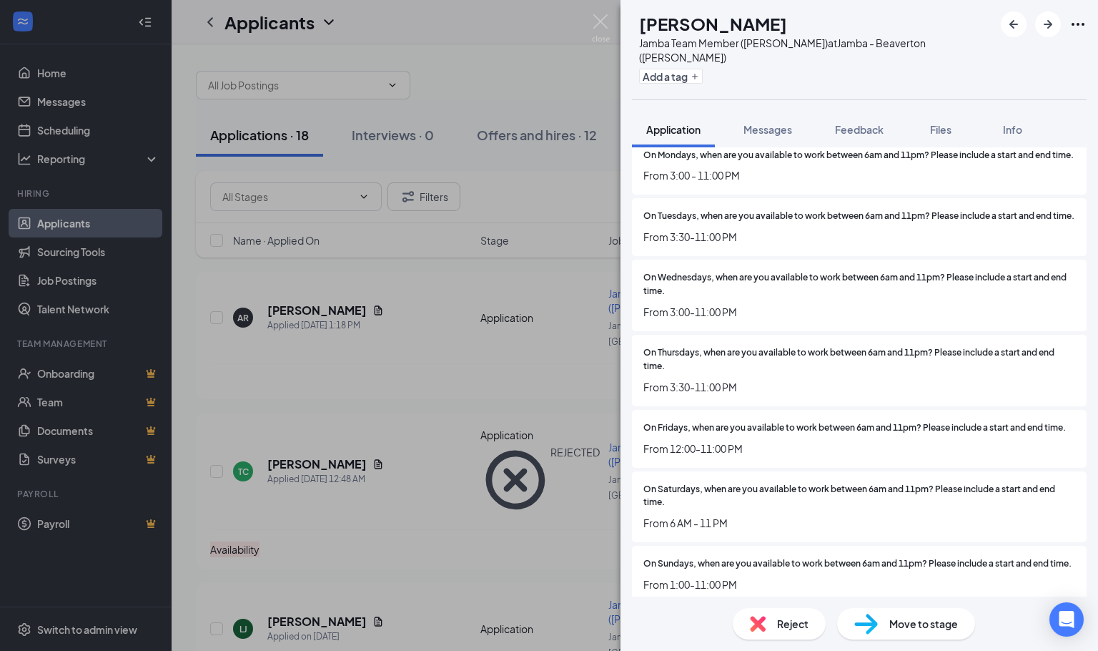
click at [788, 635] on div "Reject" at bounding box center [779, 623] width 93 height 31
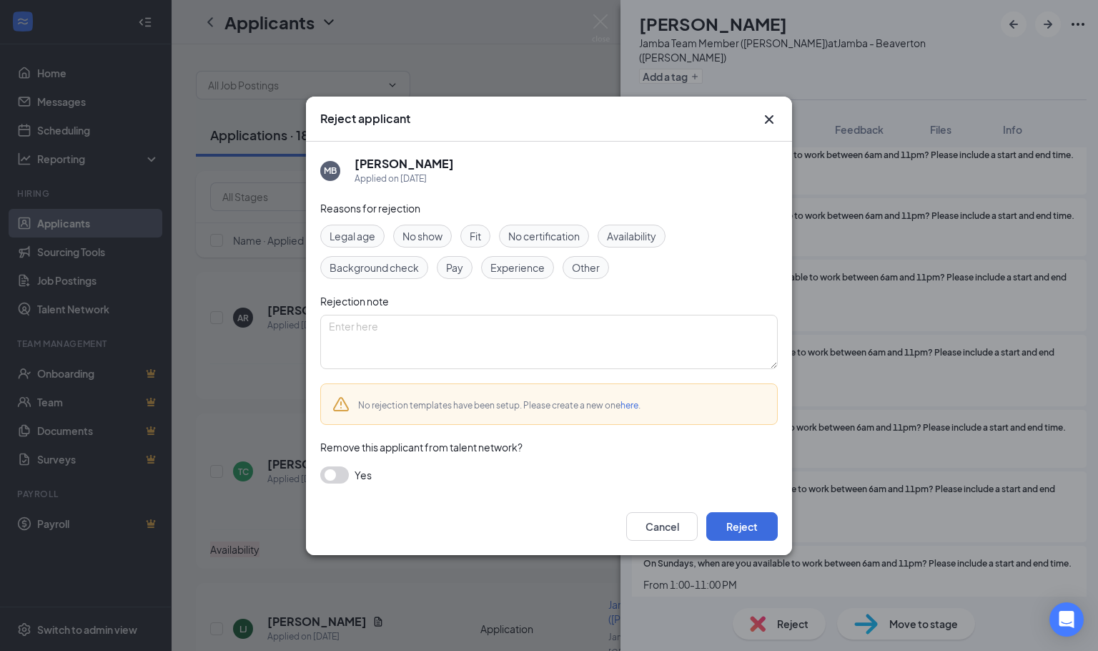
click at [628, 236] on span "Availability" at bounding box center [631, 236] width 49 height 16
click at [738, 531] on button "Reject" at bounding box center [741, 526] width 71 height 29
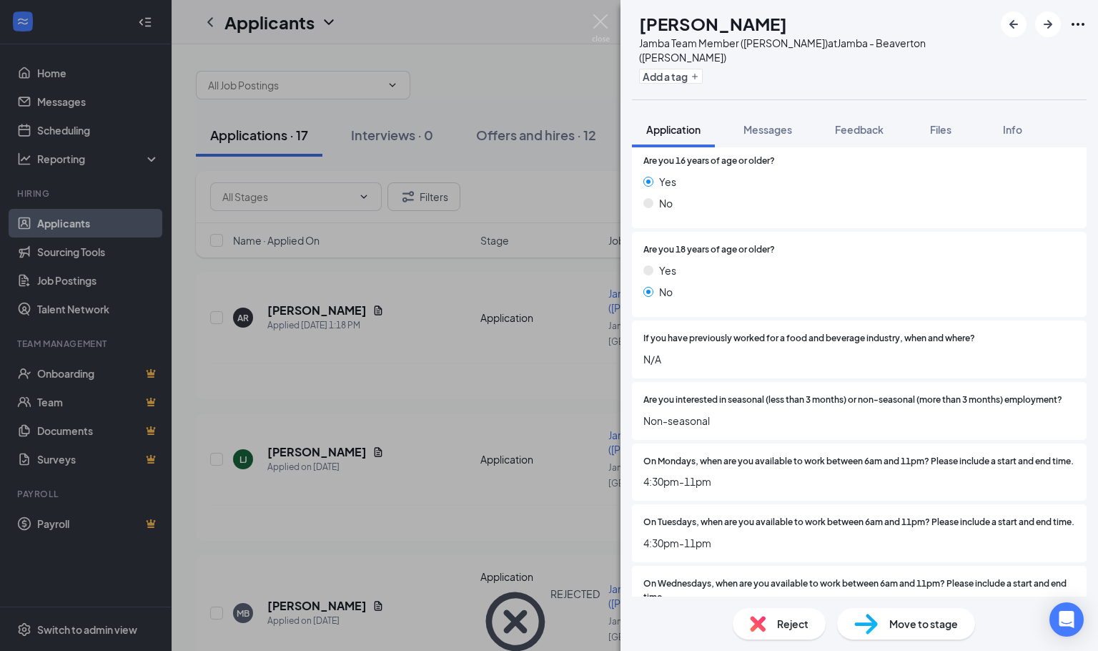
scroll to position [322, 0]
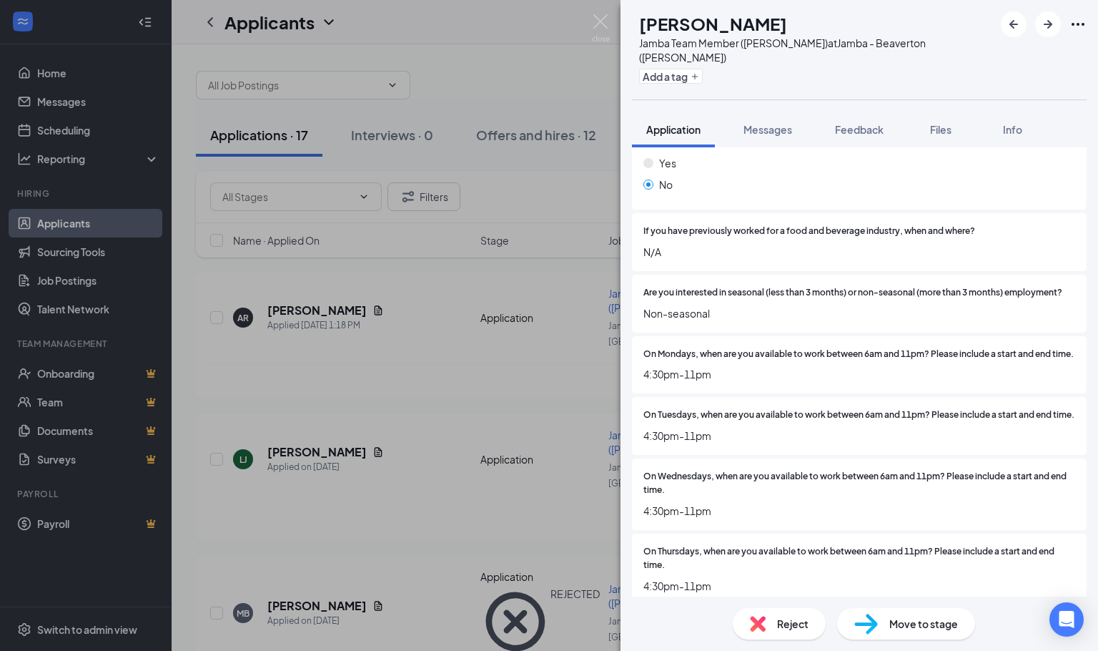
click at [781, 622] on span "Reject" at bounding box center [792, 624] width 31 height 16
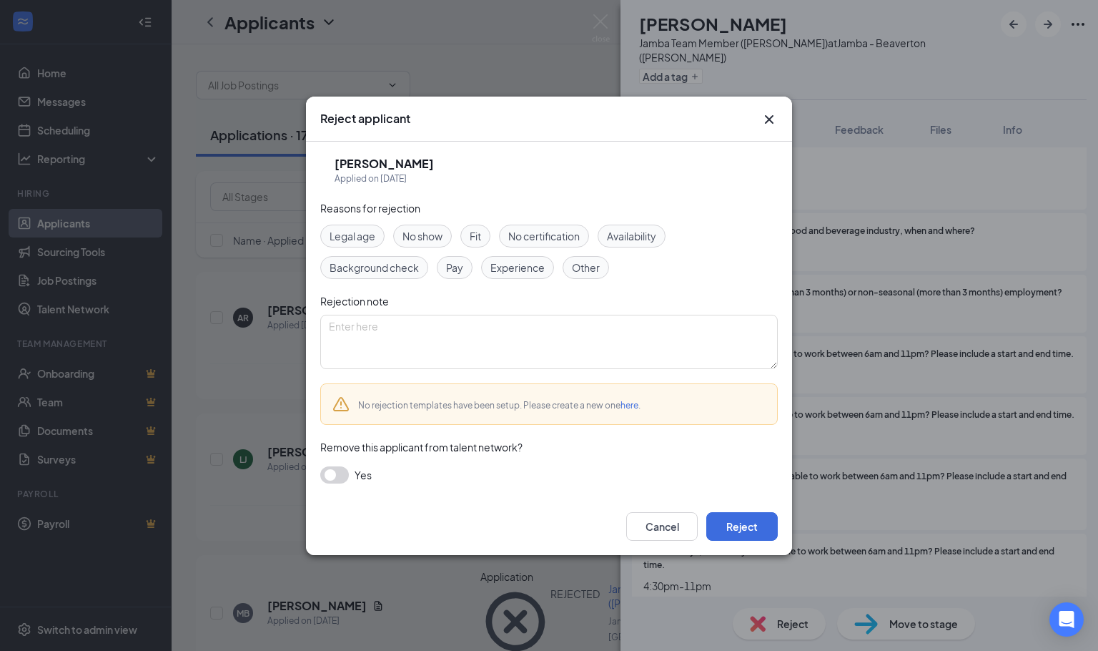
drag, startPoint x: 646, startPoint y: 238, endPoint x: 644, endPoint y: 249, distance: 10.8
click at [644, 238] on span "Availability" at bounding box center [631, 236] width 49 height 16
click at [758, 526] on button "Reject" at bounding box center [741, 526] width 71 height 29
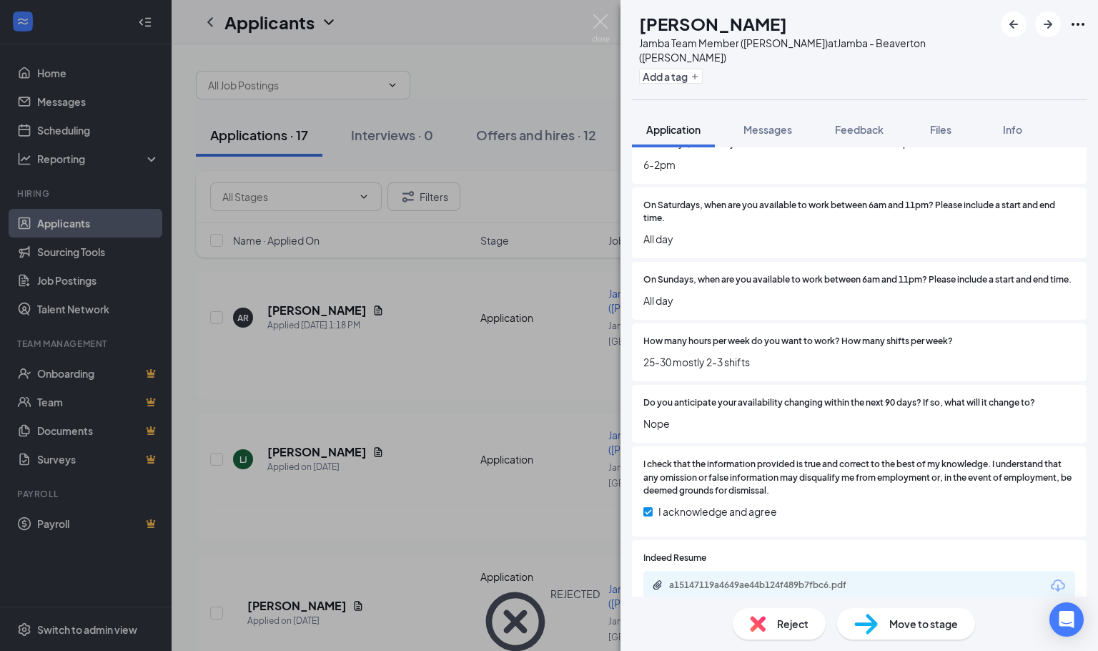
scroll to position [858, 0]
click at [807, 624] on span "Reject" at bounding box center [792, 624] width 31 height 16
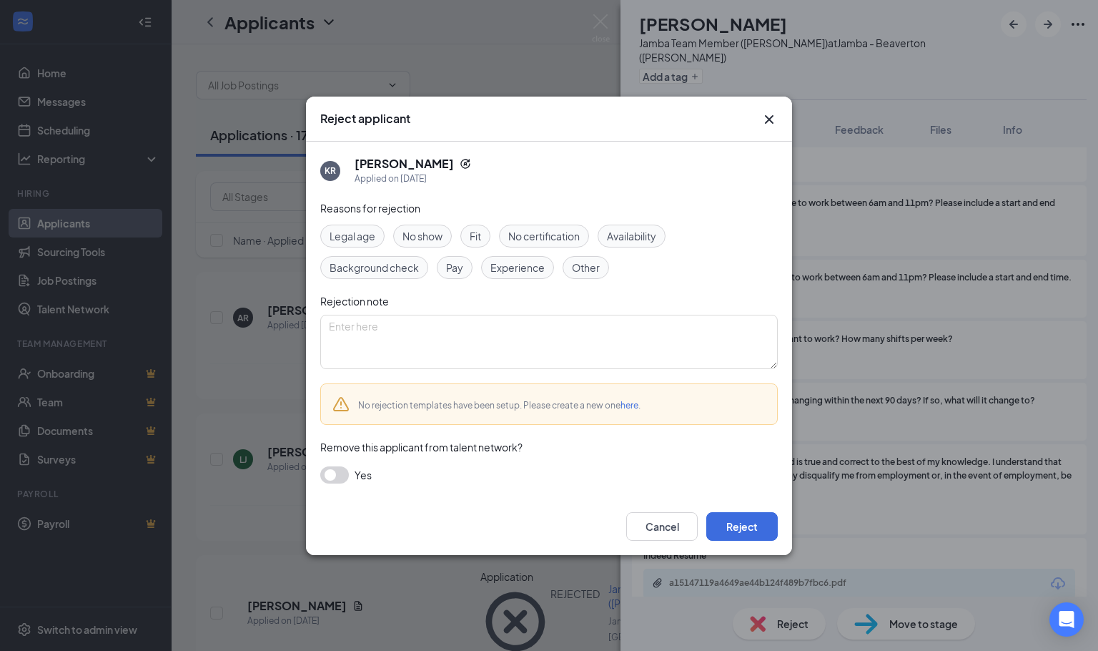
click at [658, 249] on div "Legal age No show Fit No certification Availability Background check Pay Experi…" at bounding box center [549, 251] width 458 height 54
click at [656, 237] on span "Availability" at bounding box center [631, 236] width 49 height 16
click at [753, 523] on button "Reject" at bounding box center [741, 526] width 71 height 29
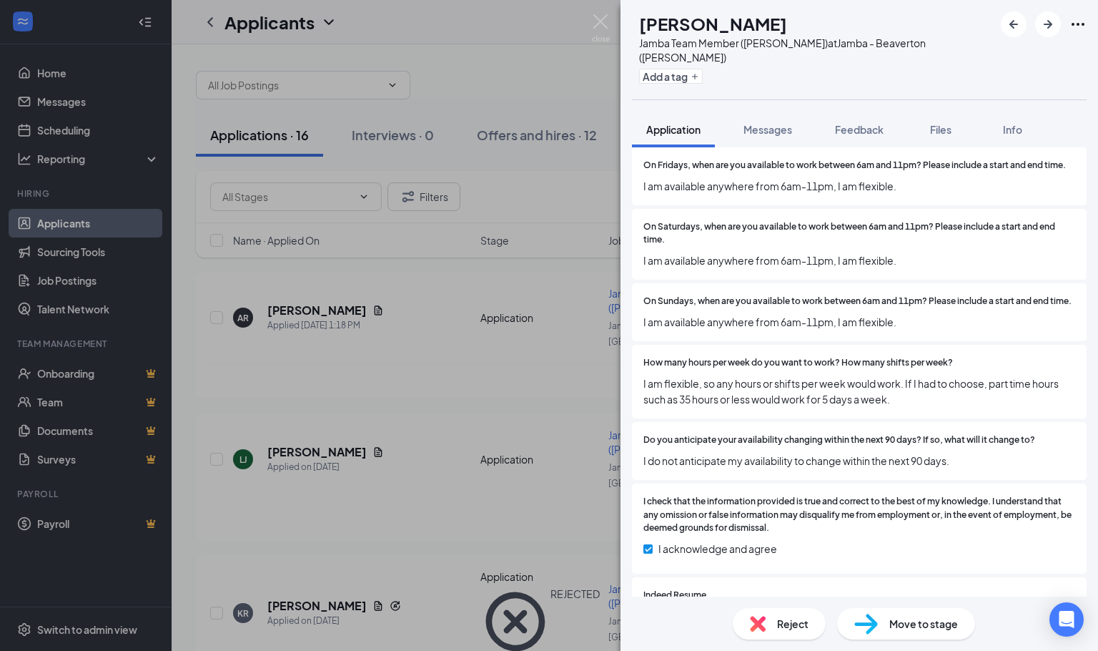
scroll to position [1057, 0]
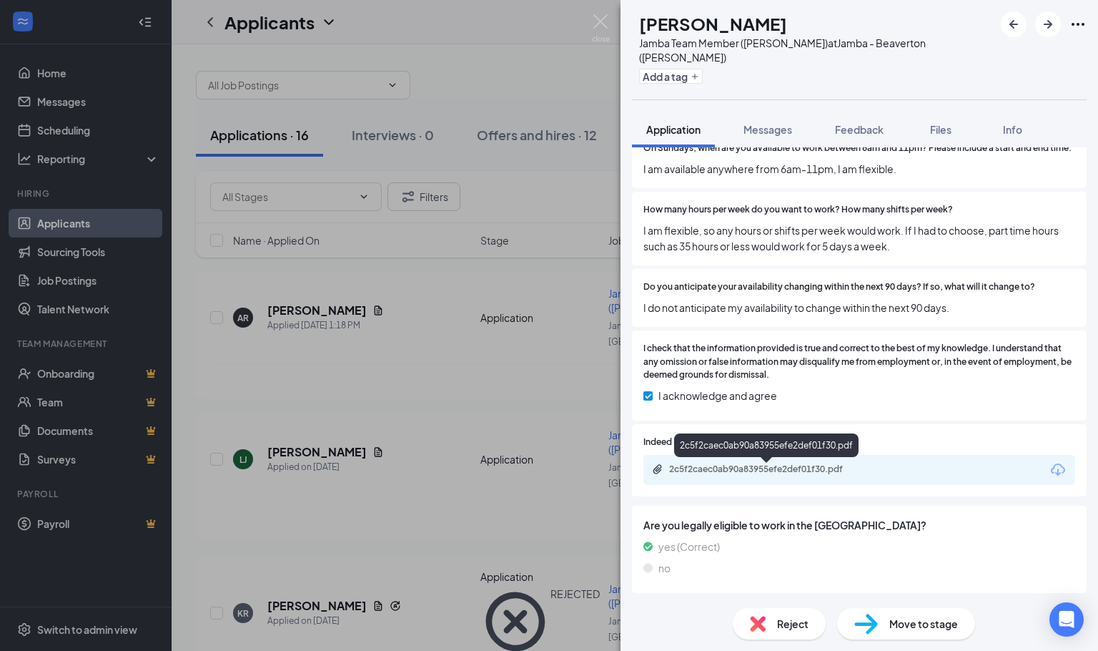
click at [779, 470] on div "2c5f2caec0ab90a83955efe2def01f30.pdf" at bounding box center [769, 468] width 200 height 11
click at [766, 611] on div "Reject" at bounding box center [779, 623] width 93 height 31
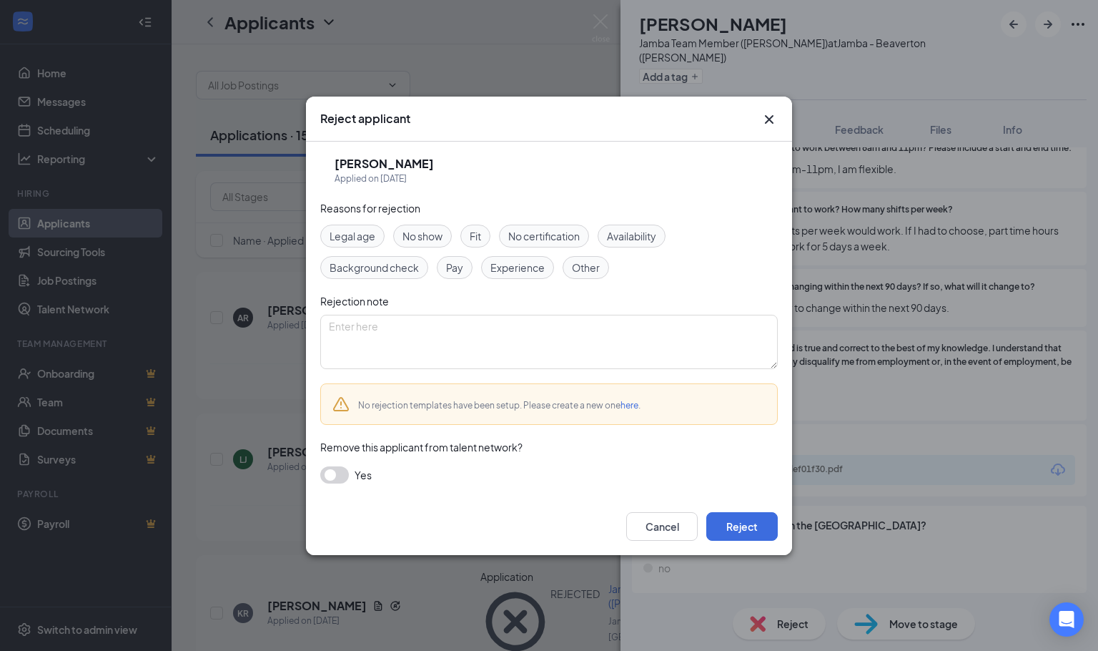
click at [489, 235] on div "Fit" at bounding box center [475, 235] width 30 height 23
click at [756, 533] on button "Reject" at bounding box center [741, 526] width 71 height 29
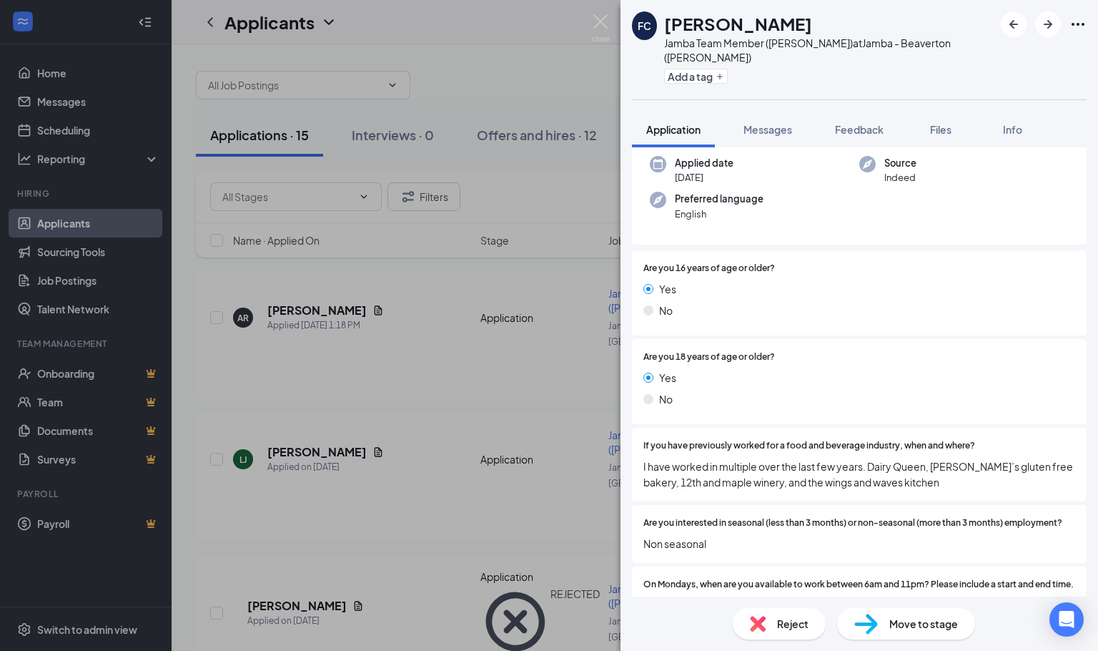
scroll to position [214, 0]
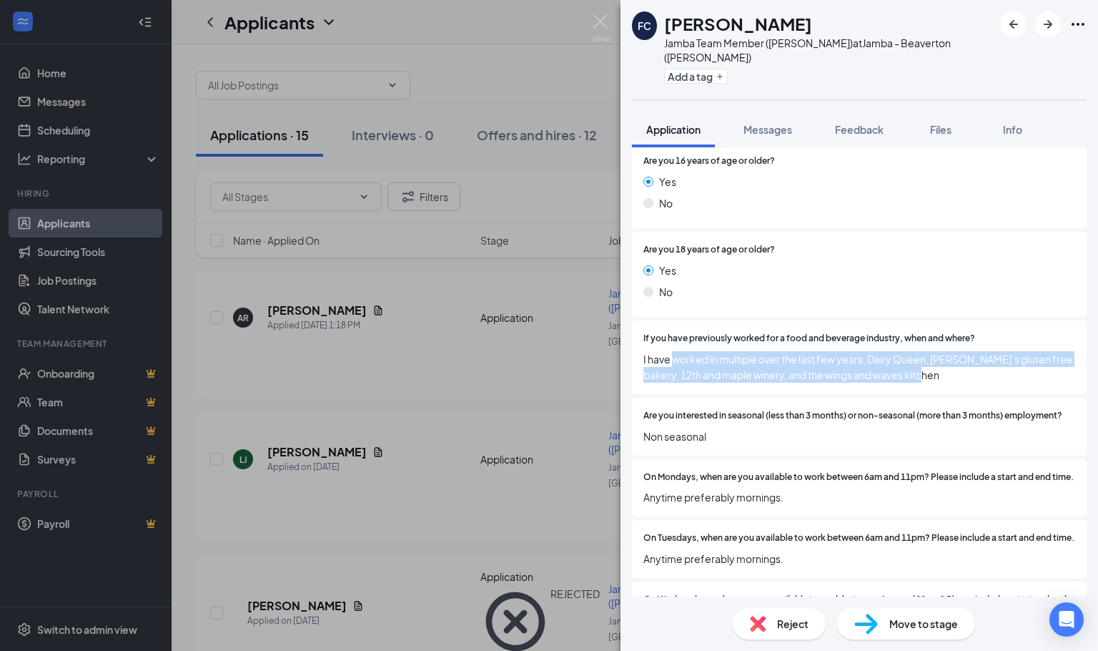
drag, startPoint x: 715, startPoint y: 357, endPoint x: 1017, endPoint y: 367, distance: 301.9
click at [1017, 367] on span "I have worked in multiple over the last few years. Dairy Queen, [PERSON_NAME]’s…" at bounding box center [859, 366] width 432 height 31
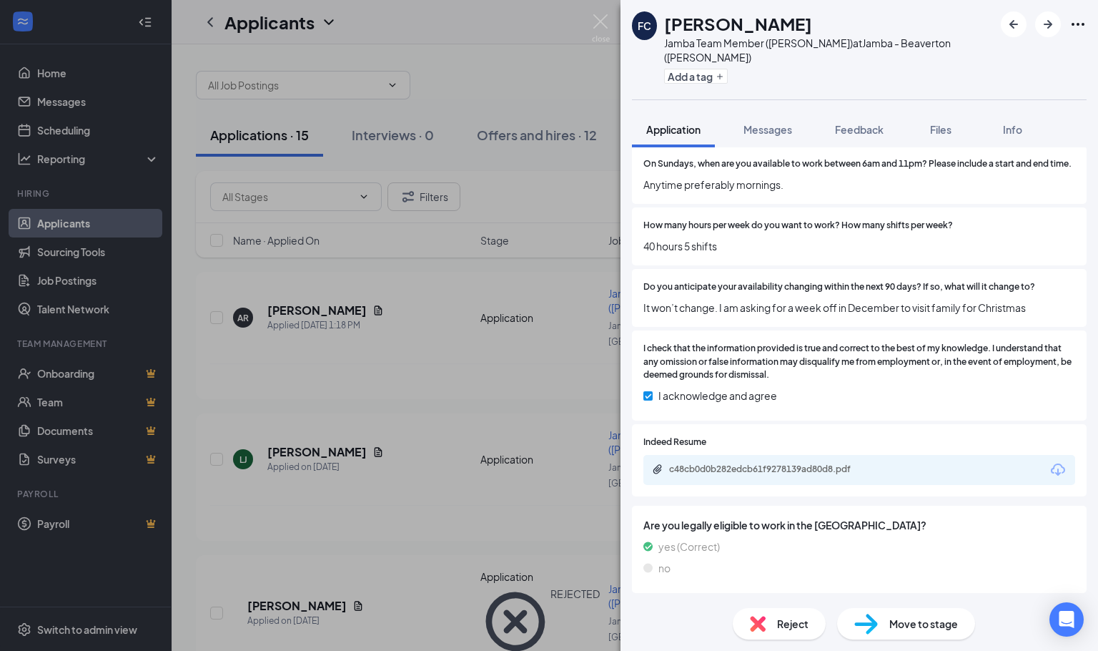
scroll to position [965, 0]
click at [769, 475] on div "c48cb0d0b282edcb61f9278139ad80d8.pdf" at bounding box center [769, 468] width 200 height 11
click at [792, 618] on span "Reject" at bounding box center [792, 624] width 31 height 16
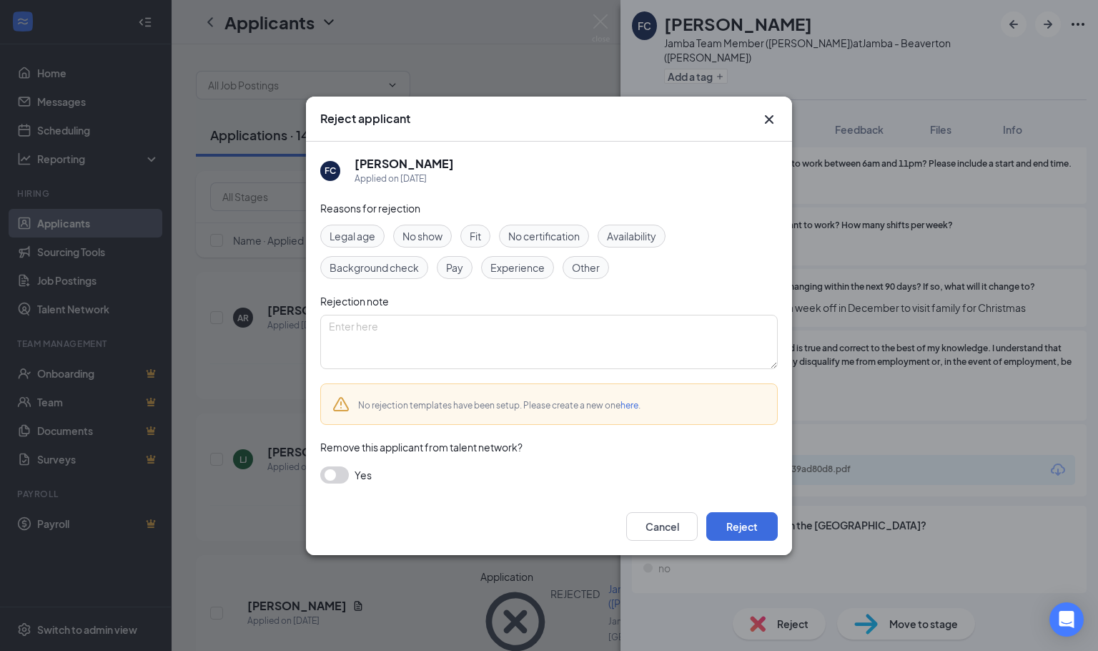
click at [449, 238] on div "No show" at bounding box center [422, 235] width 59 height 23
click at [443, 235] on span "No show" at bounding box center [423, 236] width 40 height 16
click at [481, 235] on span "Fit" at bounding box center [475, 236] width 11 height 16
click at [727, 517] on button "Reject" at bounding box center [741, 526] width 71 height 29
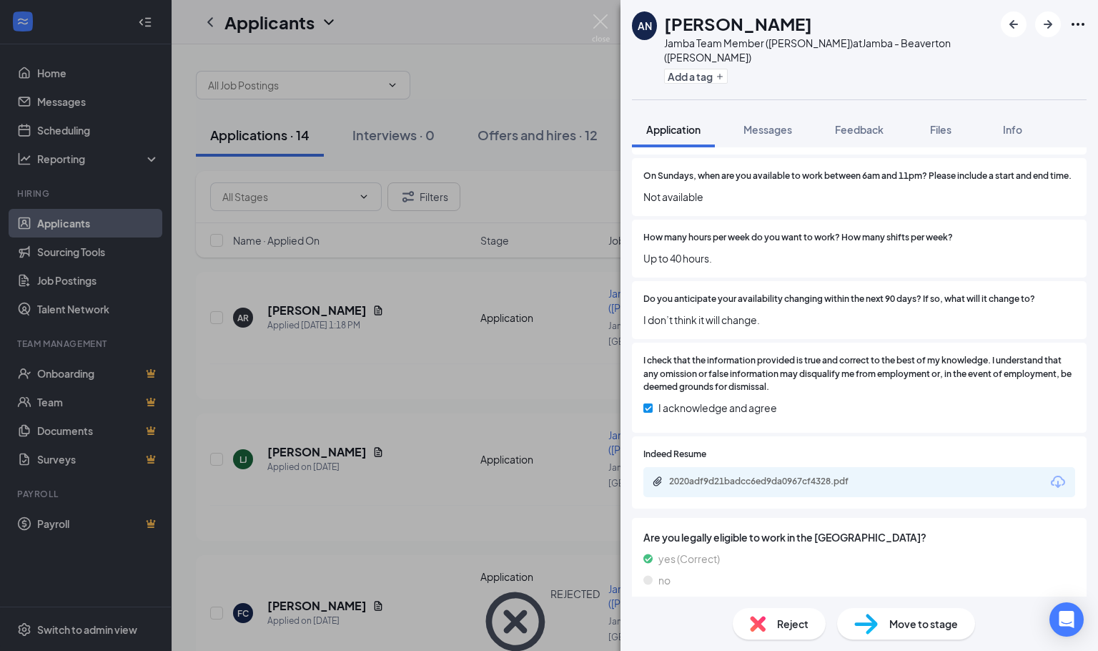
scroll to position [965, 0]
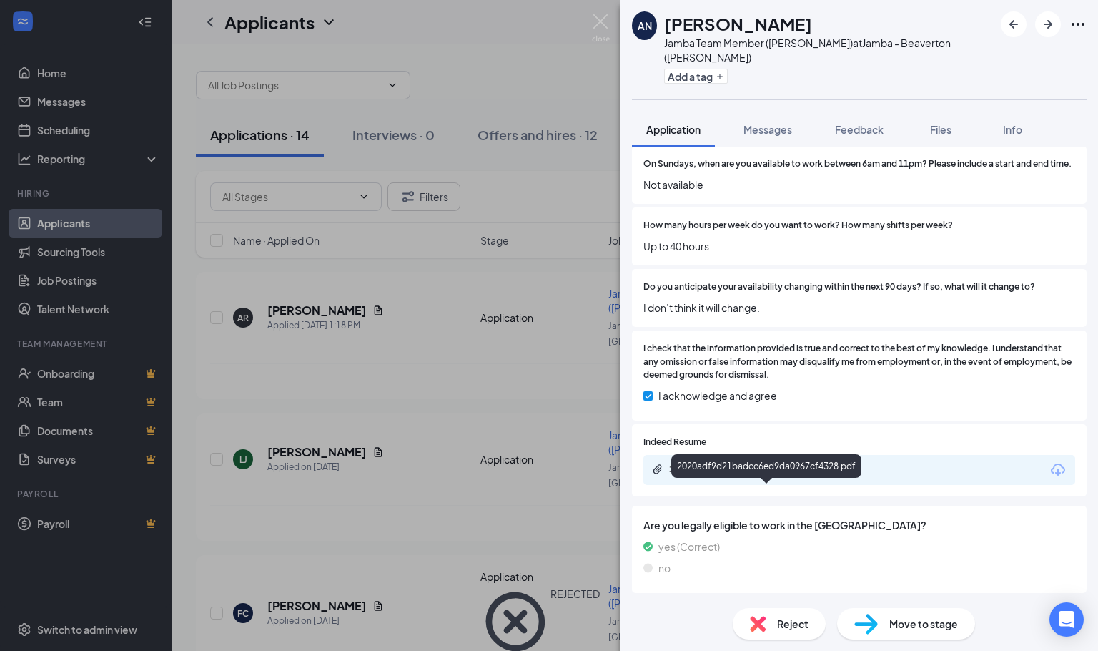
click at [821, 475] on div "2020adf9d21badcc6ed9da0967cf4328.pdf" at bounding box center [769, 468] width 200 height 11
click at [1051, 20] on icon "ArrowRight" at bounding box center [1048, 24] width 17 height 17
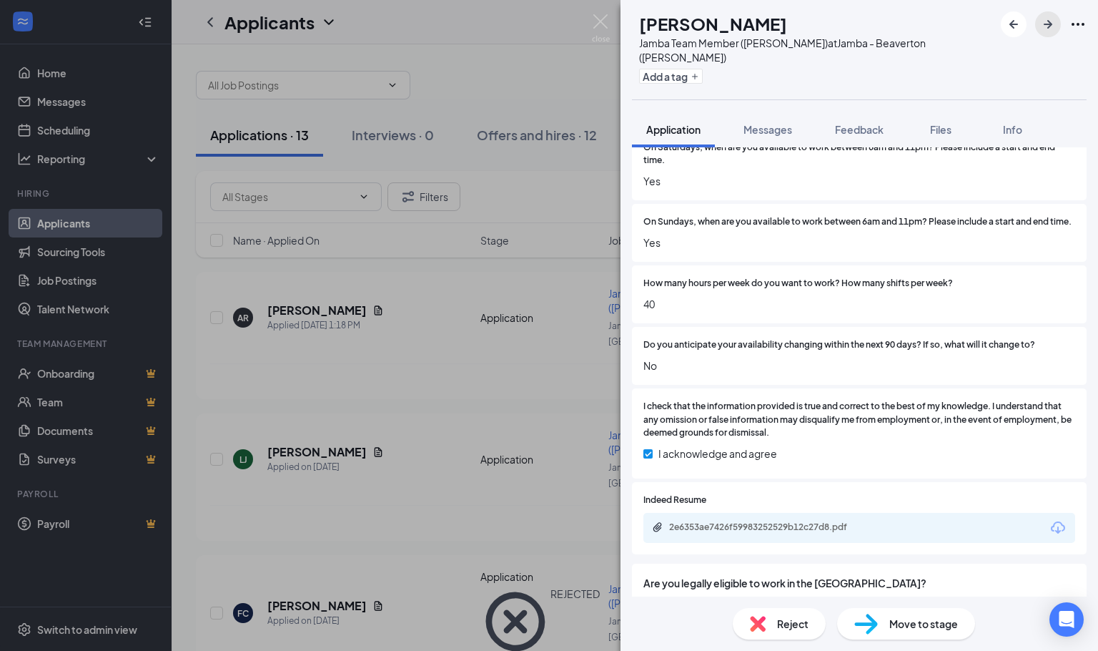
scroll to position [987, 0]
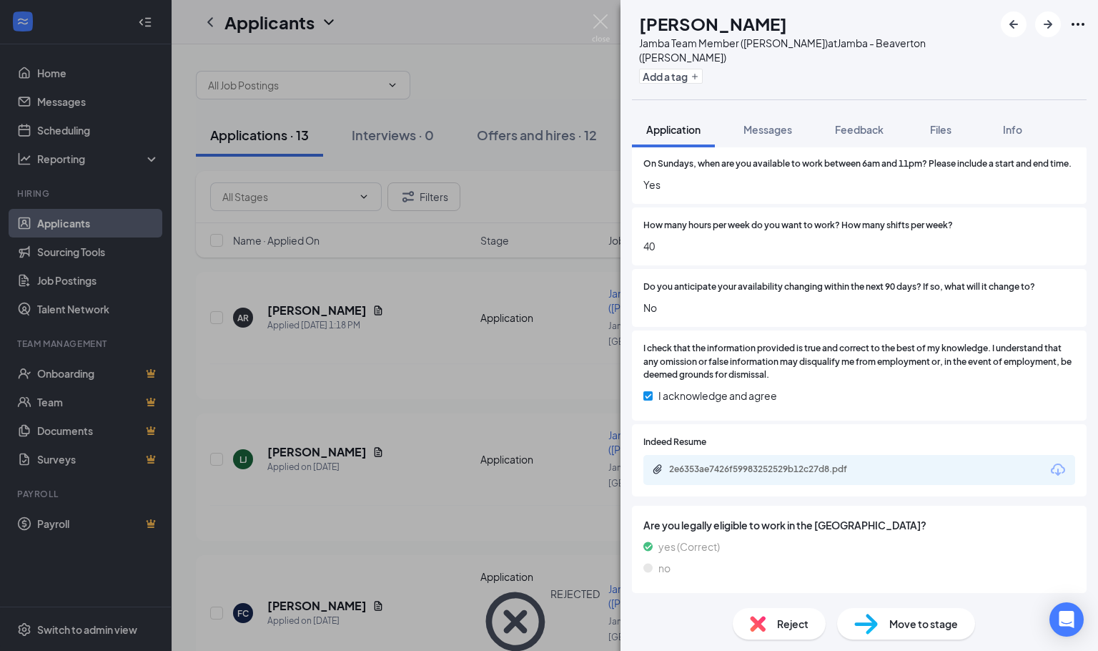
click at [790, 446] on div "2e6353ae7426f59983252529b12c27d8.pdf" at bounding box center [765, 445] width 189 height 24
click at [785, 470] on div "2e6353ae7426f59983252529b12c27d8.pdf" at bounding box center [769, 468] width 200 height 11
click at [760, 475] on div "2e6353ae7426f59983252529b12c27d8.pdf" at bounding box center [769, 468] width 200 height 11
click at [789, 625] on span "Reject" at bounding box center [792, 624] width 31 height 16
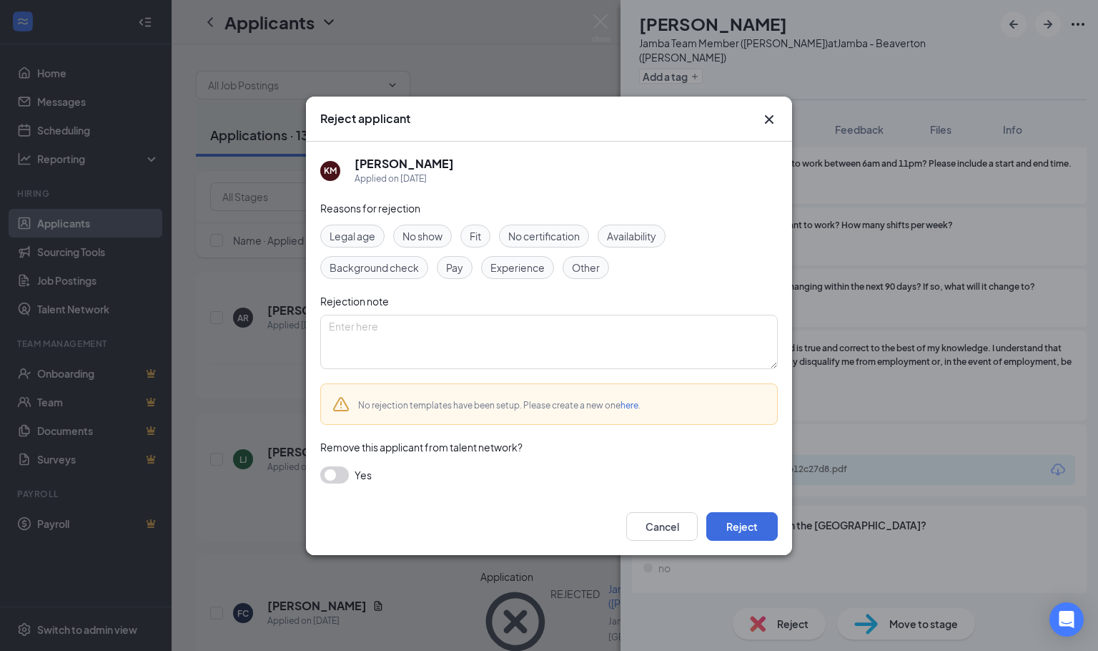
click at [481, 235] on span "Fit" at bounding box center [475, 236] width 11 height 16
click at [753, 517] on button "Reject" at bounding box center [741, 526] width 71 height 29
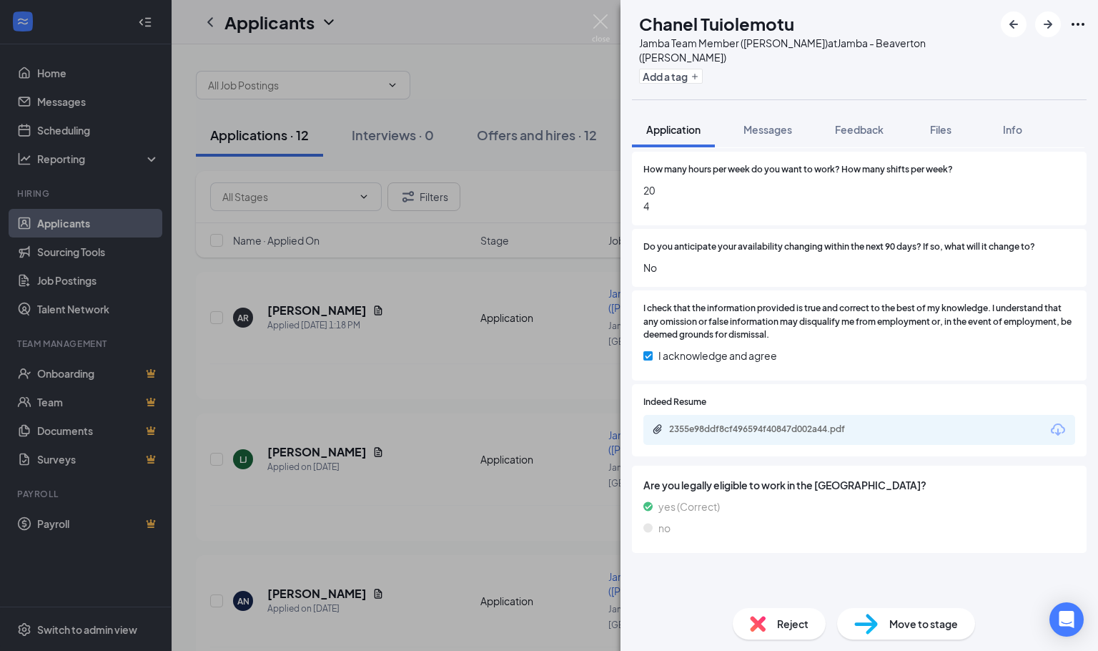
scroll to position [1036, 0]
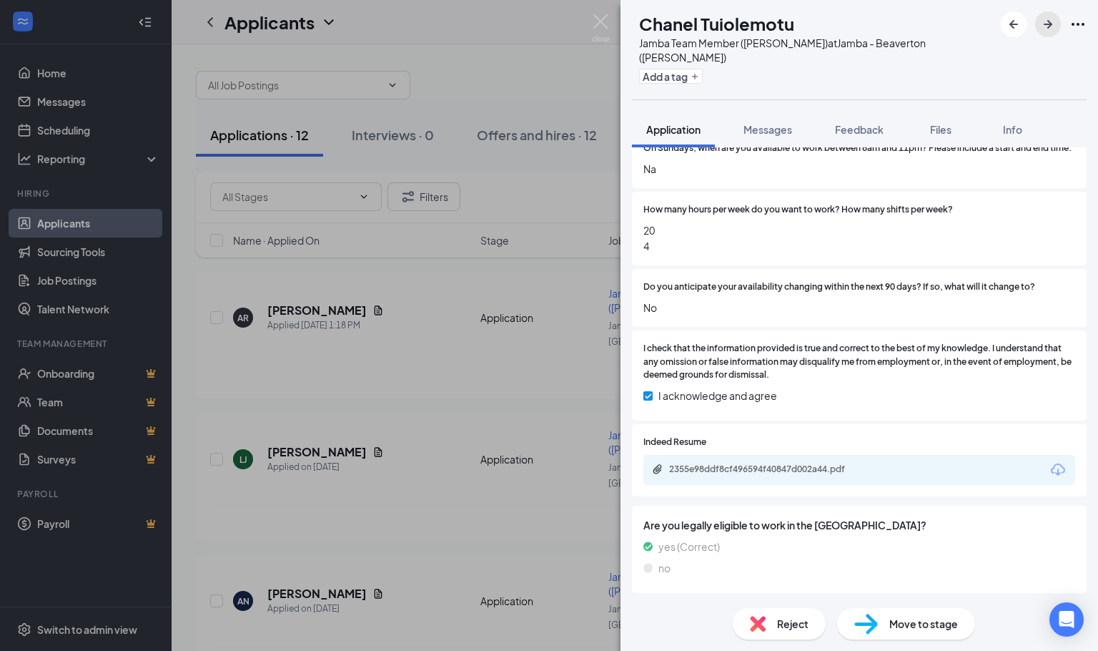
click at [1050, 18] on icon "ArrowRight" at bounding box center [1048, 24] width 17 height 17
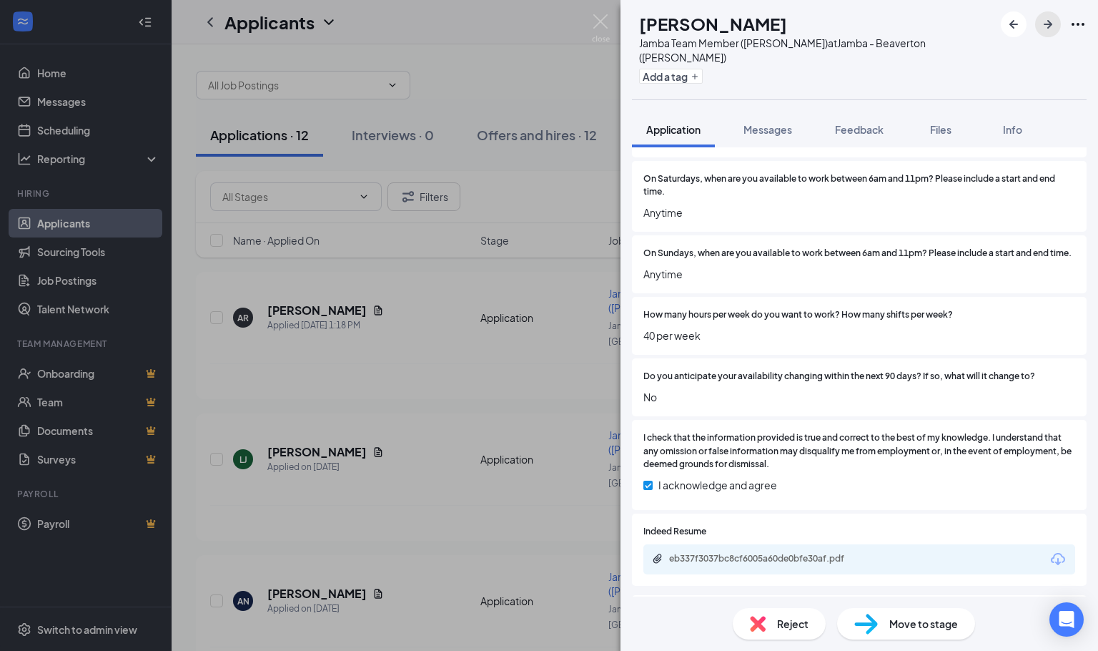
scroll to position [965, 0]
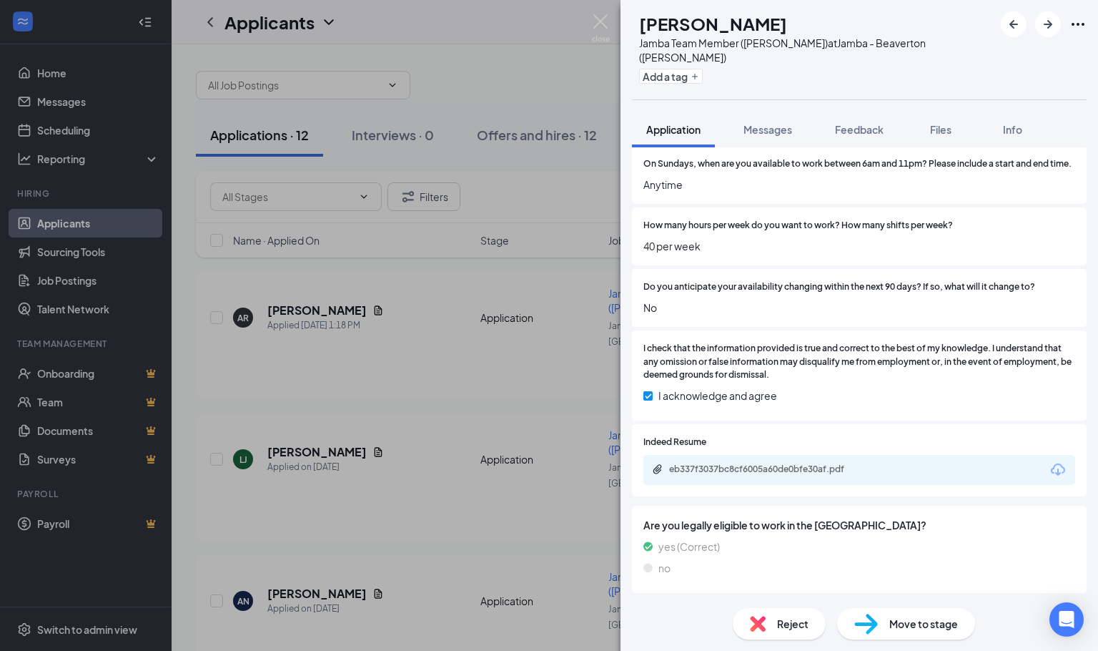
click at [736, 485] on div "eb337f3037bc8cf6005a60de0bfe30af.pdf" at bounding box center [859, 470] width 432 height 30
click at [734, 475] on div "eb337f3037bc8cf6005a60de0bfe30af.pdf" at bounding box center [769, 468] width 200 height 11
click at [800, 629] on span "Reject" at bounding box center [792, 624] width 31 height 16
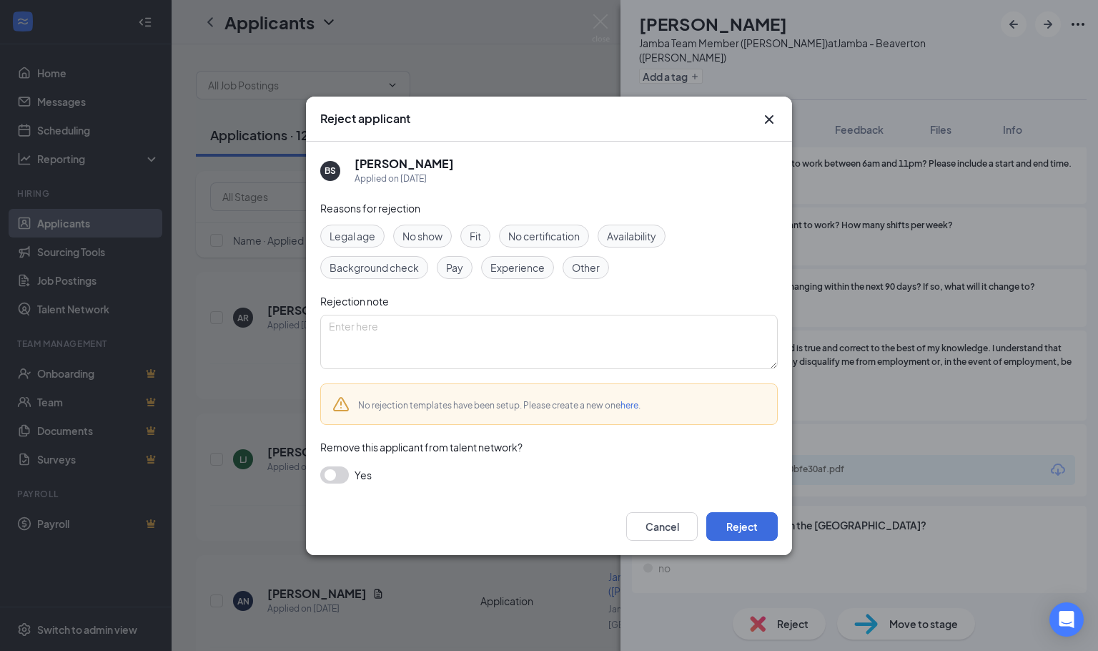
click at [481, 232] on span "Fit" at bounding box center [475, 236] width 11 height 16
click at [736, 491] on div "Reasons for rejection Legal age No show Fit No certification Availability Backg…" at bounding box center [549, 348] width 458 height 297
click at [731, 521] on button "Reject" at bounding box center [741, 526] width 71 height 29
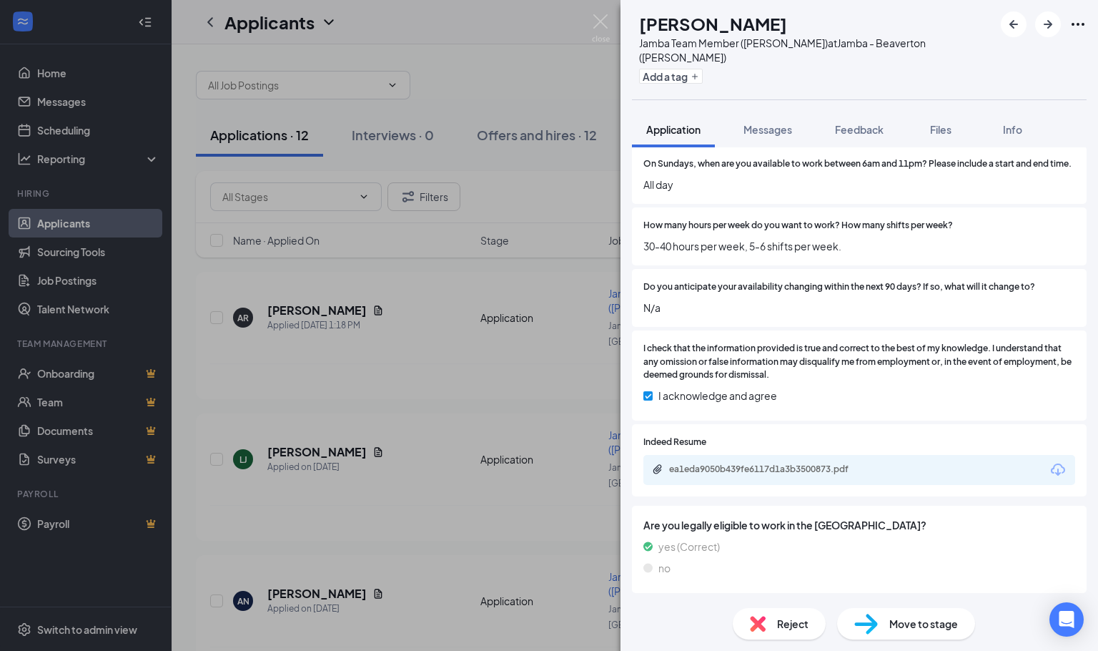
scroll to position [987, 0]
click at [815, 463] on div "ea1eda9050b439fe6117d1a3b3500873.pdf" at bounding box center [769, 468] width 200 height 11
click at [934, 633] on div "Move to stage" at bounding box center [906, 623] width 138 height 31
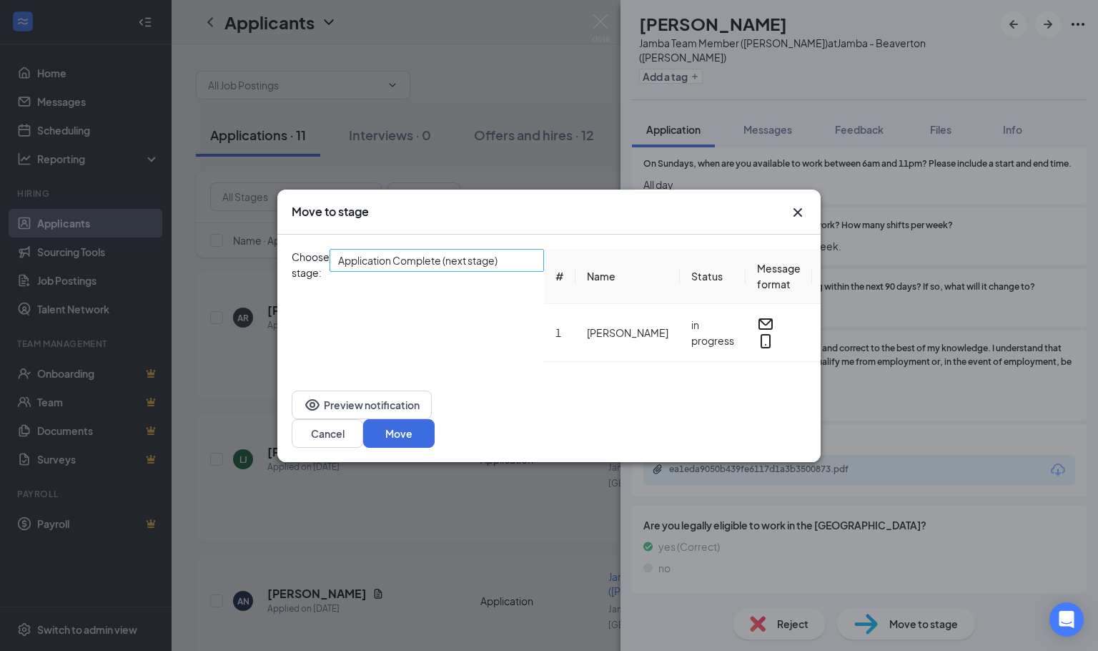
click at [498, 271] on span "Application Complete (next stage)" at bounding box center [417, 260] width 159 height 21
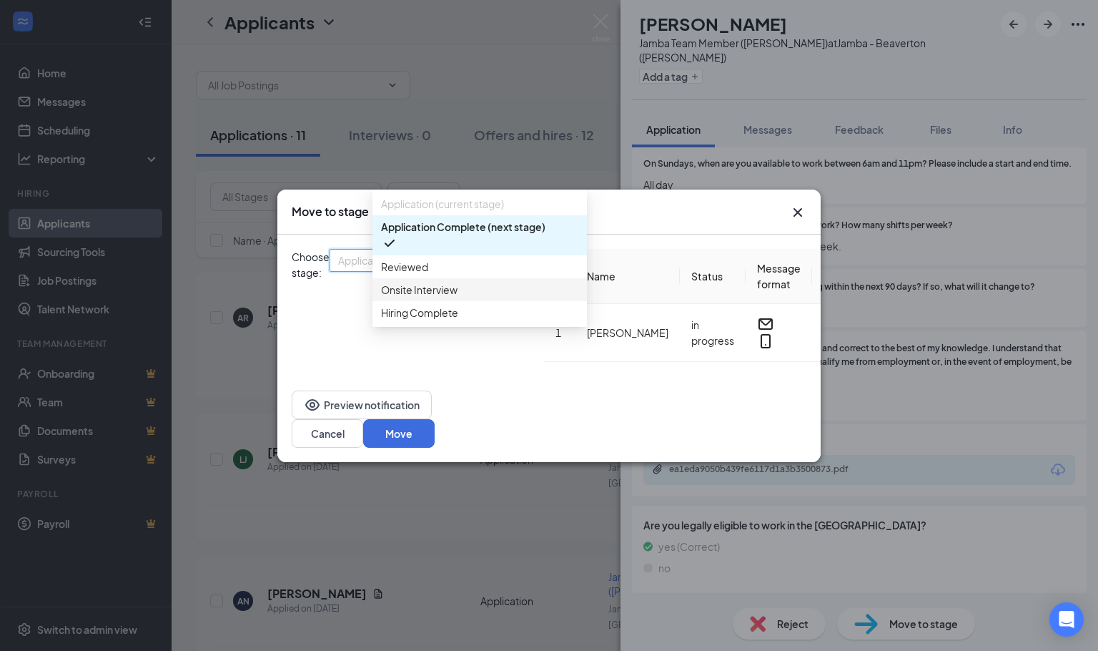
click at [455, 297] on span "Onsite Interview" at bounding box center [419, 290] width 77 height 16
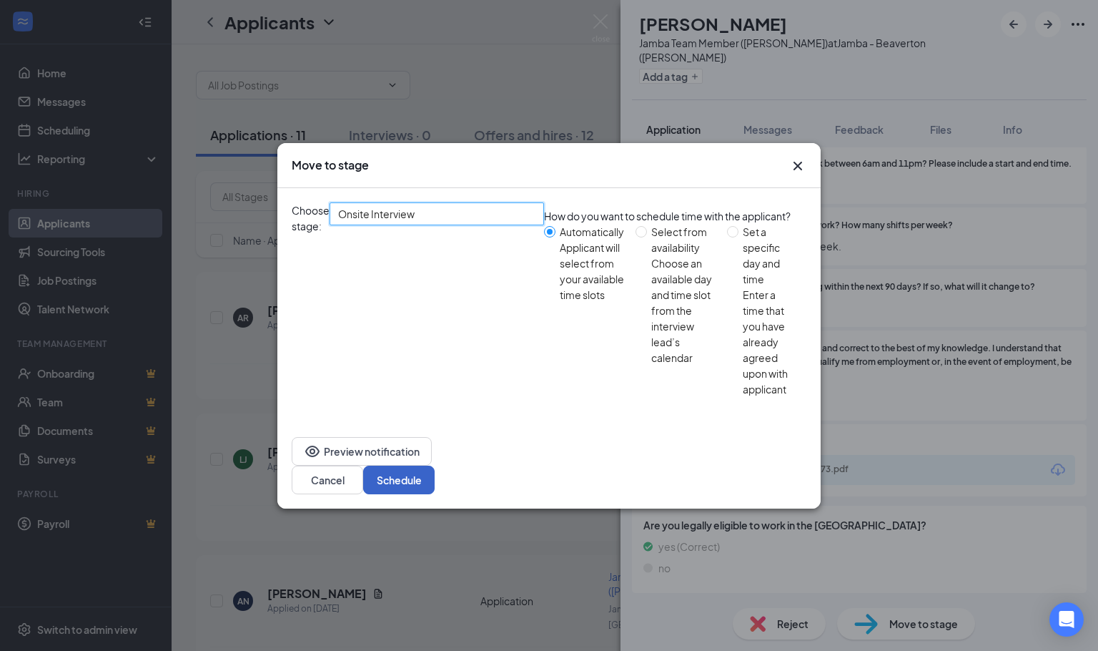
click at [435, 465] on button "Schedule" at bounding box center [398, 479] width 71 height 29
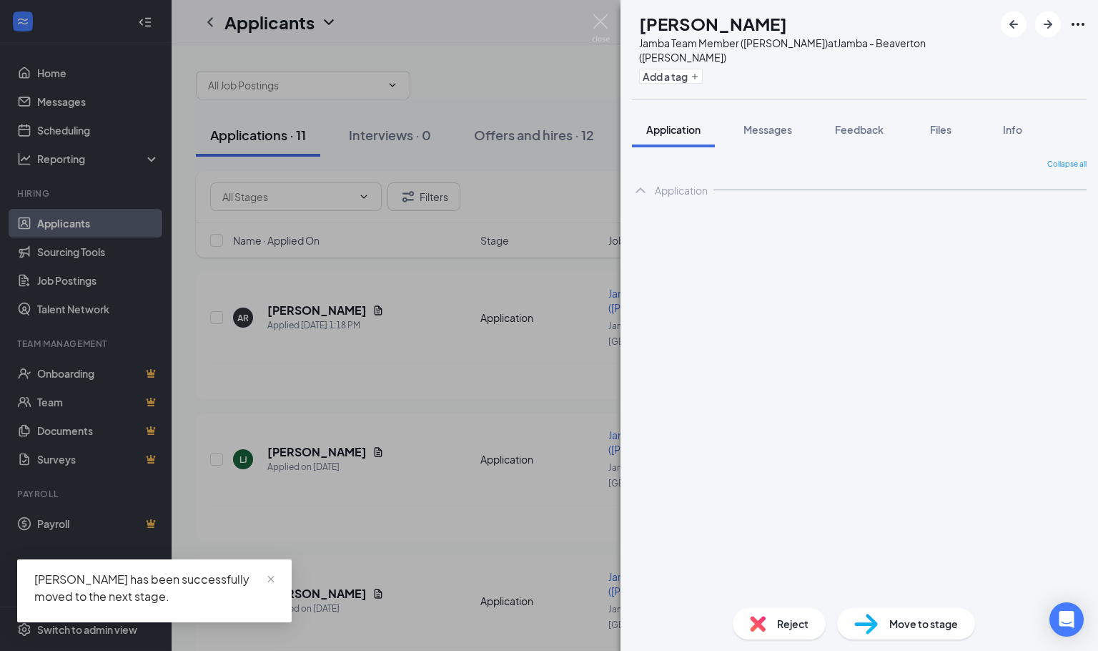
click at [558, 196] on div "JP [PERSON_NAME] Jamba Team Member ([PERSON_NAME]) at Jamba - [GEOGRAPHIC_DATA]…" at bounding box center [549, 325] width 1098 height 651
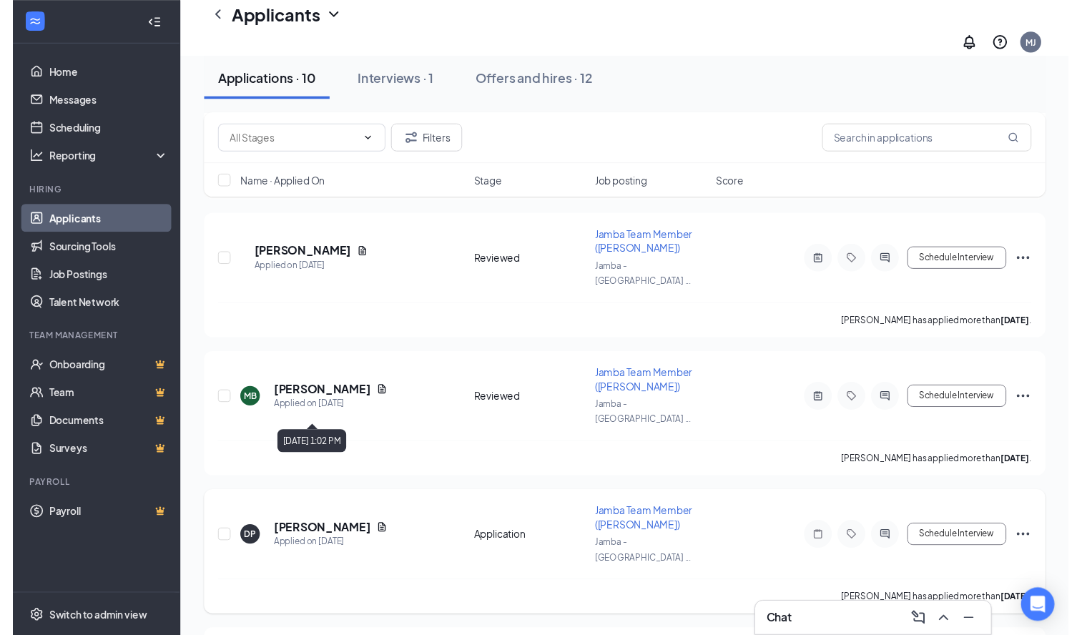
scroll to position [887, 0]
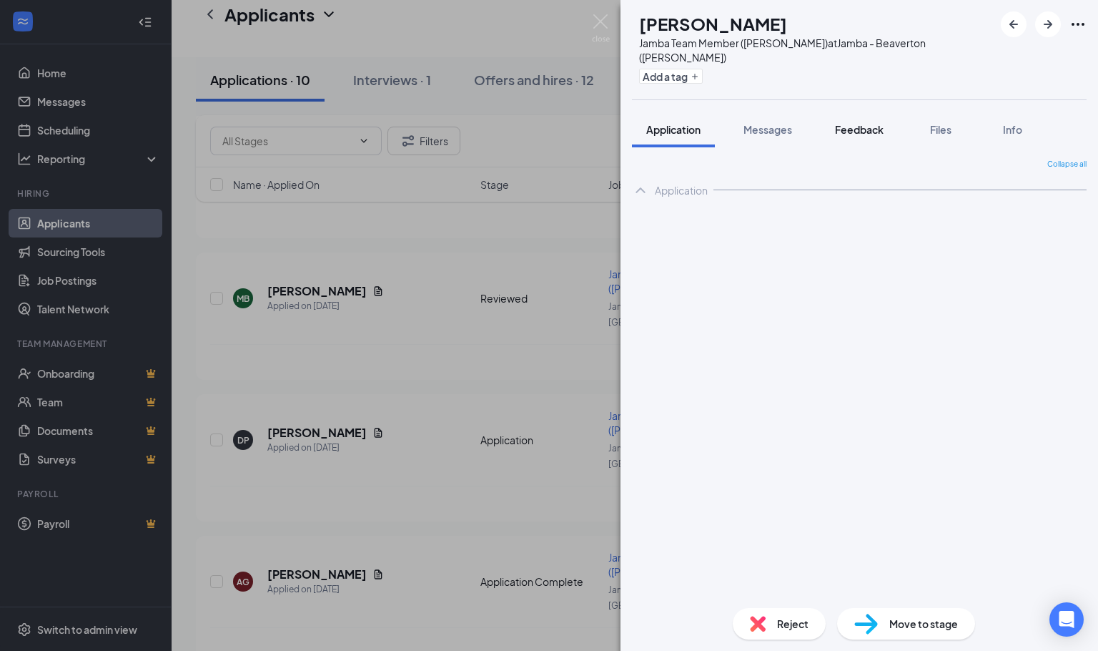
click at [888, 116] on button "Feedback" at bounding box center [859, 130] width 77 height 36
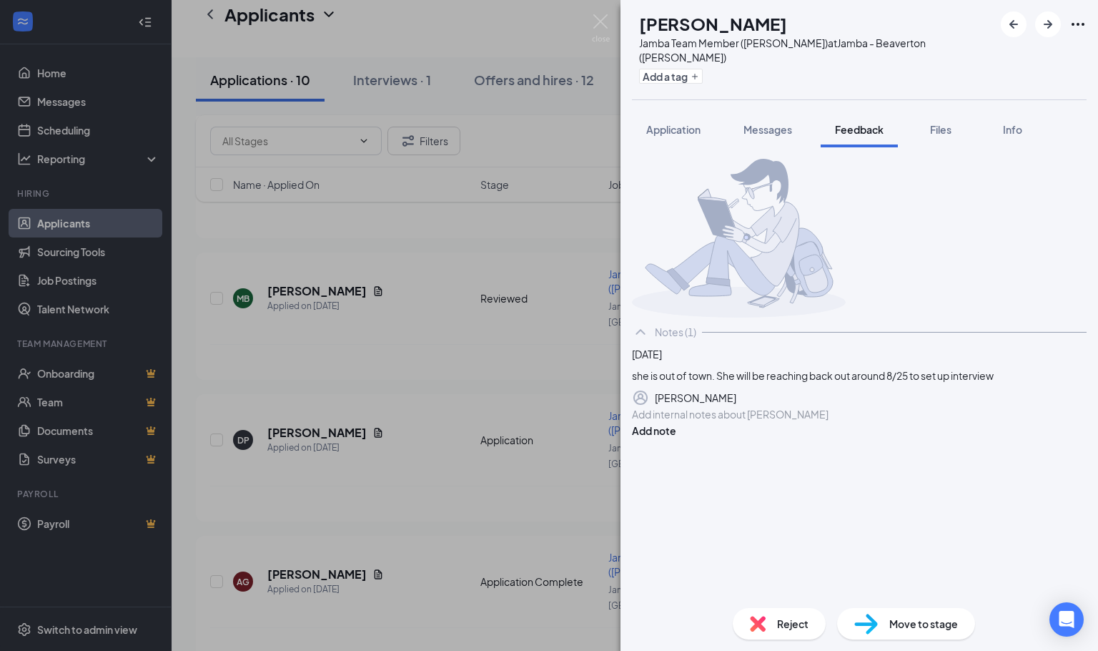
click at [488, 358] on div "AD [PERSON_NAME] Jamba Team Member ([PERSON_NAME]) at Jamba - Beaverton ([PERSO…" at bounding box center [549, 325] width 1098 height 651
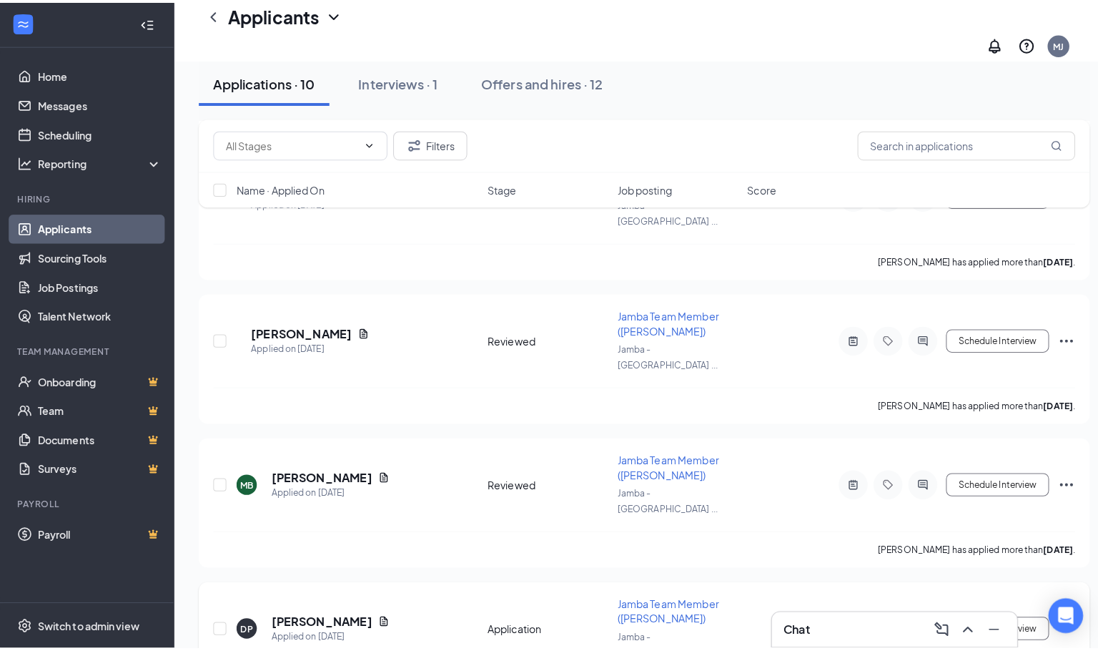
scroll to position [672, 0]
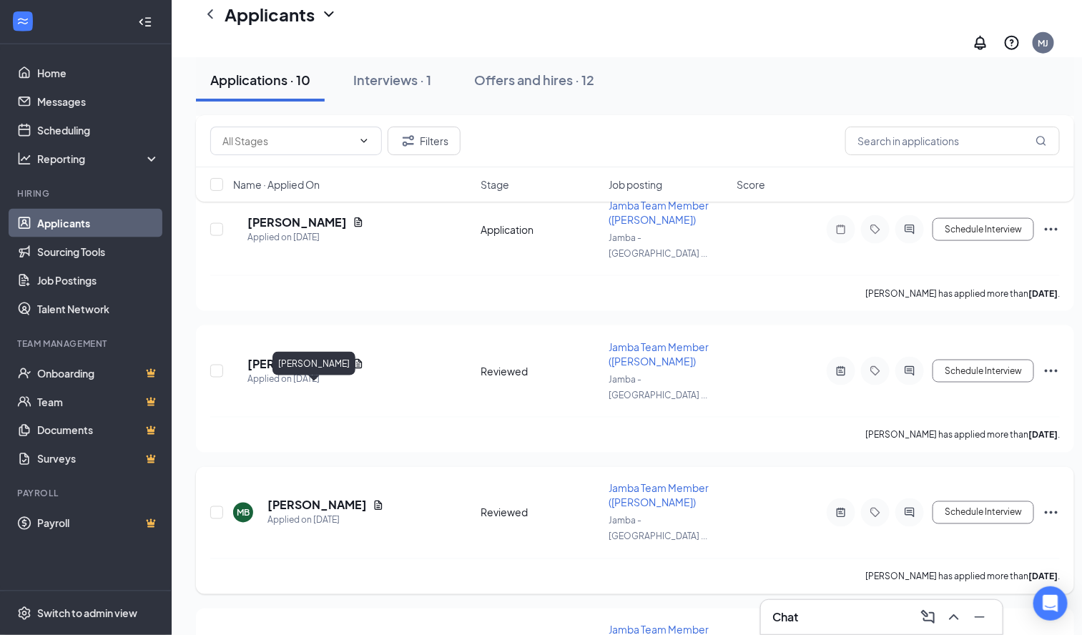
click at [335, 498] on h5 "[PERSON_NAME]" at bounding box center [316, 506] width 99 height 16
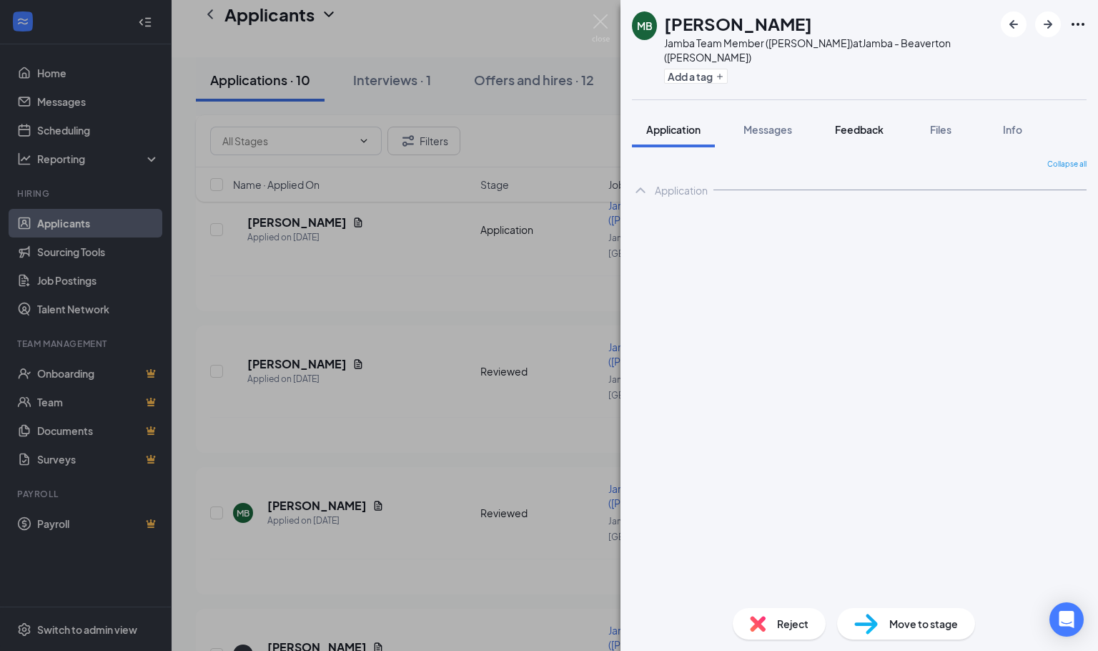
click at [871, 137] on button "Feedback" at bounding box center [859, 130] width 77 height 36
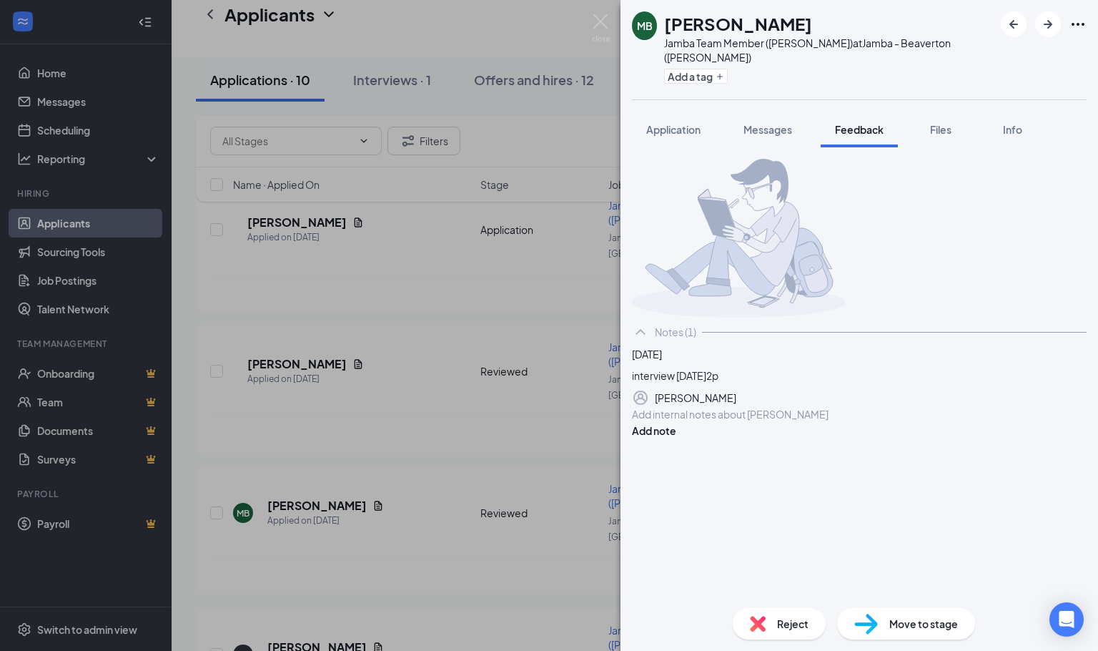
click at [781, 618] on span "Reject" at bounding box center [792, 624] width 31 height 16
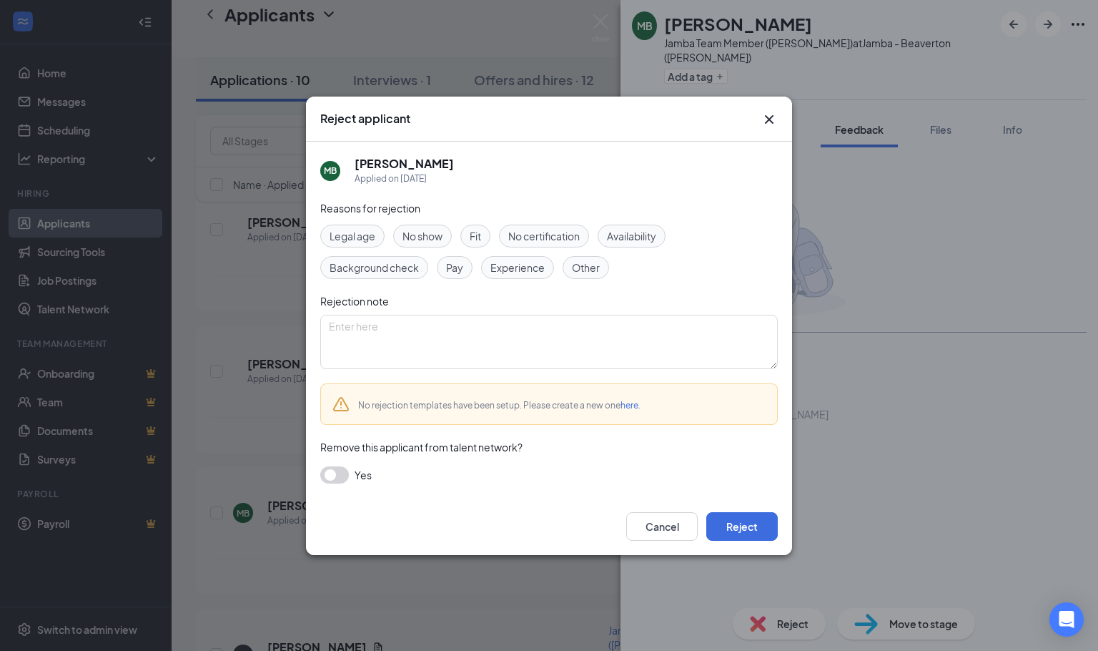
click at [495, 242] on div "Legal age No show Fit No certification Availability Background check Pay Experi…" at bounding box center [549, 251] width 458 height 54
click at [478, 240] on span "Fit" at bounding box center [475, 236] width 11 height 16
click at [736, 528] on button "Reject" at bounding box center [741, 526] width 71 height 29
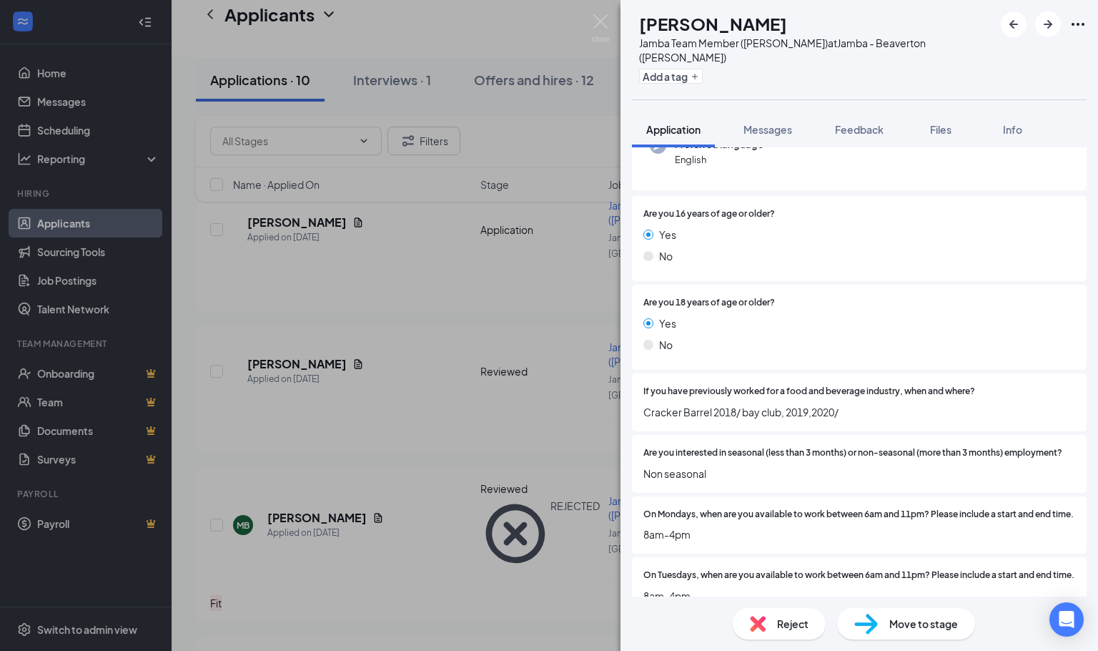
scroll to position [214, 0]
click at [876, 135] on span "Feedback" at bounding box center [859, 129] width 49 height 13
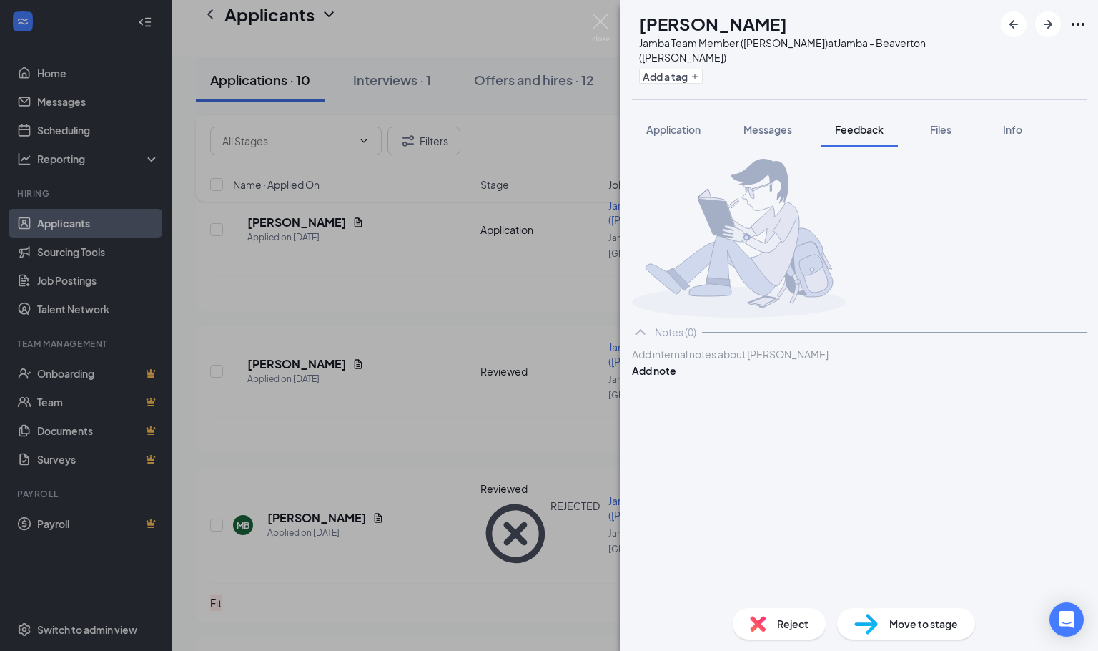
click at [458, 312] on div "DP [PERSON_NAME] Jamba Team Member ([PERSON_NAME]) at Jamba - Beaverton ([PERSO…" at bounding box center [549, 325] width 1098 height 651
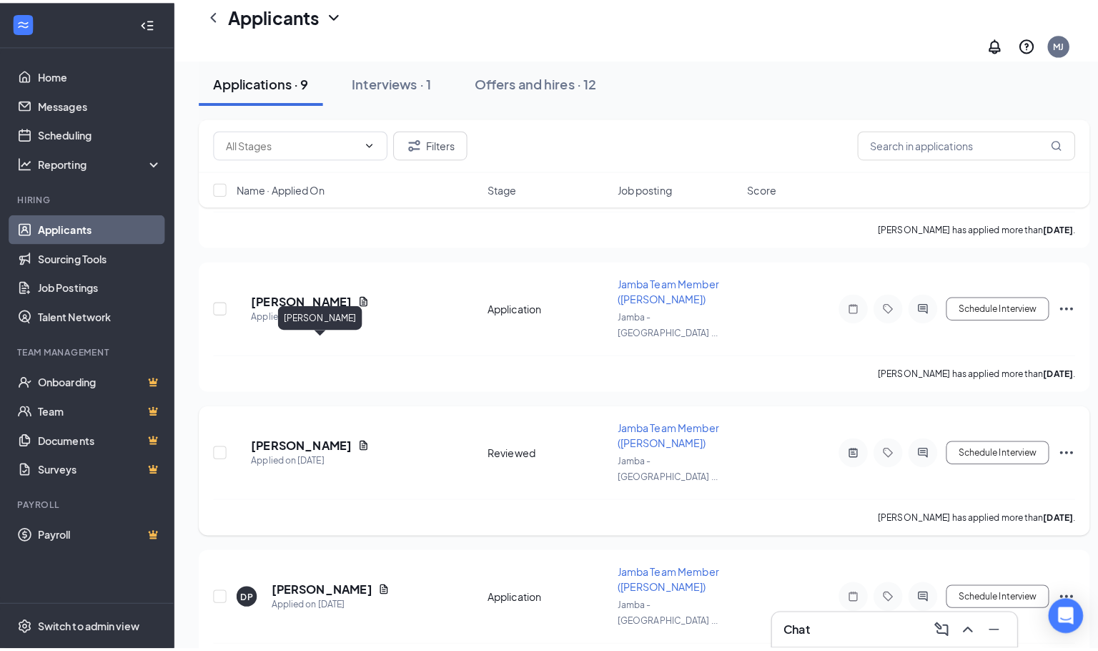
scroll to position [565, 0]
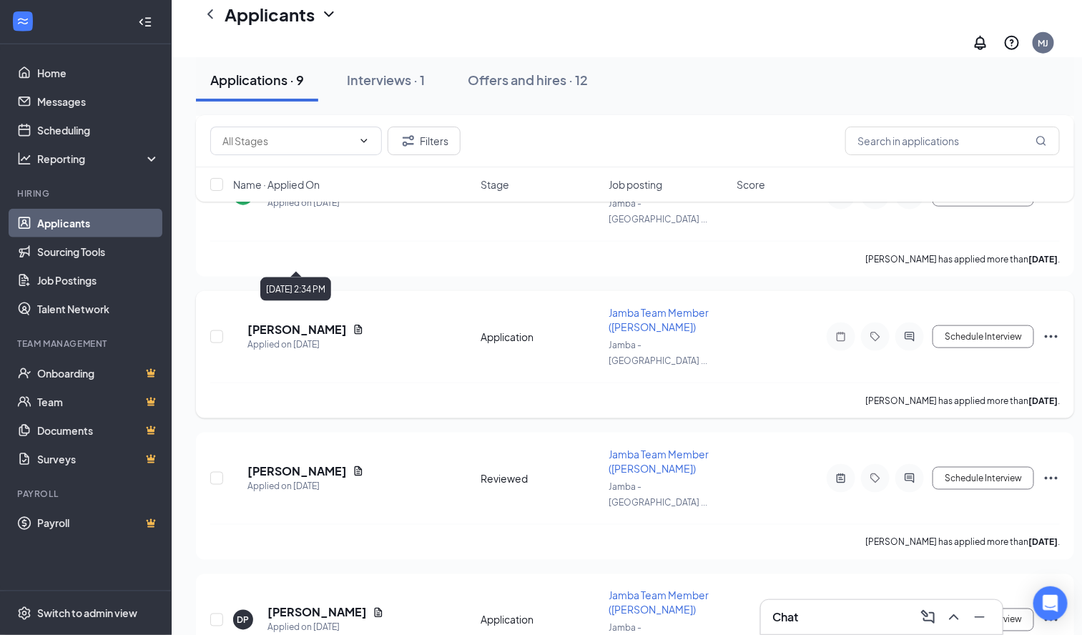
click at [317, 322] on h5 "[PERSON_NAME]" at bounding box center [296, 330] width 99 height 16
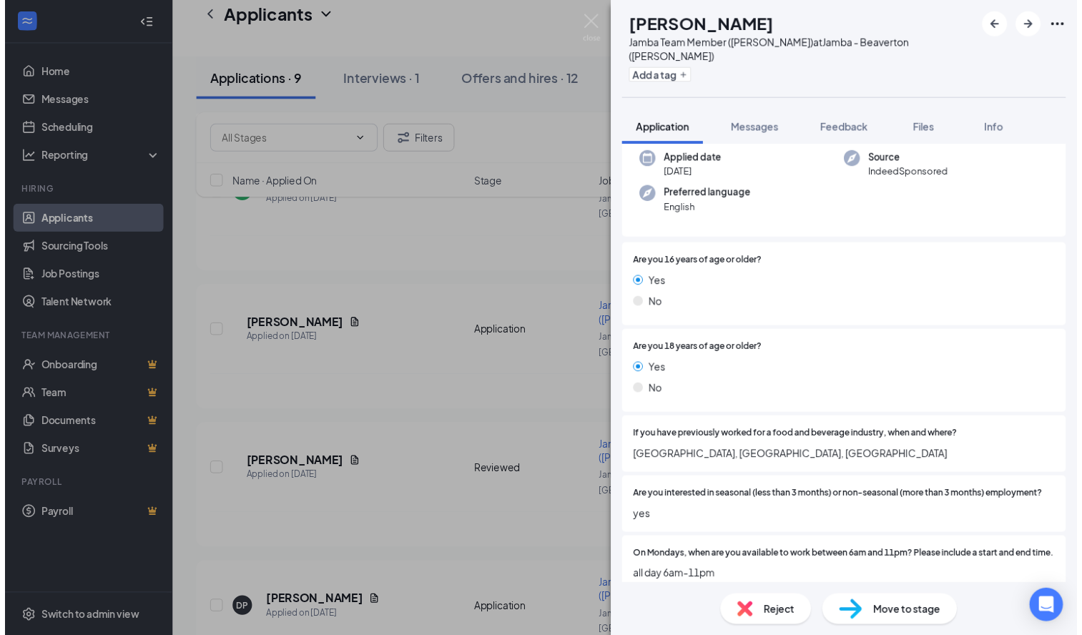
scroll to position [322, 0]
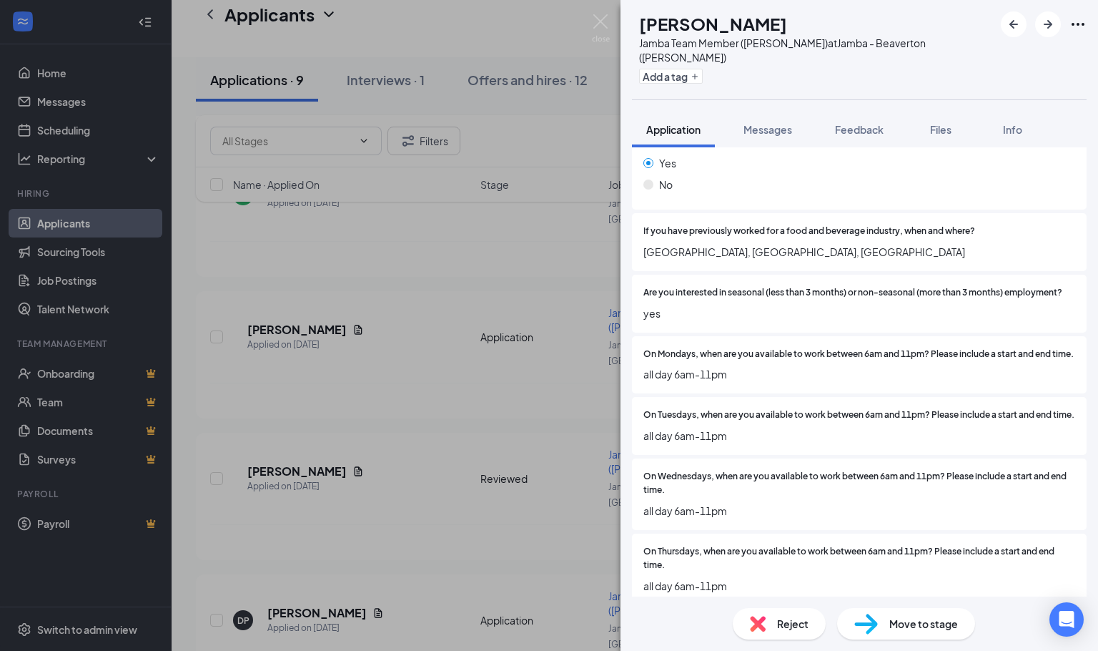
click at [434, 359] on div "JP [PERSON_NAME] Jamba Team Member ([PERSON_NAME]) at Jamba - [GEOGRAPHIC_DATA]…" at bounding box center [549, 325] width 1098 height 651
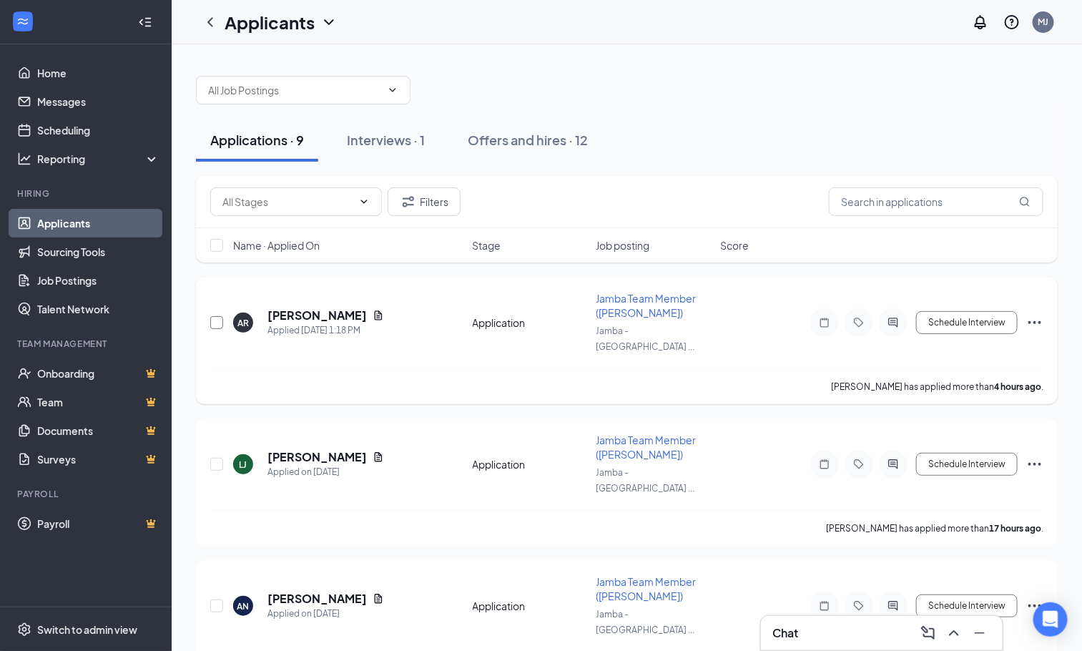
click at [217, 320] on input "checkbox" at bounding box center [216, 322] width 13 height 13
checkbox input "true"
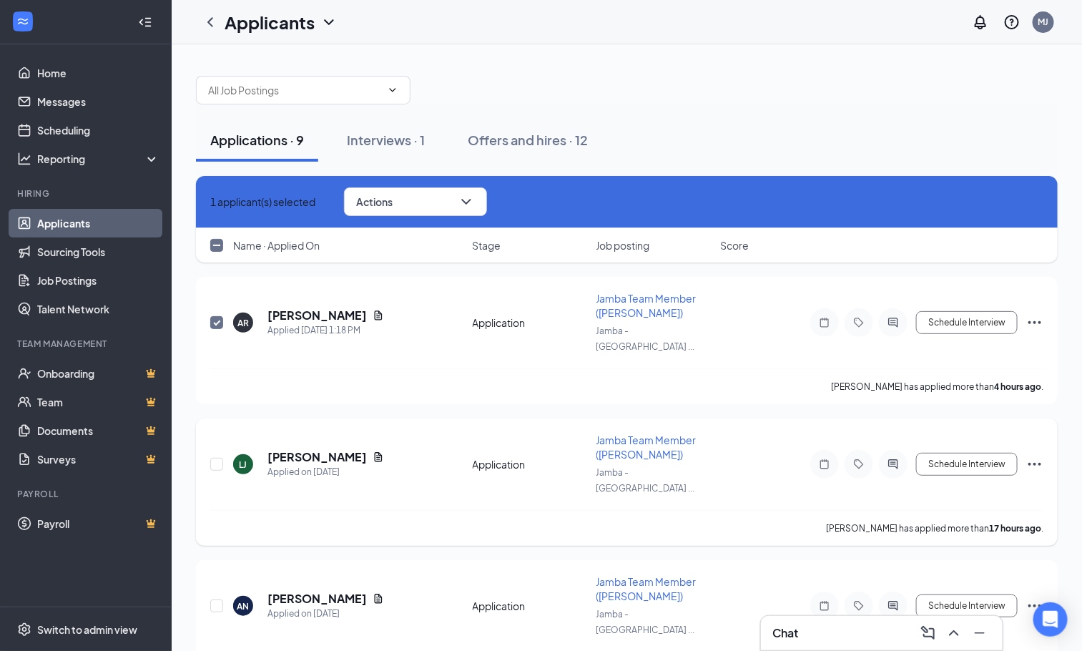
click at [209, 450] on div "LJ [PERSON_NAME] Applied on [DATE] Application Jamba Team Member ([PERSON_NAME]…" at bounding box center [627, 481] width 862 height 127
click at [219, 458] on input "checkbox" at bounding box center [216, 464] width 13 height 13
checkbox input "true"
click at [445, 212] on button "Actions" at bounding box center [415, 201] width 143 height 29
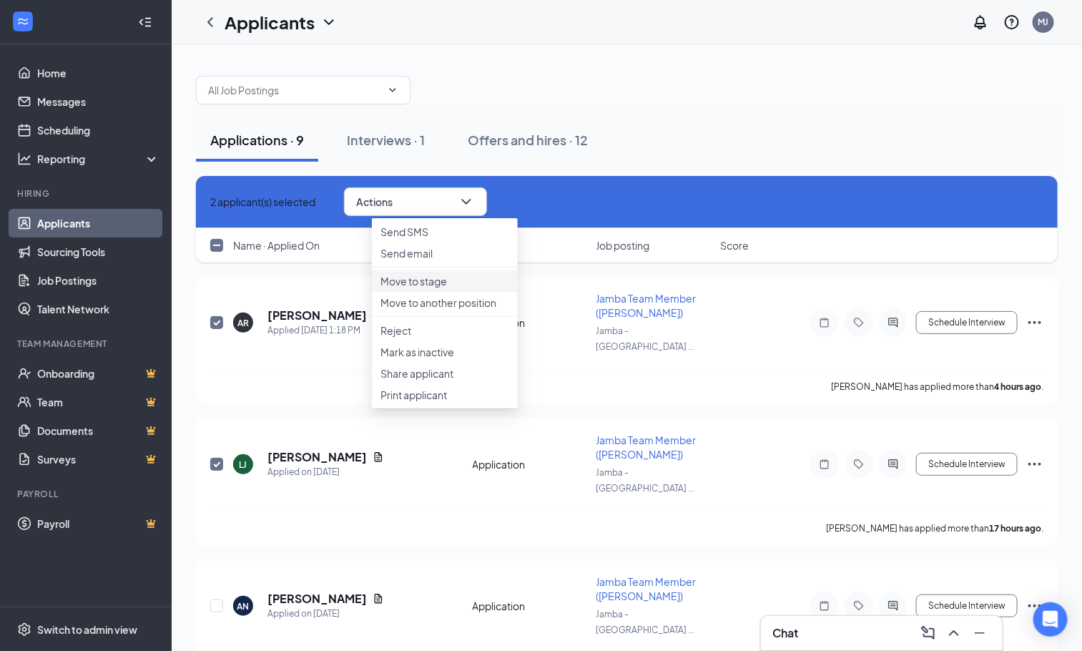
click at [432, 288] on p "Move to stage" at bounding box center [444, 281] width 129 height 14
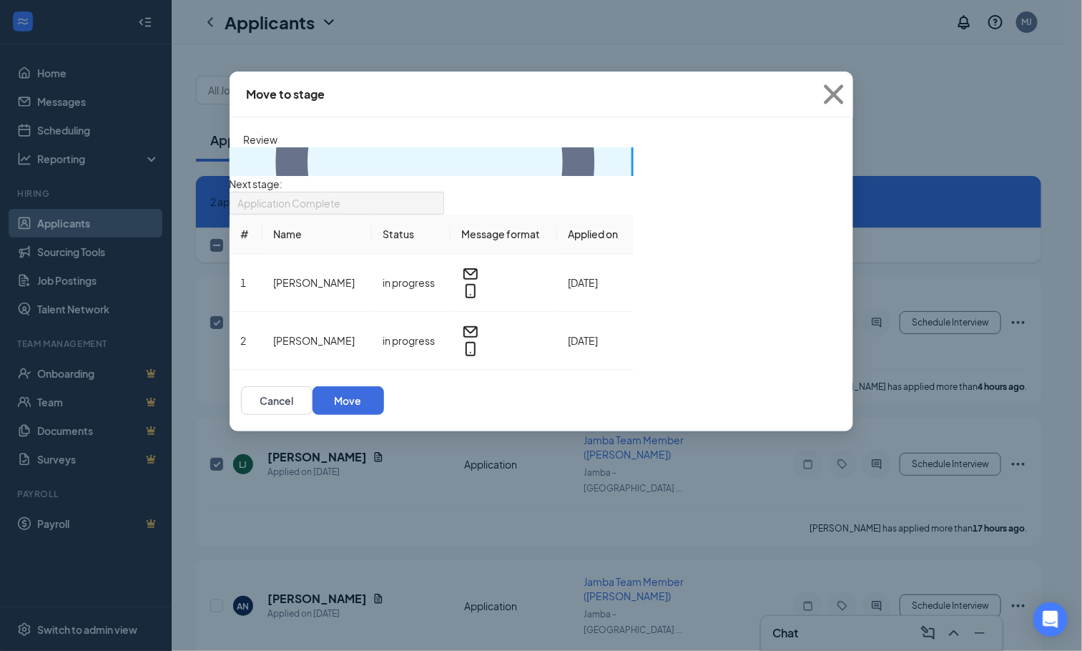
click at [341, 192] on span "Application Complete" at bounding box center [289, 202] width 103 height 21
click at [444, 192] on div "Application Complete" at bounding box center [337, 203] width 214 height 23
click at [264, 176] on li "2 applicants Jamba Team Member ([PERSON_NAME]) · [PERSON_NAME] ([PERSON_NAME])" at bounding box center [432, 161] width 404 height 29
click at [255, 162] on icon "Circle" at bounding box center [435, 162] width 383 height 383
click at [372, 254] on td "[PERSON_NAME]" at bounding box center [316, 283] width 109 height 58
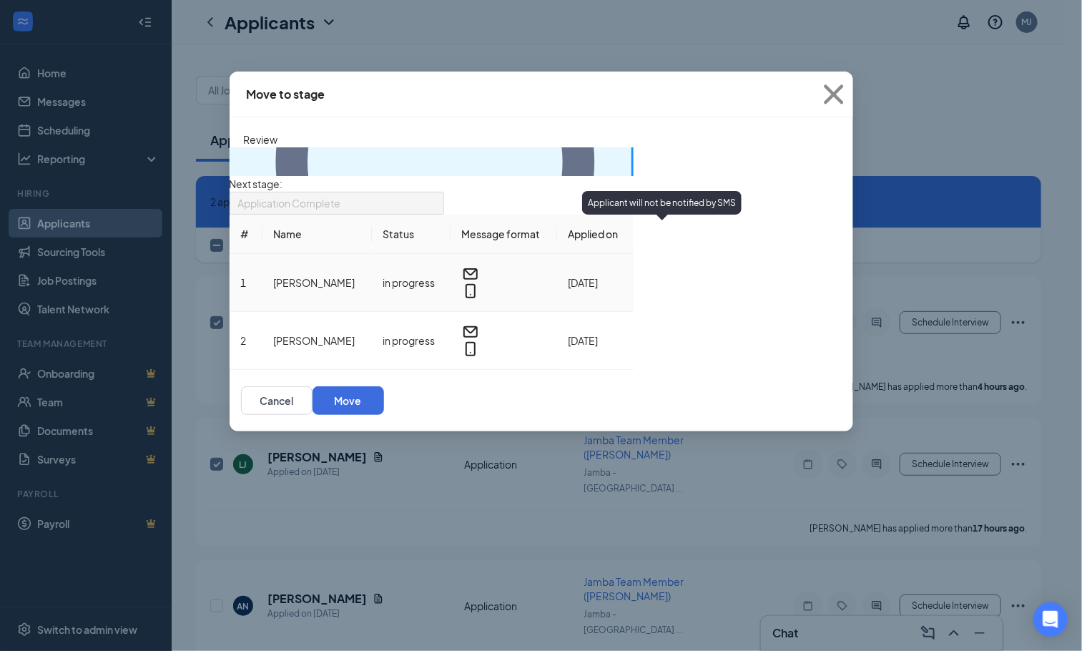
click at [372, 254] on td "[PERSON_NAME]" at bounding box center [316, 283] width 109 height 58
drag, startPoint x: 603, startPoint y: 142, endPoint x: 806, endPoint y: 112, distance: 206.1
click at [423, 192] on span "Application Complete" at bounding box center [330, 211] width 184 height 39
click at [844, 93] on span "Close" at bounding box center [833, 94] width 39 height 39
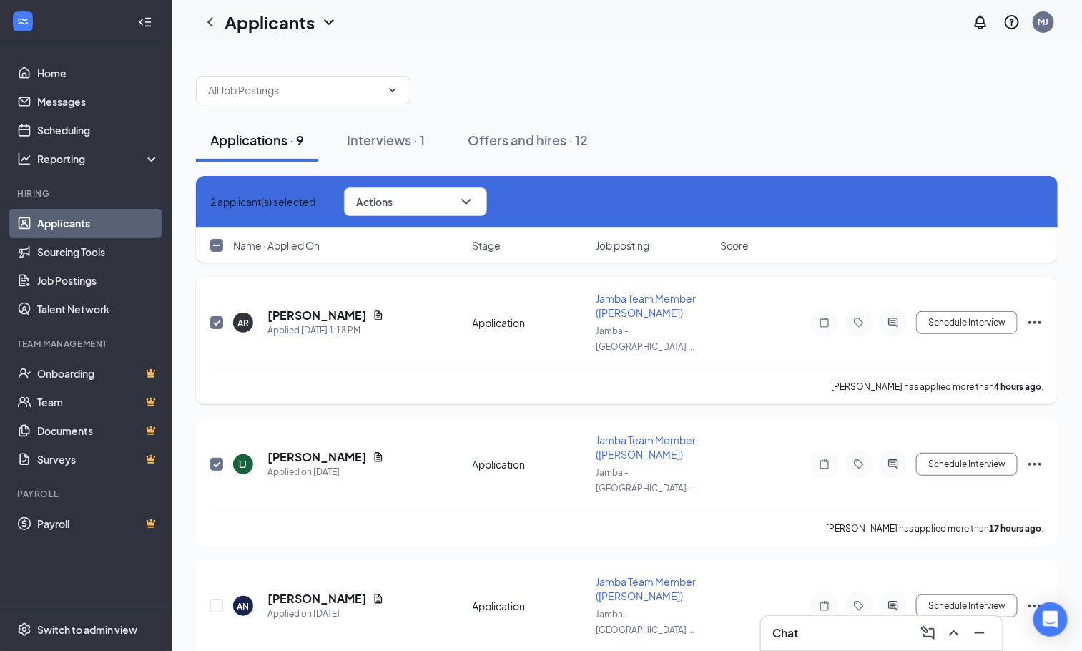
click at [213, 317] on input "checkbox" at bounding box center [216, 322] width 13 height 13
checkbox input "false"
click at [284, 314] on h5 "[PERSON_NAME]" at bounding box center [316, 315] width 99 height 16
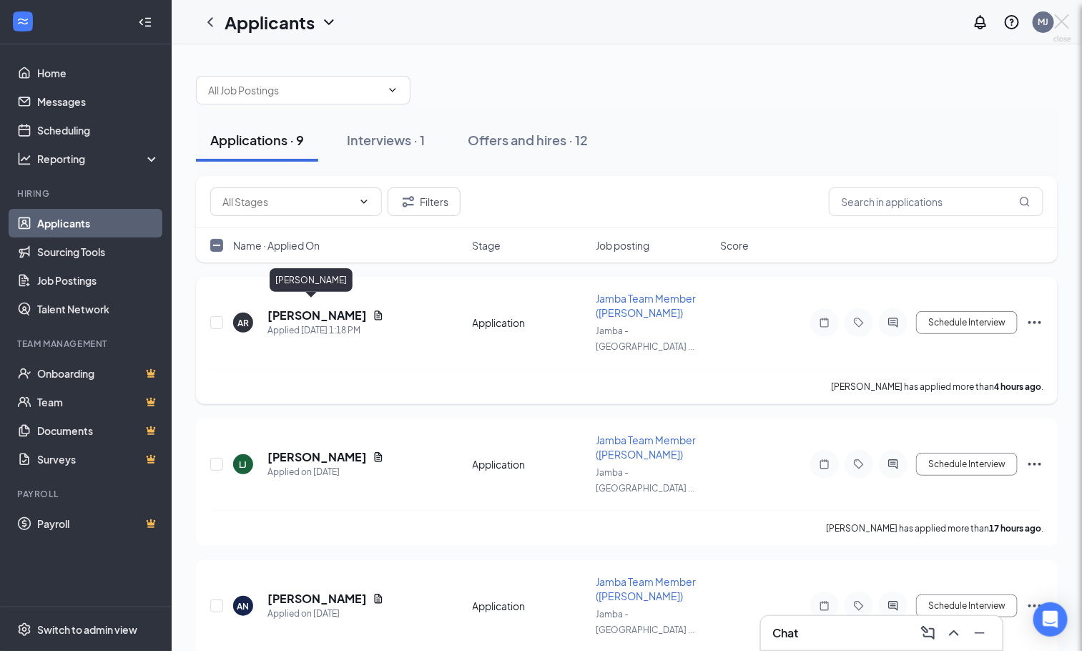
checkbox input "false"
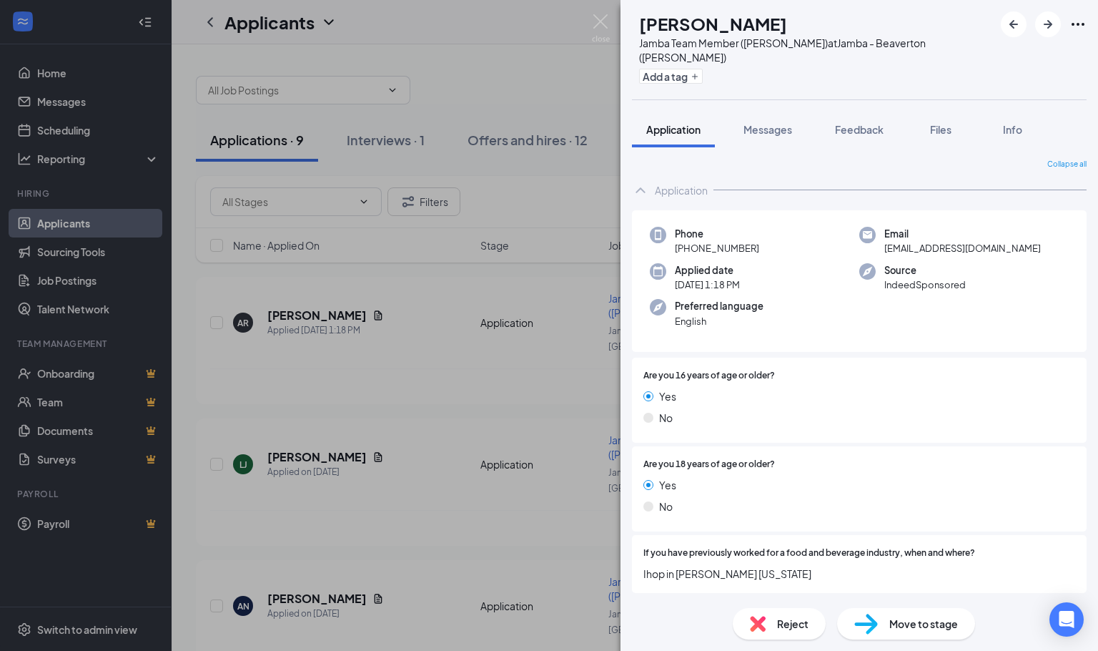
click at [907, 613] on div "Move to stage" at bounding box center [906, 623] width 138 height 31
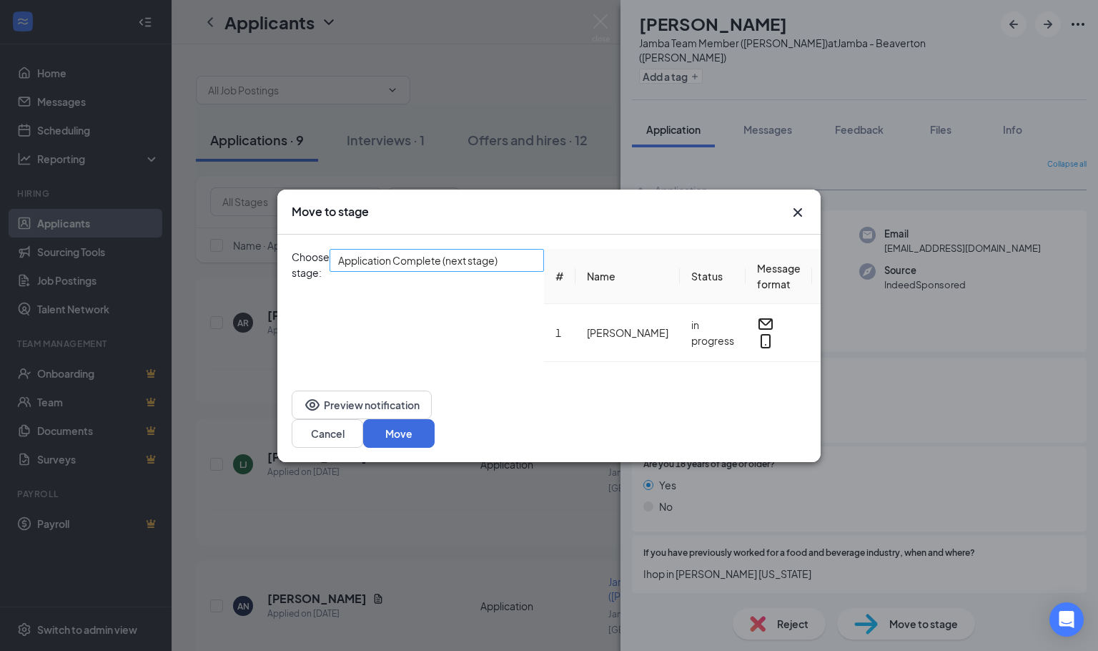
click at [498, 271] on span "Application Complete (next stage)" at bounding box center [417, 260] width 159 height 21
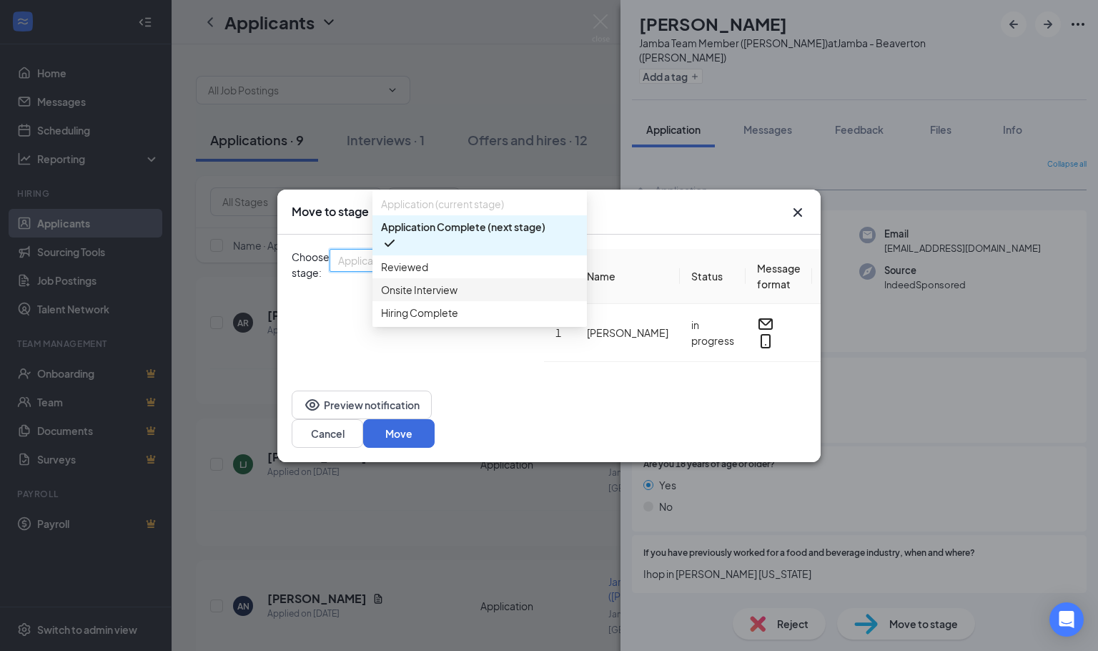
click at [451, 297] on span "Onsite Interview" at bounding box center [419, 290] width 77 height 16
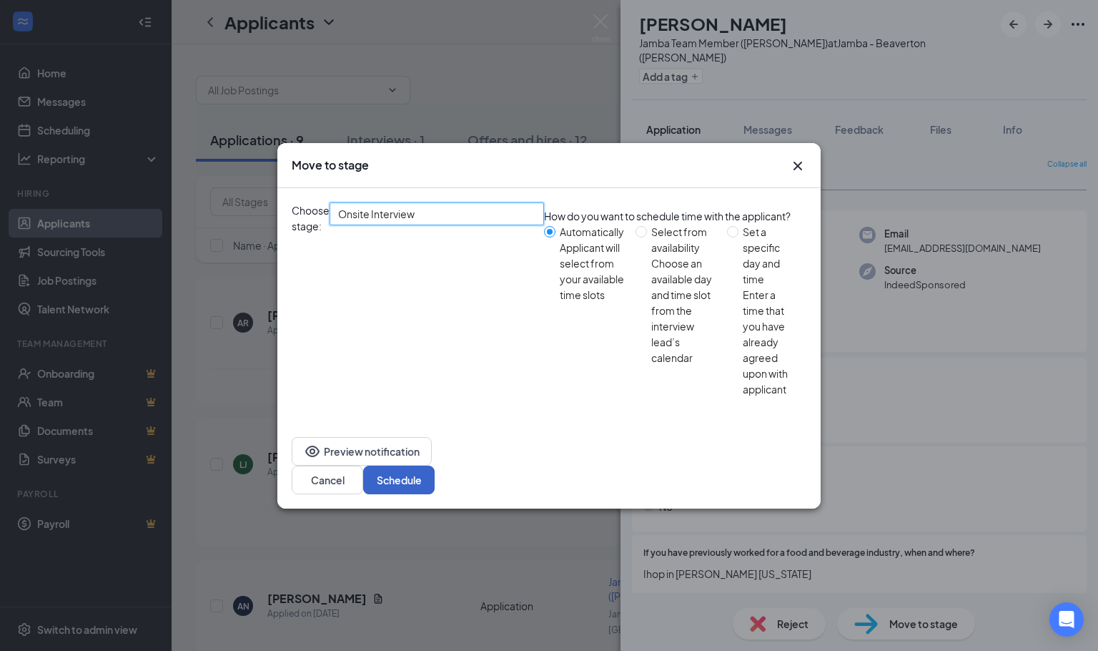
click at [435, 465] on button "Schedule" at bounding box center [398, 479] width 71 height 29
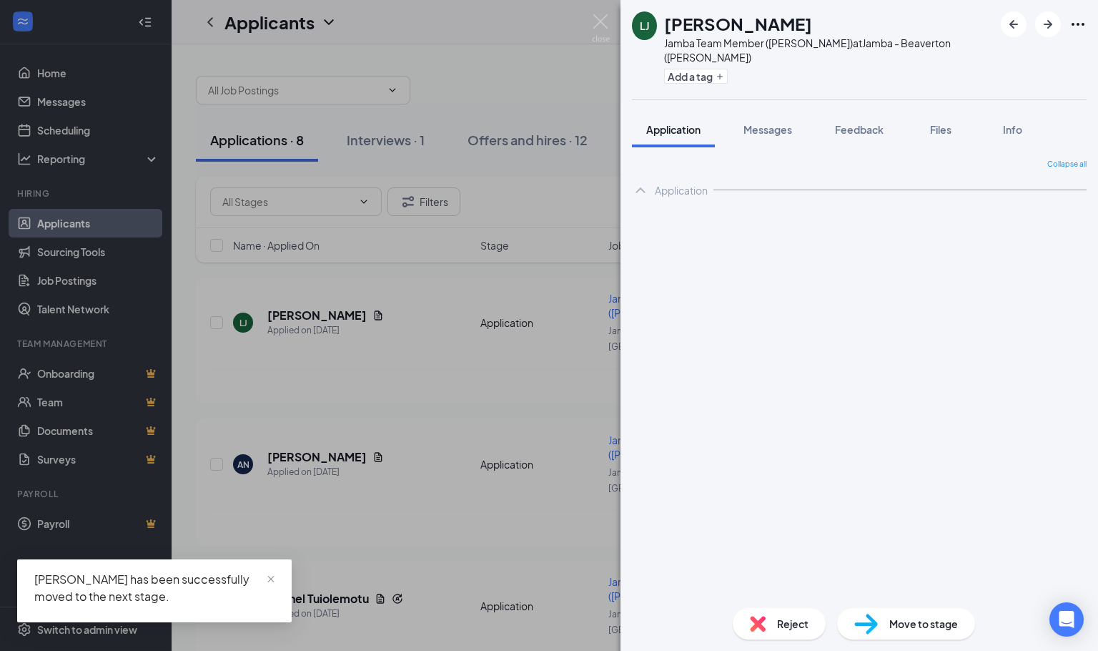
click at [902, 629] on span "Move to stage" at bounding box center [923, 624] width 69 height 16
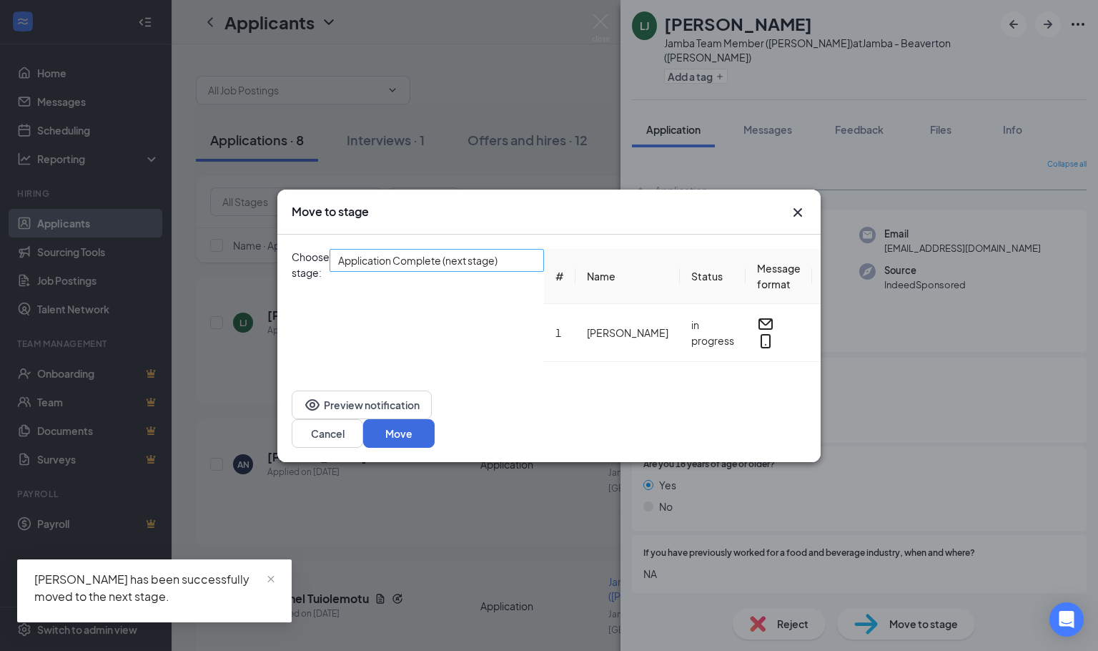
click at [536, 262] on span "Application Complete (next stage)" at bounding box center [436, 260] width 197 height 21
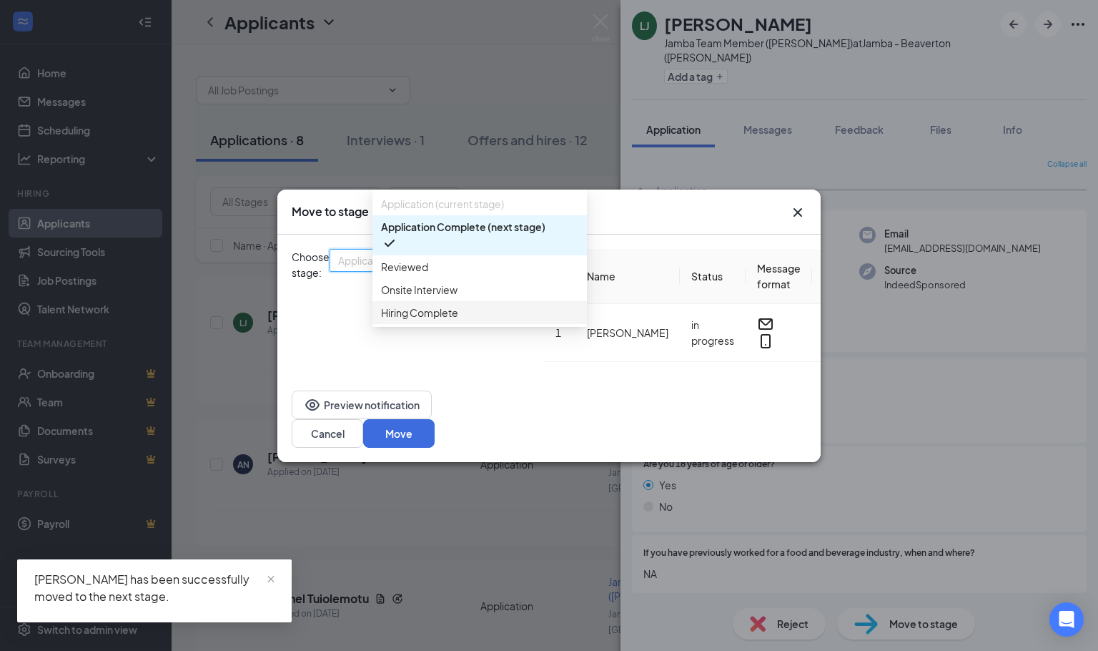
click at [448, 297] on span "Onsite Interview" at bounding box center [419, 290] width 77 height 16
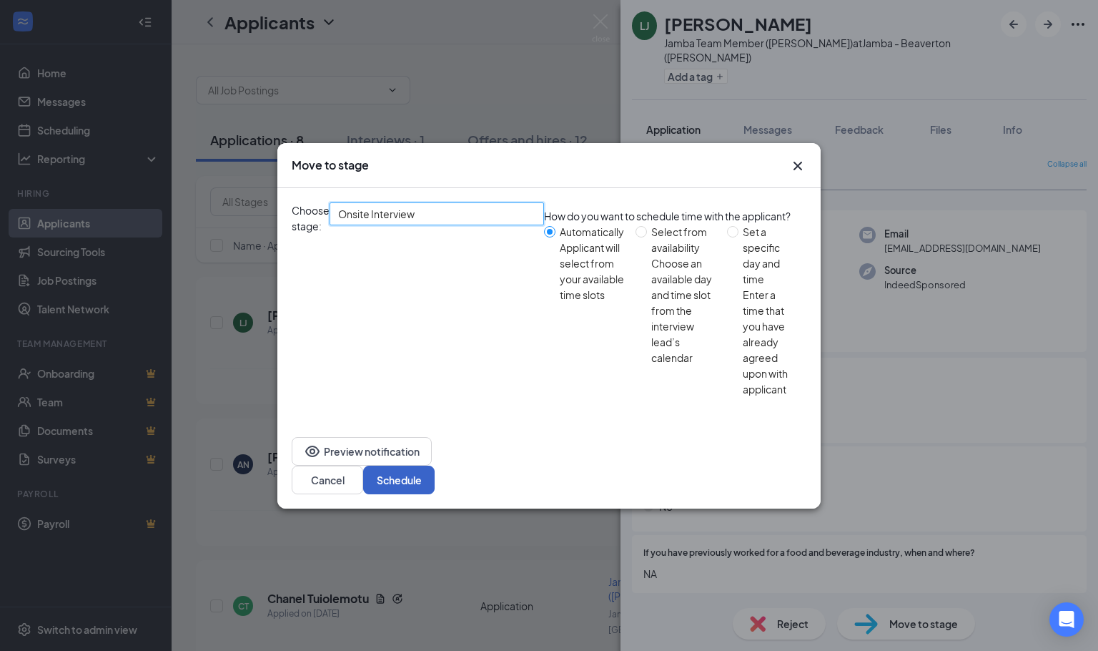
click at [435, 465] on button "Schedule" at bounding box center [398, 479] width 71 height 29
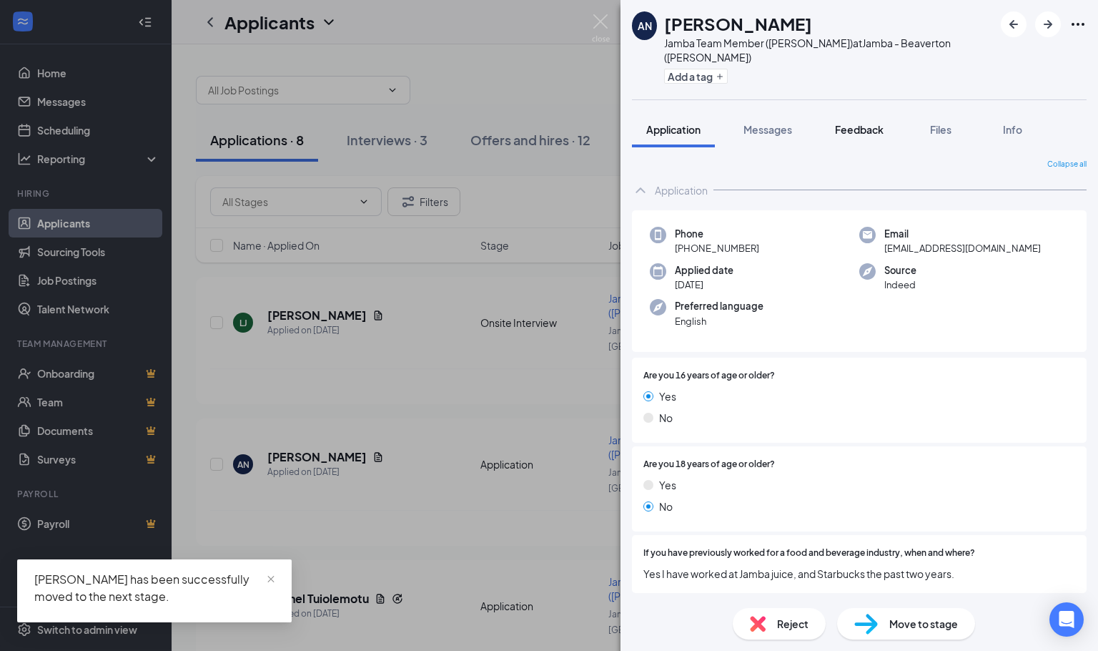
click at [849, 123] on span "Feedback" at bounding box center [859, 129] width 49 height 13
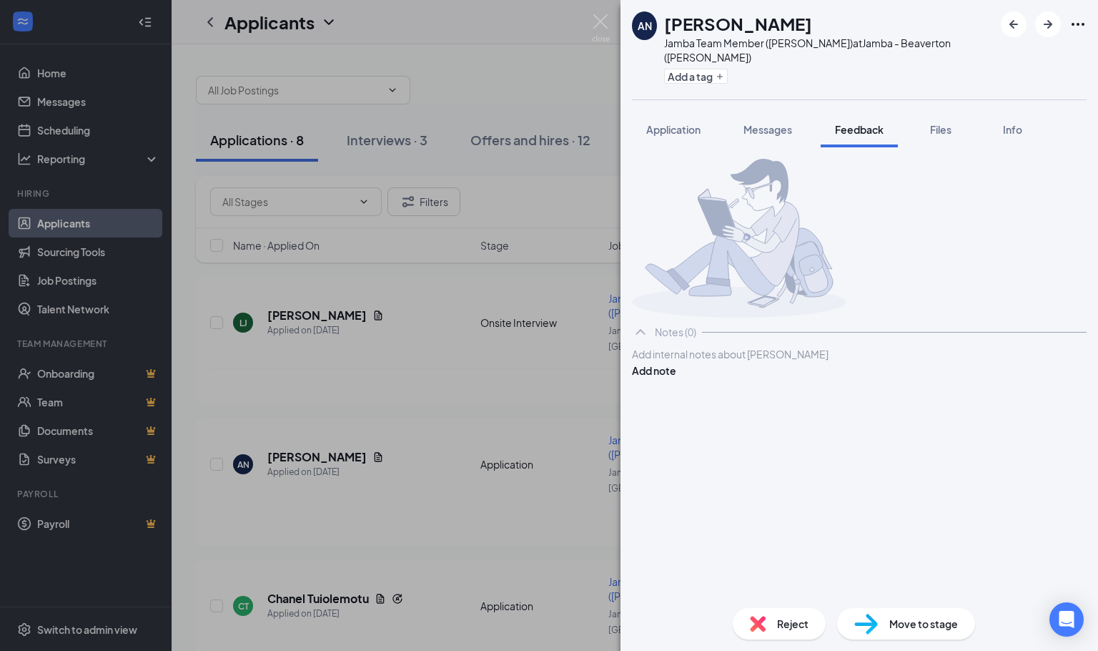
click at [914, 626] on span "Move to stage" at bounding box center [923, 624] width 69 height 16
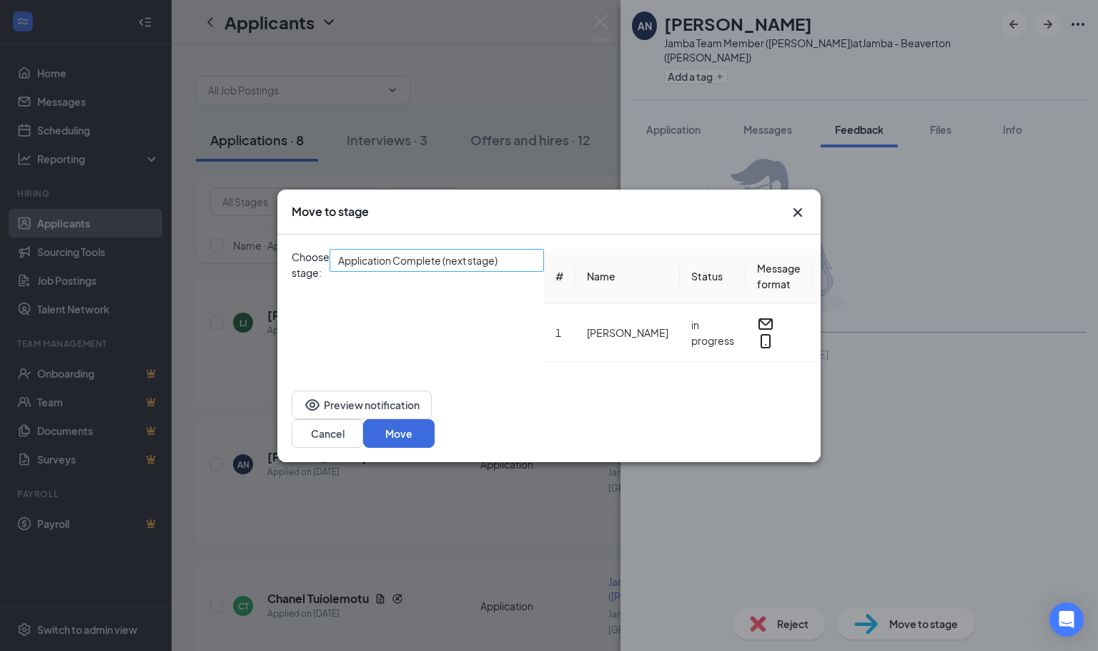
click at [463, 268] on span "Application Complete (next stage)" at bounding box center [417, 260] width 159 height 21
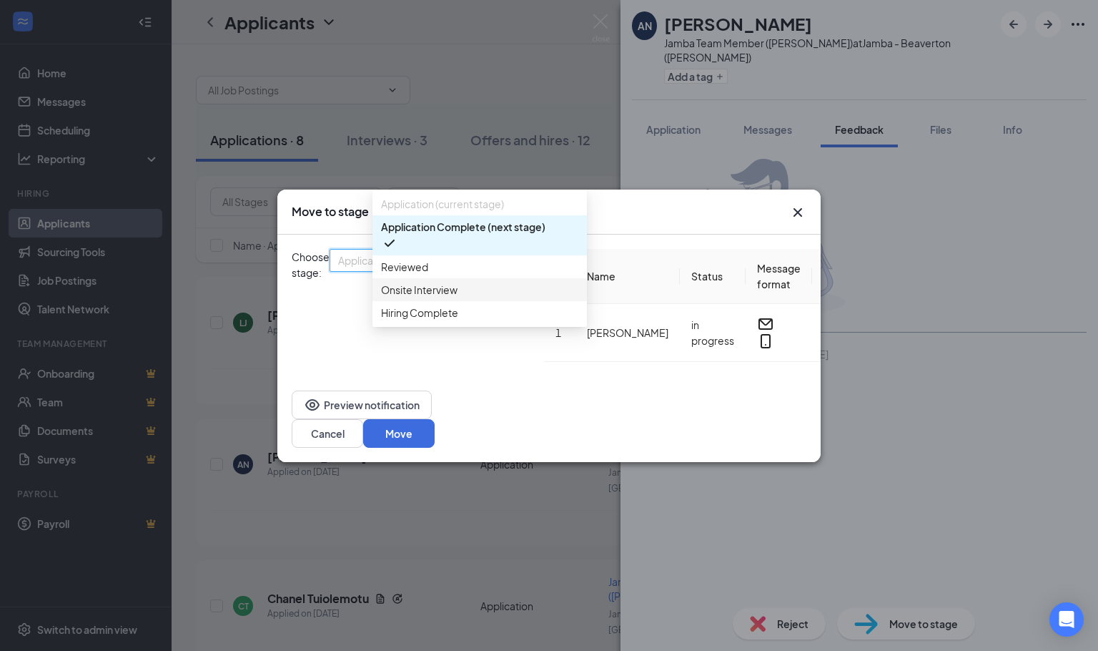
click at [415, 297] on span "Onsite Interview" at bounding box center [419, 290] width 77 height 16
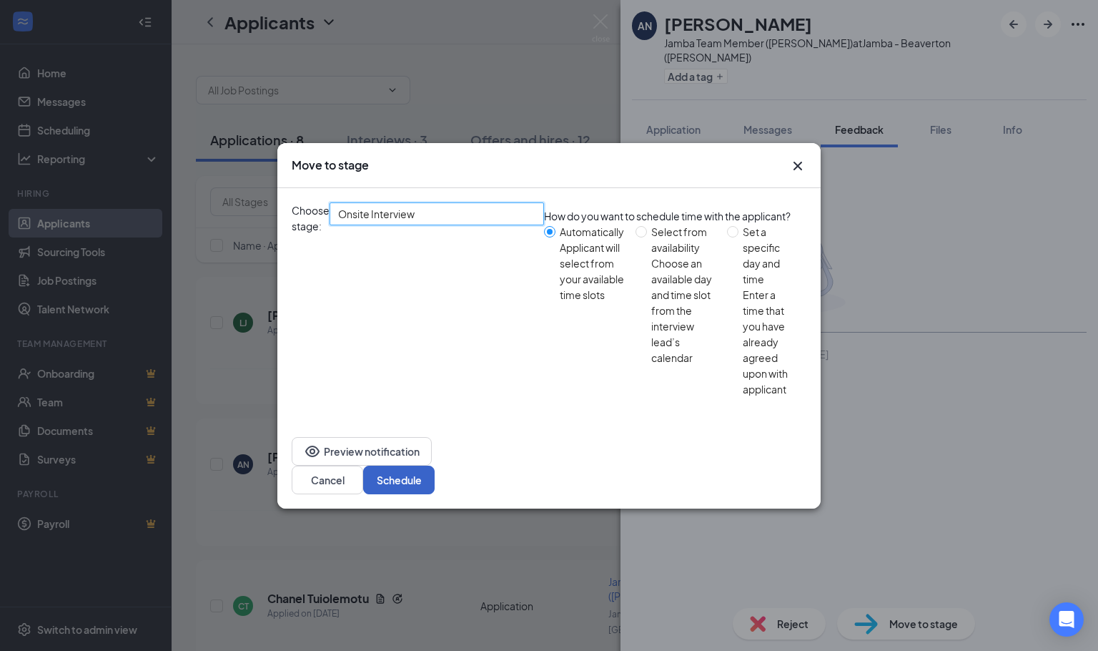
click at [435, 465] on button "Schedule" at bounding box center [398, 479] width 71 height 29
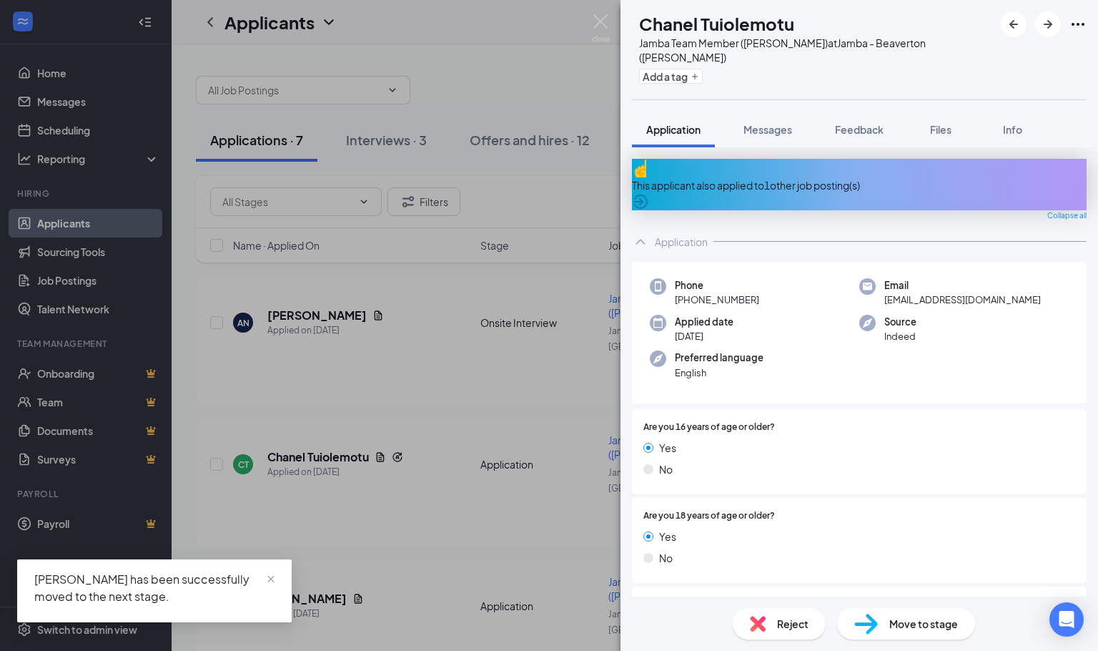
click at [923, 626] on span "Move to stage" at bounding box center [923, 624] width 69 height 16
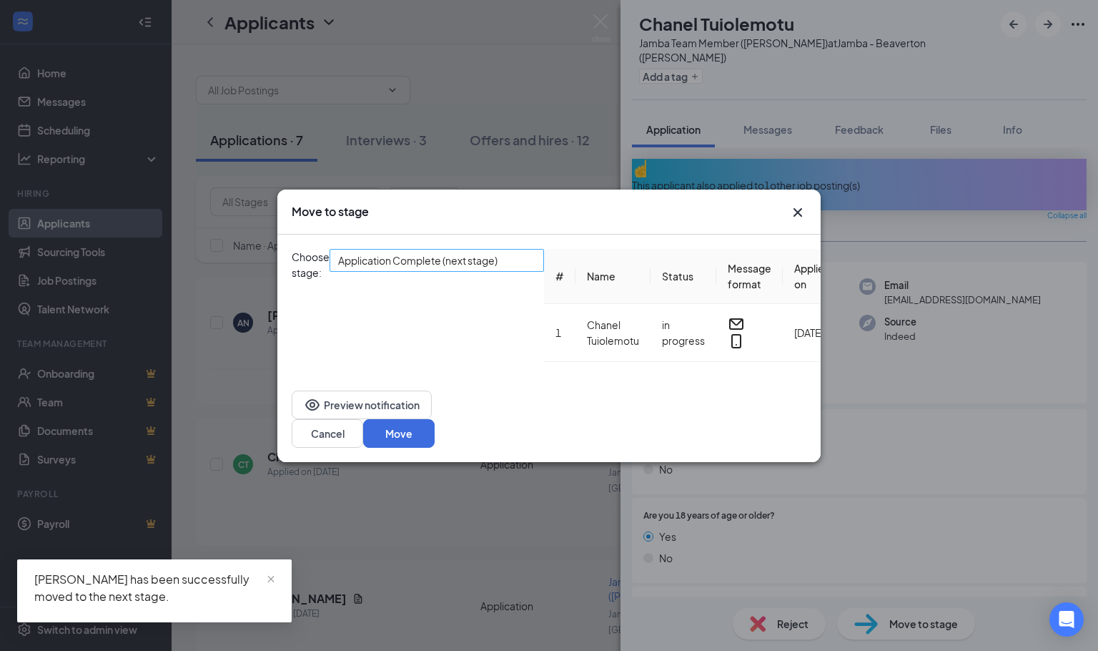
click at [498, 264] on span "Application Complete (next stage)" at bounding box center [417, 260] width 159 height 21
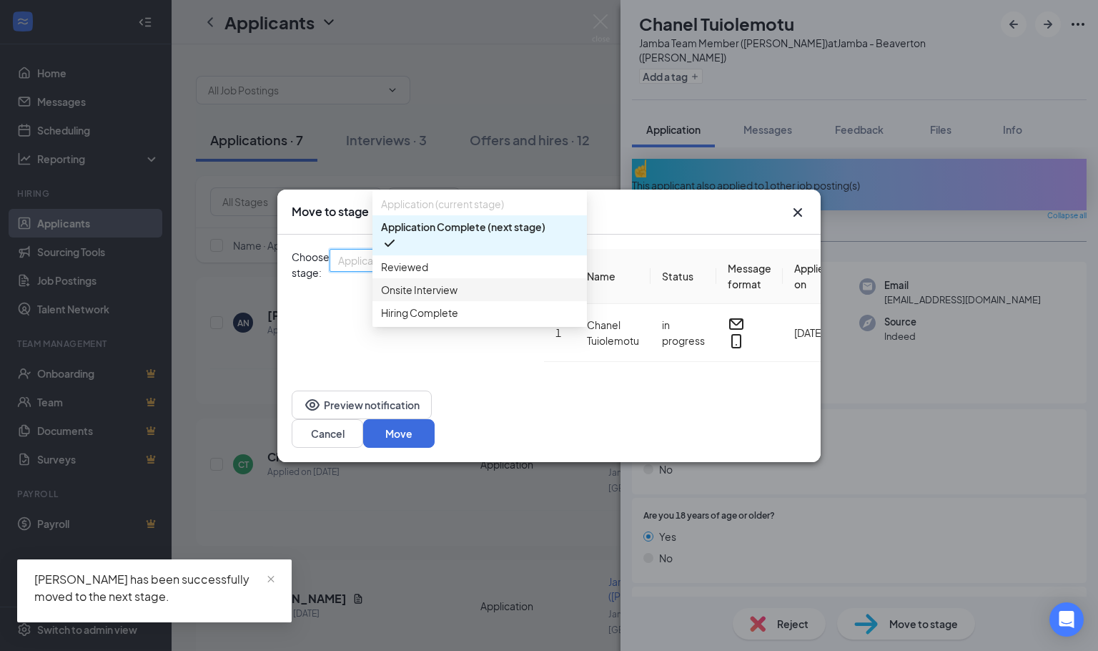
click at [429, 297] on span "Onsite Interview" at bounding box center [419, 290] width 77 height 16
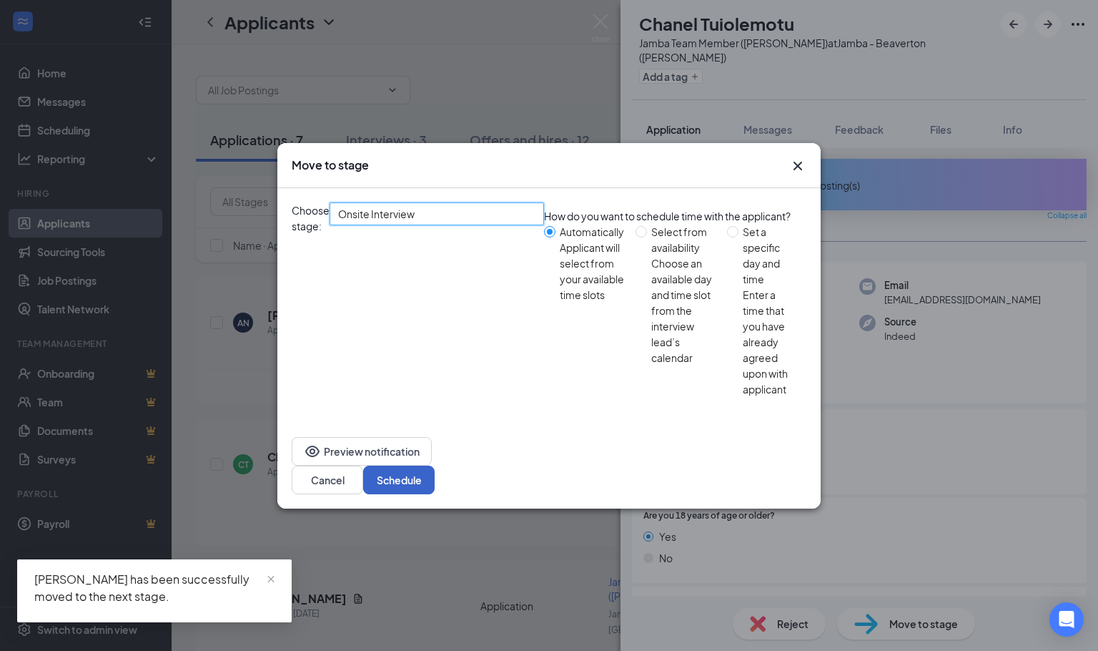
click at [435, 465] on button "Schedule" at bounding box center [398, 479] width 71 height 29
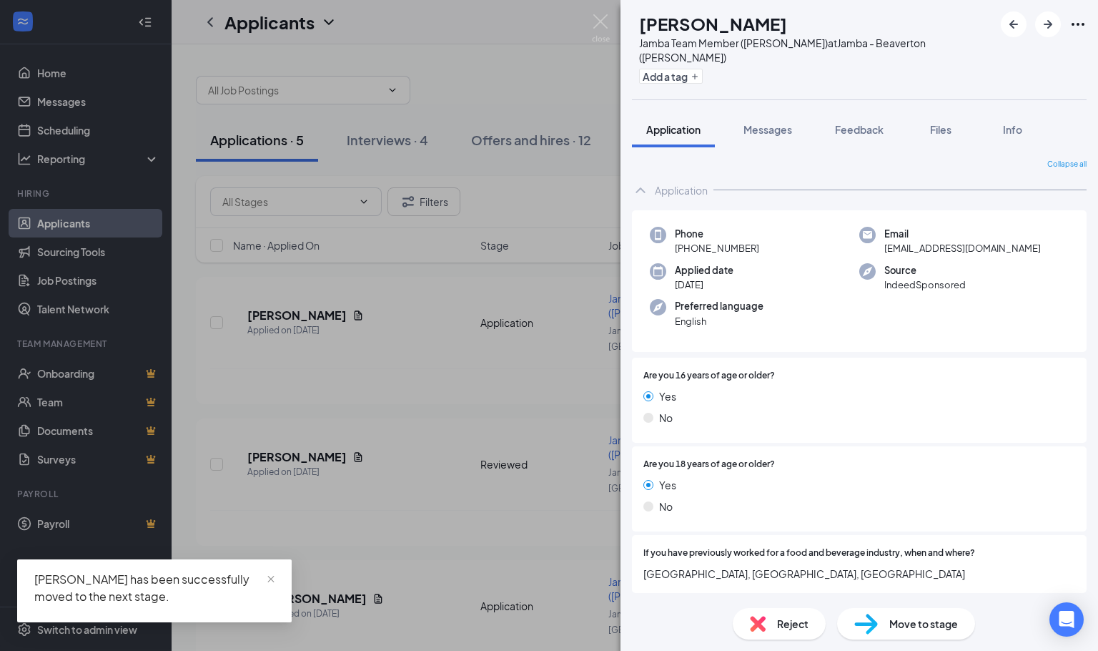
click at [897, 639] on div "Move to stage" at bounding box center [906, 623] width 138 height 31
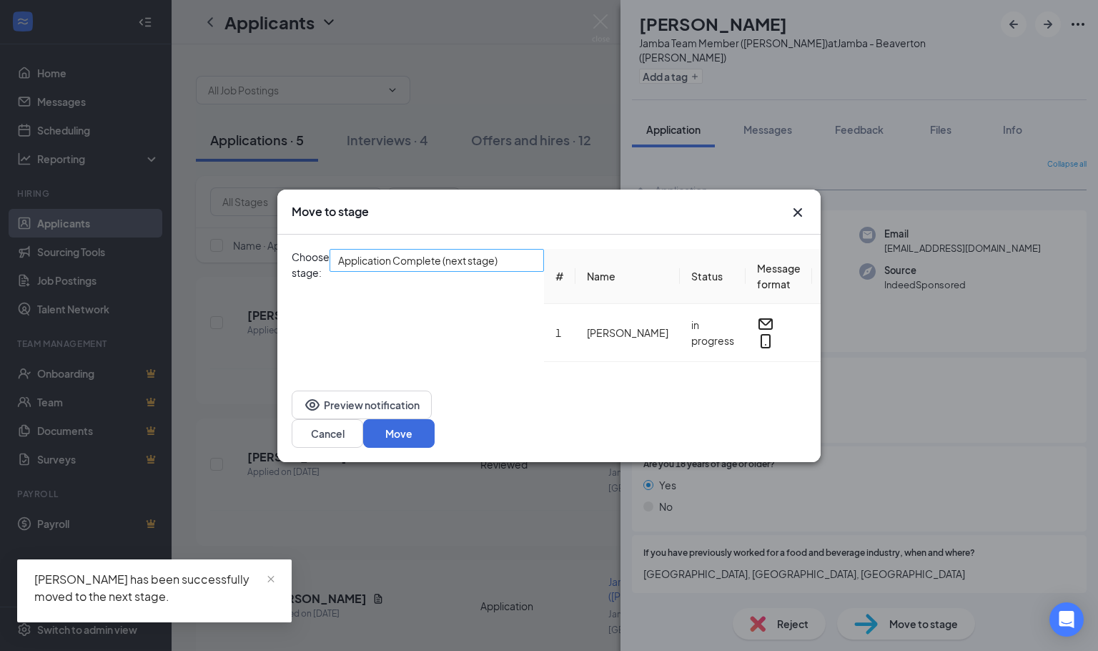
click at [526, 272] on div "Application Complete (next stage)" at bounding box center [437, 260] width 214 height 23
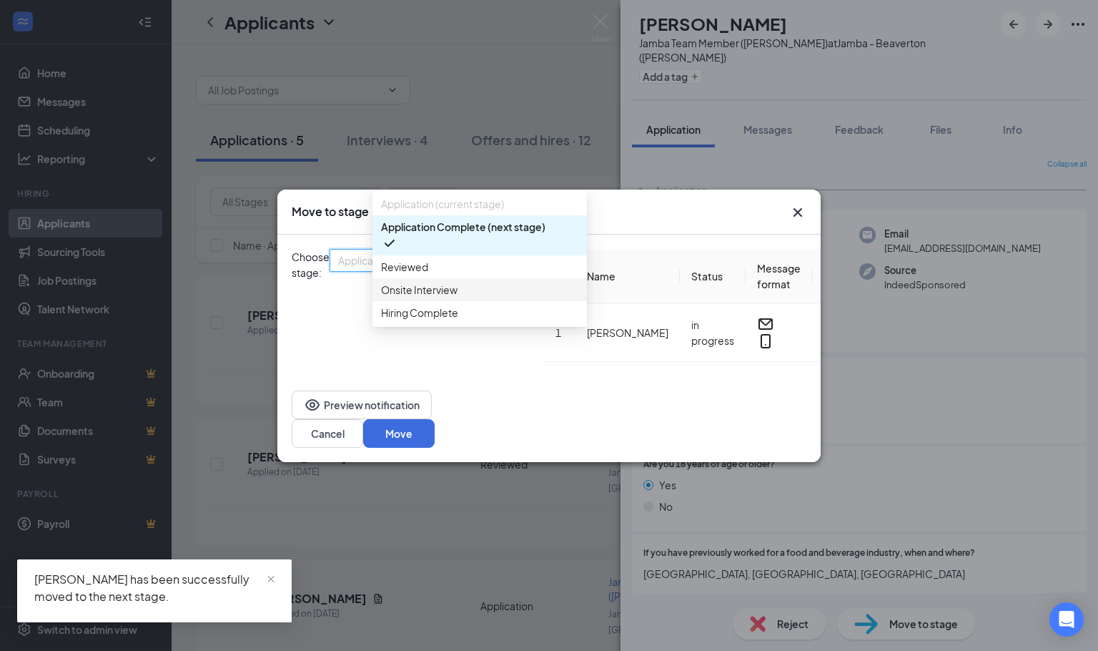
click at [494, 301] on div "Onsite Interview" at bounding box center [479, 289] width 214 height 23
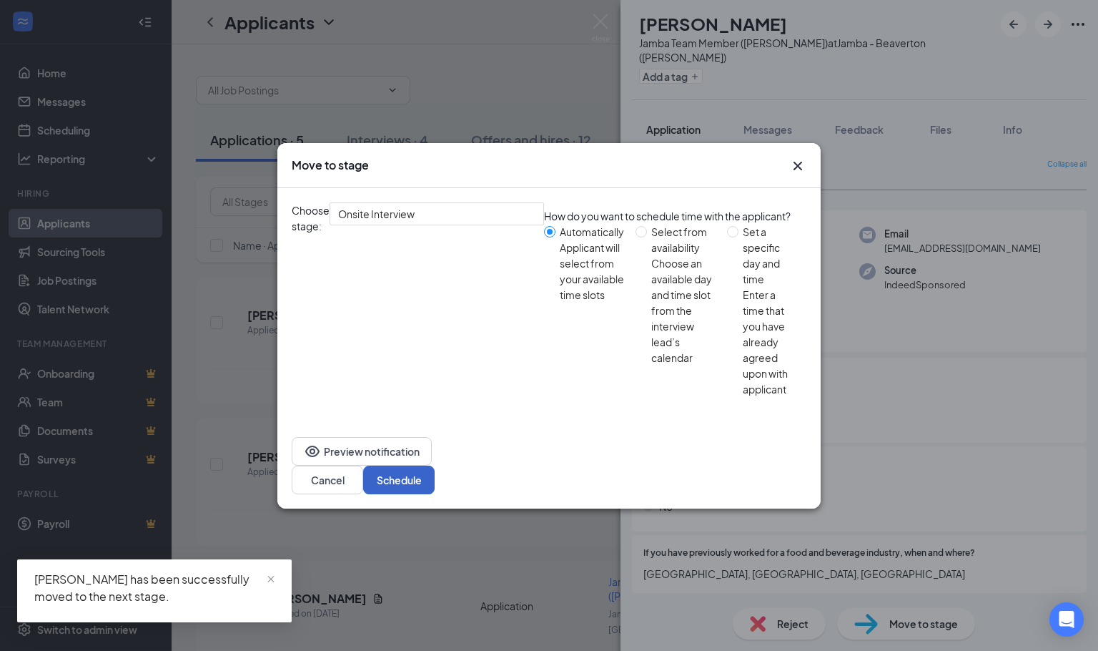
click at [435, 465] on button "Schedule" at bounding box center [398, 479] width 71 height 29
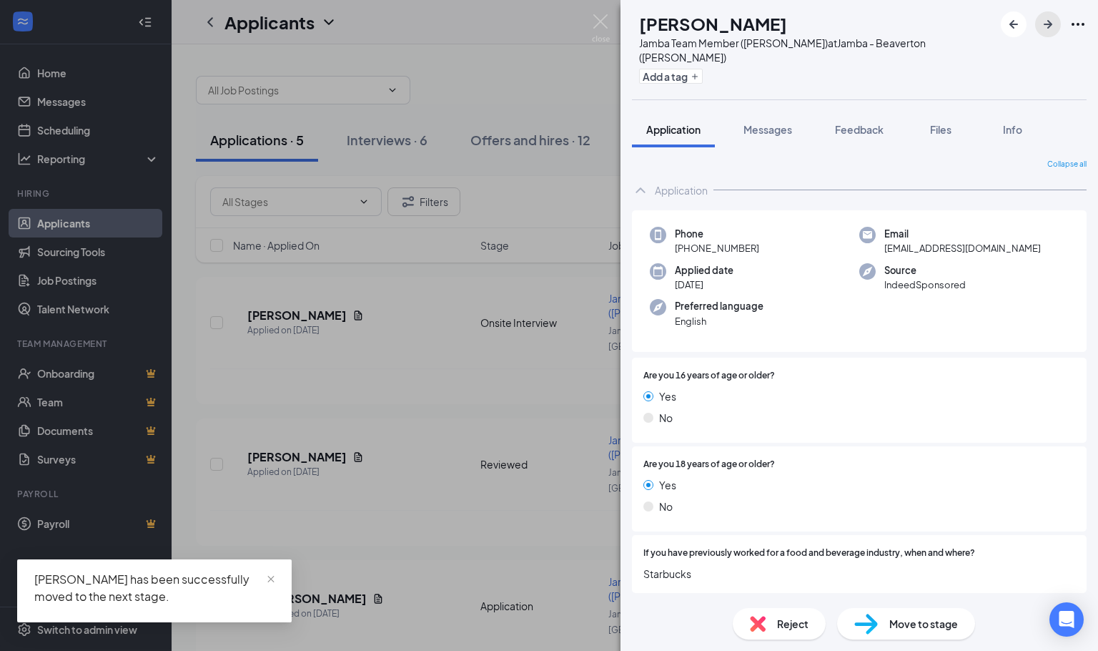
click at [1047, 20] on icon "ArrowRight" at bounding box center [1048, 24] width 17 height 17
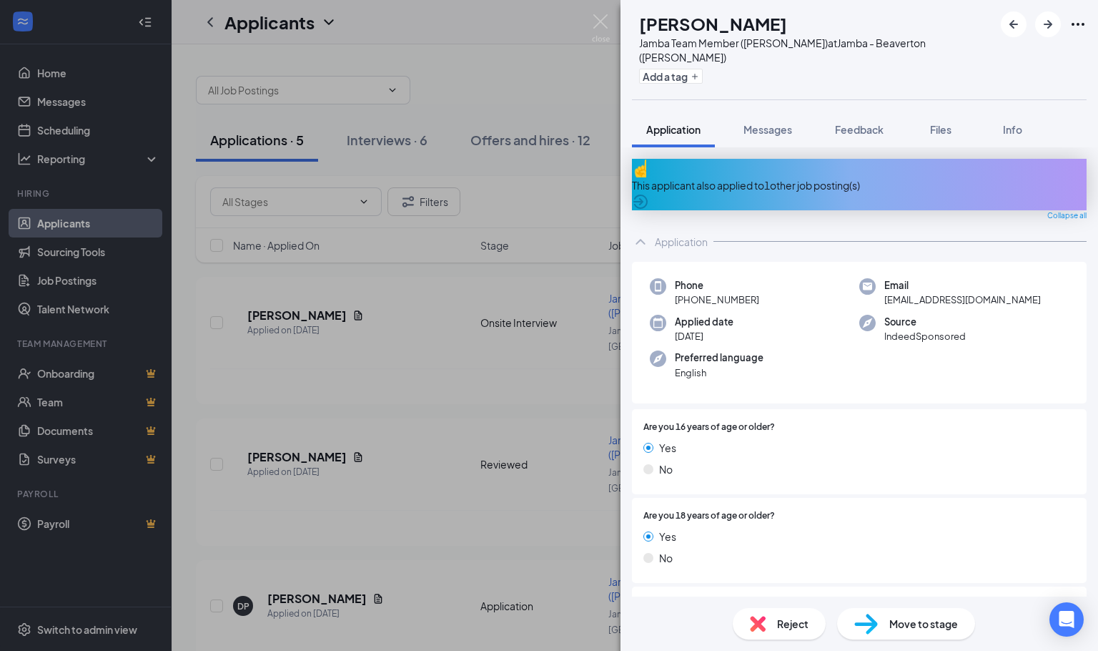
drag, startPoint x: 934, startPoint y: 625, endPoint x: 924, endPoint y: 616, distance: 12.6
click at [934, 624] on span "Move to stage" at bounding box center [923, 624] width 69 height 16
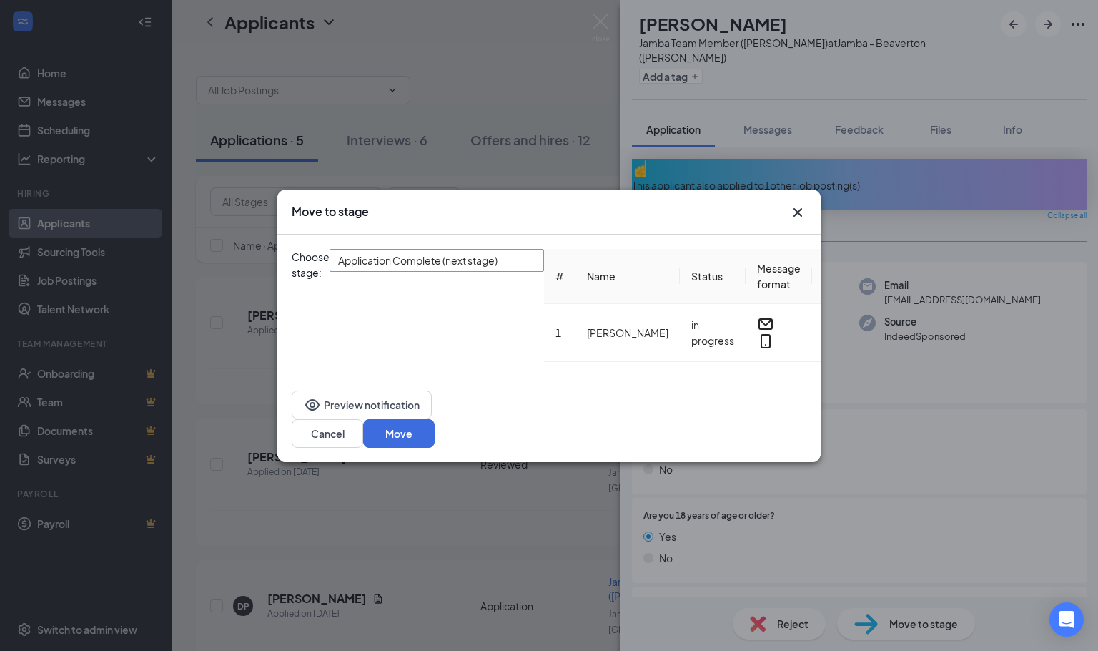
click at [523, 257] on span "Application Complete (next stage)" at bounding box center [430, 269] width 184 height 39
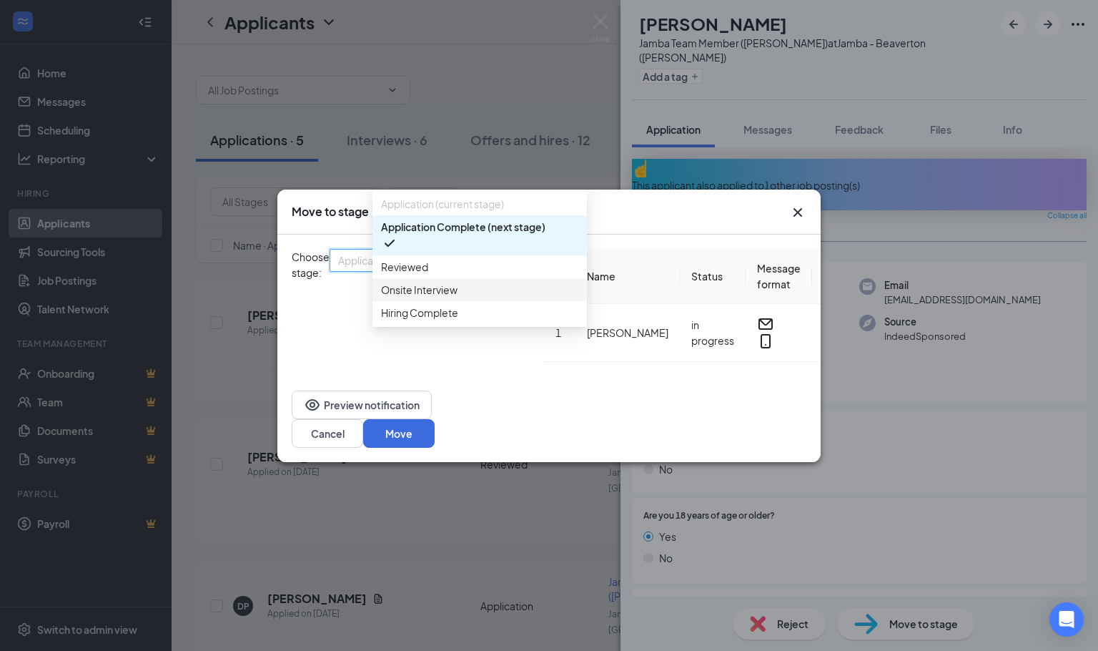
click at [436, 297] on span "Onsite Interview" at bounding box center [419, 290] width 77 height 16
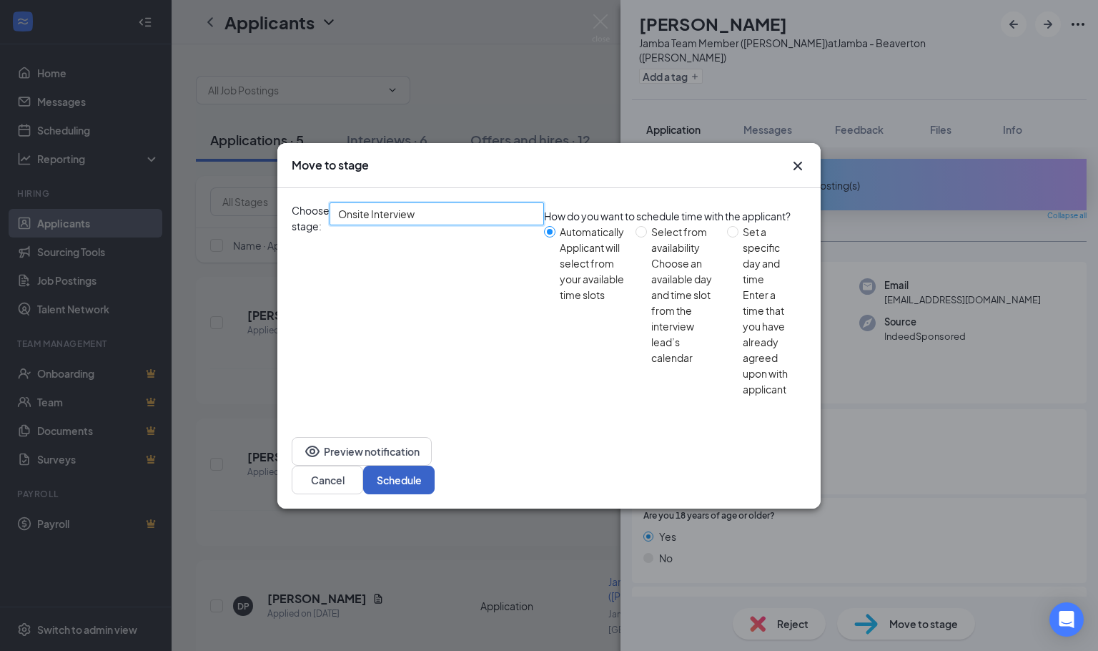
click at [435, 465] on button "Schedule" at bounding box center [398, 479] width 71 height 29
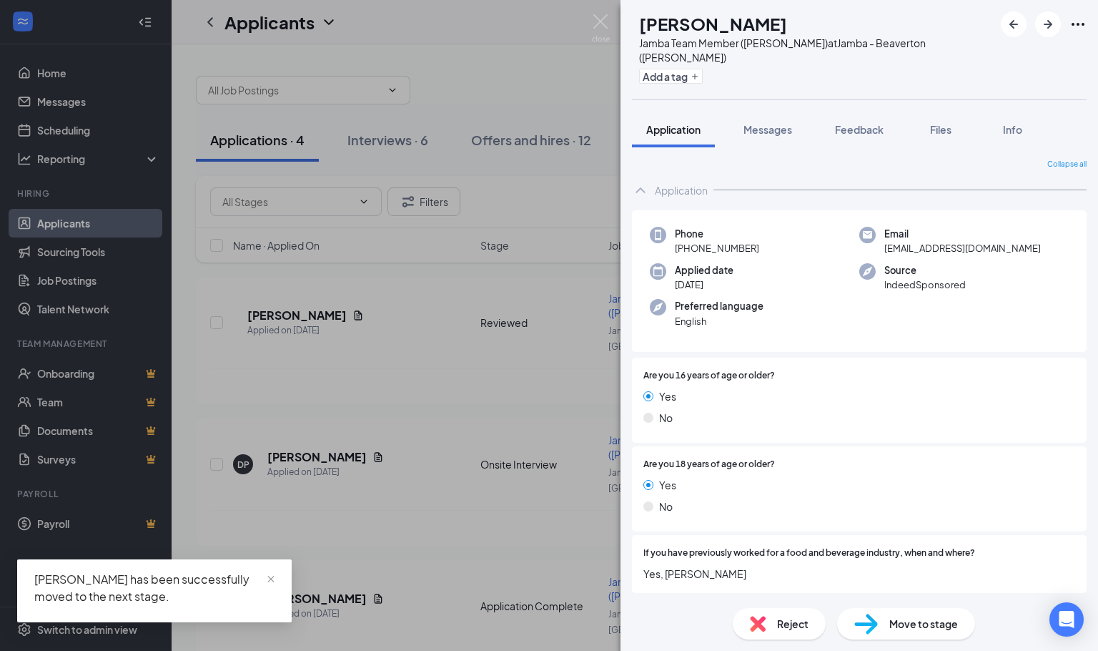
click at [929, 627] on span "Move to stage" at bounding box center [923, 624] width 69 height 16
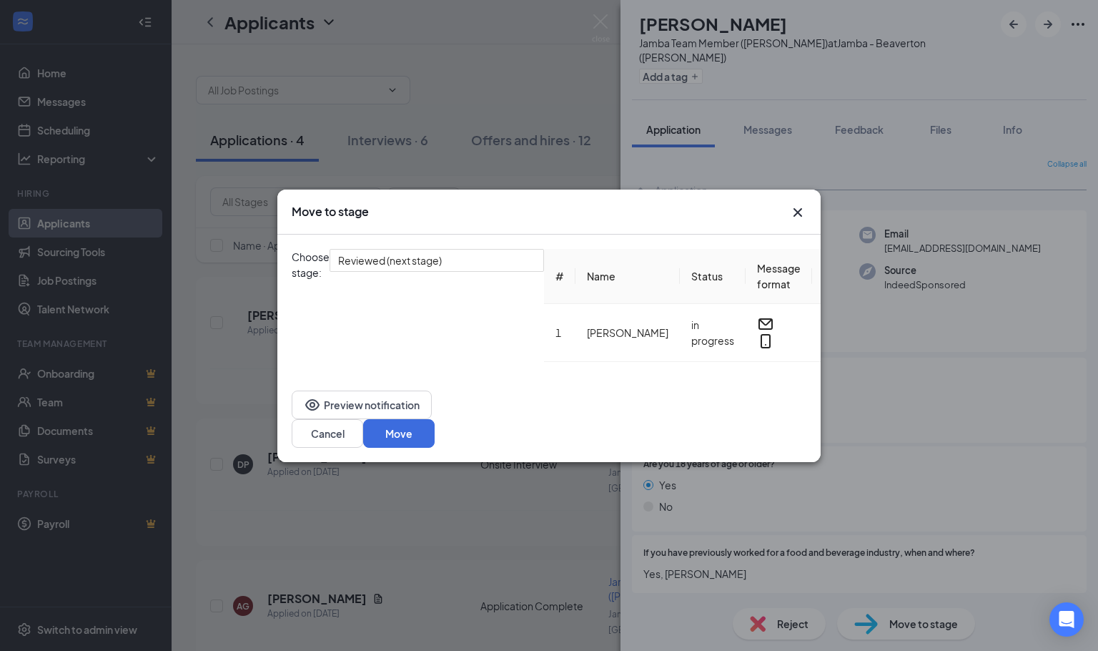
click at [802, 221] on icon "Cross" at bounding box center [797, 212] width 17 height 17
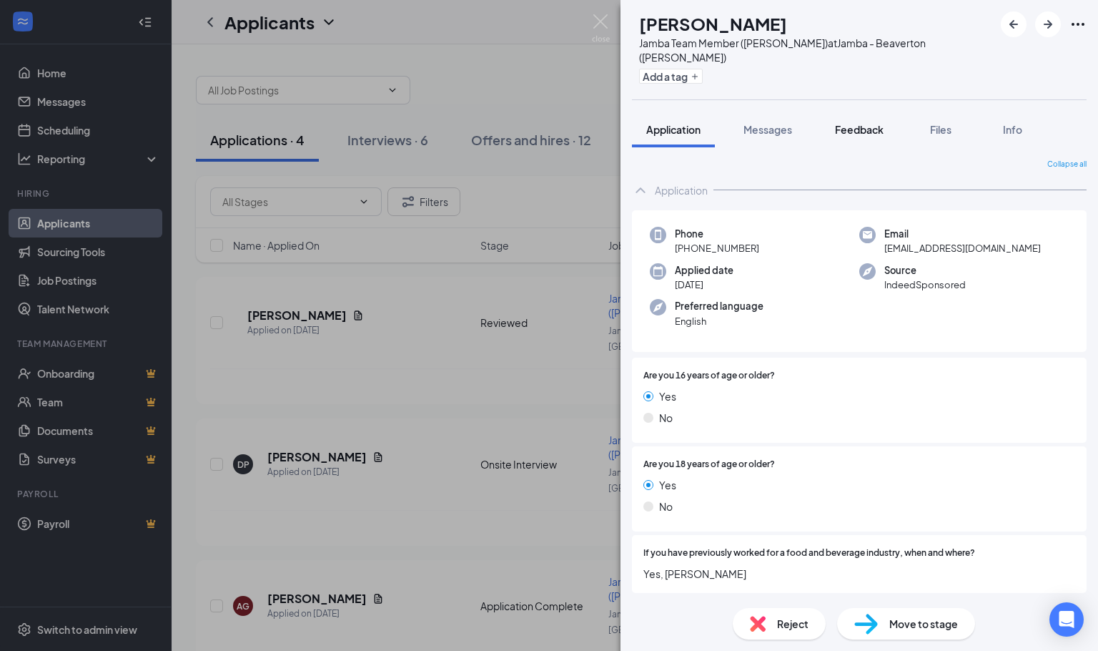
click at [882, 125] on span "Feedback" at bounding box center [859, 129] width 49 height 13
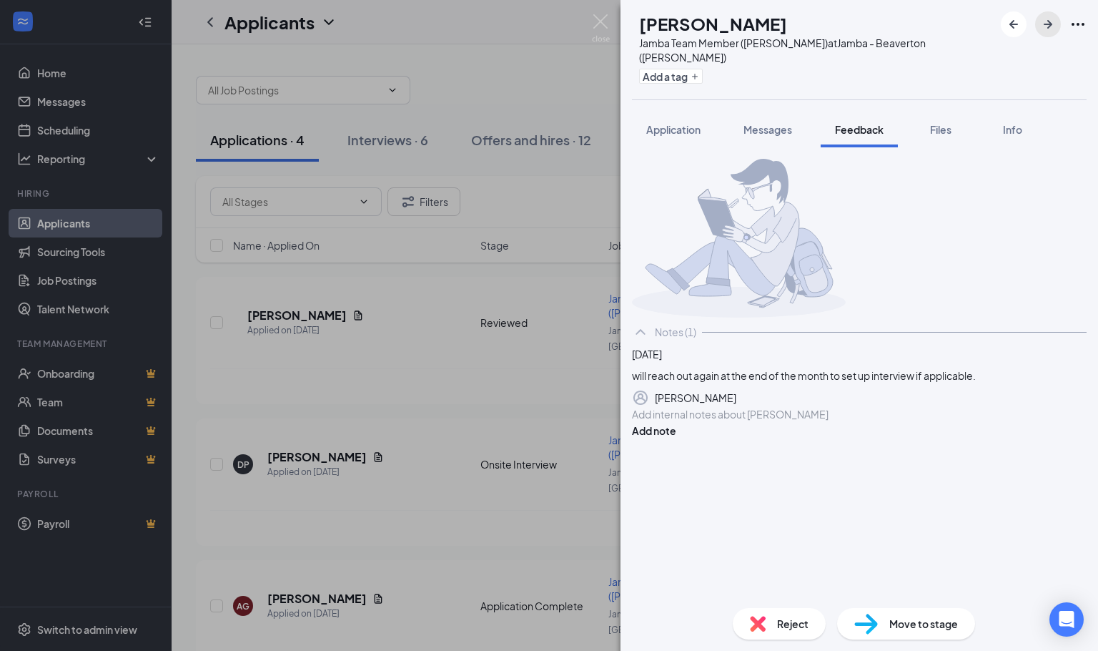
click at [1042, 28] on icon "ArrowRight" at bounding box center [1048, 24] width 17 height 17
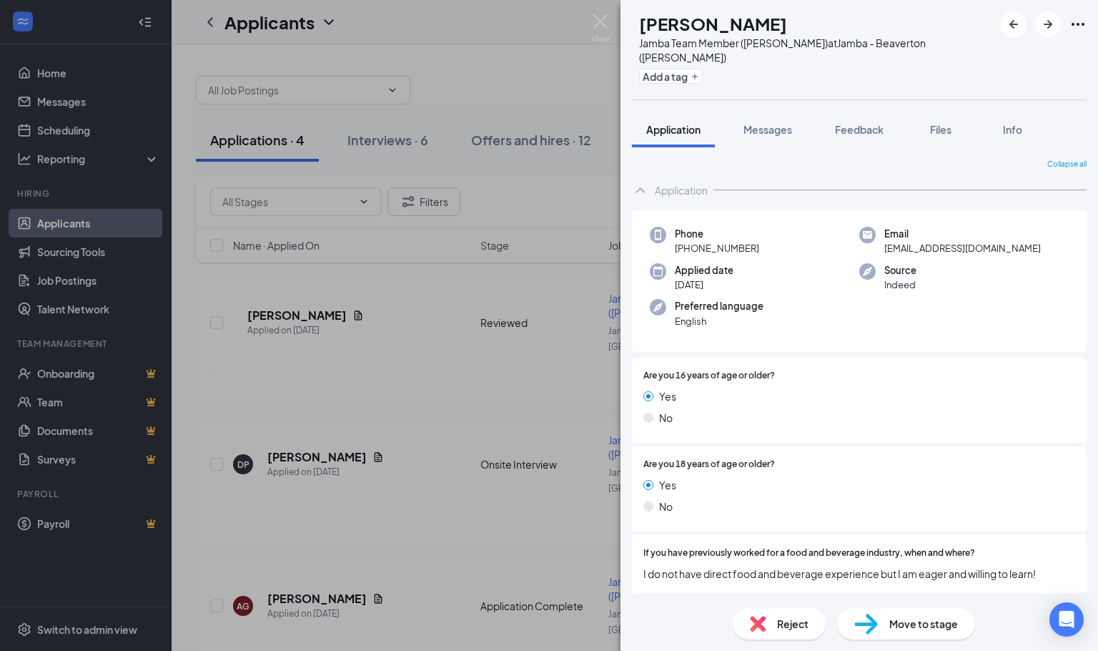
click at [867, 105] on div "AD [PERSON_NAME] Jamba Team Member ([PERSON_NAME]) at Jamba - [GEOGRAPHIC_DATA]…" at bounding box center [860, 325] width 478 height 651
click at [867, 136] on div "Feedback" at bounding box center [859, 129] width 49 height 14
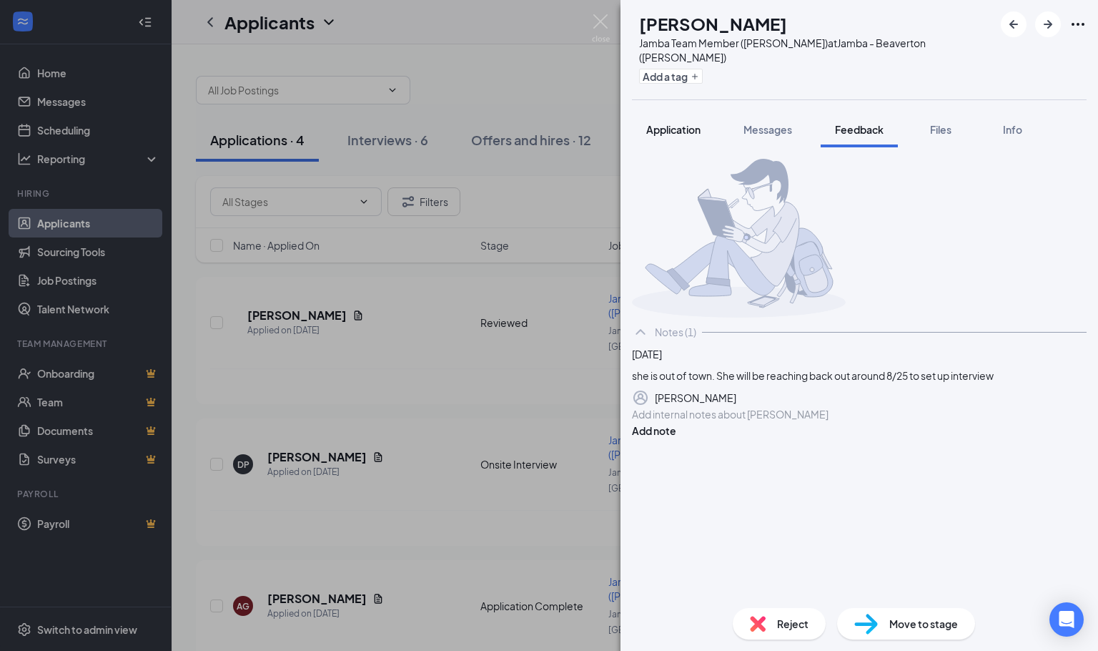
click at [676, 135] on span "Application" at bounding box center [673, 129] width 54 height 13
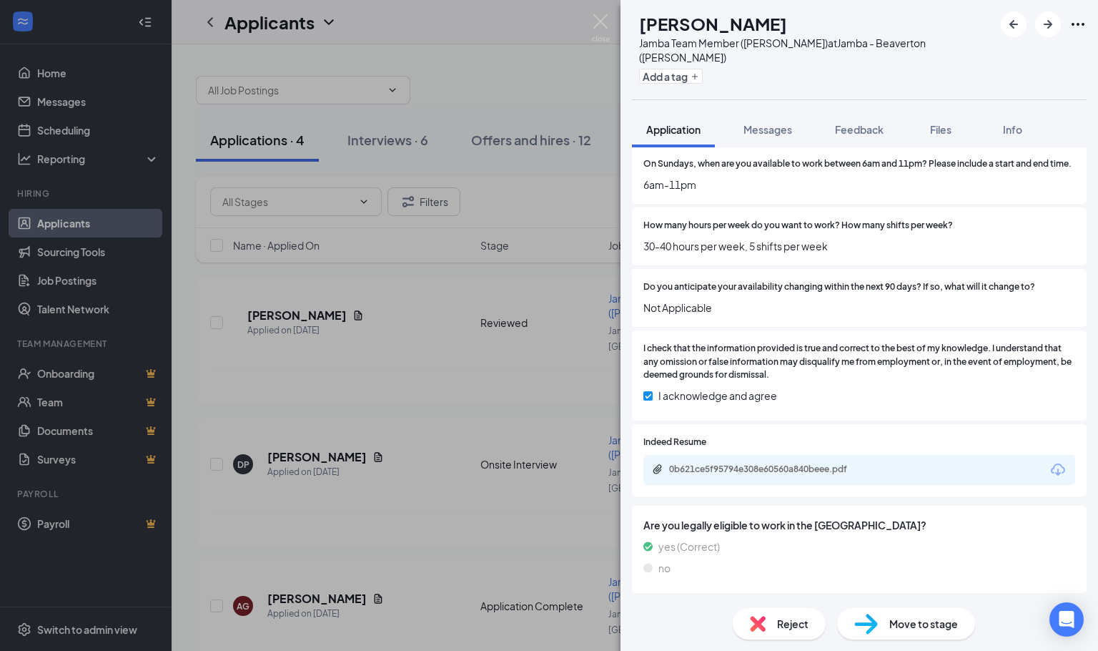
scroll to position [965, 0]
click at [766, 475] on div "0b621ce5f95794e308e60560a840beee.pdf" at bounding box center [769, 468] width 200 height 11
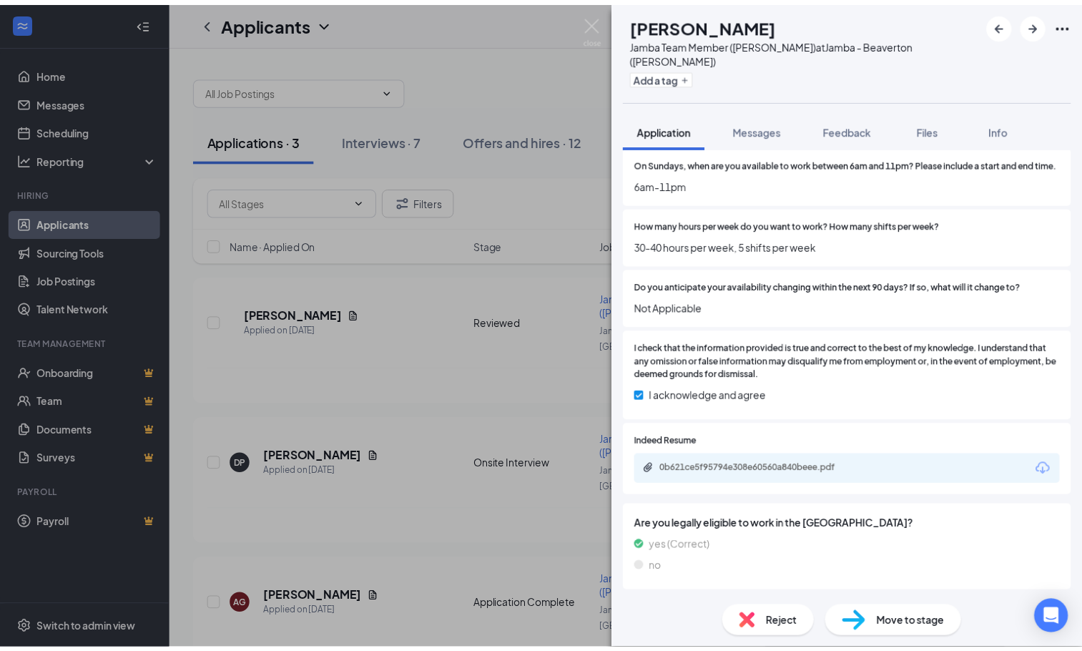
scroll to position [981, 0]
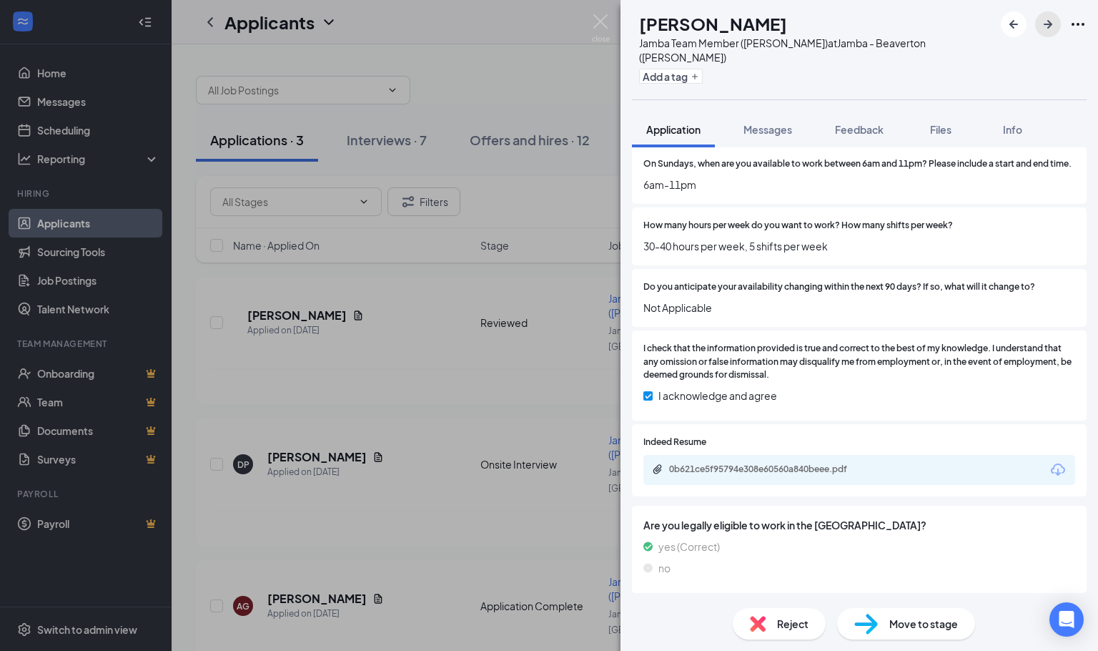
click at [1053, 24] on icon "ArrowRight" at bounding box center [1048, 24] width 17 height 17
click at [477, 89] on div "LA [PERSON_NAME] Jamba Team Member ([PERSON_NAME]) at Jamba - [GEOGRAPHIC_DATA]…" at bounding box center [549, 325] width 1098 height 651
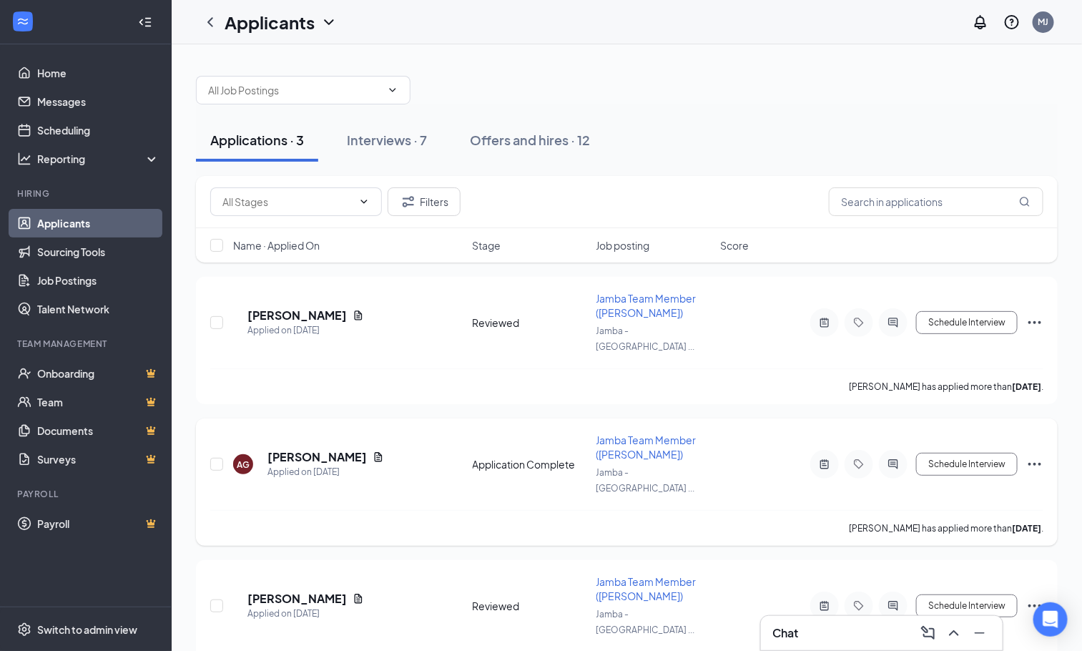
click at [288, 449] on h5 "[PERSON_NAME]" at bounding box center [316, 457] width 99 height 16
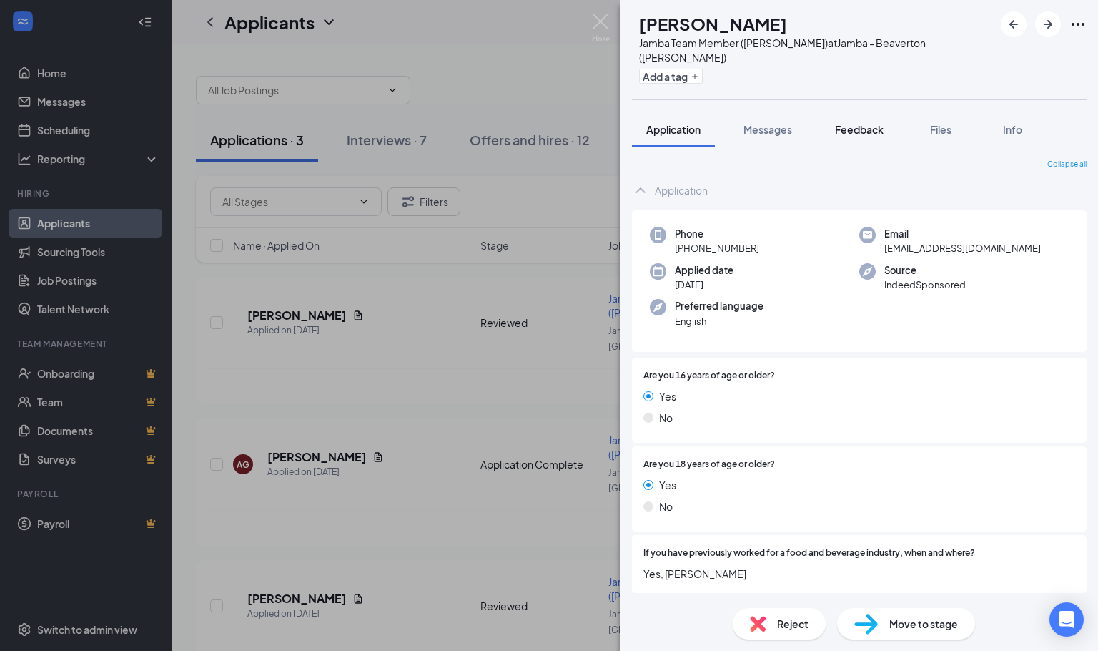
click at [867, 136] on div "Feedback" at bounding box center [859, 129] width 49 height 14
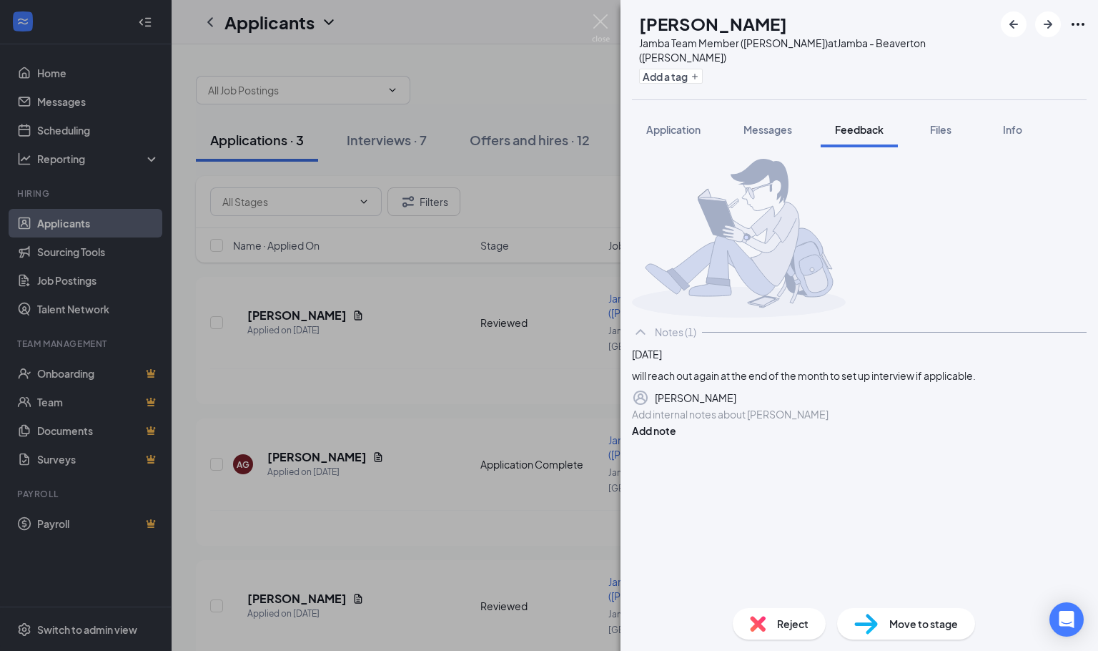
click at [931, 625] on span "Move to stage" at bounding box center [923, 624] width 69 height 16
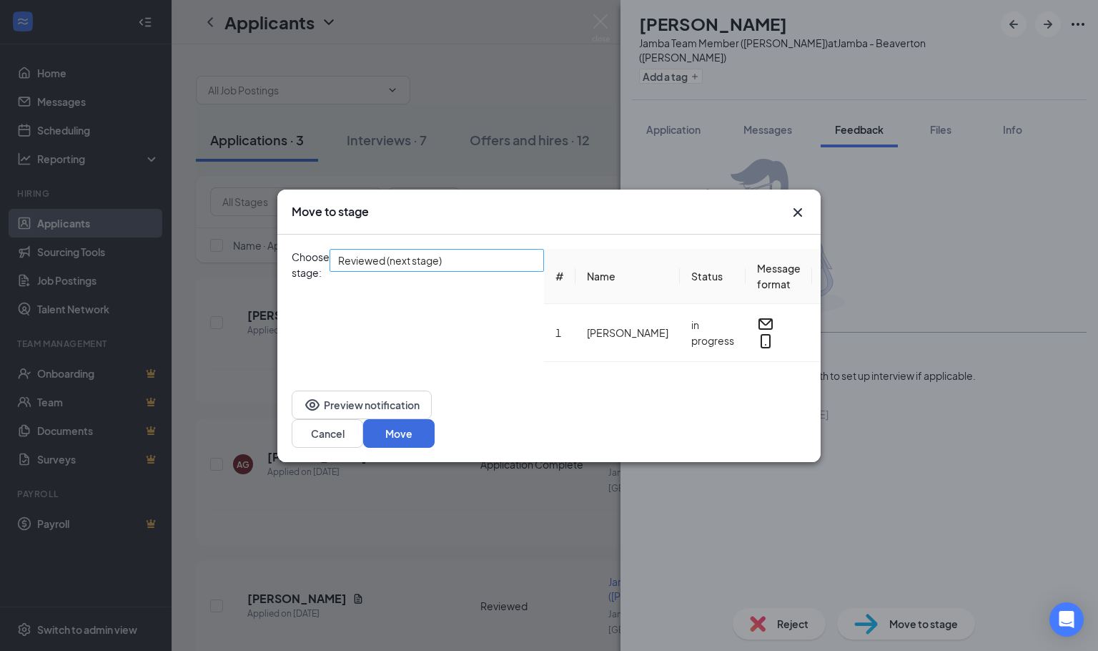
click at [442, 271] on span "Reviewed (next stage)" at bounding box center [390, 260] width 104 height 21
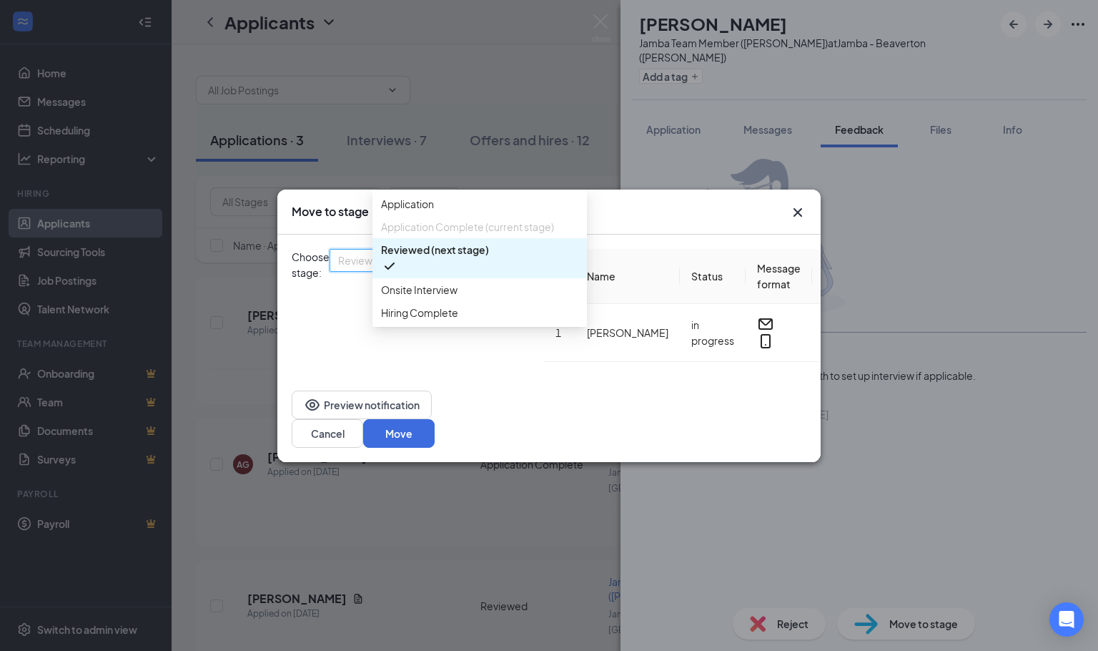
click at [462, 257] on span "Reviewed (next stage)" at bounding box center [435, 250] width 108 height 16
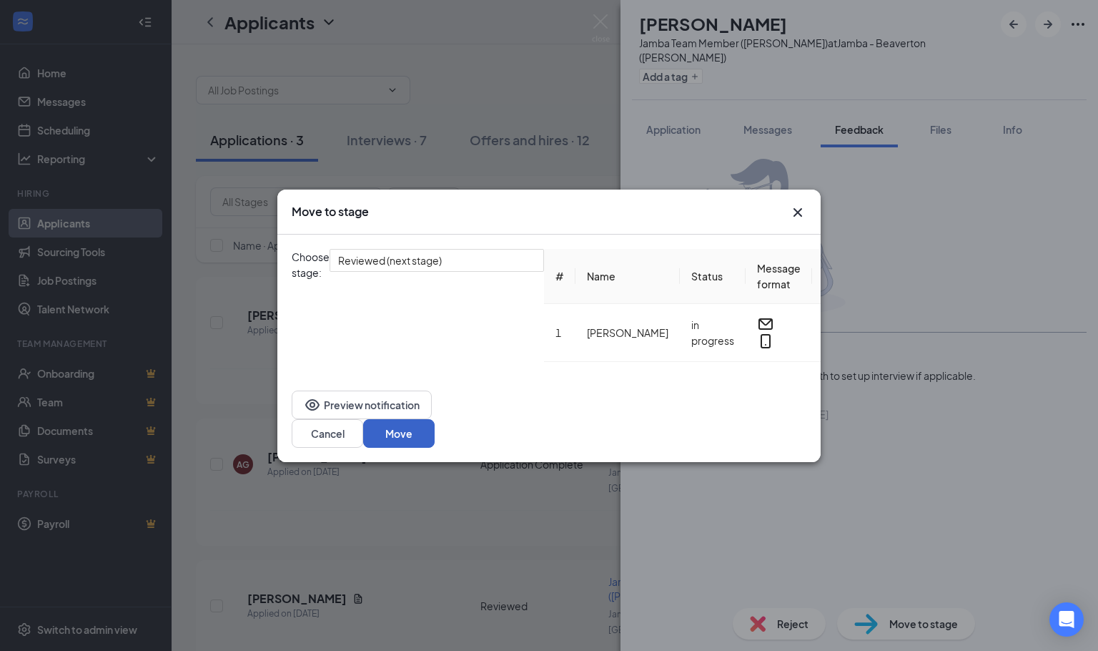
click at [435, 425] on button "Move" at bounding box center [398, 433] width 71 height 29
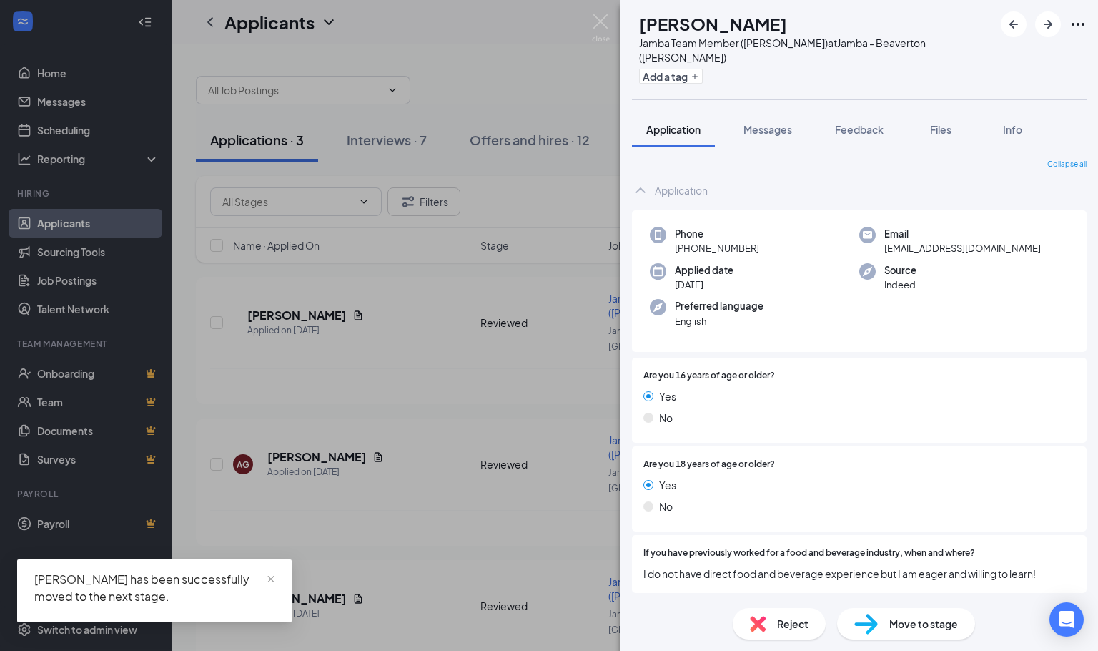
click at [465, 401] on div "AD [PERSON_NAME] Jamba Team Member ([PERSON_NAME]) at Jamba - [GEOGRAPHIC_DATA]…" at bounding box center [549, 325] width 1098 height 651
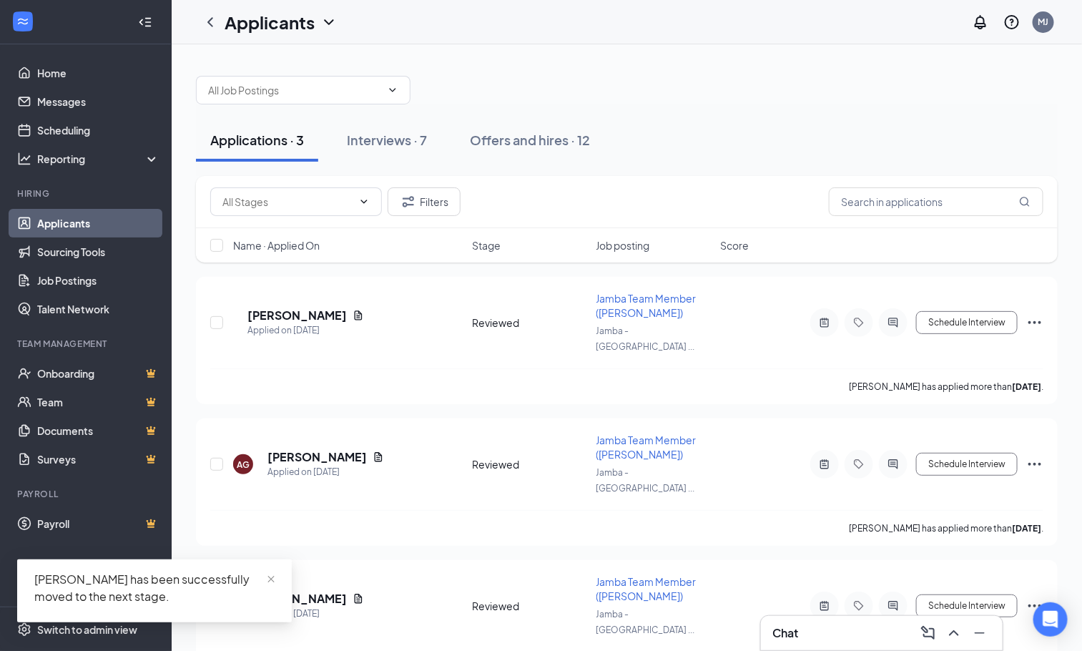
scroll to position [6, 0]
